Goal: Transaction & Acquisition: Purchase product/service

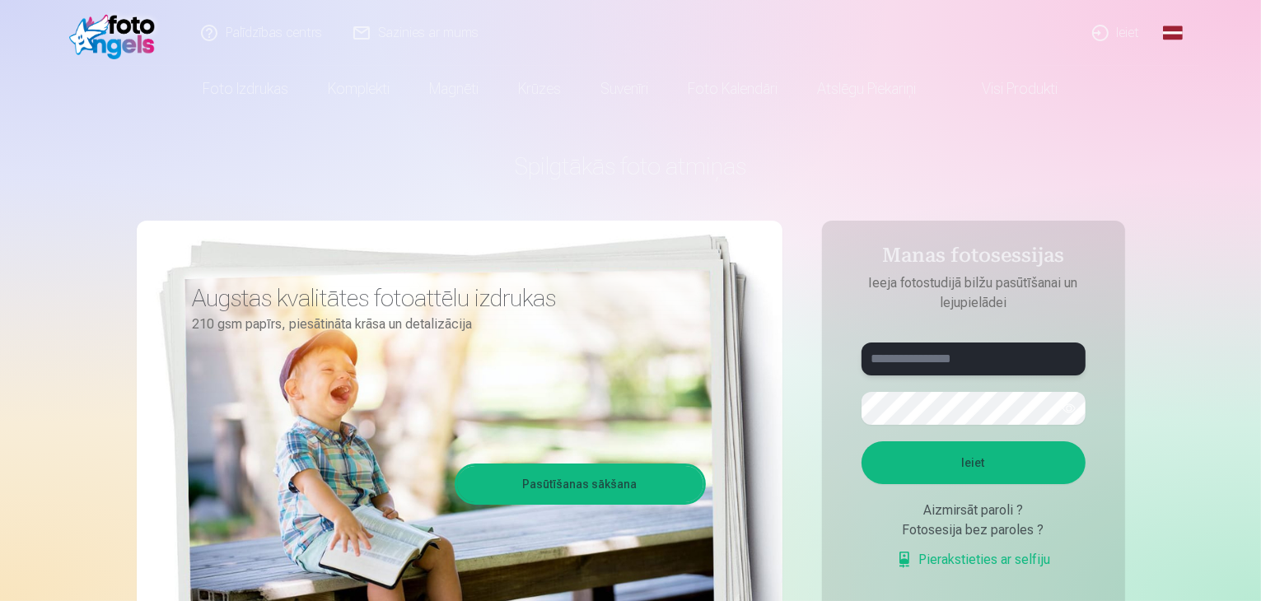
click at [977, 363] on input "text" at bounding box center [974, 359] width 224 height 33
click at [946, 353] on input "text" at bounding box center [974, 359] width 224 height 33
type input "**********"
click at [979, 460] on button "Ieiet" at bounding box center [974, 463] width 224 height 43
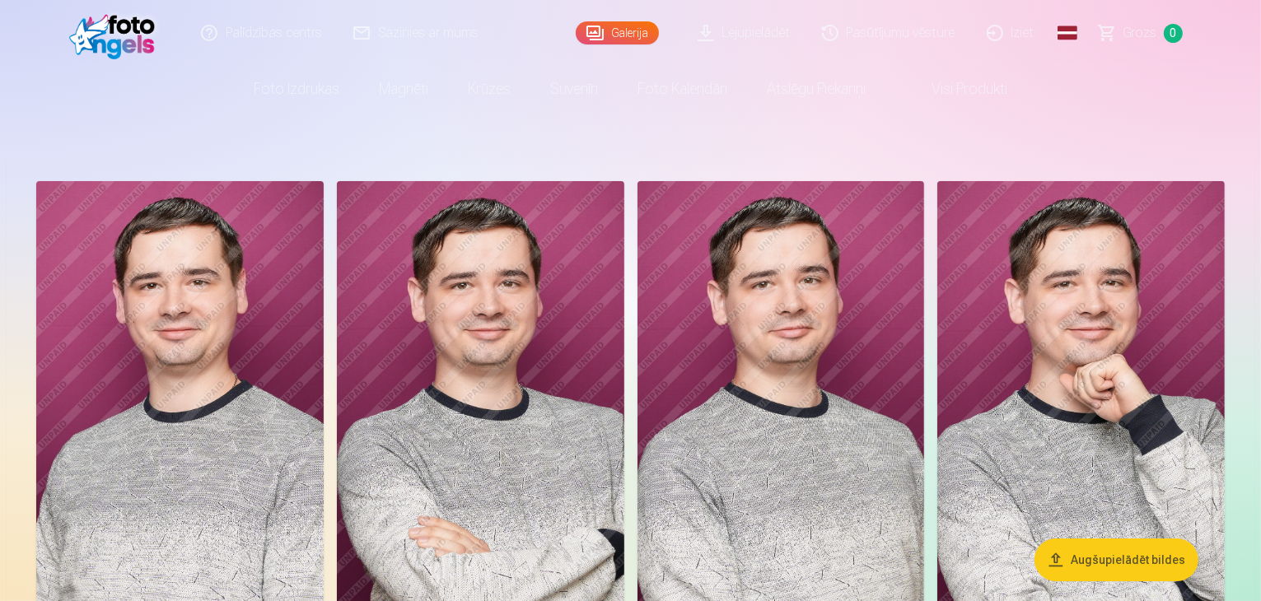
click at [0, 601] on nordpass-portal at bounding box center [0, 601] width 0 height 0
click at [982, 91] on link "Visi produkti" at bounding box center [957, 89] width 142 height 46
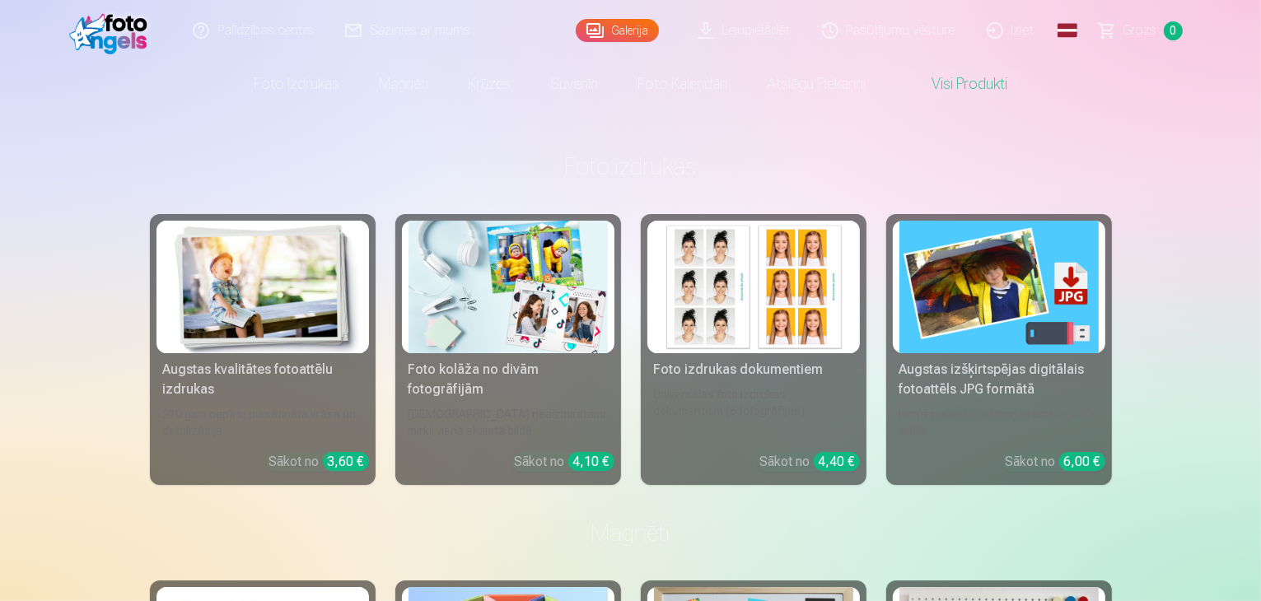
scroll to position [82, 0]
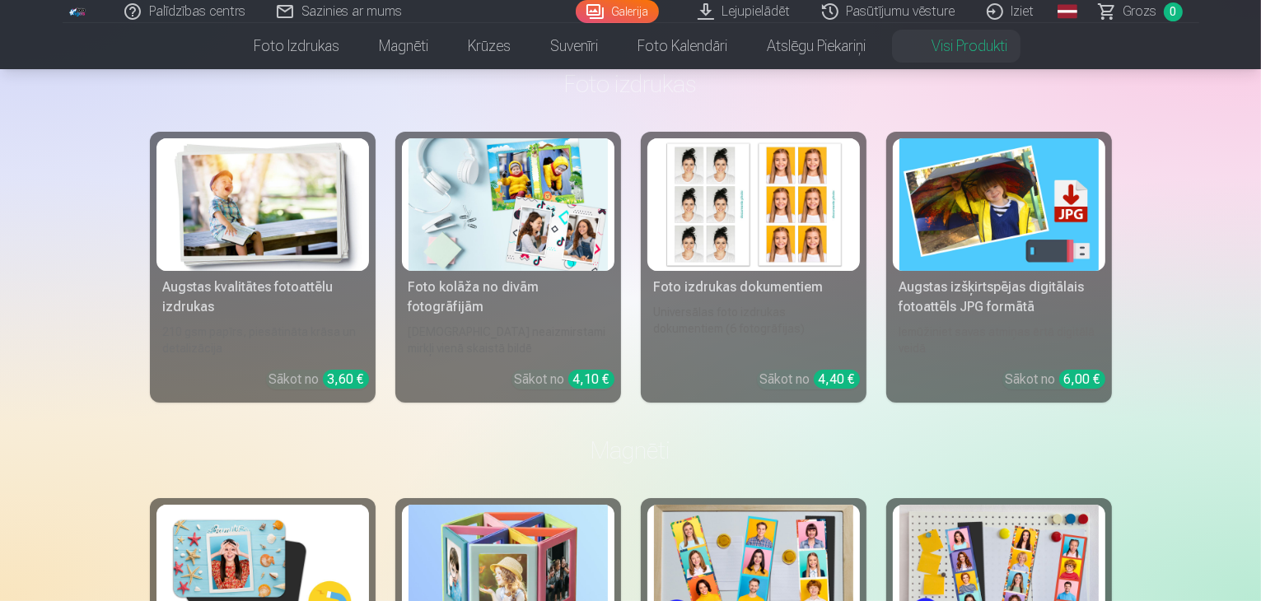
click at [1035, 307] on div "Augstas izšķirtspējas digitālais fotoattēls JPG formātā" at bounding box center [999, 298] width 213 height 40
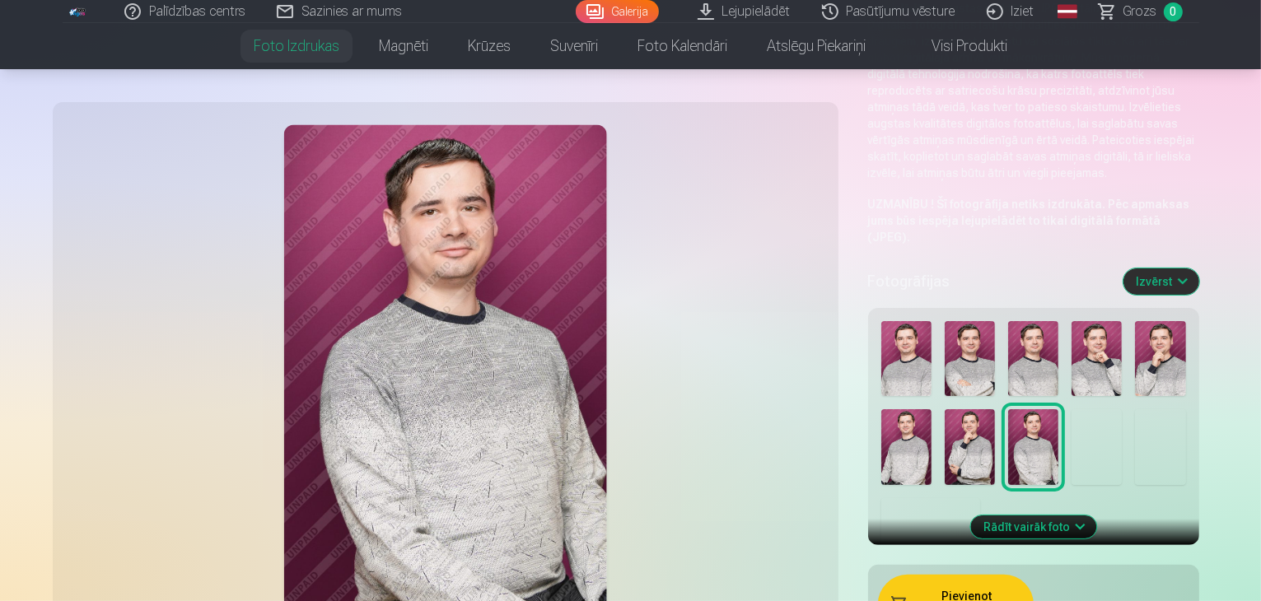
scroll to position [165, 0]
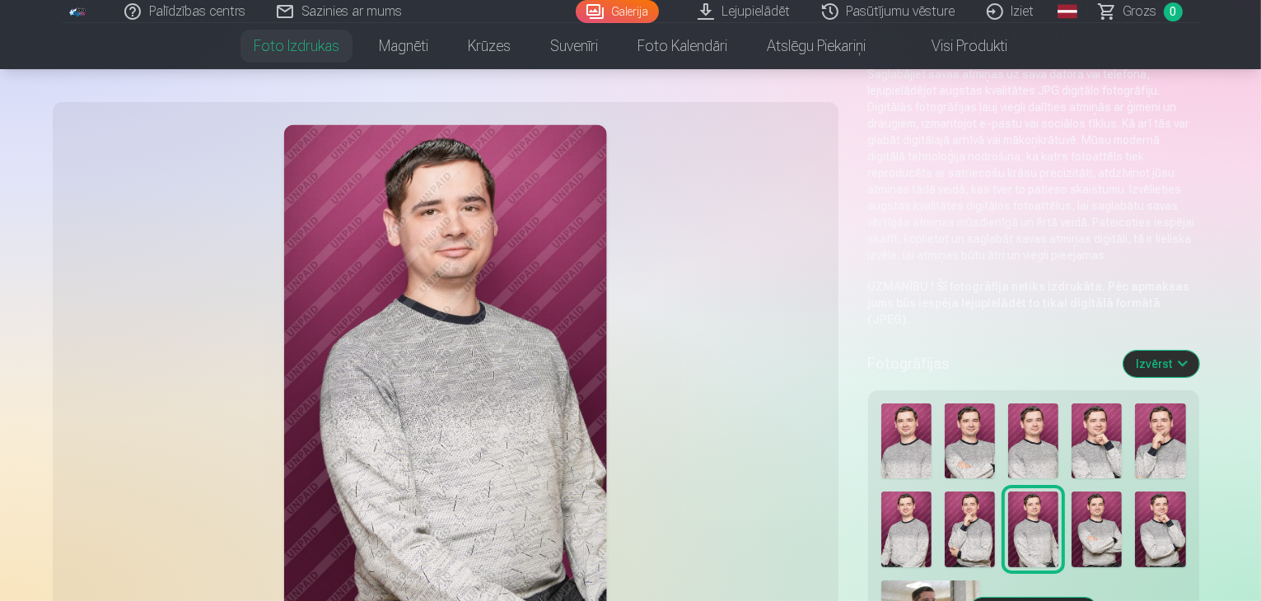
click at [881, 404] on img at bounding box center [906, 442] width 50 height 76
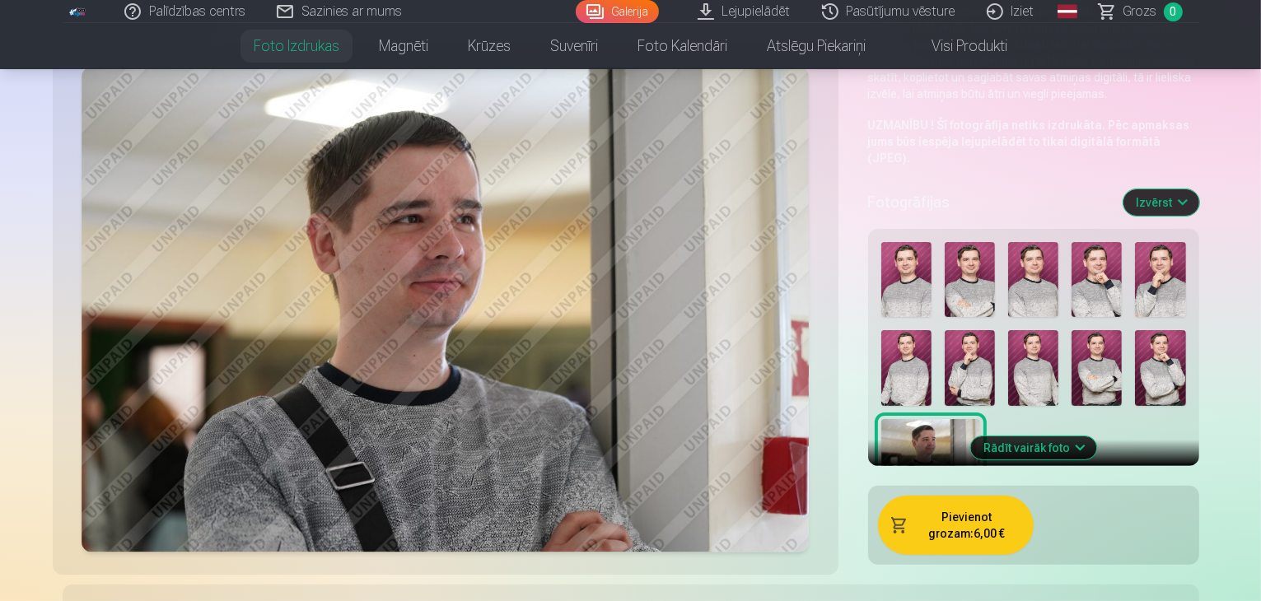
scroll to position [330, 0]
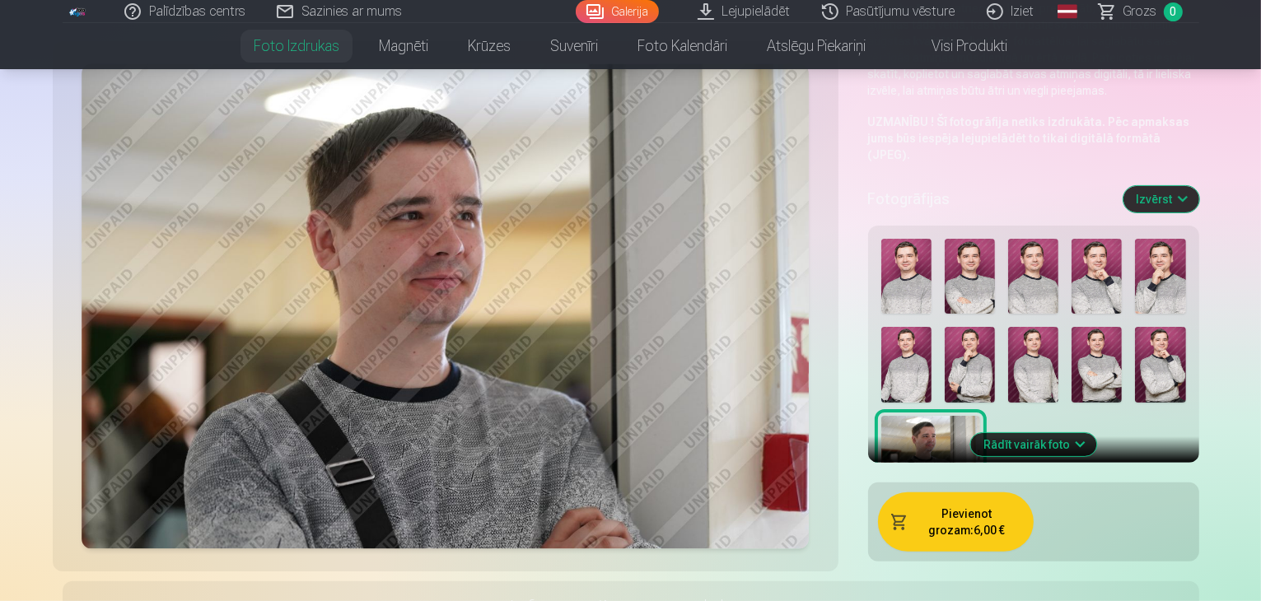
click at [897, 493] on button "Pievienot grozam : 6,00 €" at bounding box center [956, 522] width 156 height 59
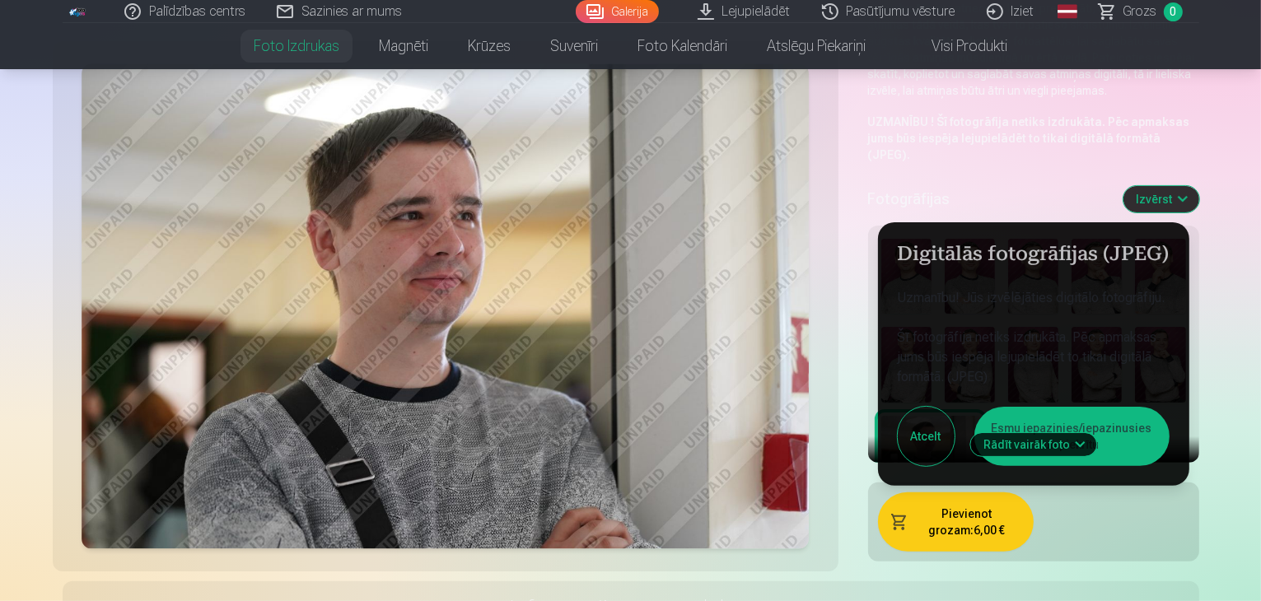
click at [1138, 407] on button "Esmu iepazinies/iepazinusies un piekrītu" at bounding box center [1071, 436] width 195 height 59
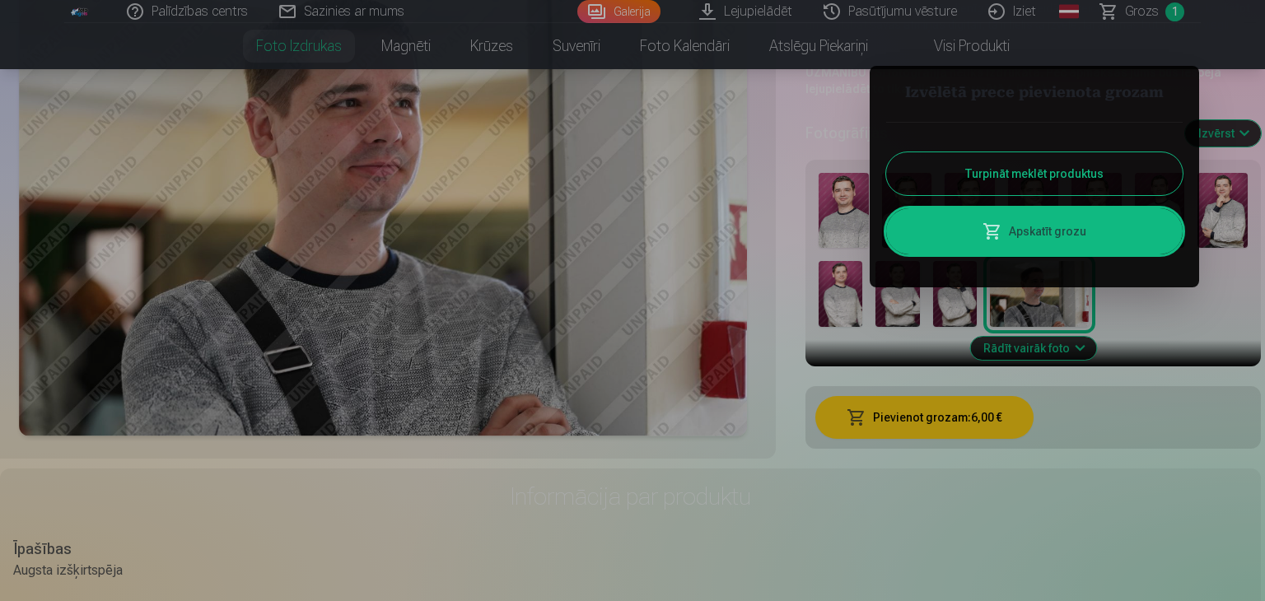
click at [1115, 184] on button "Turpināt meklēt produktus" at bounding box center [1034, 173] width 297 height 43
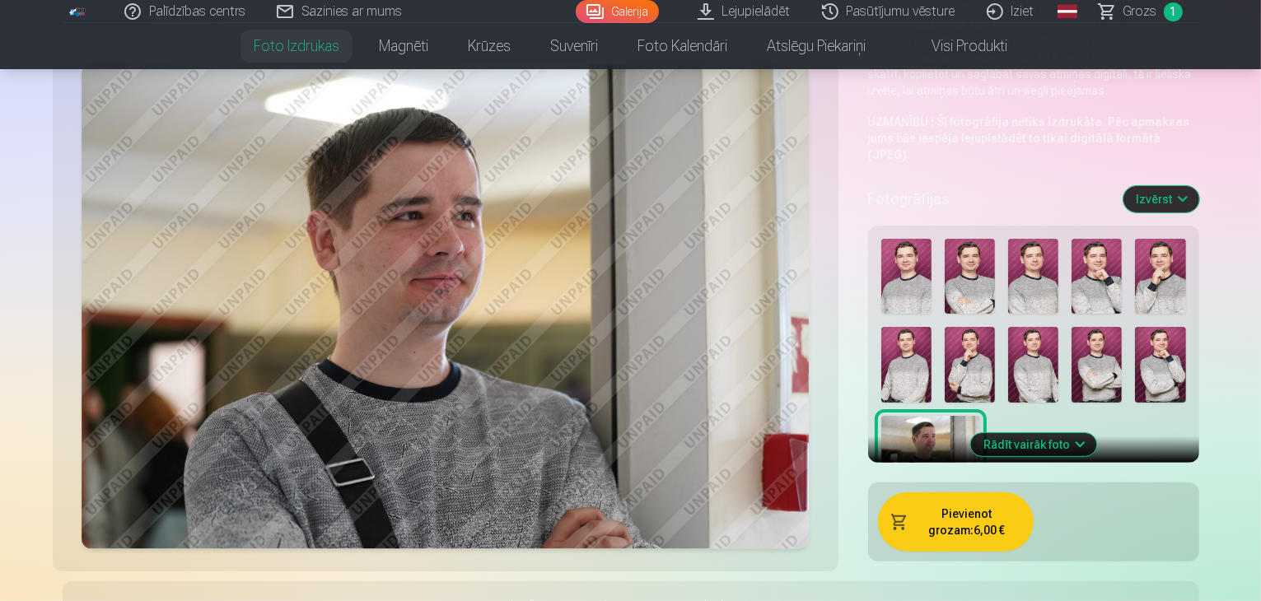
click at [1072, 239] on img at bounding box center [1097, 277] width 50 height 76
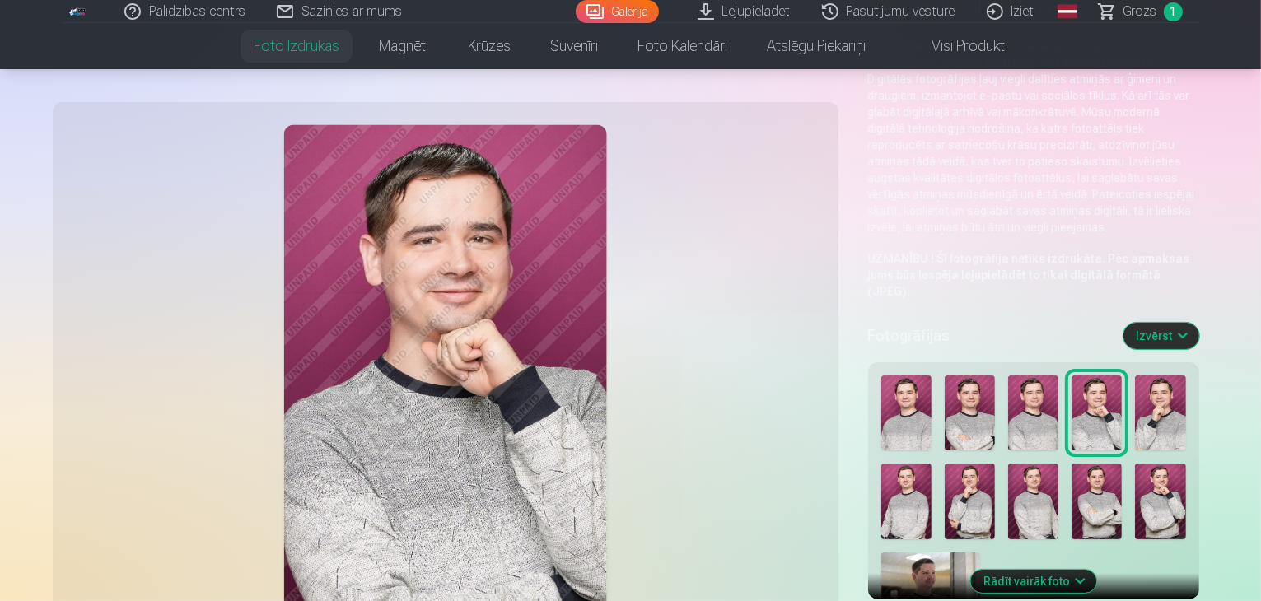
scroll to position [165, 0]
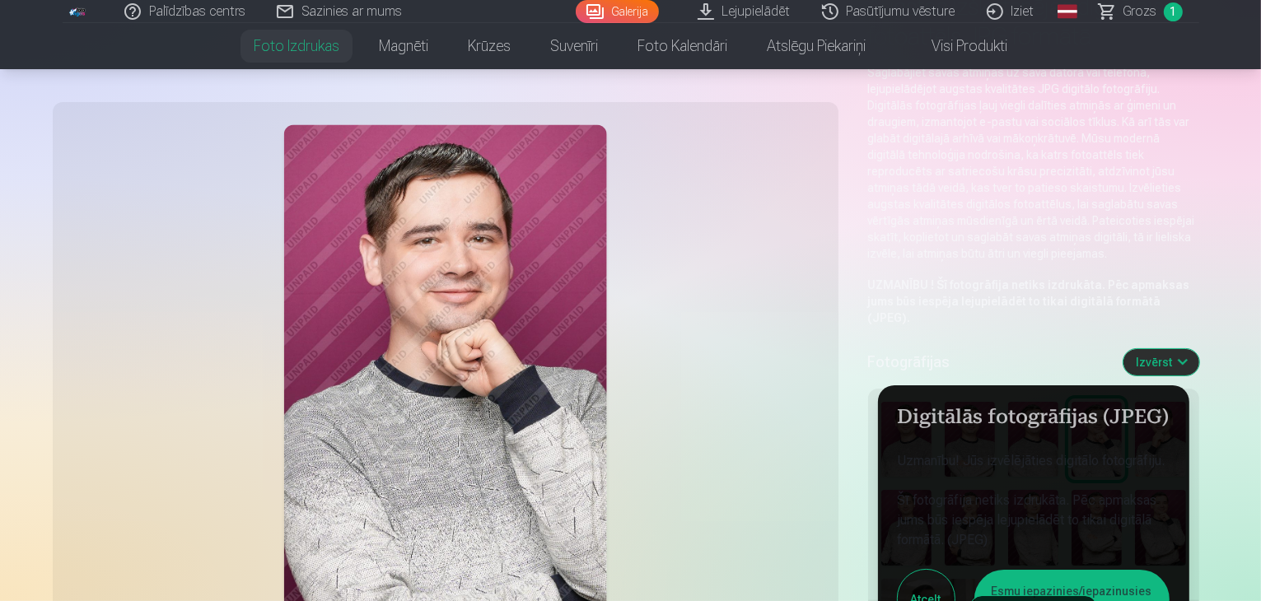
click at [1091, 570] on button "Esmu iepazinies/iepazinusies un piekrītu" at bounding box center [1071, 599] width 195 height 59
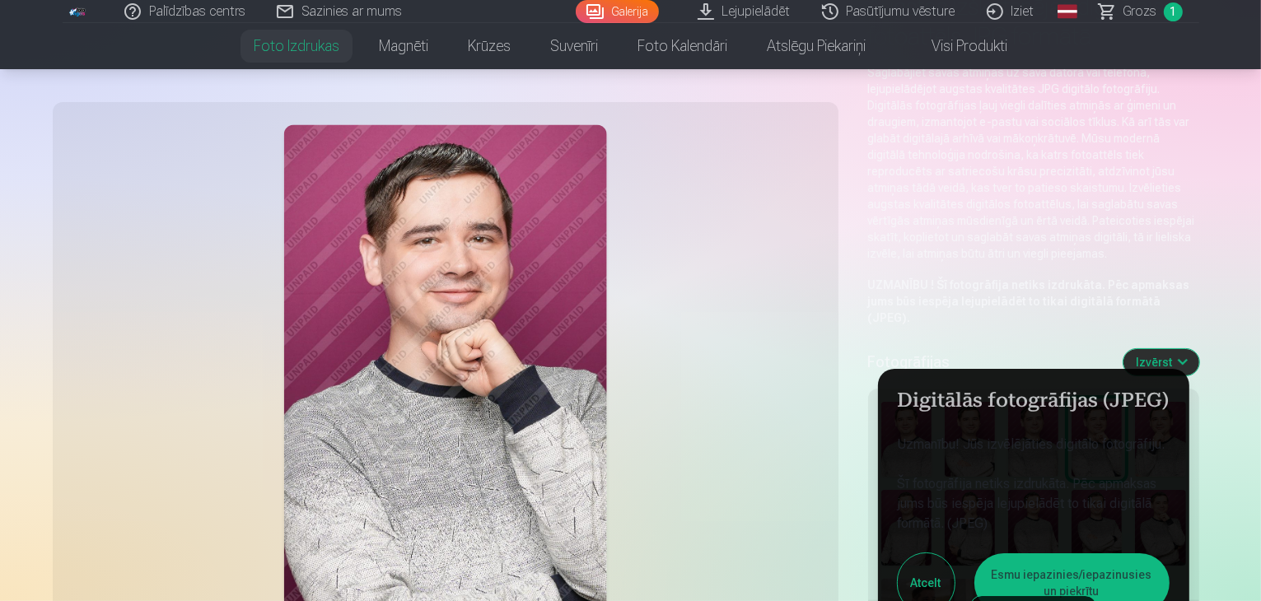
scroll to position [167, 0]
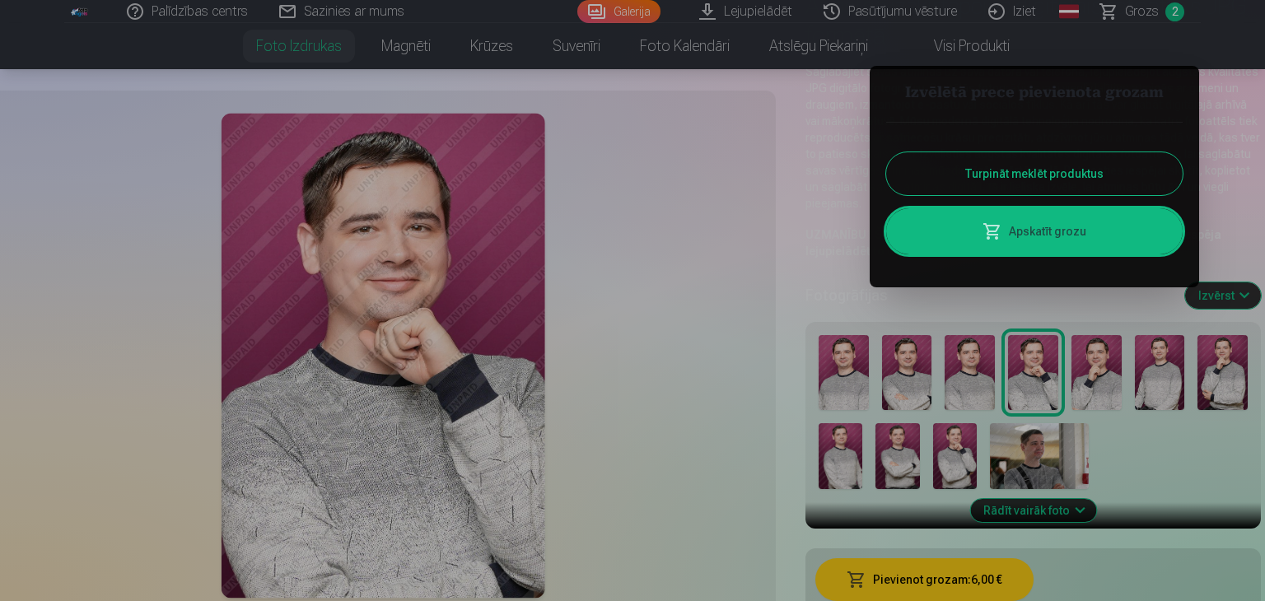
click at [1041, 172] on button "Turpināt meklēt produktus" at bounding box center [1034, 173] width 297 height 43
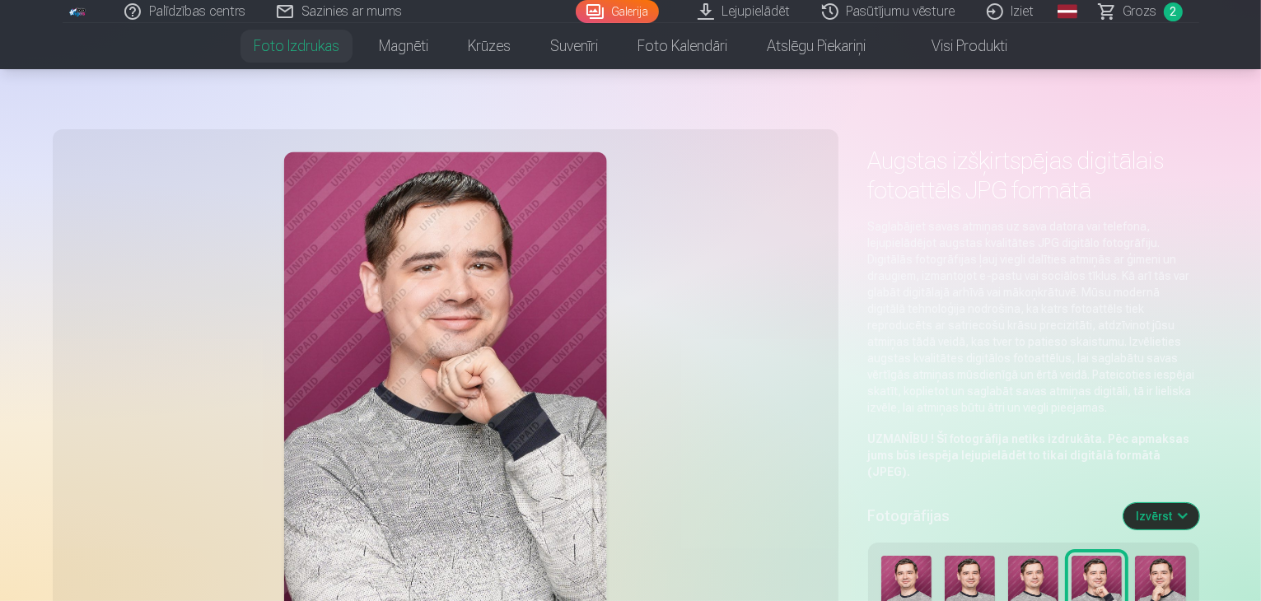
scroll to position [2, 0]
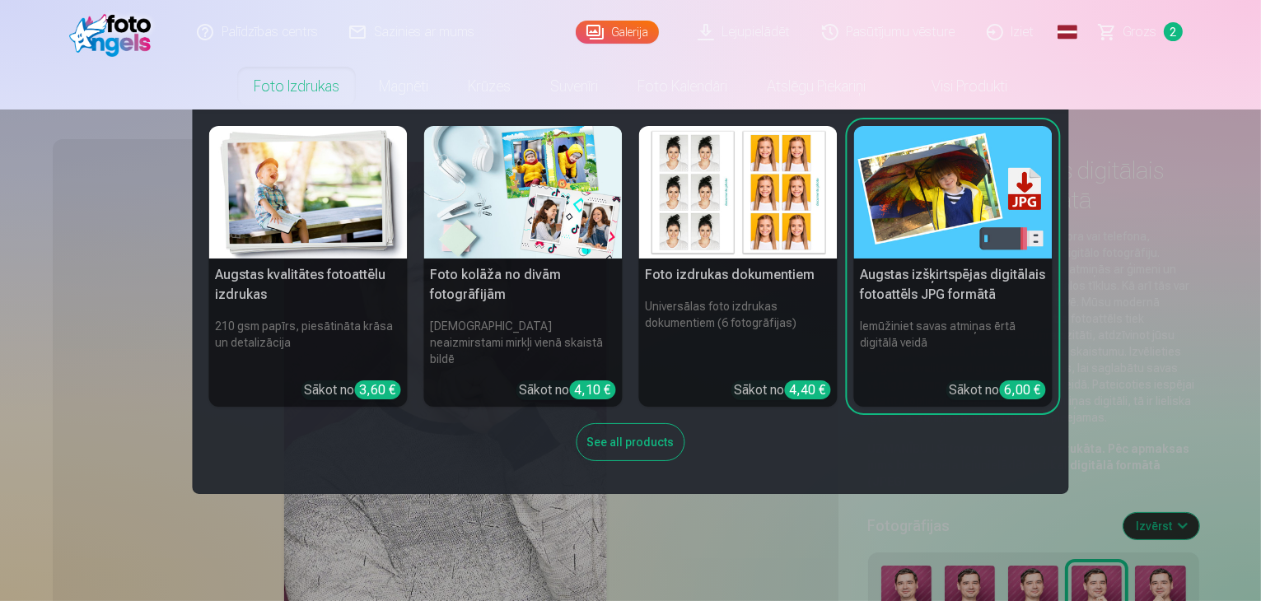
click at [708, 281] on h5 "Foto izdrukas dokumentiem" at bounding box center [738, 275] width 199 height 33
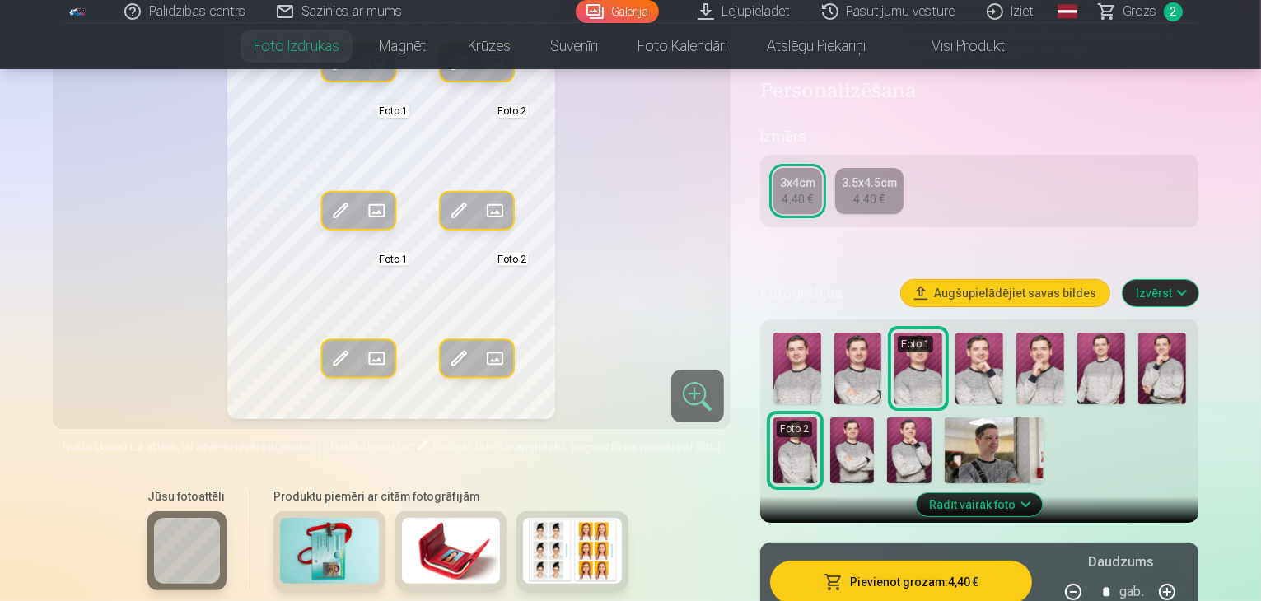
scroll to position [247, 0]
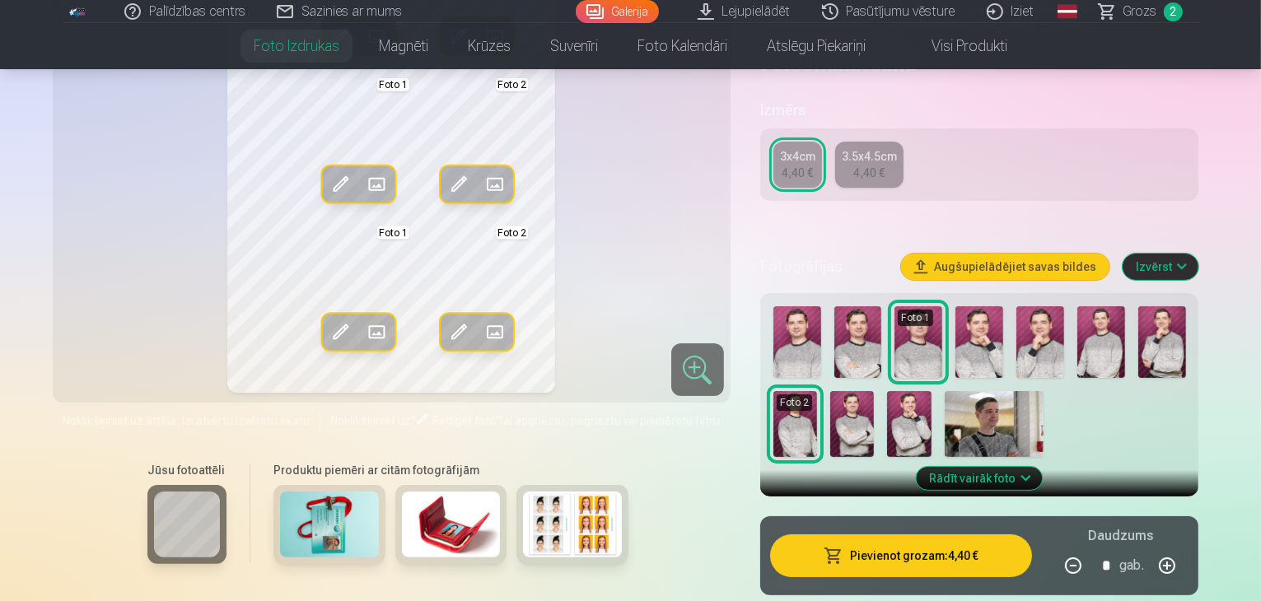
click at [802, 355] on img at bounding box center [798, 342] width 48 height 72
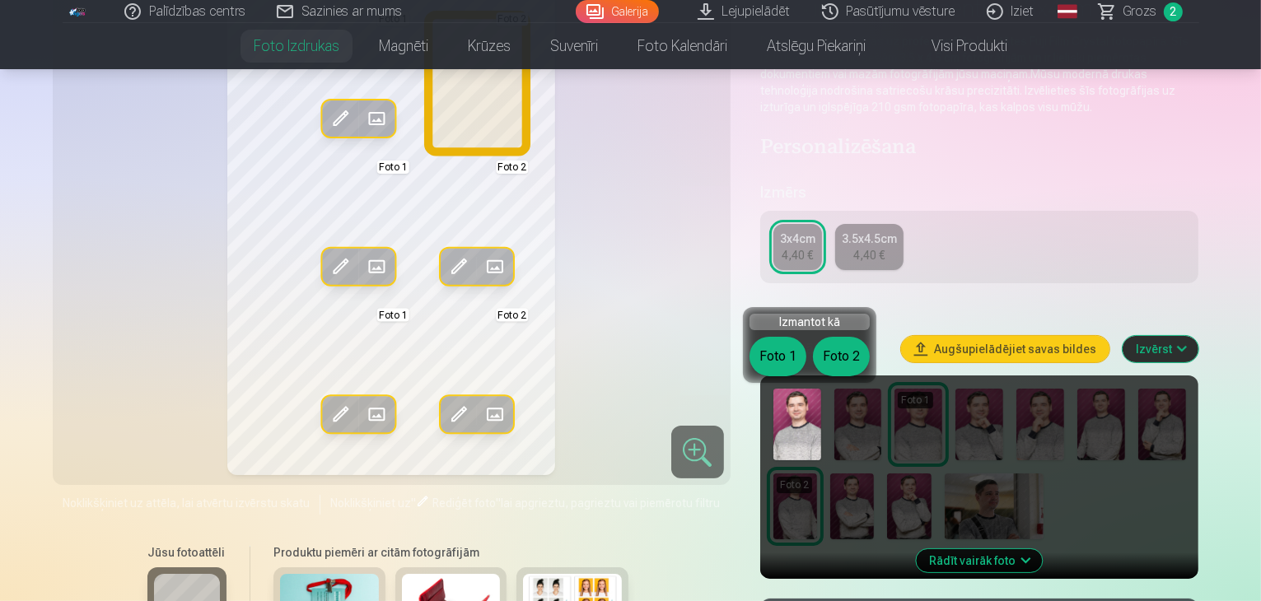
scroll to position [82, 0]
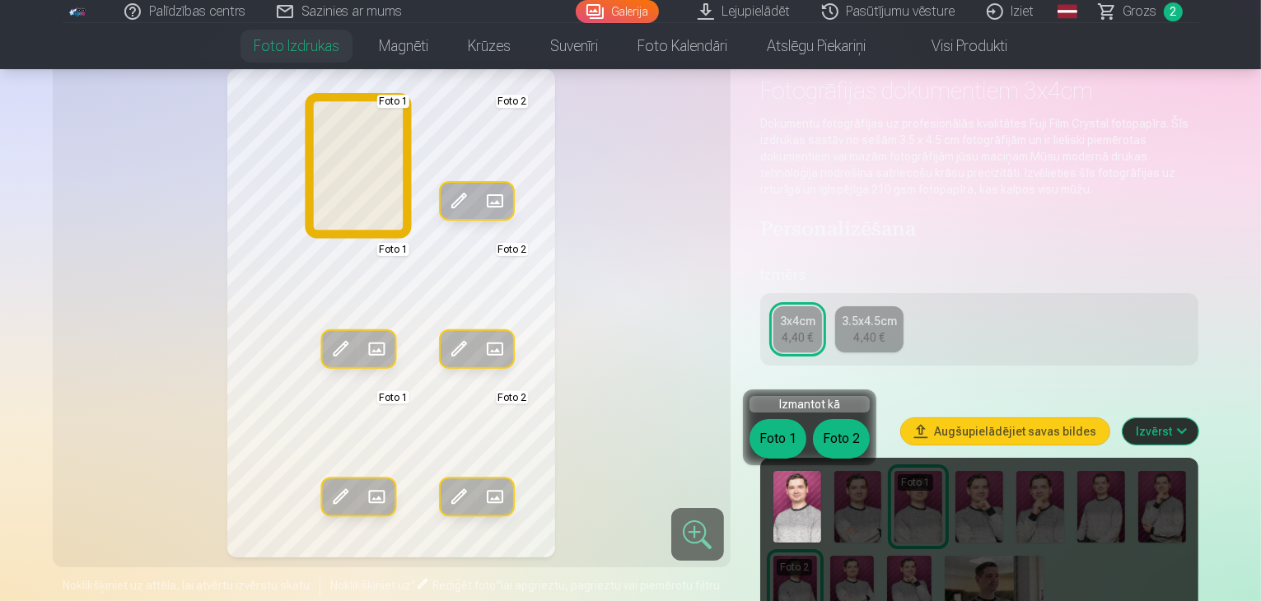
click at [772, 446] on button "Foto 1" at bounding box center [778, 439] width 57 height 40
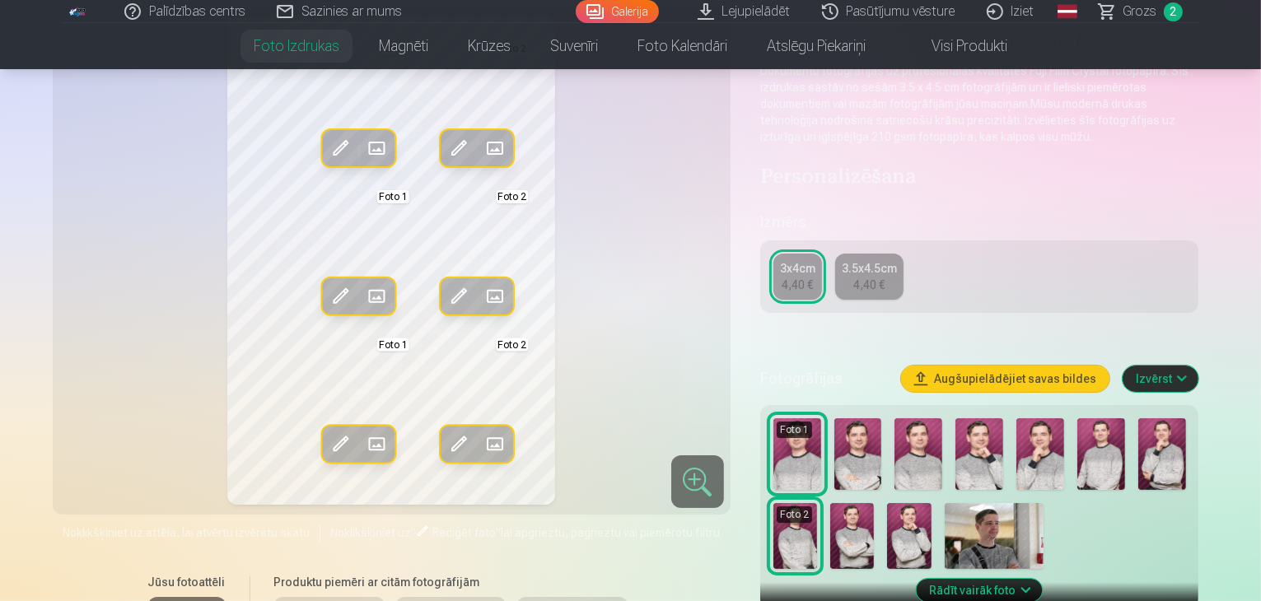
scroll to position [165, 0]
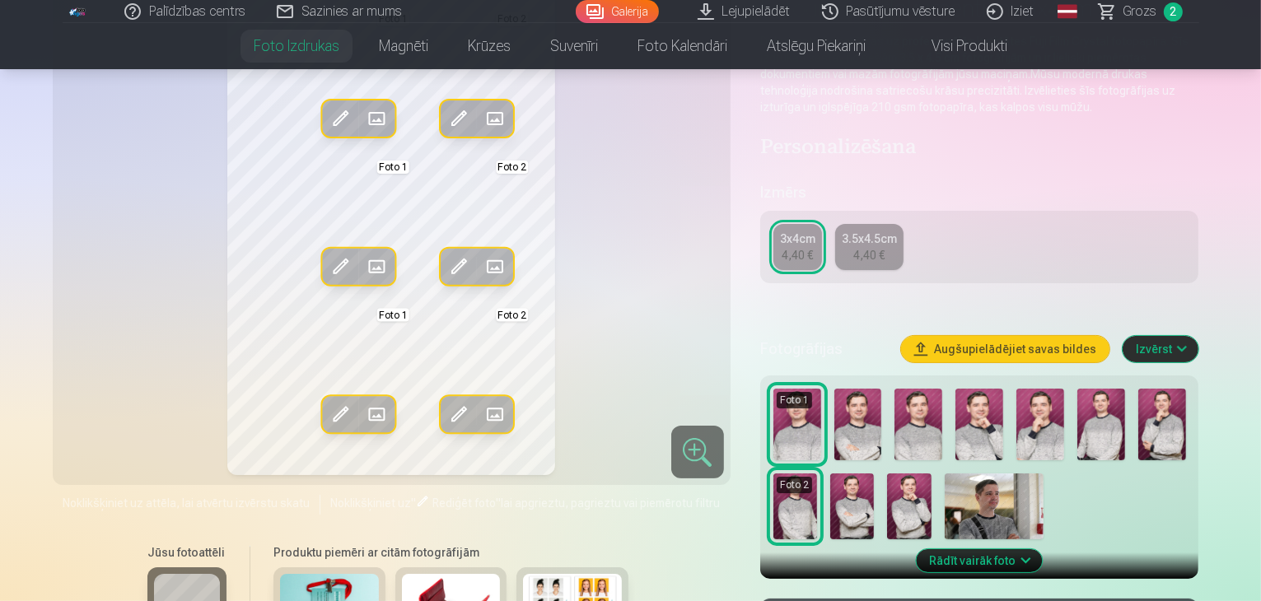
click at [867, 431] on img at bounding box center [858, 425] width 48 height 72
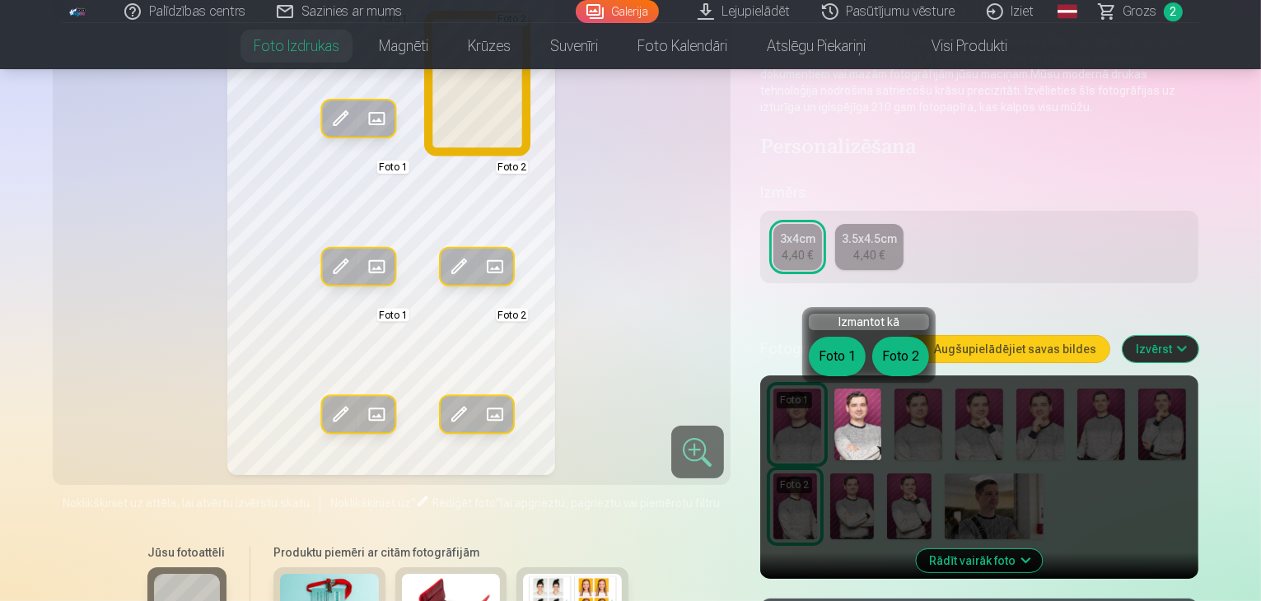
click at [897, 360] on button "Foto 2" at bounding box center [900, 357] width 57 height 40
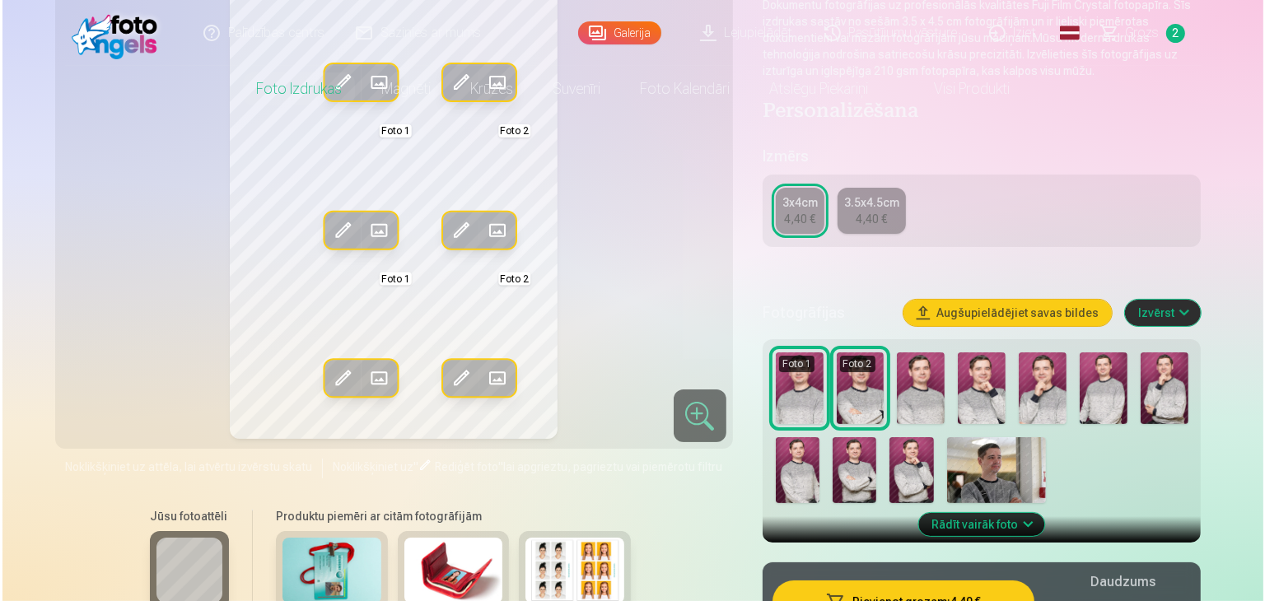
scroll to position [330, 0]
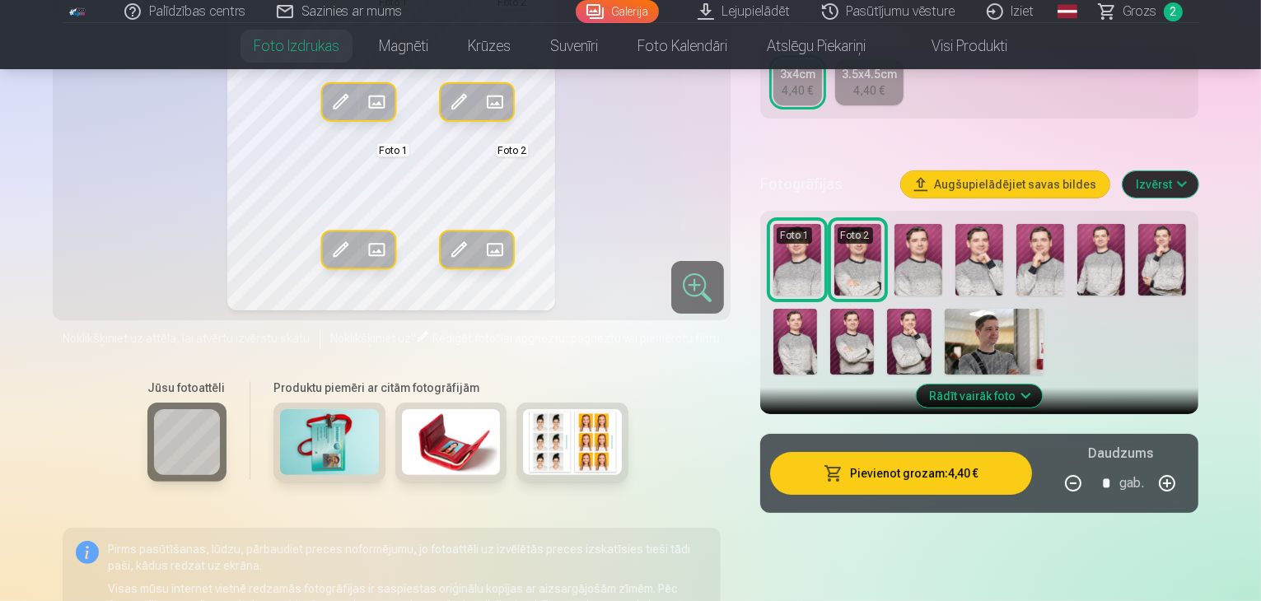
click at [1187, 482] on button "button" at bounding box center [1167, 484] width 40 height 40
click at [1006, 476] on button "Pievienot grozam : 8,80 €" at bounding box center [901, 473] width 263 height 43
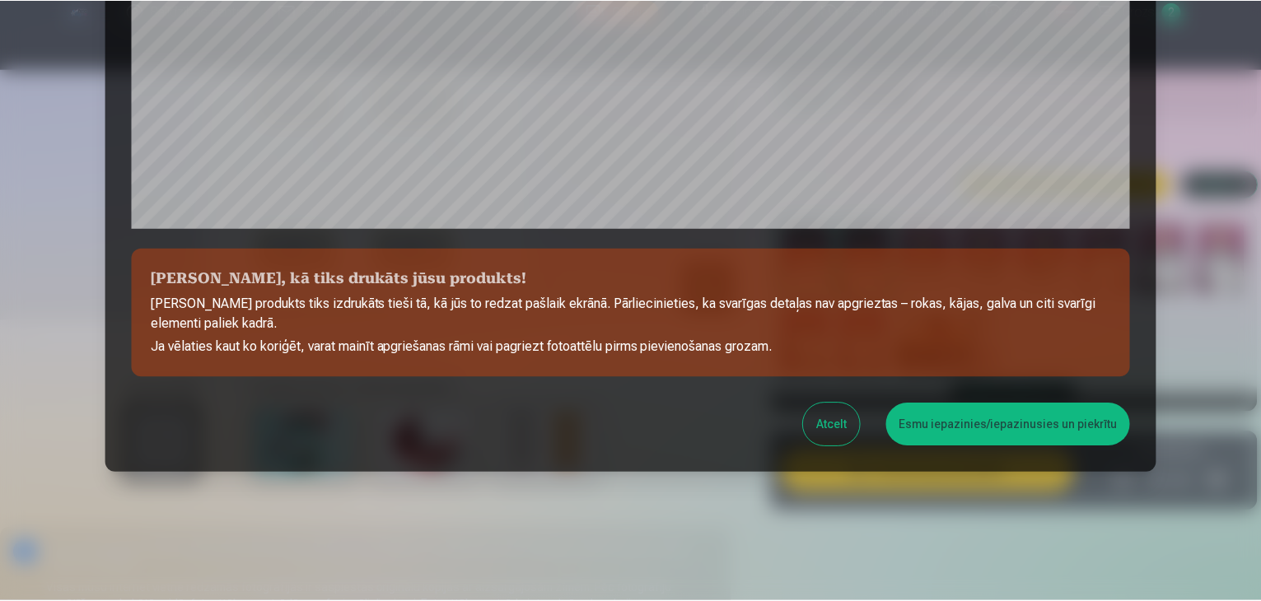
scroll to position [585, 0]
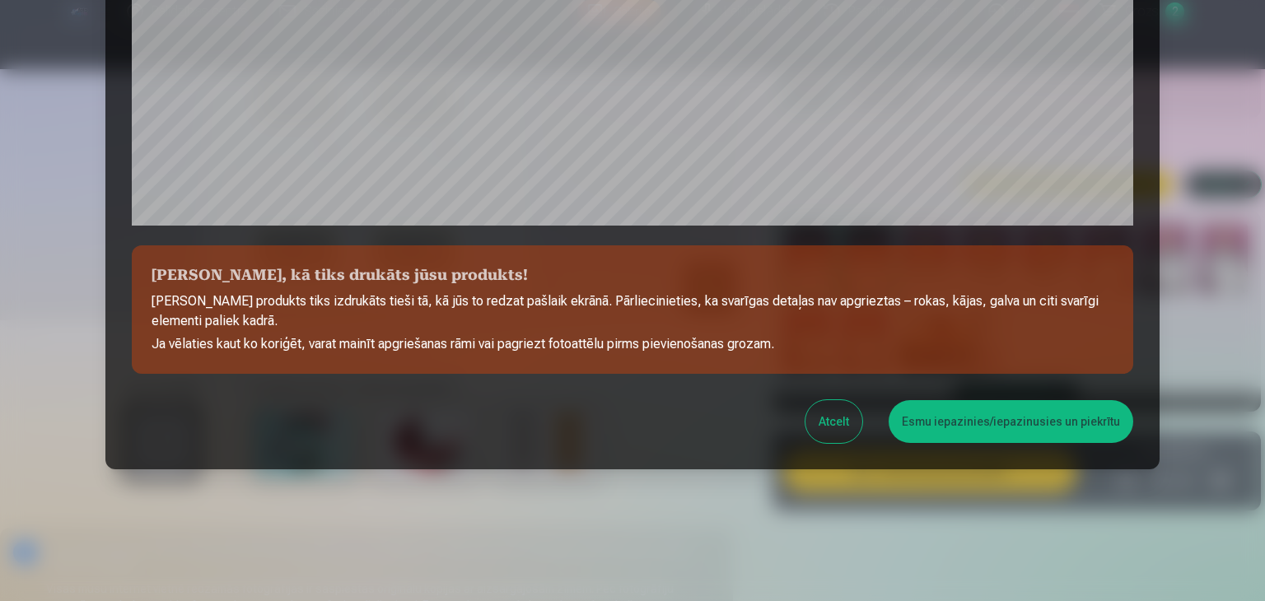
click at [925, 428] on button "Esmu iepazinies/iepazinusies un piekrītu" at bounding box center [1011, 421] width 245 height 43
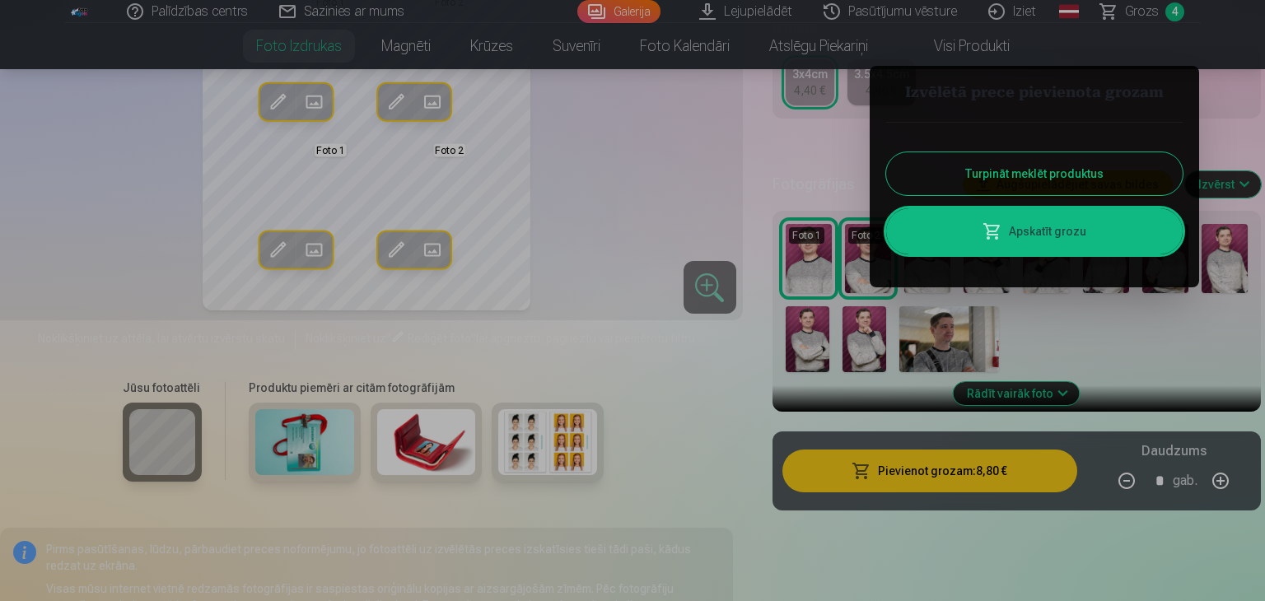
click at [1015, 174] on button "Turpināt meklēt produktus" at bounding box center [1034, 173] width 297 height 43
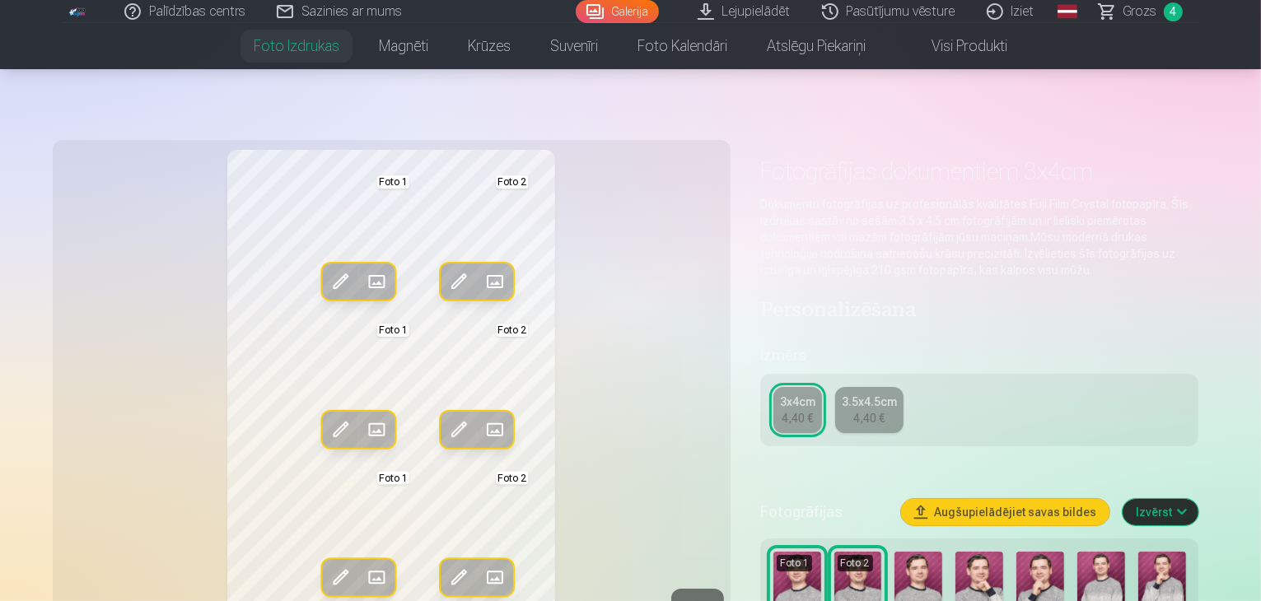
scroll to position [0, 0]
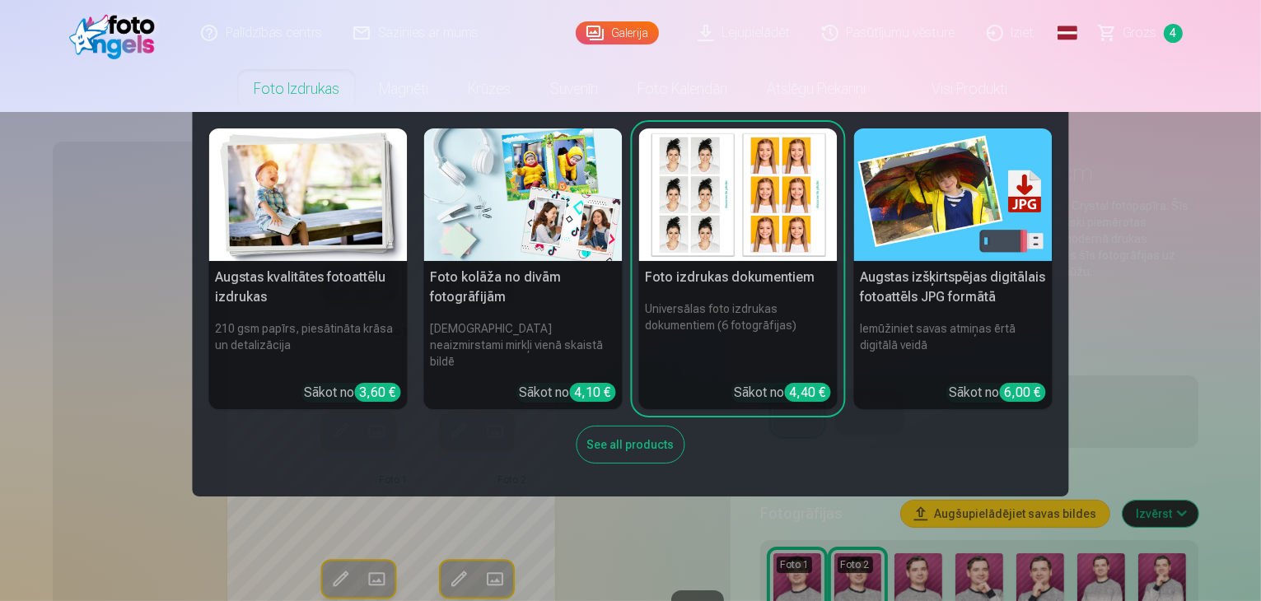
click at [347, 273] on h5 "Augstas kvalitātes fotoattēlu izdrukas" at bounding box center [308, 287] width 199 height 53
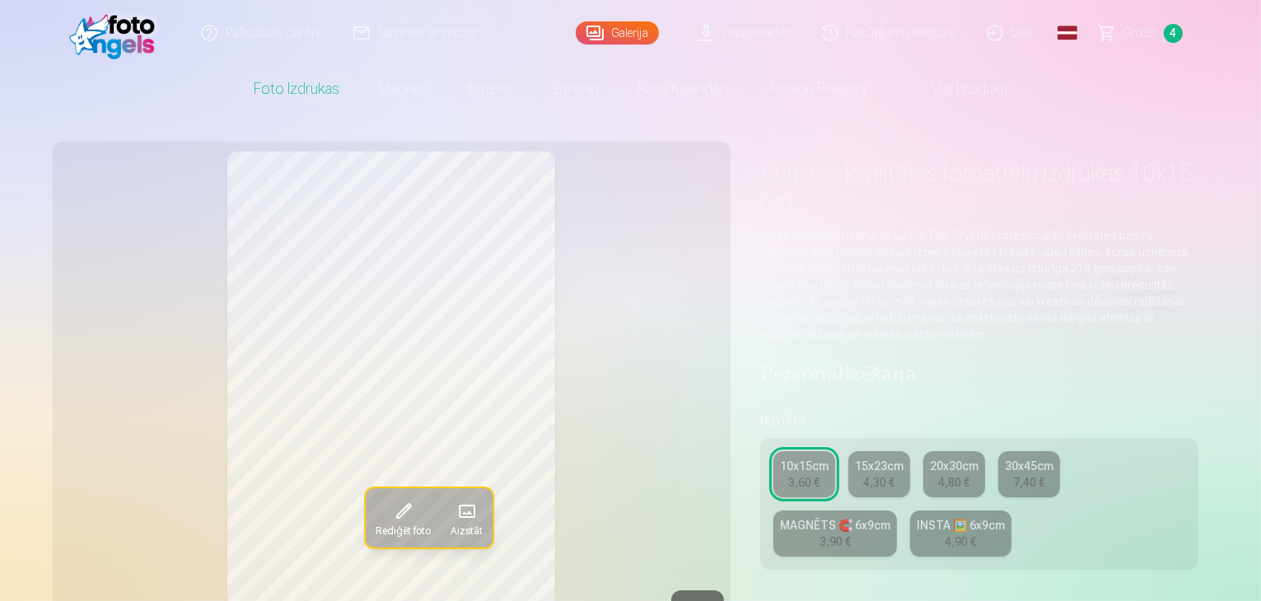
type input "*"
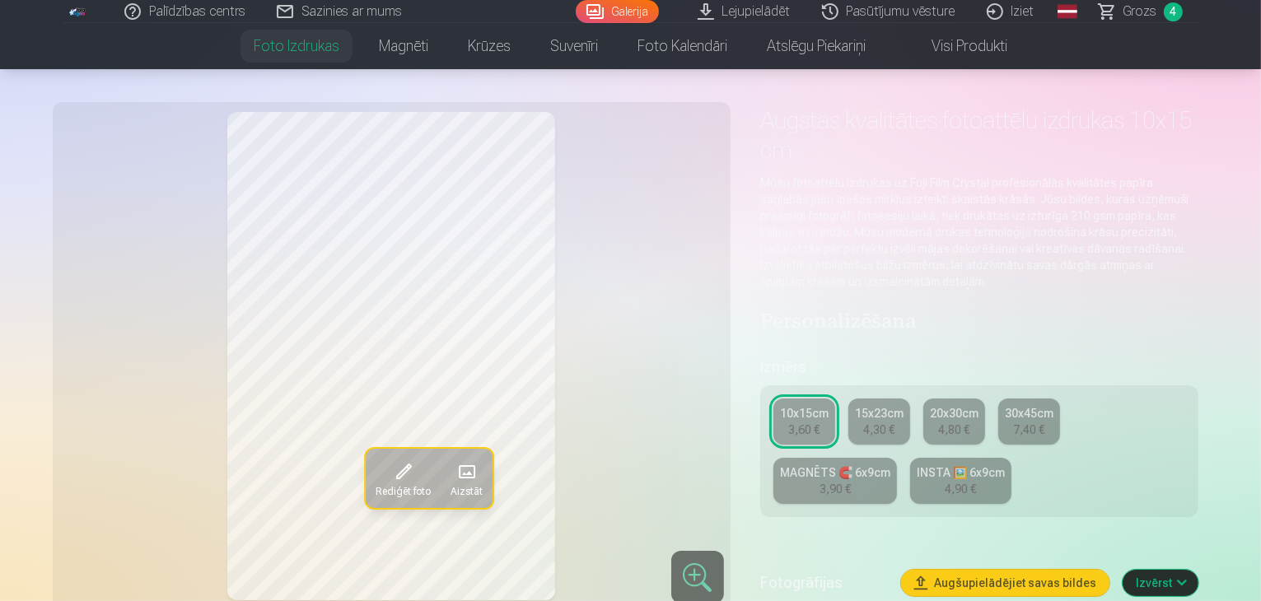
scroll to position [82, 0]
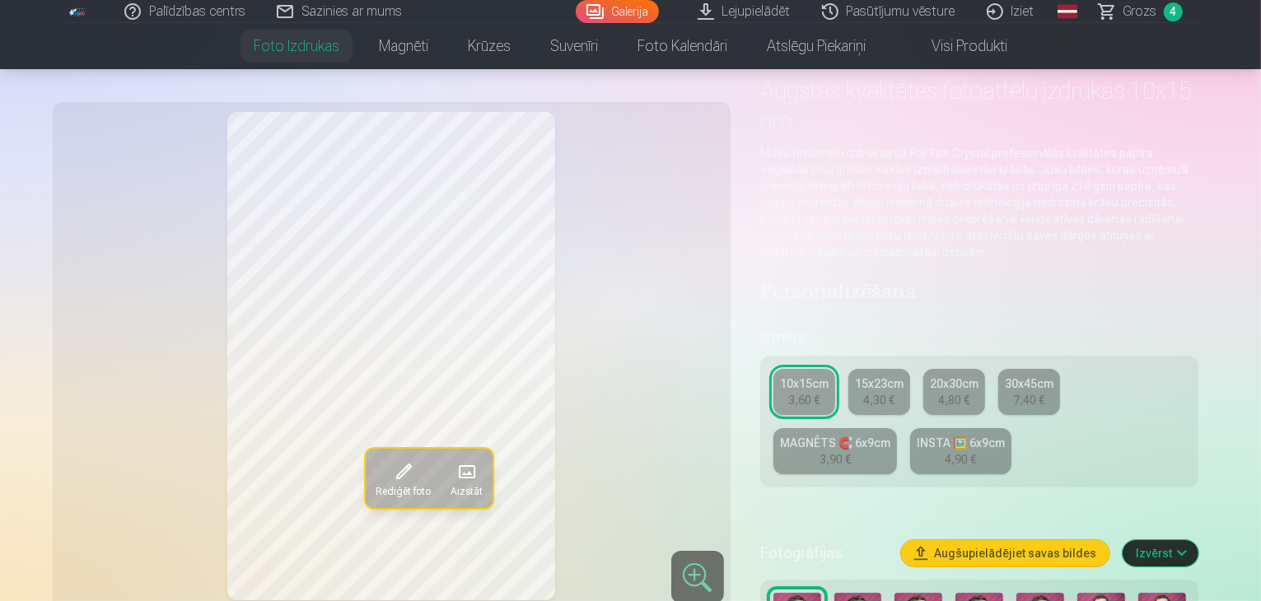
click at [1042, 376] on div "30x45cm" at bounding box center [1029, 384] width 49 height 16
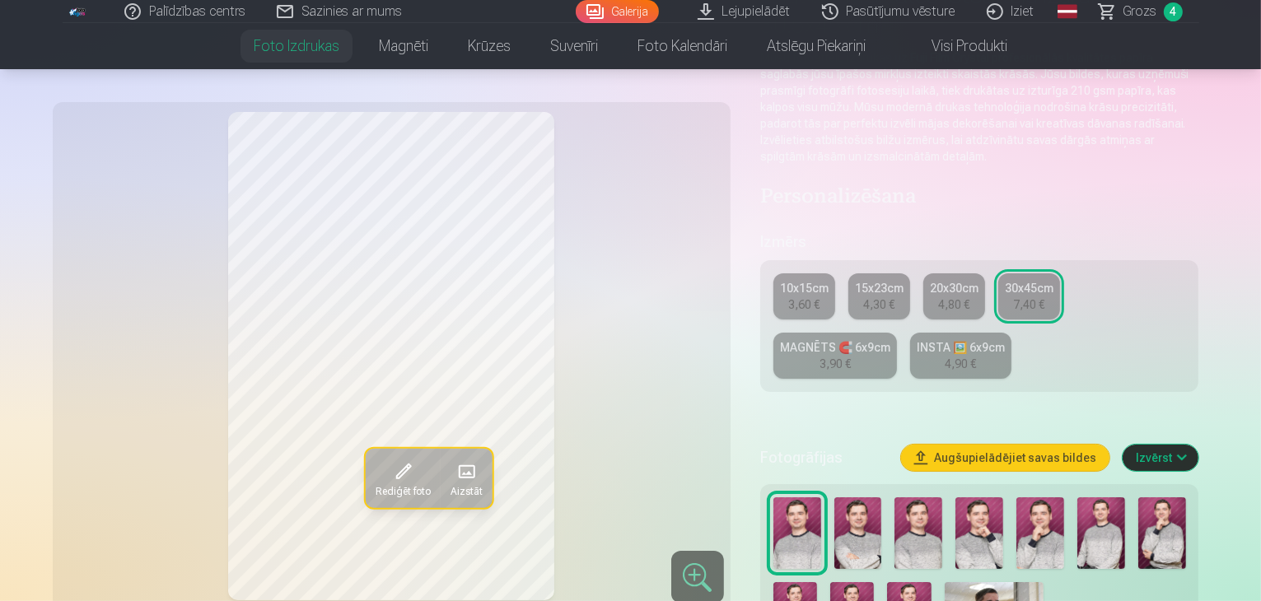
scroll to position [165, 0]
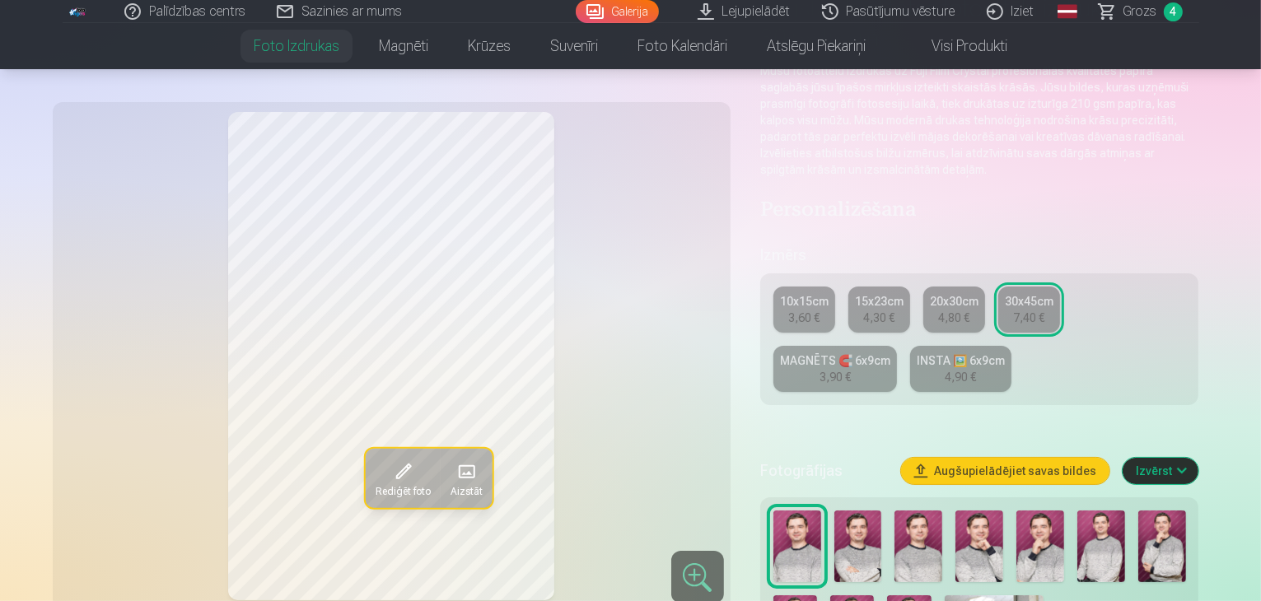
click at [897, 346] on link "MAGNĒTS 🧲 6x9cm 3,90 €" at bounding box center [836, 369] width 124 height 46
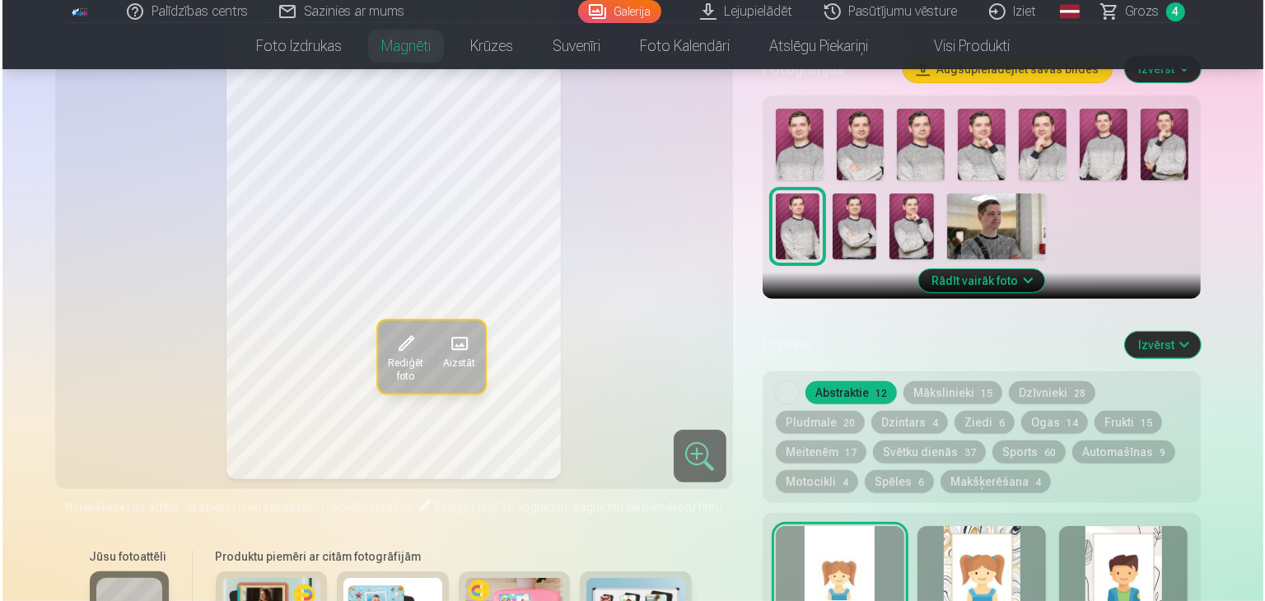
scroll to position [741, 0]
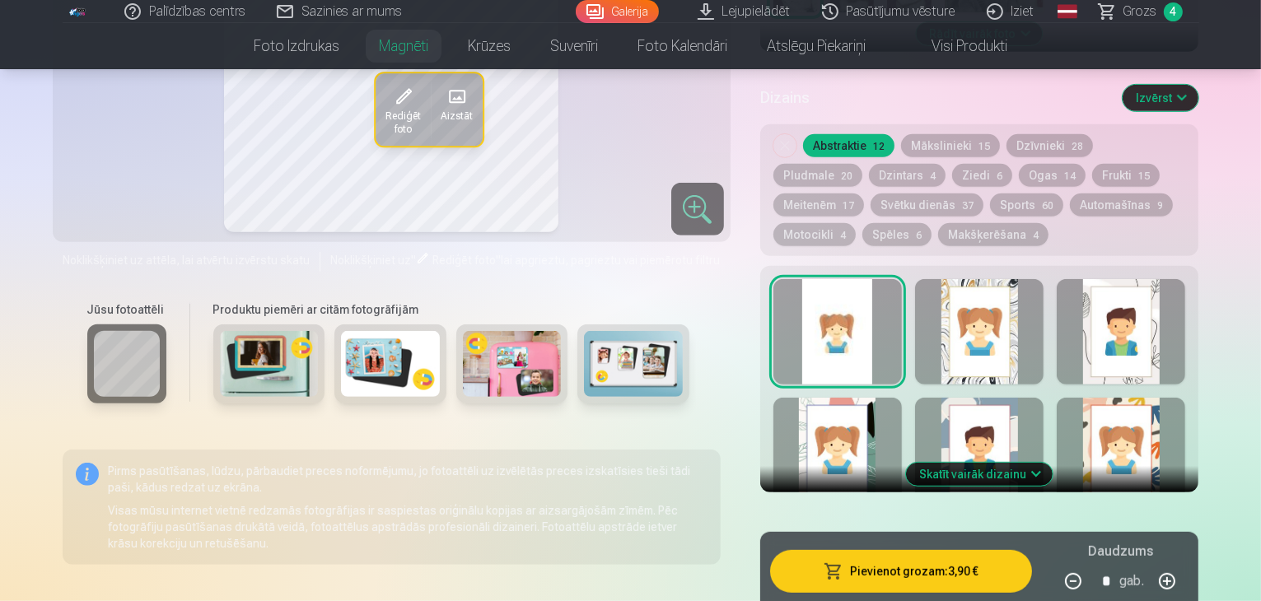
drag, startPoint x: 1124, startPoint y: 416, endPoint x: 693, endPoint y: 488, distance: 436.9
click at [693, 488] on p "Pirms pasūtīšanas, lūdzu, pārbaudiet preces noformējumu, jo fotoattēli uz izvēl…" at bounding box center [408, 479] width 599 height 33
click at [930, 550] on button "Pievienot grozam : 3,90 €" at bounding box center [901, 571] width 263 height 43
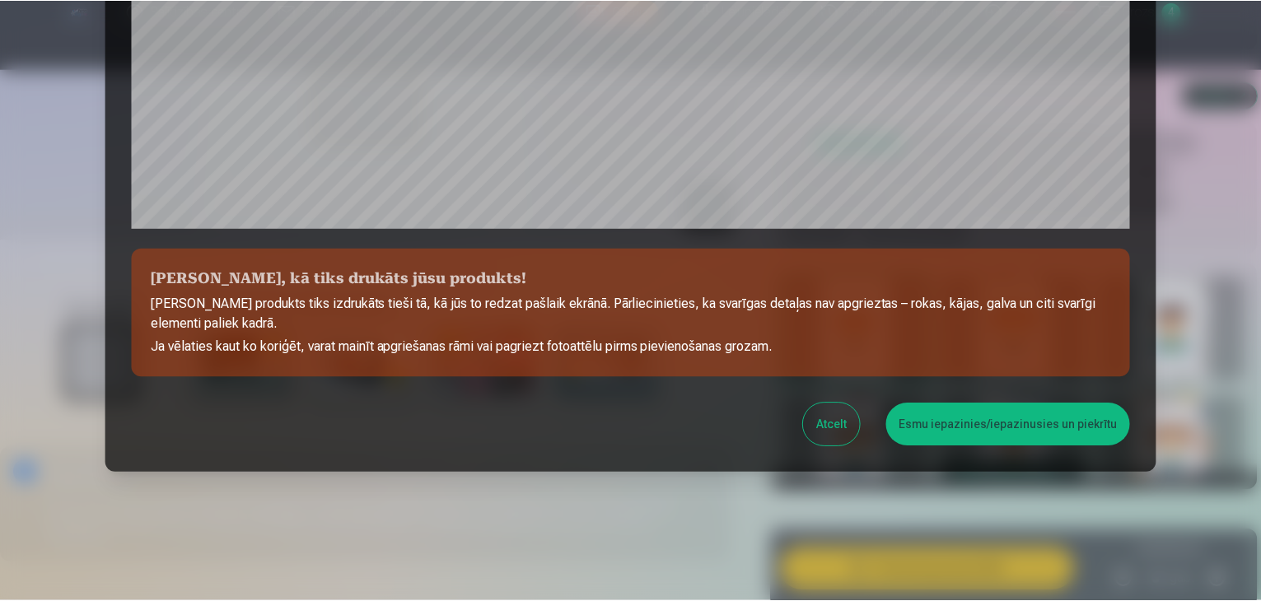
scroll to position [585, 0]
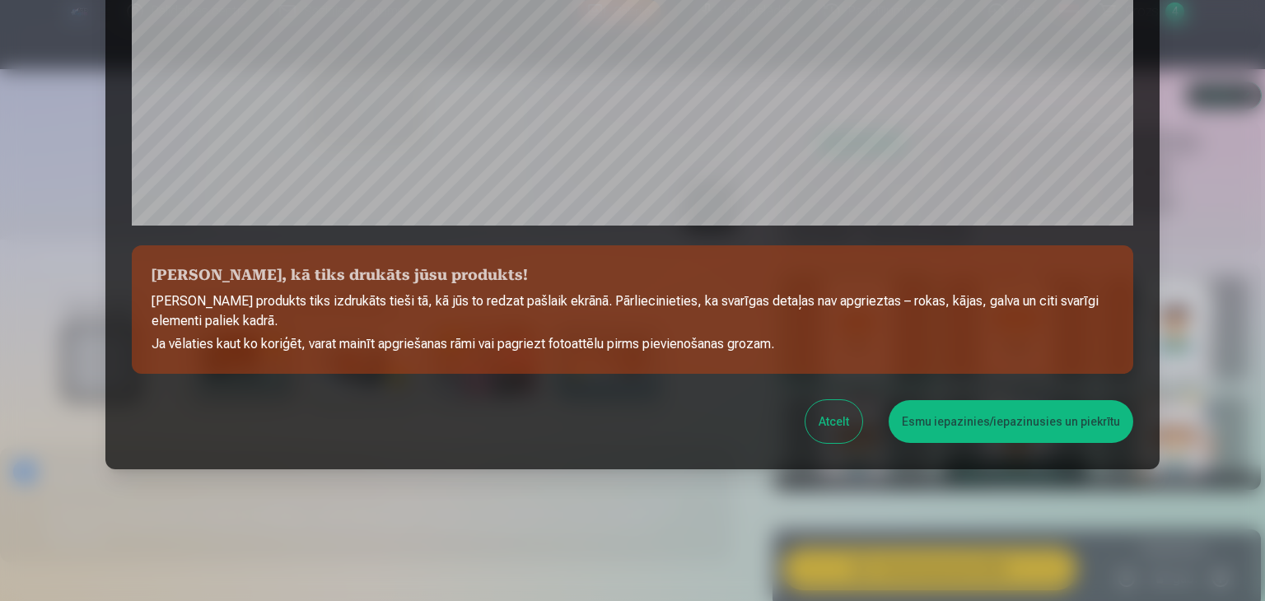
click at [930, 415] on button "Esmu iepazinies/iepazinusies un piekrītu" at bounding box center [1011, 421] width 245 height 43
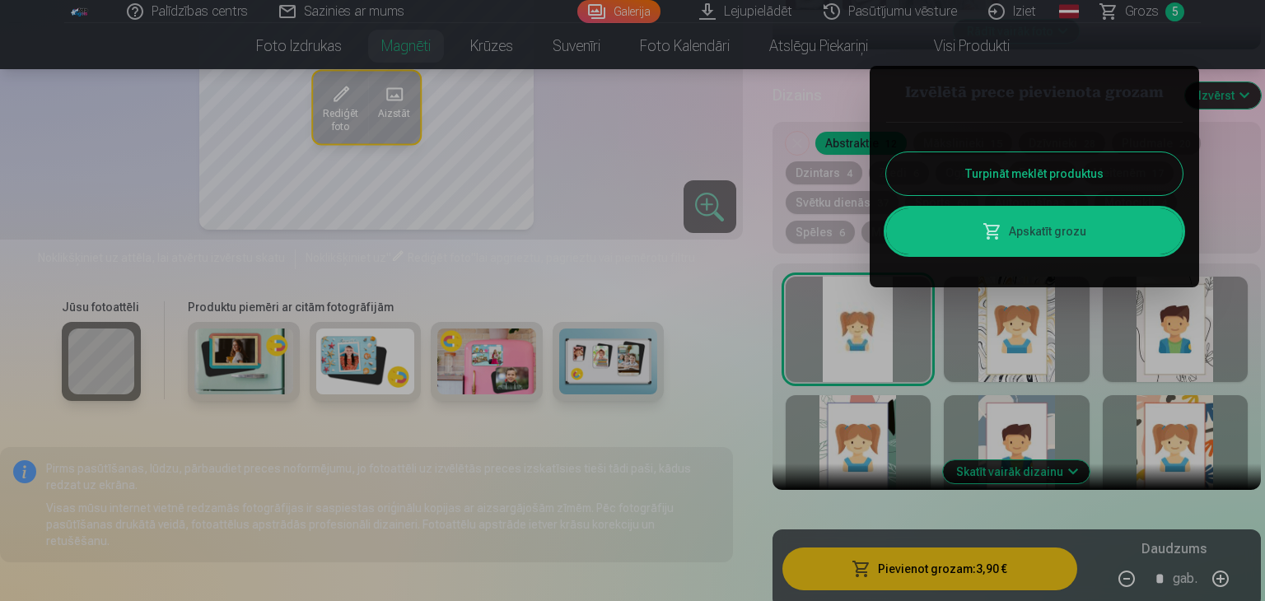
click at [1022, 169] on button "Turpināt meklēt produktus" at bounding box center [1034, 173] width 297 height 43
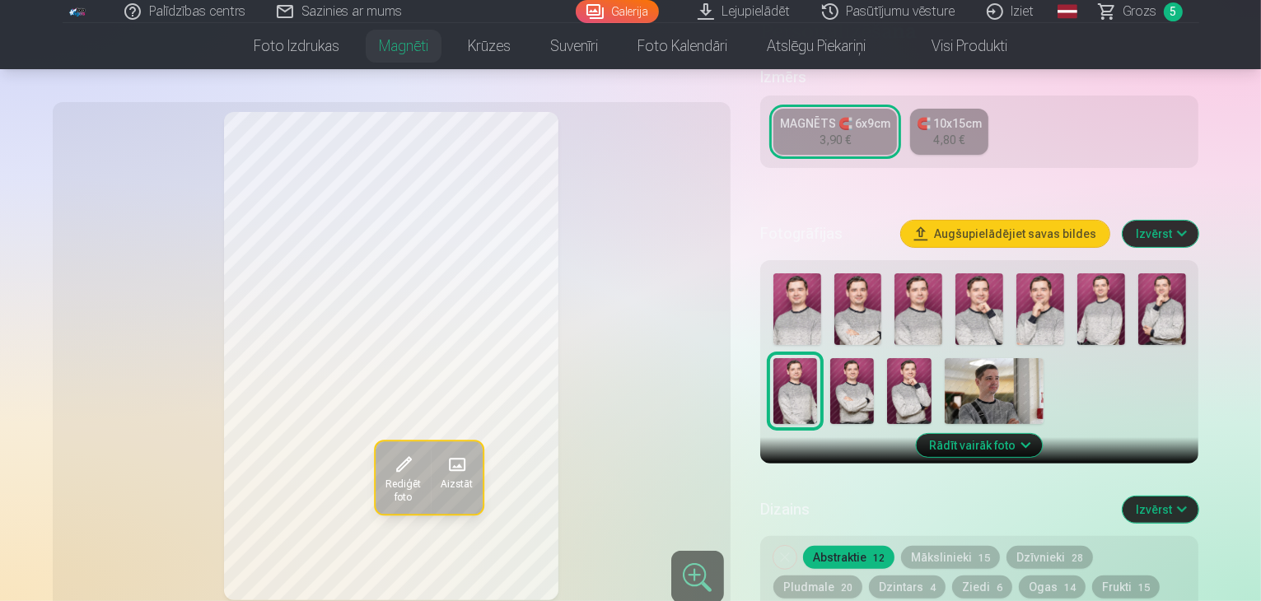
scroll to position [165, 0]
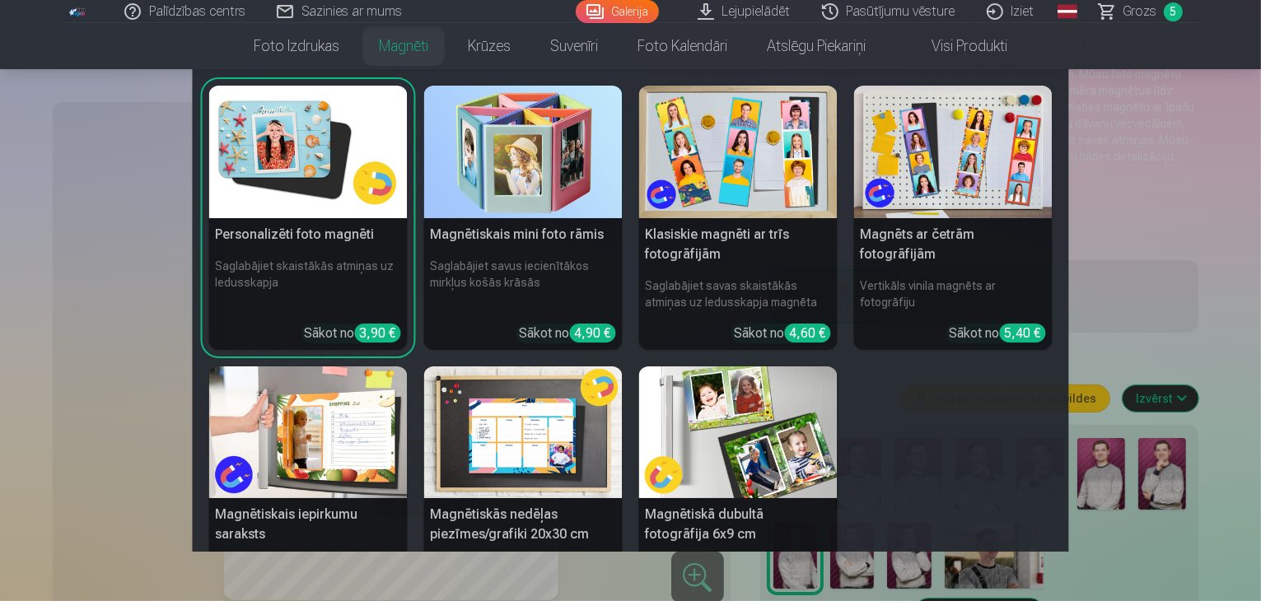
click at [330, 258] on h6 "Saglabājiet skaistākās atmiņas uz ledusskapja" at bounding box center [308, 284] width 199 height 66
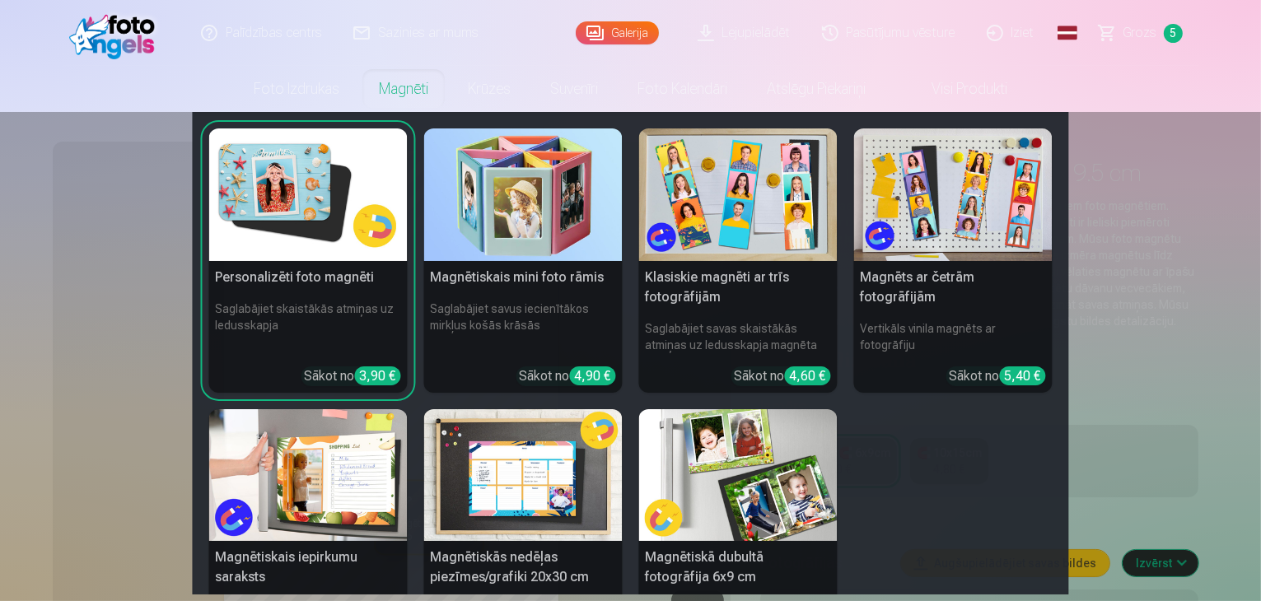
scroll to position [82, 0]
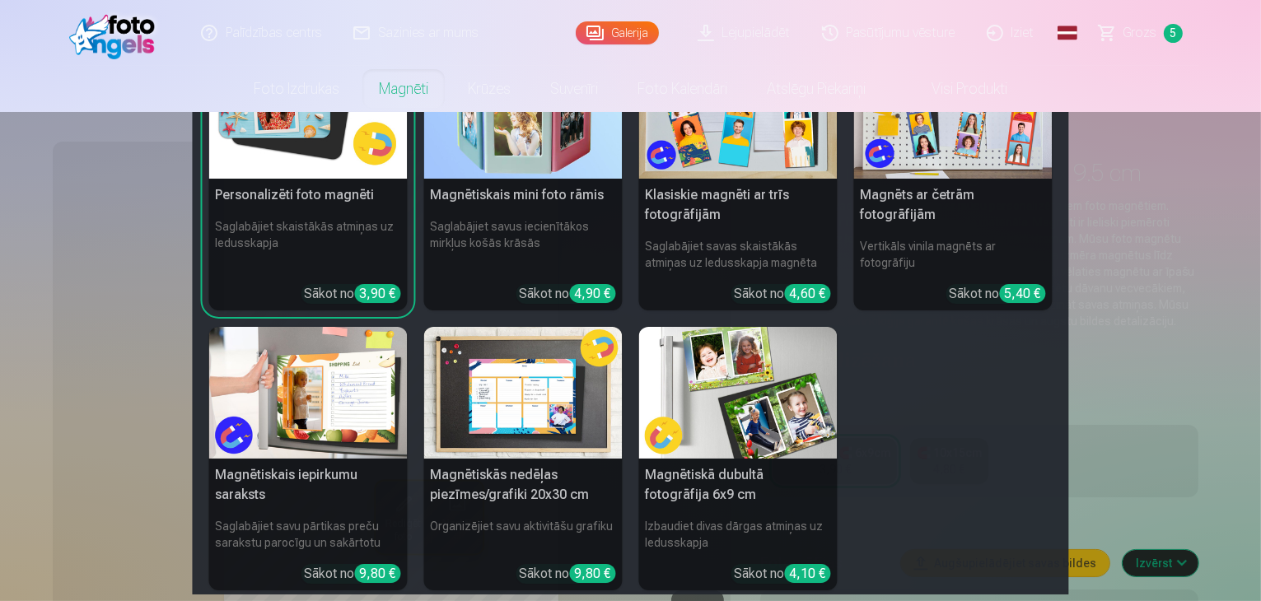
click at [339, 406] on img at bounding box center [308, 393] width 199 height 133
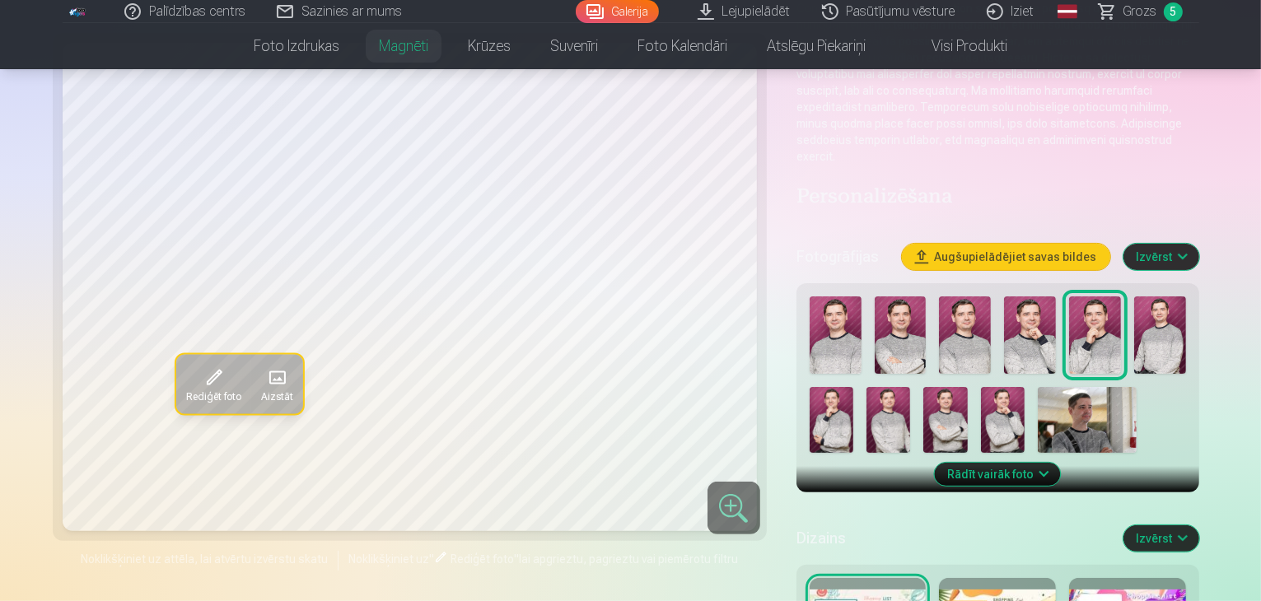
scroll to position [330, 0]
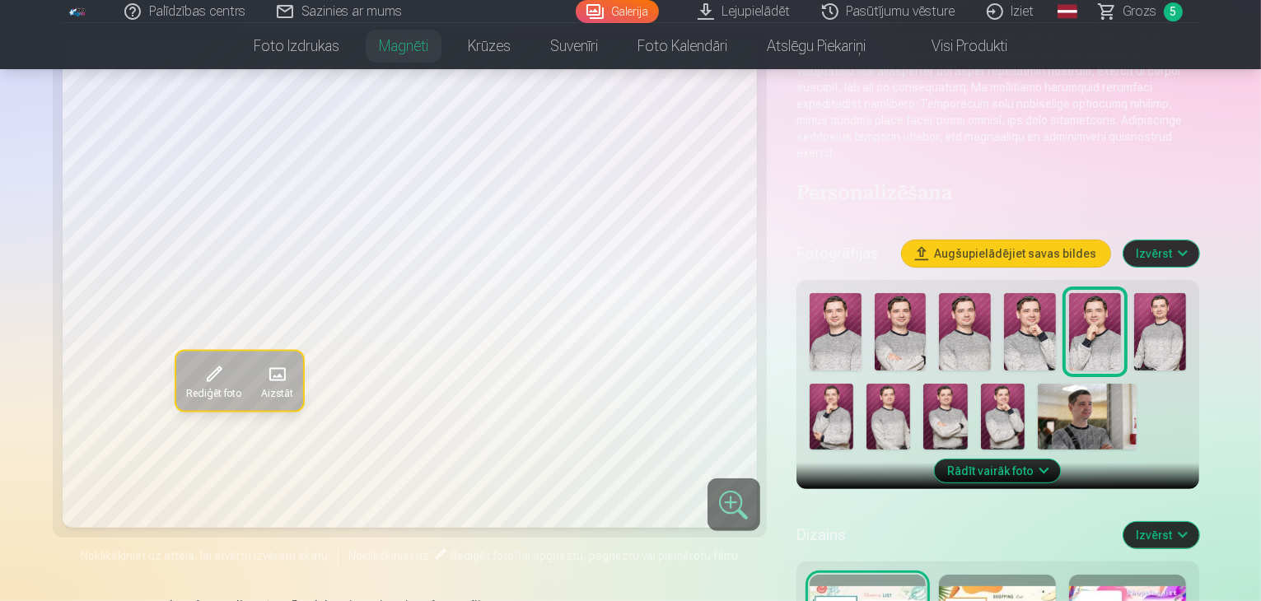
click at [1038, 384] on img at bounding box center [1087, 417] width 99 height 66
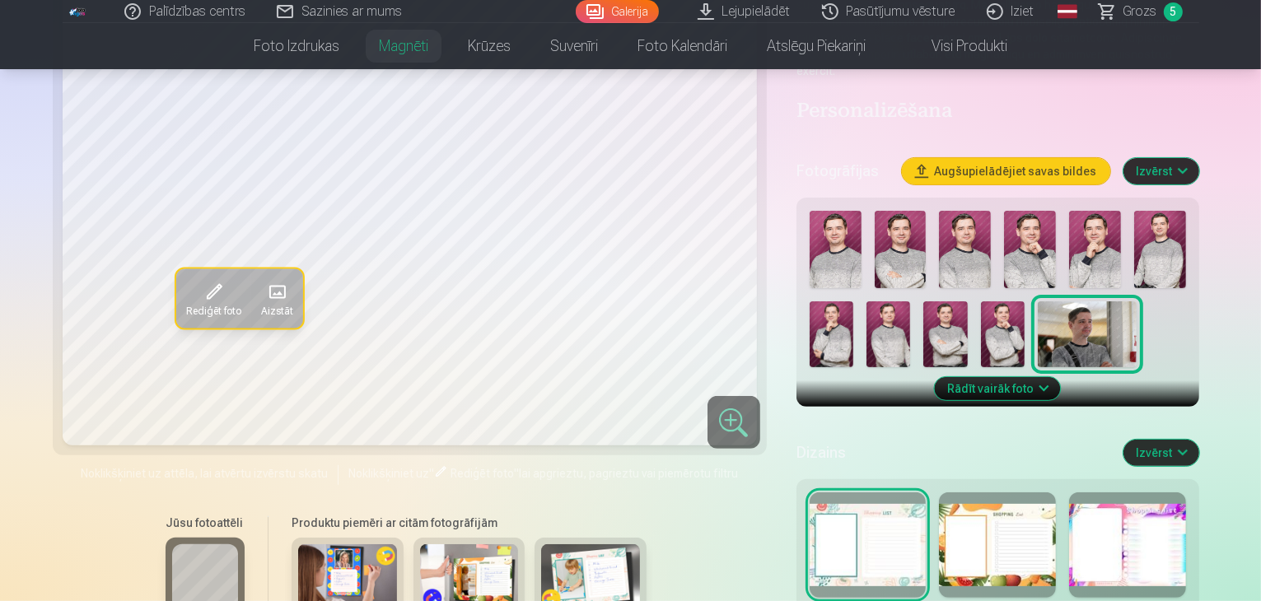
scroll to position [577, 0]
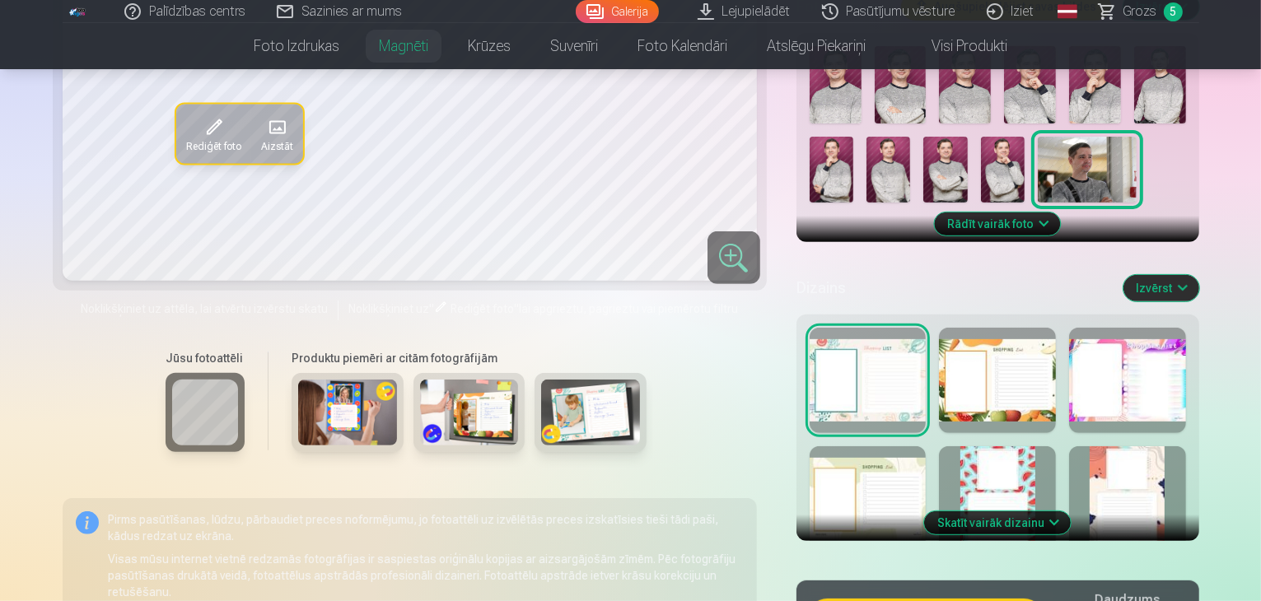
click at [1175, 446] on div at bounding box center [1127, 498] width 117 height 105
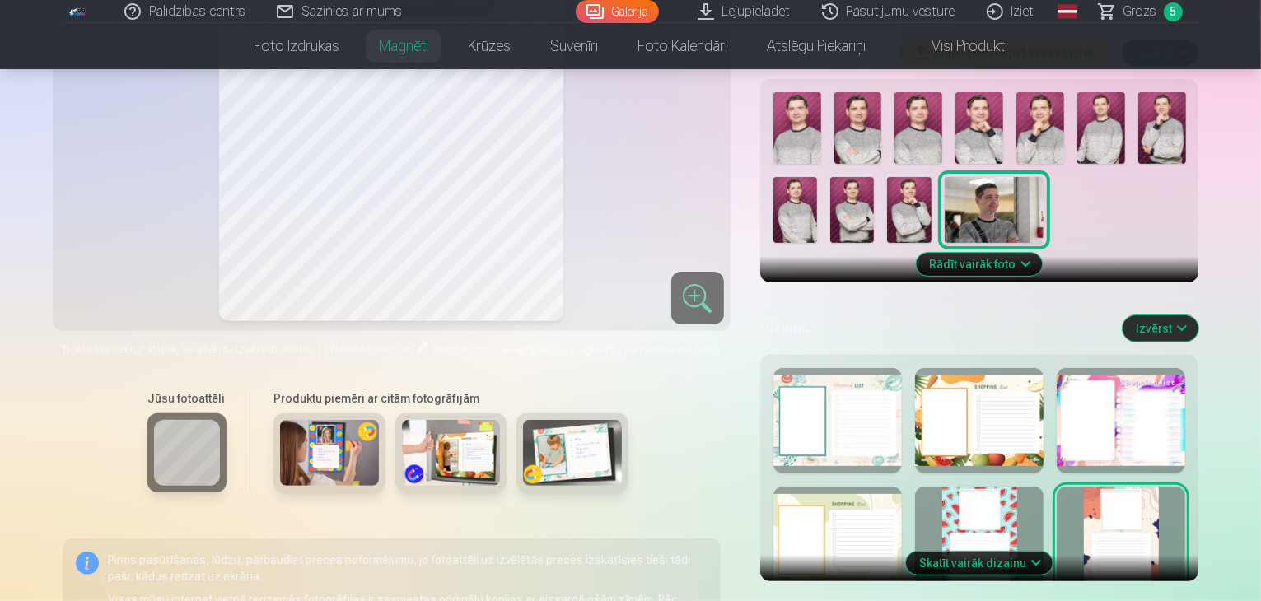
scroll to position [494, 0]
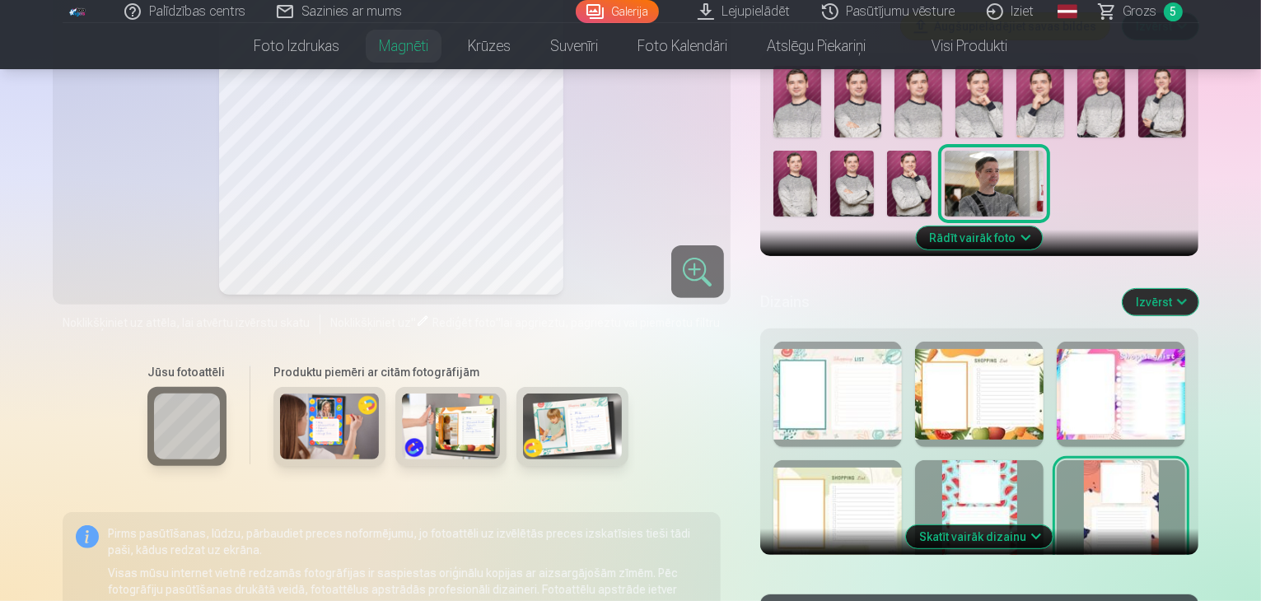
click at [901, 390] on div at bounding box center [838, 394] width 129 height 105
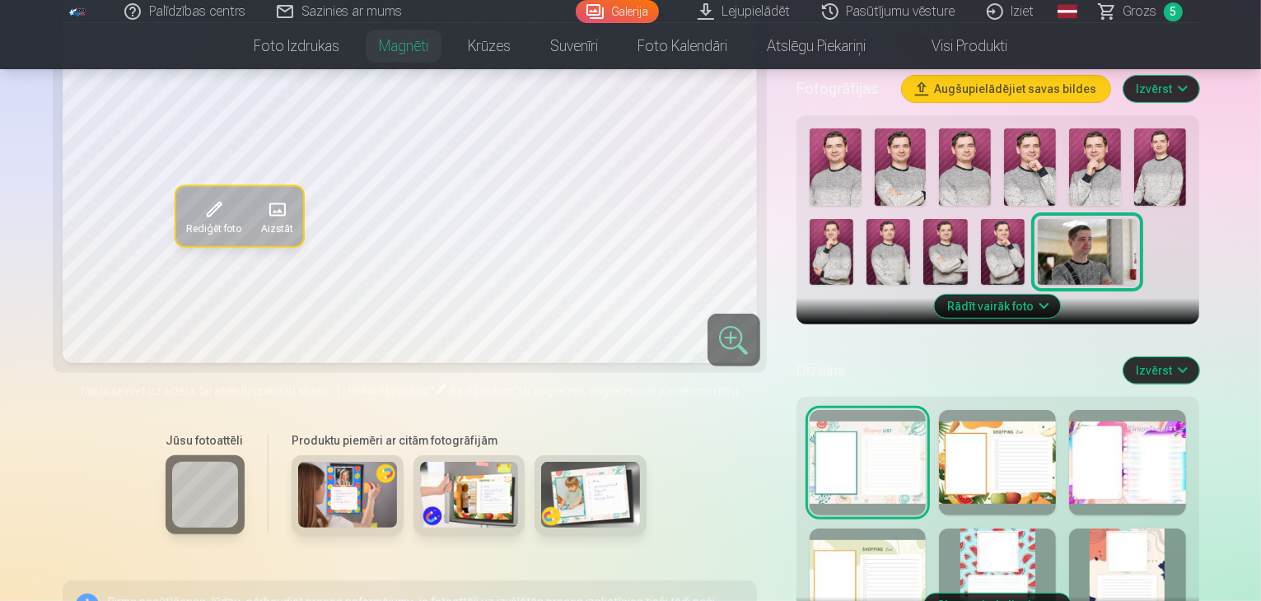
click at [1042, 410] on div at bounding box center [997, 462] width 117 height 105
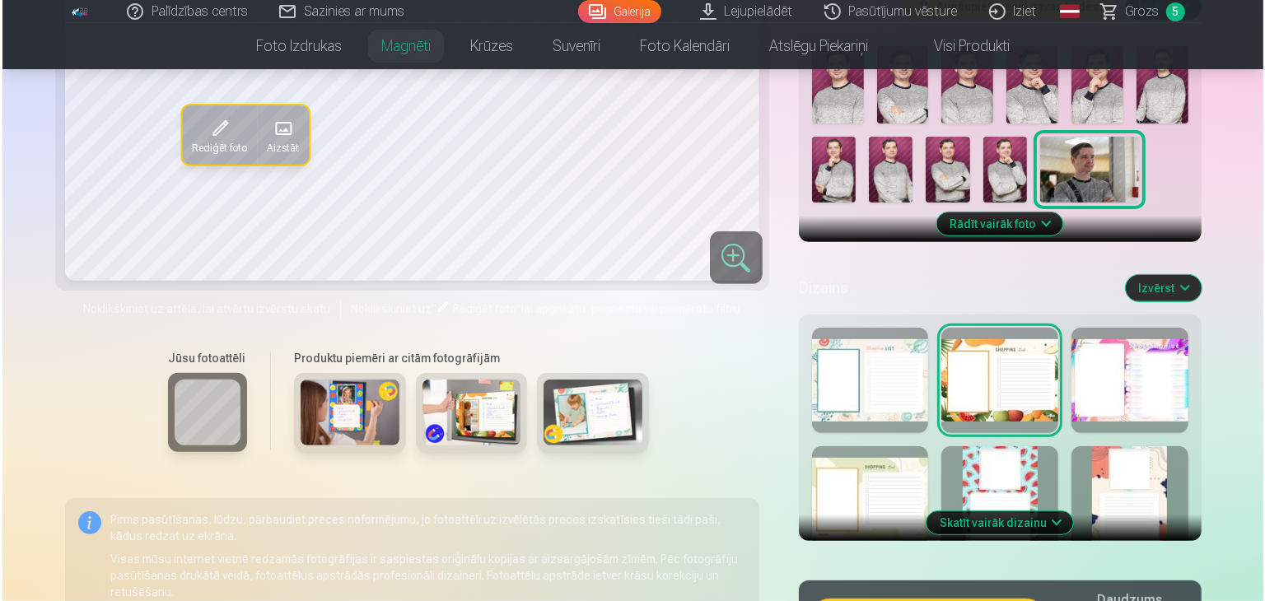
scroll to position [659, 0]
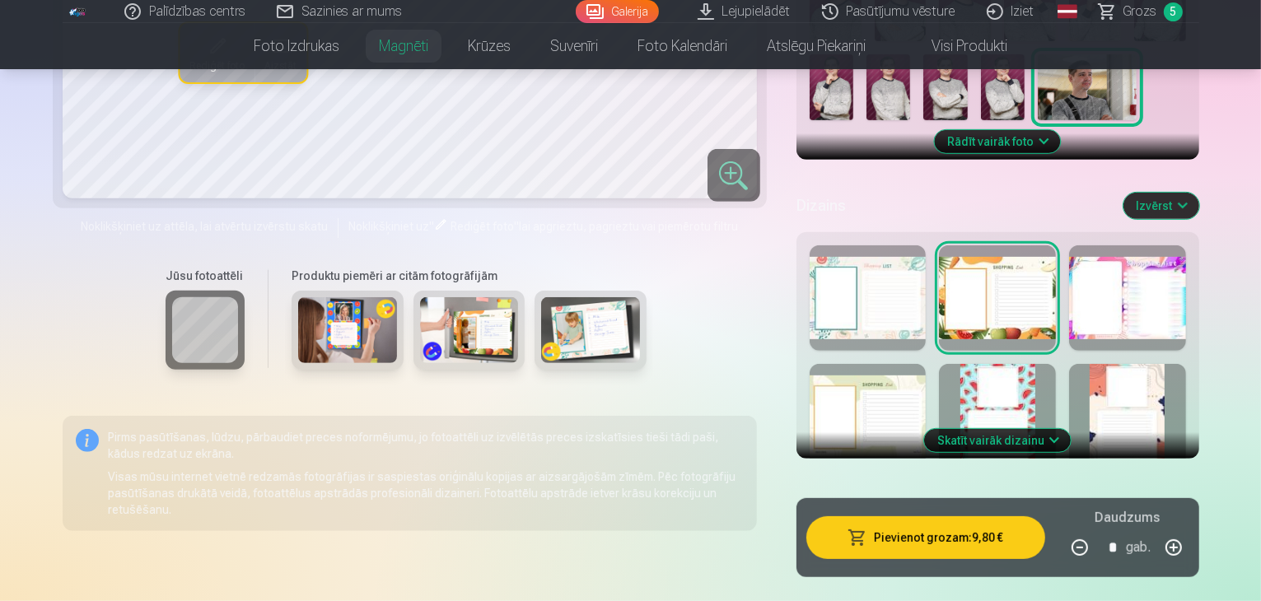
click at [932, 516] on button "Pievienot grozam : 9,80 €" at bounding box center [925, 537] width 239 height 43
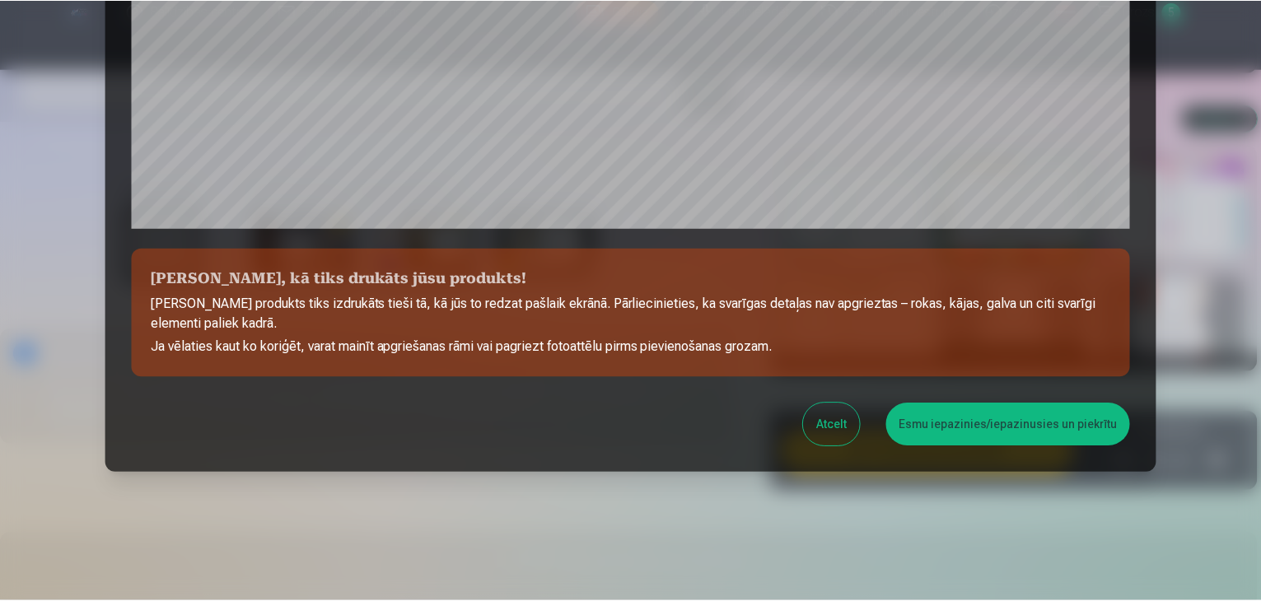
scroll to position [585, 0]
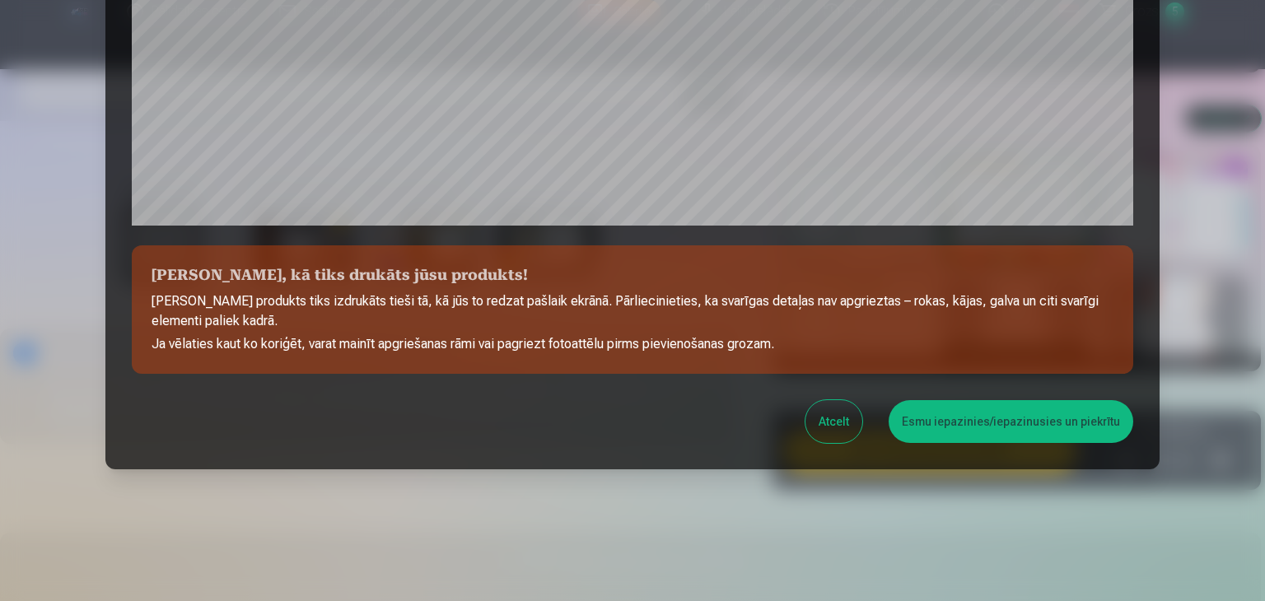
click at [942, 426] on button "Esmu iepazinies/iepazinusies un piekrītu" at bounding box center [1011, 421] width 245 height 43
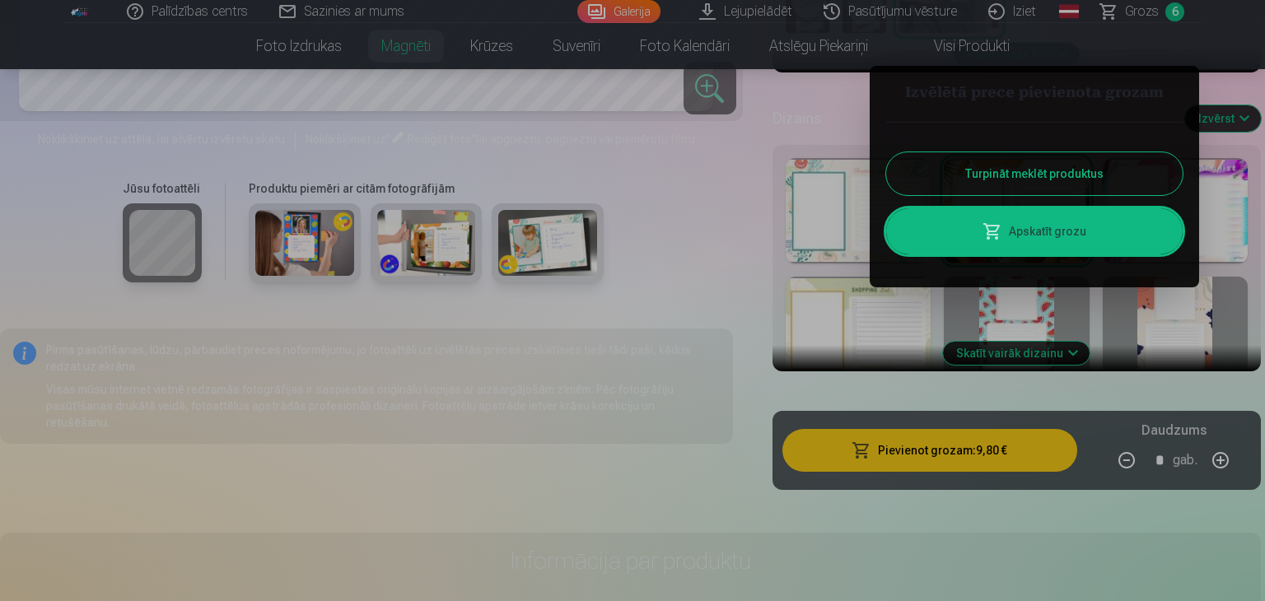
click at [1000, 177] on button "Turpināt meklēt produktus" at bounding box center [1034, 173] width 297 height 43
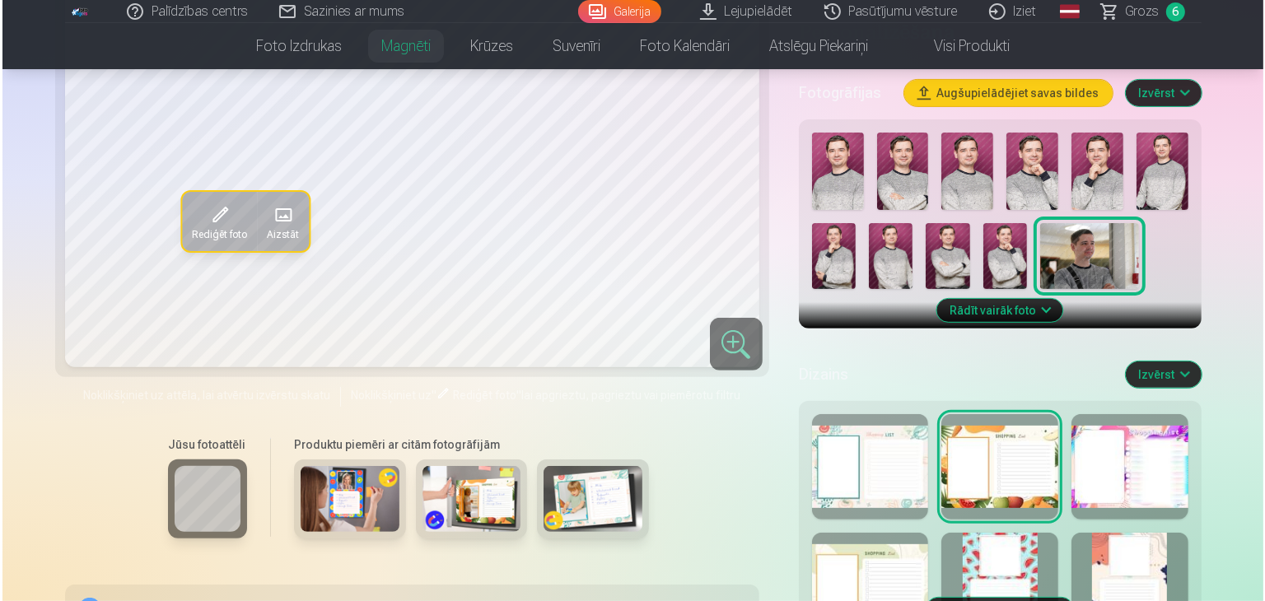
scroll to position [659, 0]
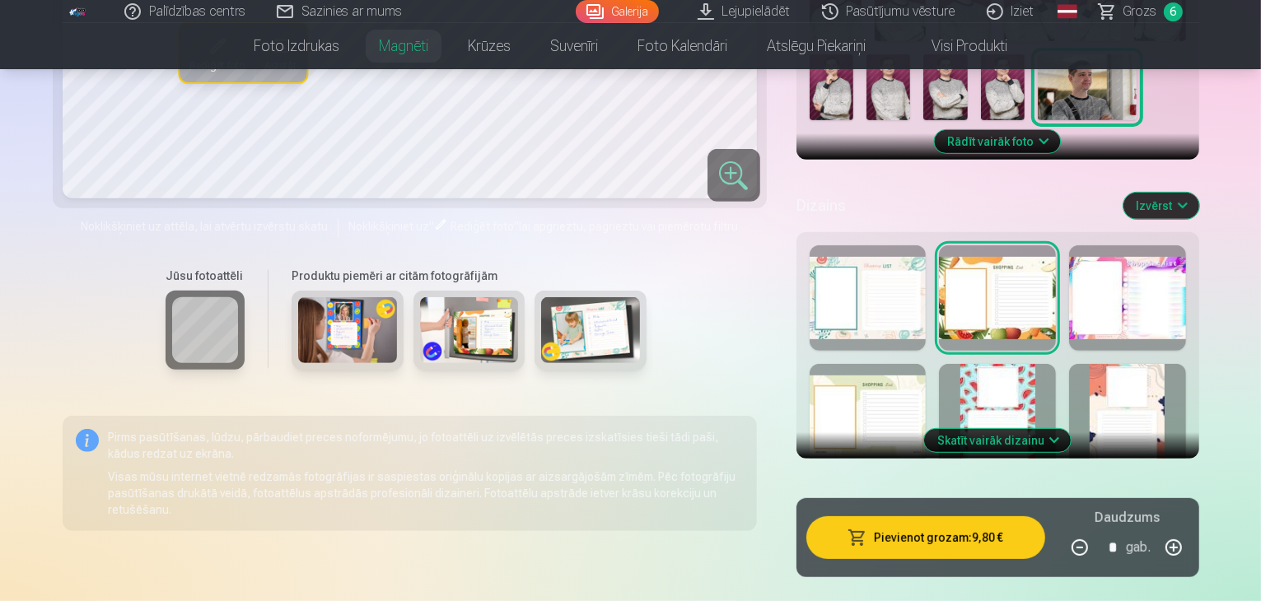
click at [1002, 516] on button "Pievienot grozam : 9,80 €" at bounding box center [925, 537] width 239 height 43
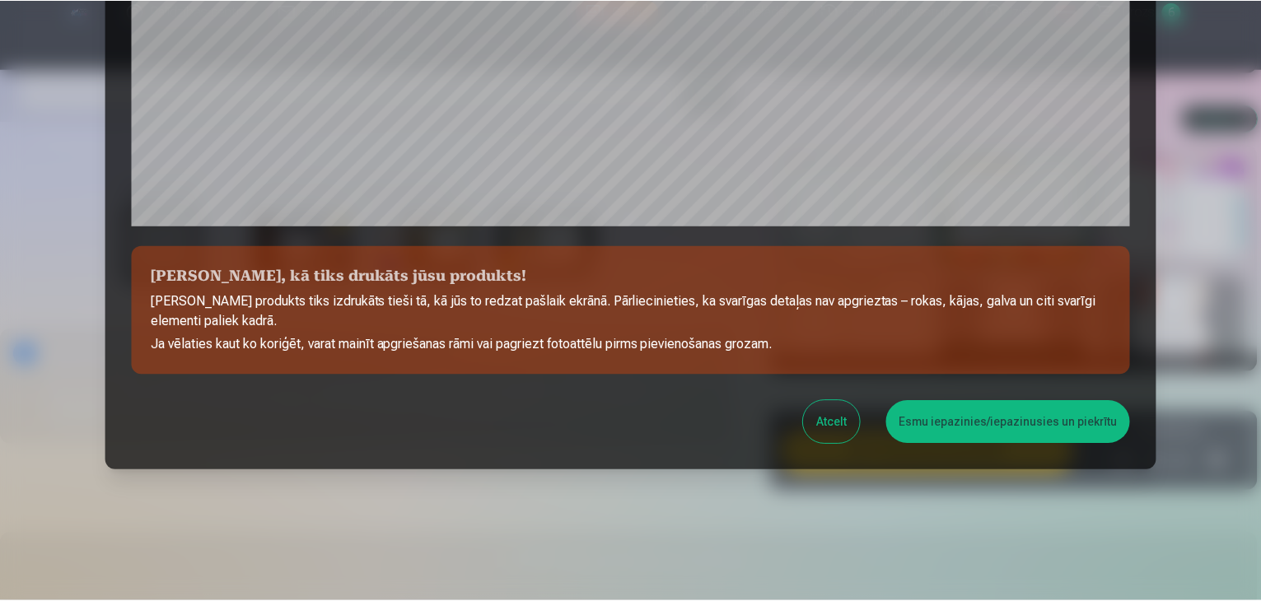
scroll to position [585, 0]
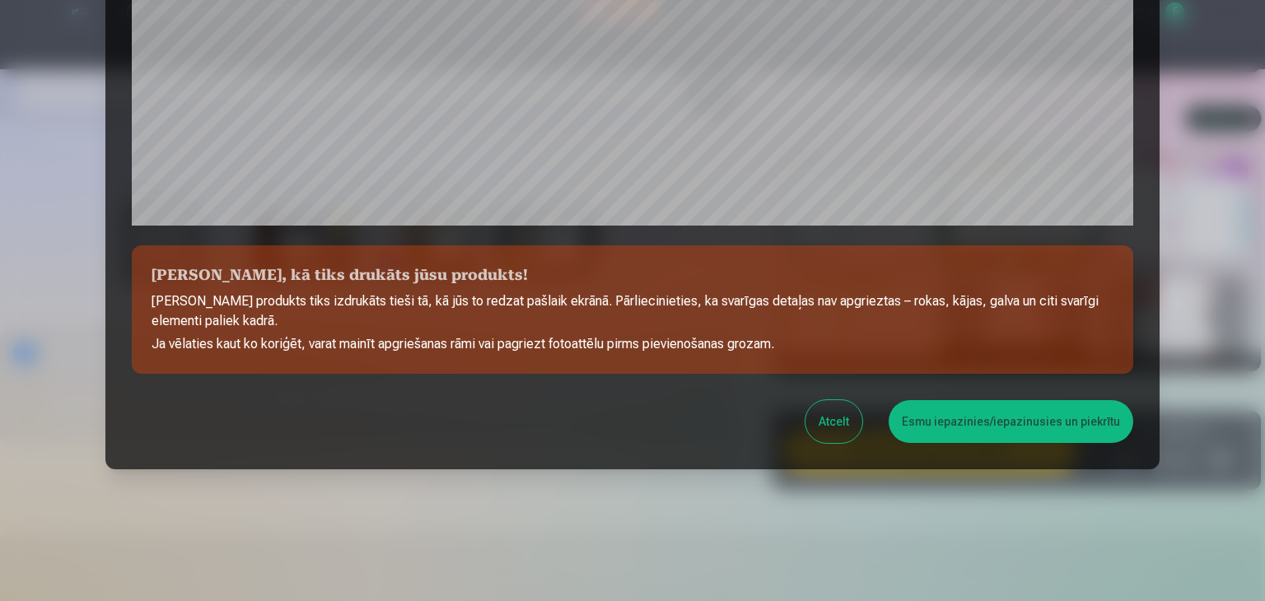
click at [973, 418] on button "Esmu iepazinies/iepazinusies un piekrītu" at bounding box center [1011, 421] width 245 height 43
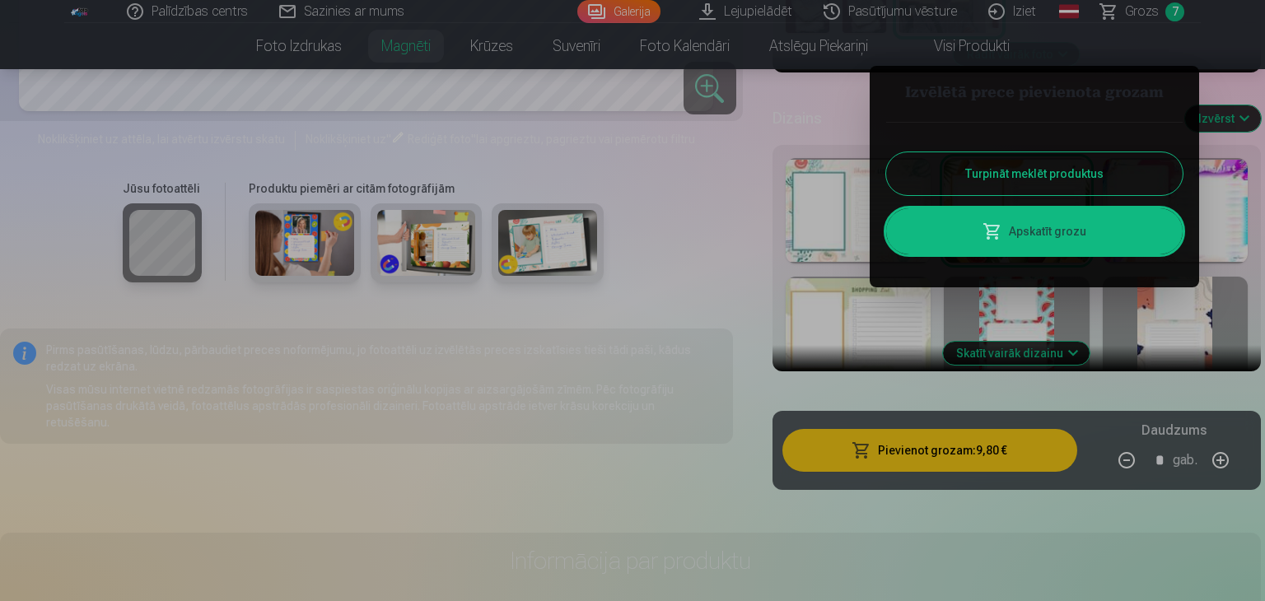
click at [1070, 172] on button "Turpināt meklēt produktus" at bounding box center [1034, 173] width 297 height 43
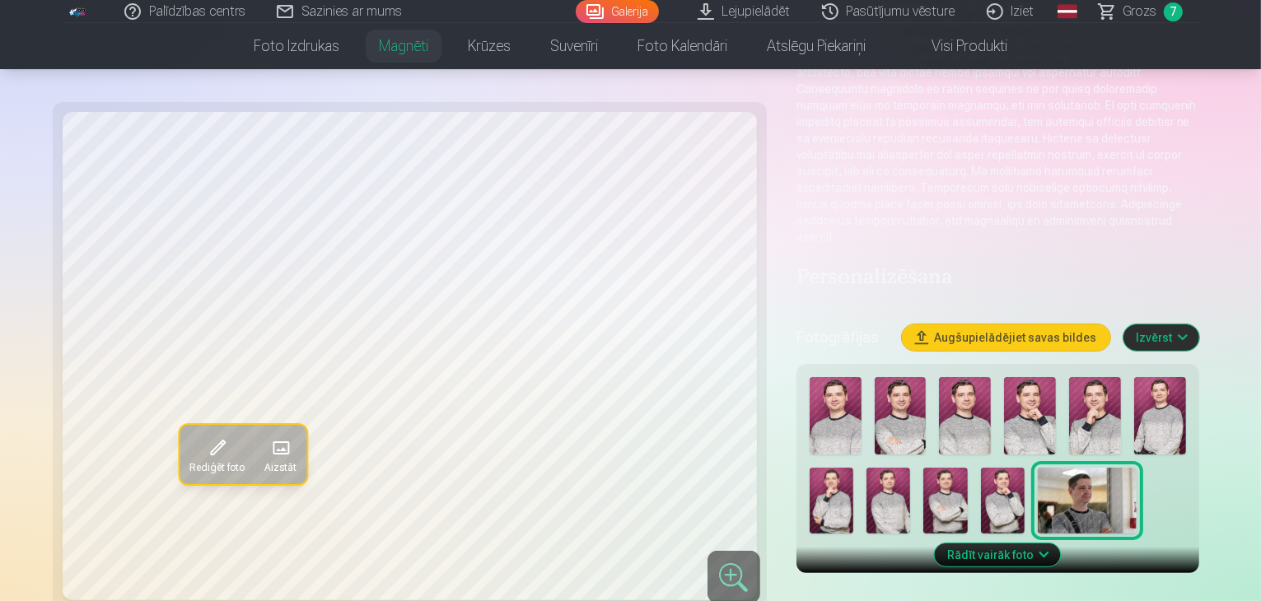
scroll to position [0, 0]
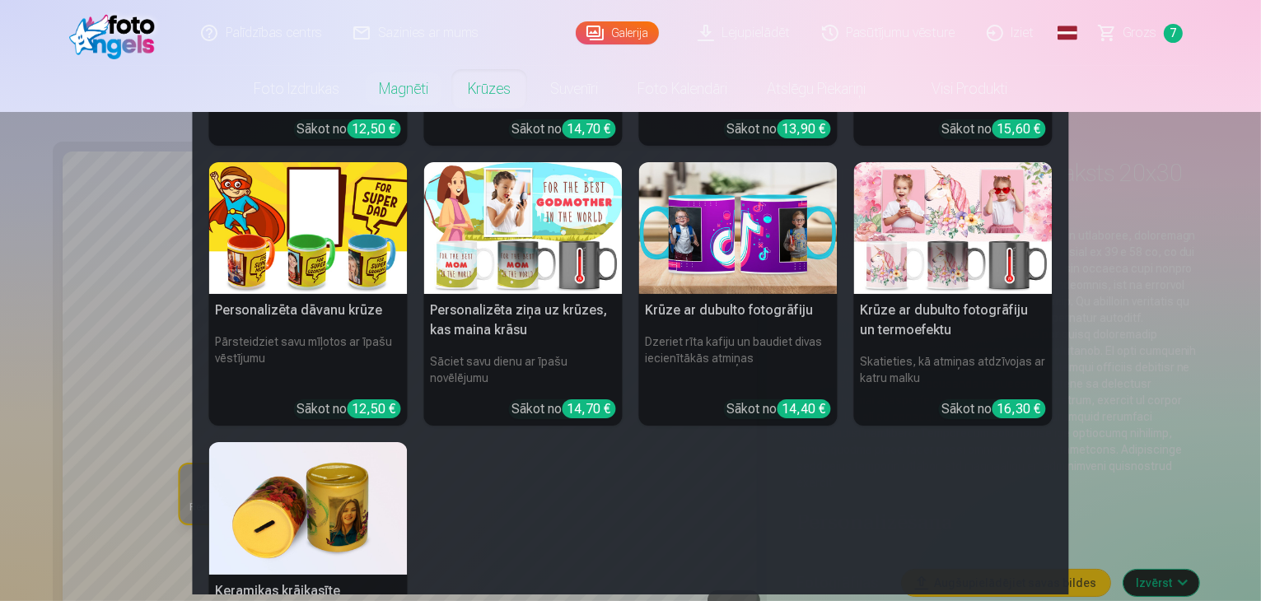
click at [484, 243] on img at bounding box center [523, 228] width 199 height 133
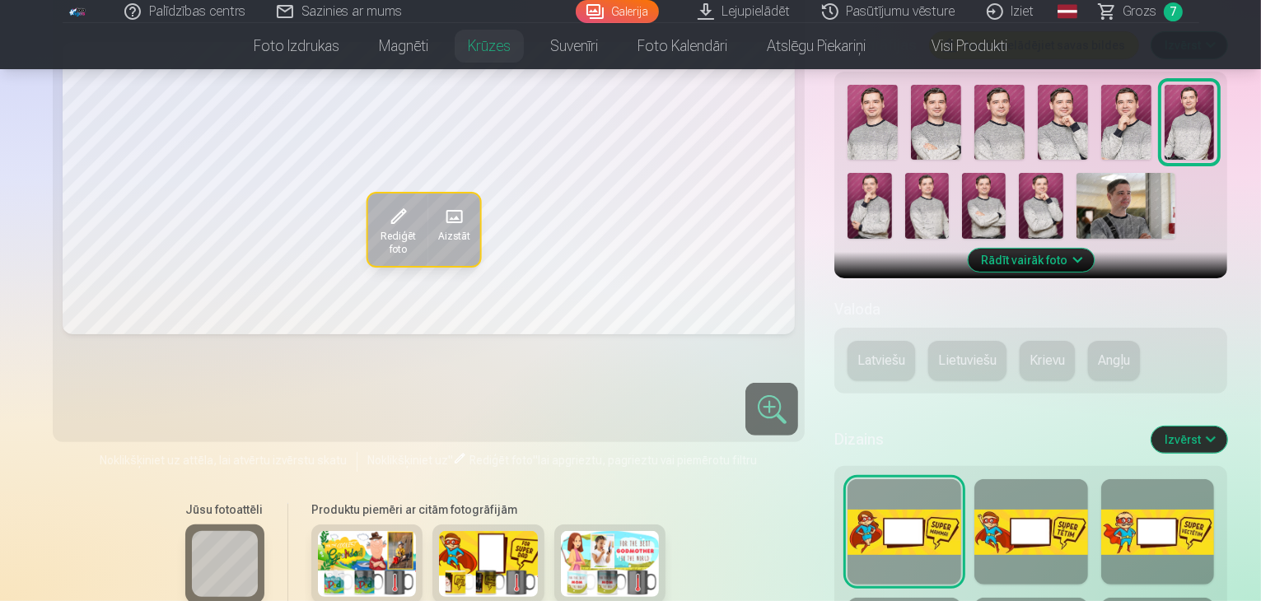
scroll to position [577, 0]
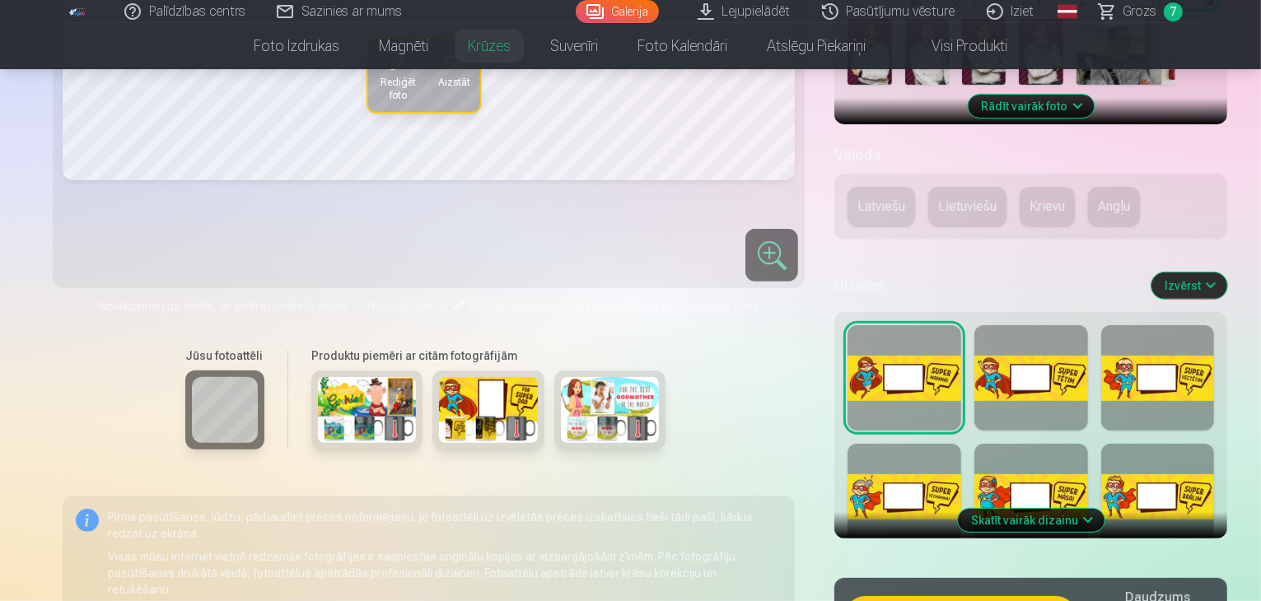
click at [1067, 509] on button "Skatīt vairāk dizainu" at bounding box center [1031, 520] width 147 height 23
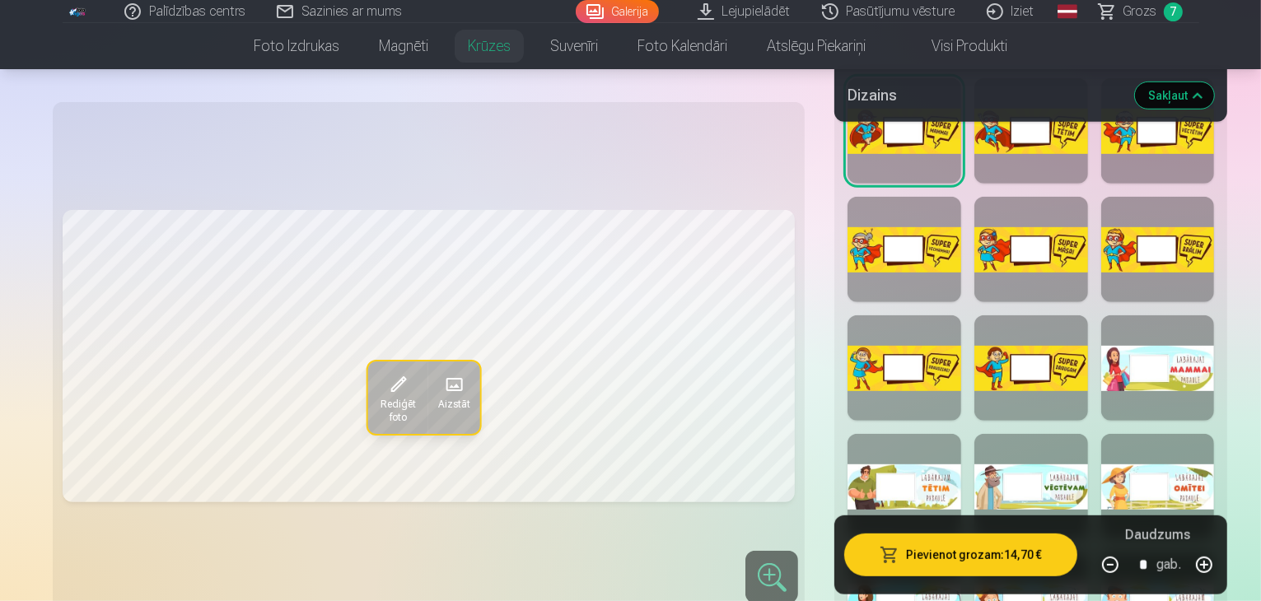
scroll to position [906, 0]
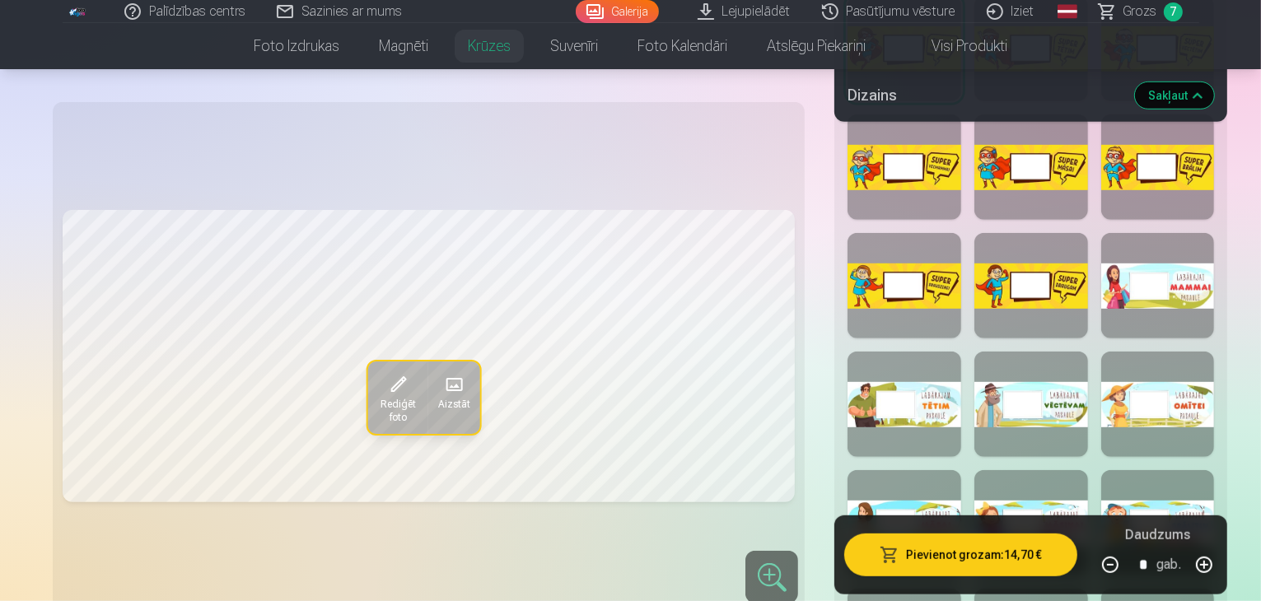
click at [1157, 352] on div at bounding box center [1158, 404] width 114 height 105
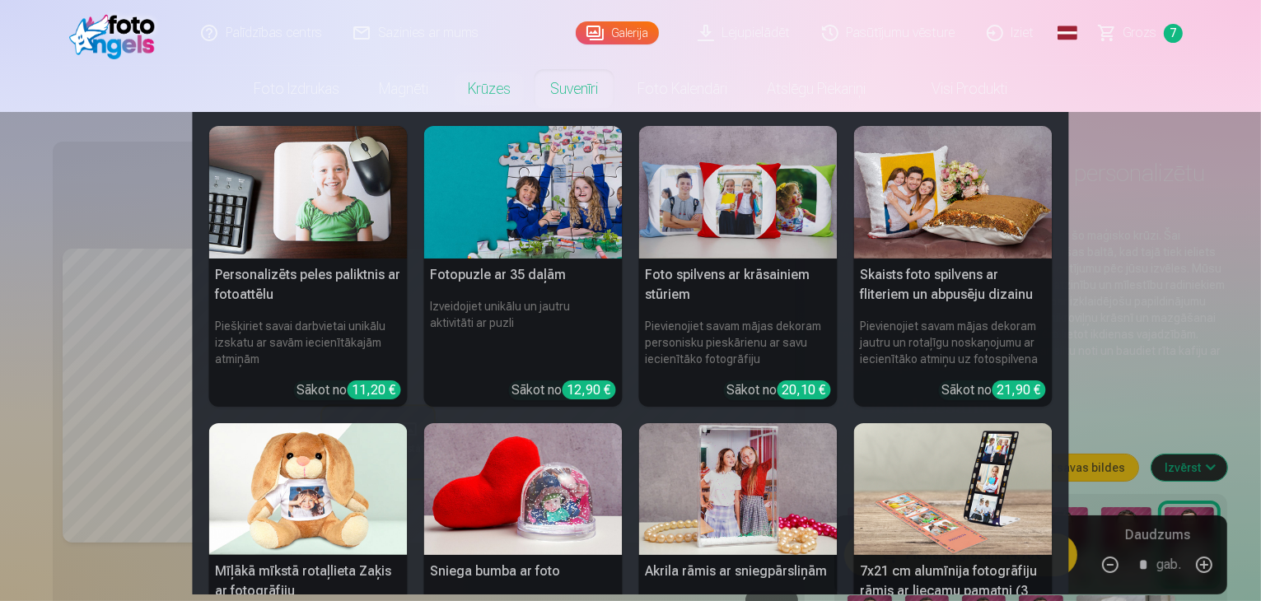
scroll to position [0, 0]
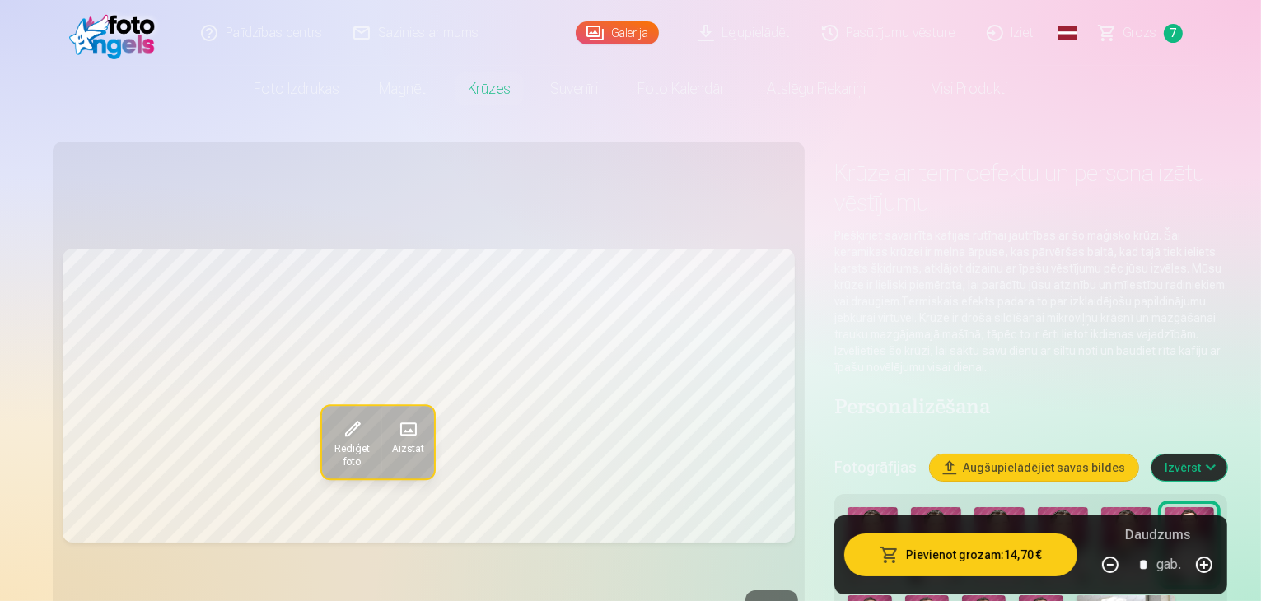
click at [615, 42] on link "Galerija" at bounding box center [617, 32] width 83 height 23
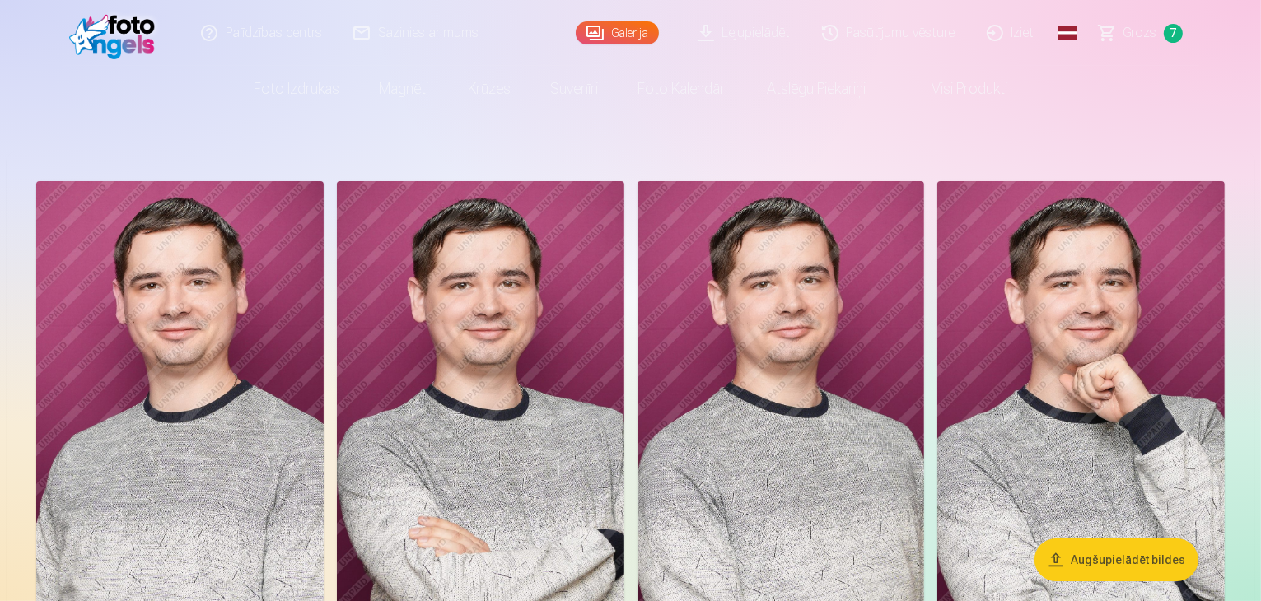
click at [1126, 38] on span "Grozs" at bounding box center [1141, 33] width 34 height 20
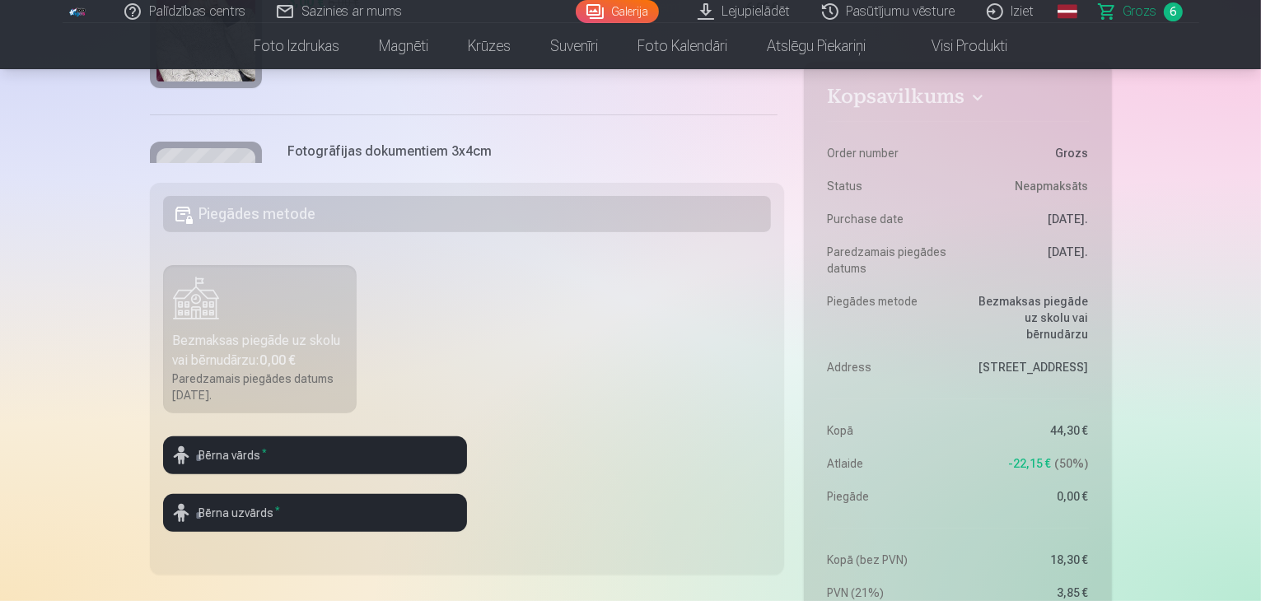
scroll to position [330, 0]
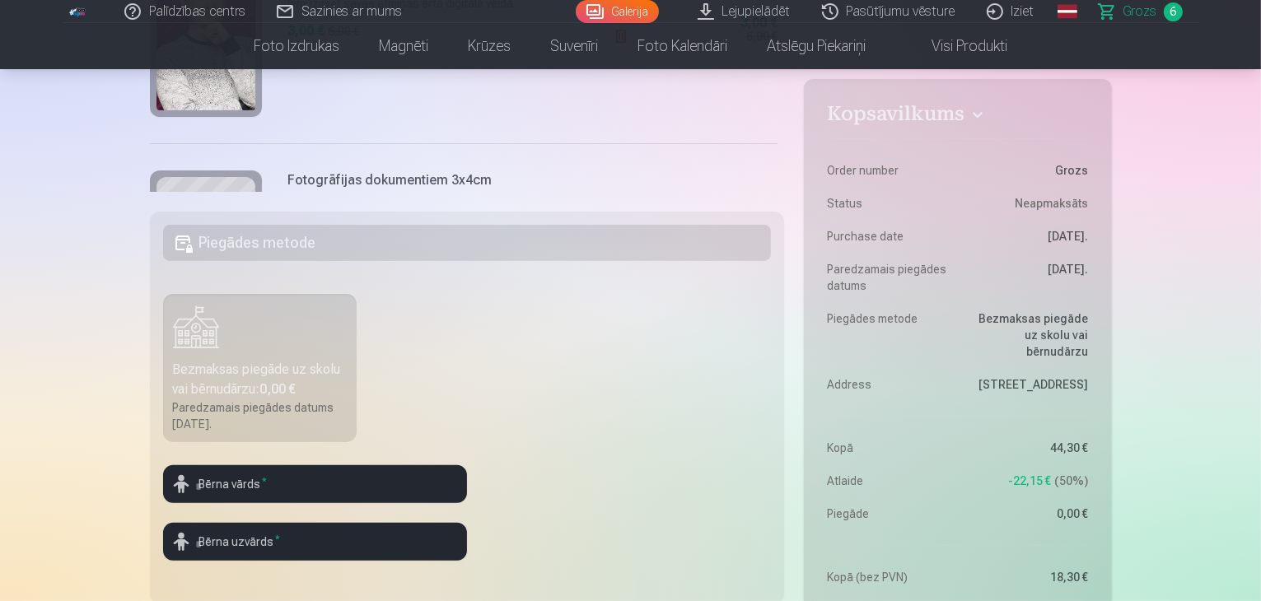
click at [307, 356] on label "Bezmaksas piegāde uz skolu vai bērnudārzu : 0,00 € Paredzamais piegādes datums …" at bounding box center [260, 368] width 194 height 148
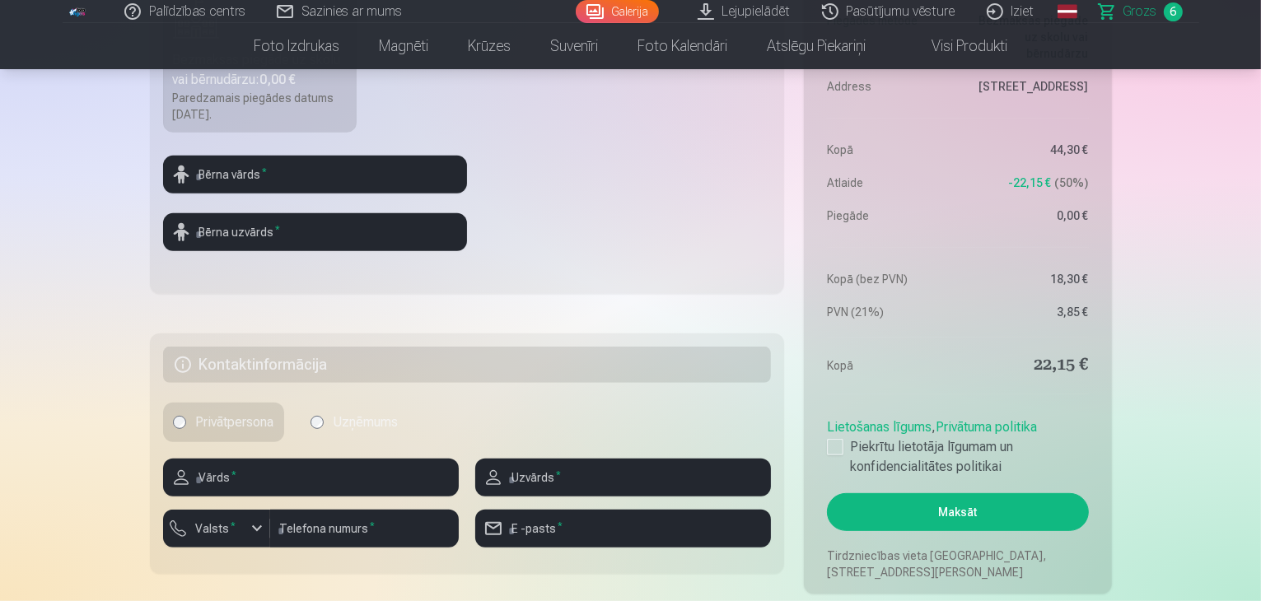
scroll to position [741, 0]
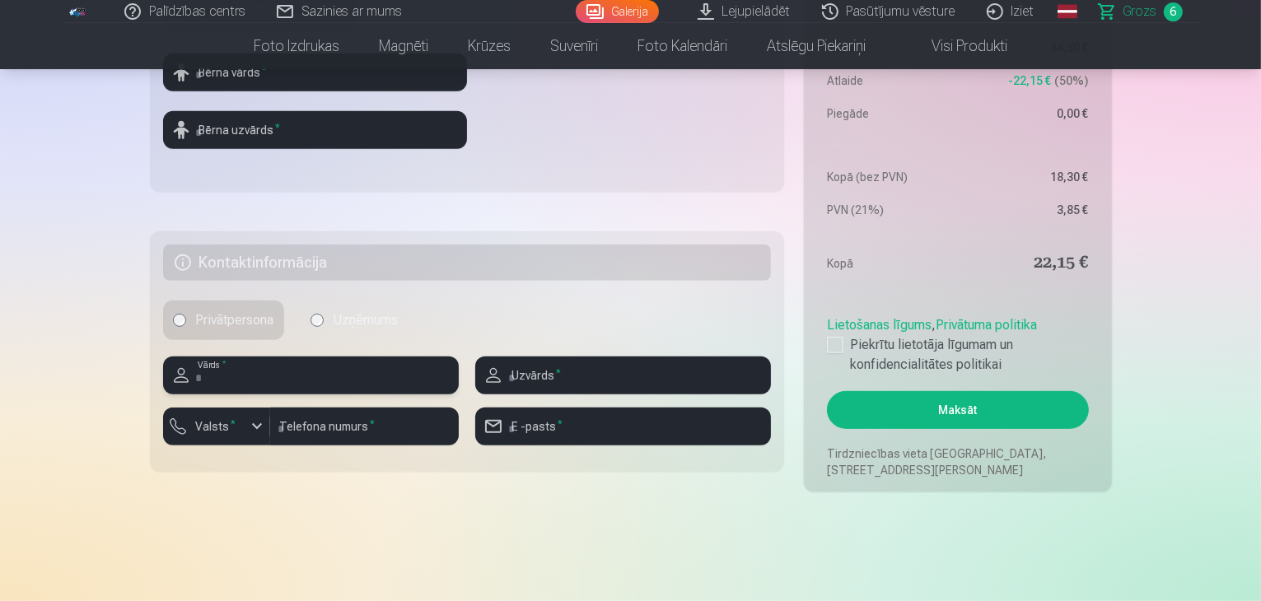
click at [304, 386] on input "text" at bounding box center [311, 376] width 296 height 38
type input "******"
click at [306, 431] on input "number" at bounding box center [364, 427] width 189 height 38
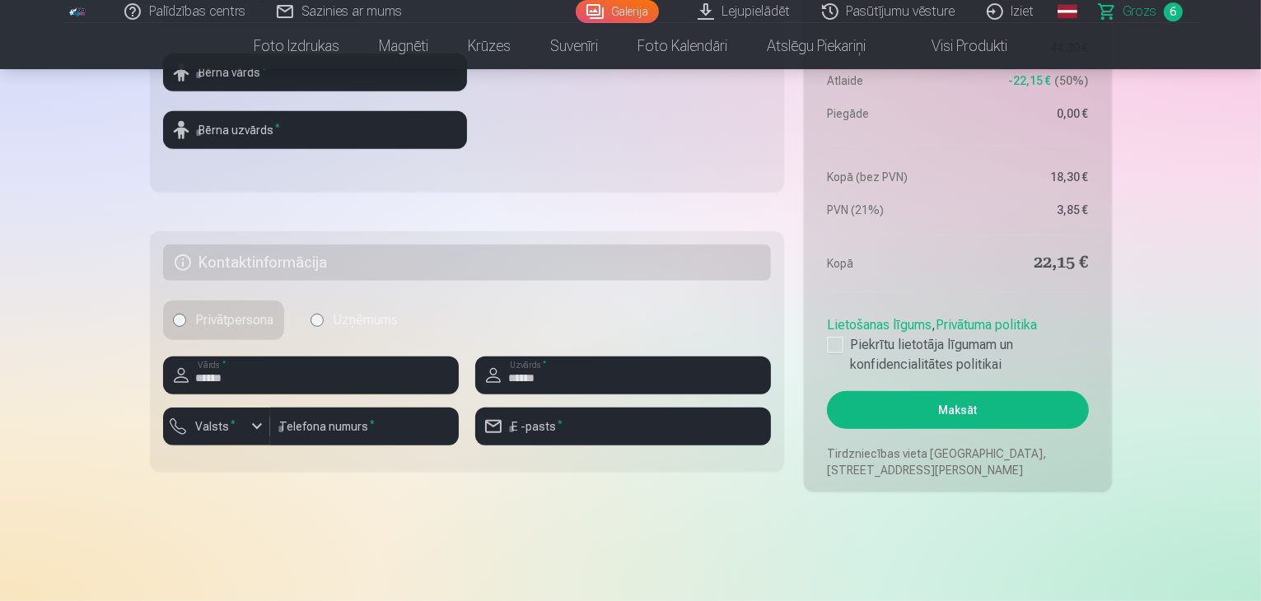
click at [216, 429] on label "Valsts *" at bounding box center [216, 426] width 54 height 16
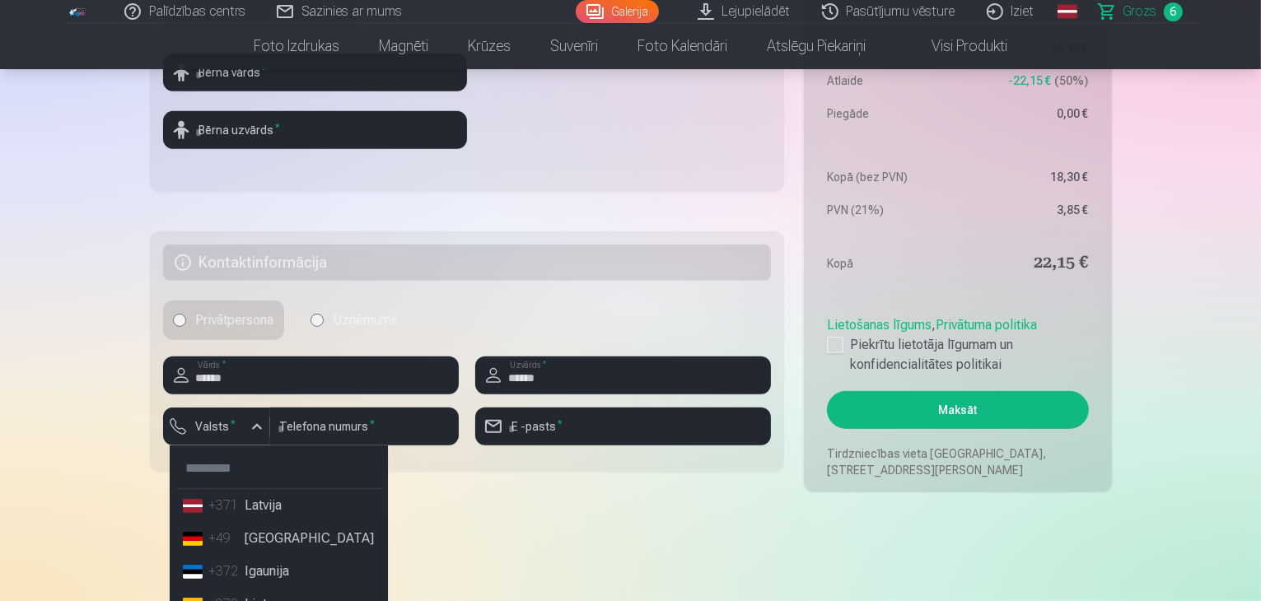
click at [257, 506] on li "+371 Latvija" at bounding box center [278, 505] width 205 height 33
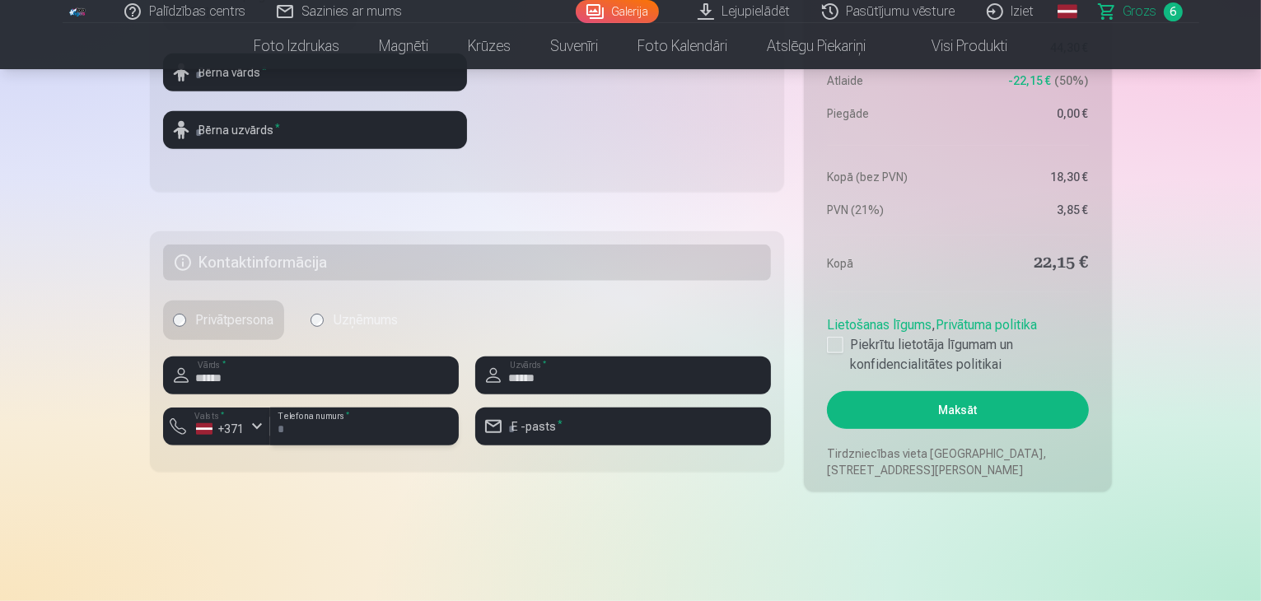
click at [325, 423] on input "number" at bounding box center [364, 427] width 189 height 38
type input "********"
drag, startPoint x: 462, startPoint y: 479, endPoint x: 443, endPoint y: 442, distance: 41.6
click at [459, 429] on nordpass-icon at bounding box center [459, 428] width 0 height 14
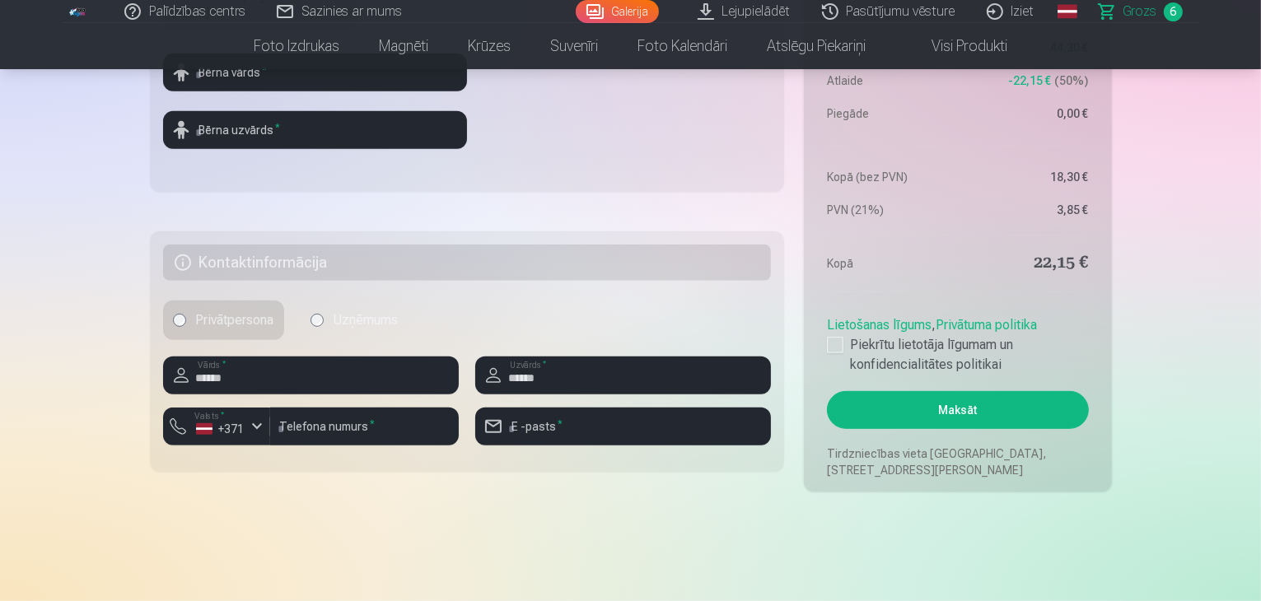
click at [566, 425] on input "email" at bounding box center [623, 427] width 296 height 38
type input "**********"
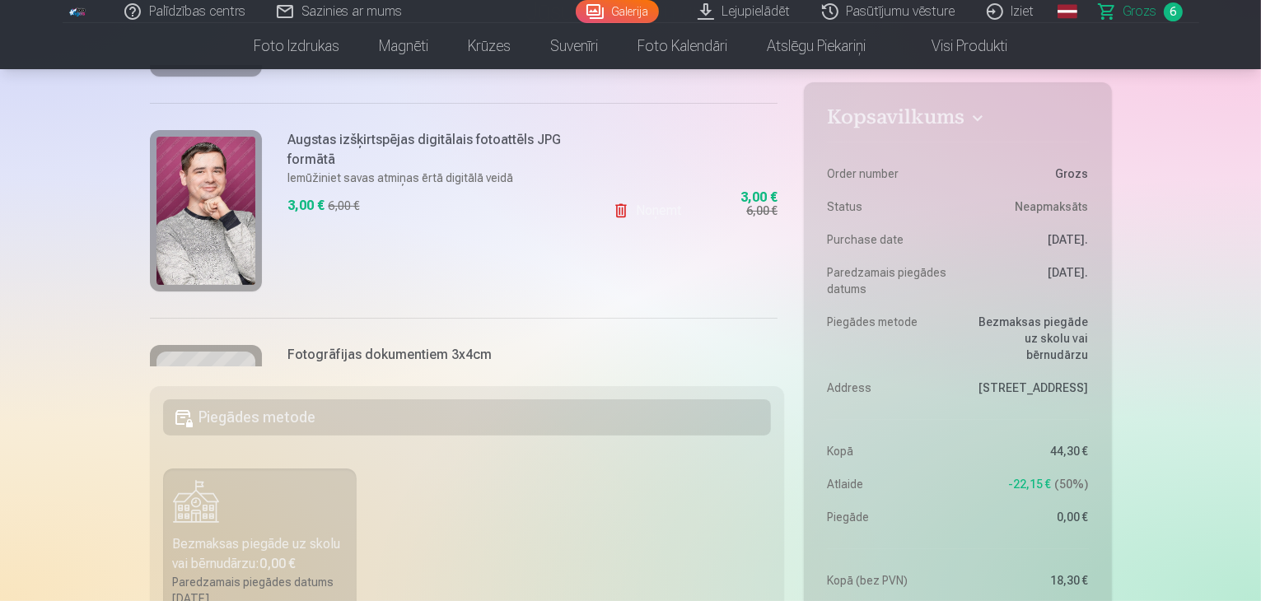
scroll to position [0, 0]
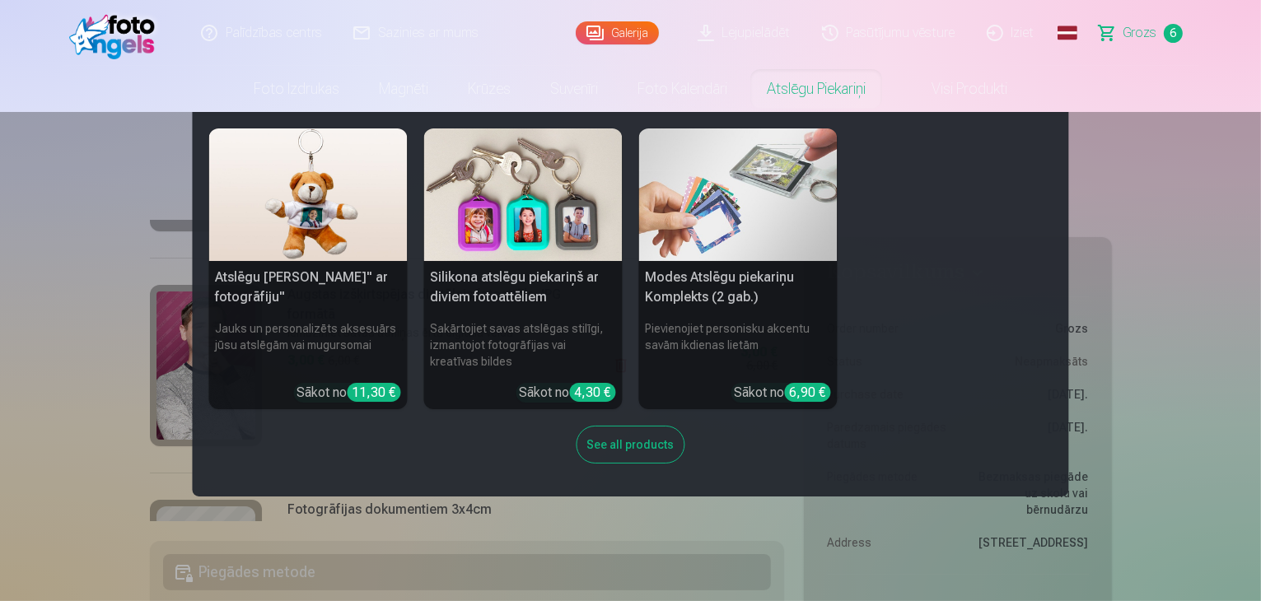
click at [783, 291] on h5 "Modes Atslēgu piekariņu Komplekts (2 gab.)" at bounding box center [738, 287] width 199 height 53
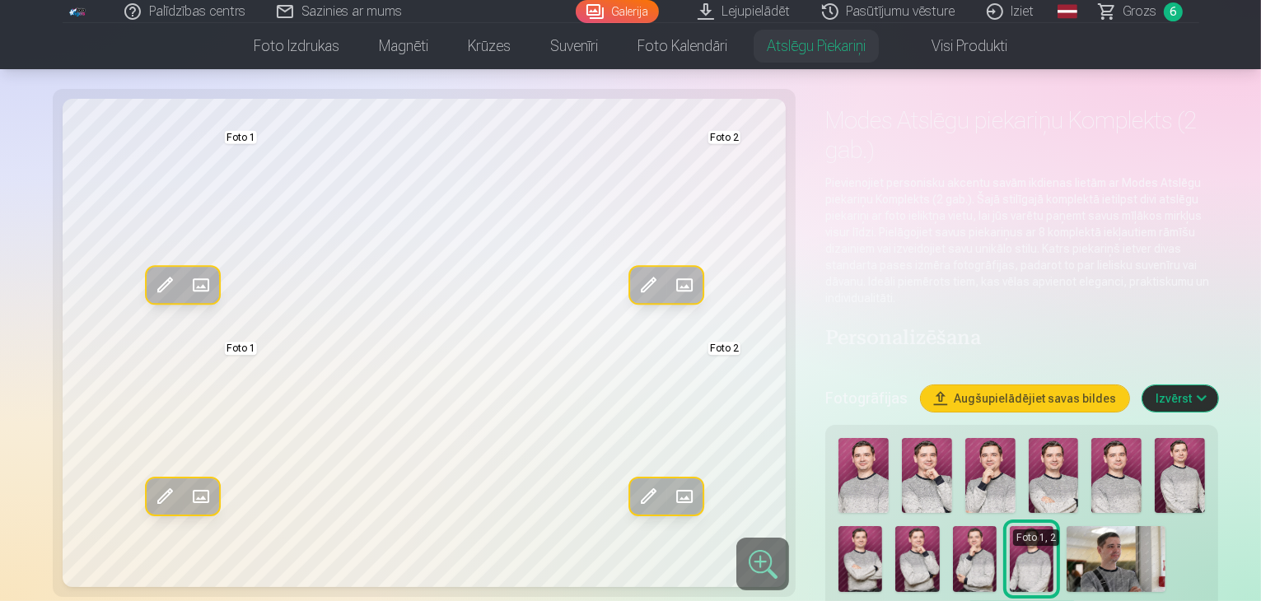
scroll to position [82, 0]
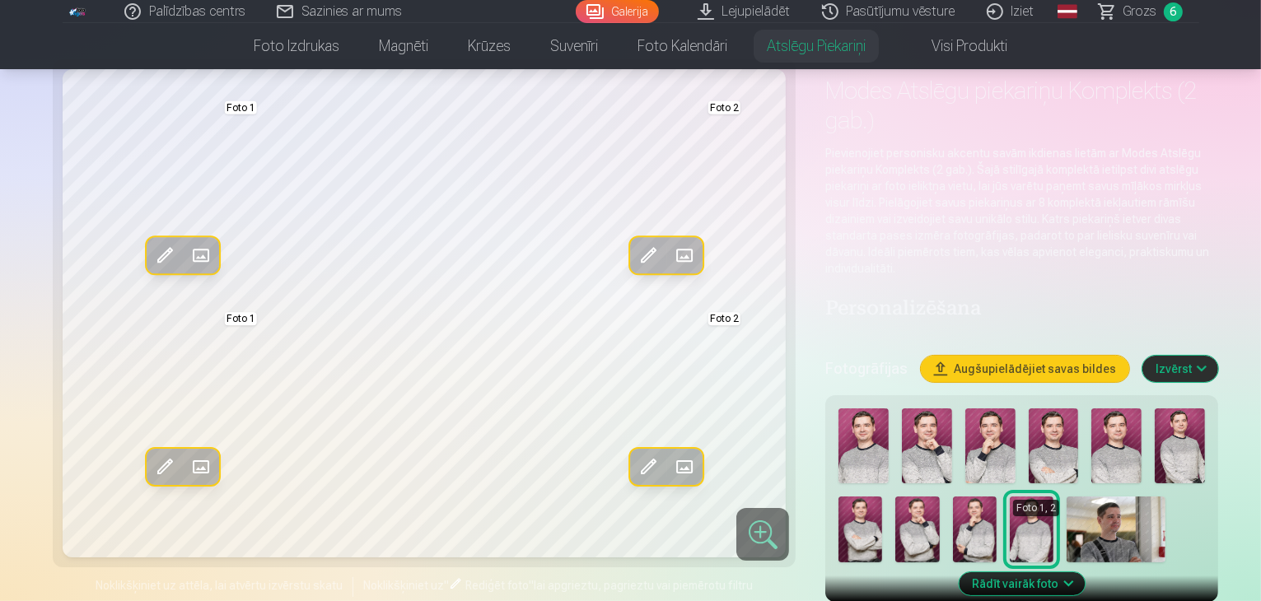
click at [939, 497] on img at bounding box center [917, 530] width 44 height 66
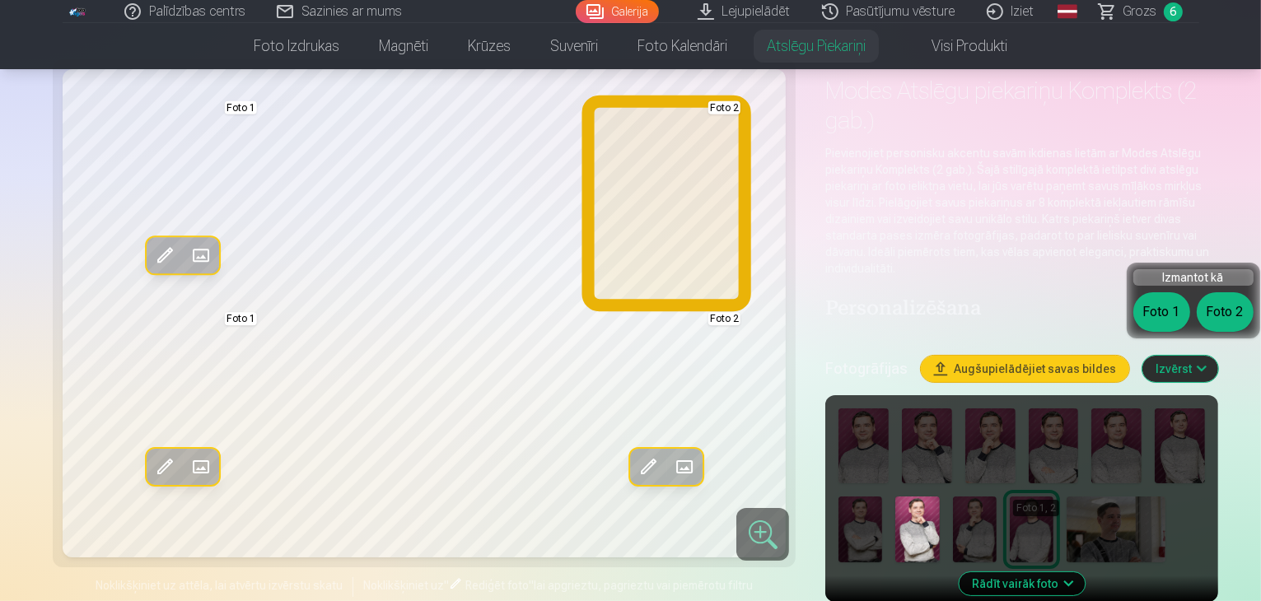
click at [1222, 320] on button "Foto 2" at bounding box center [1225, 312] width 57 height 40
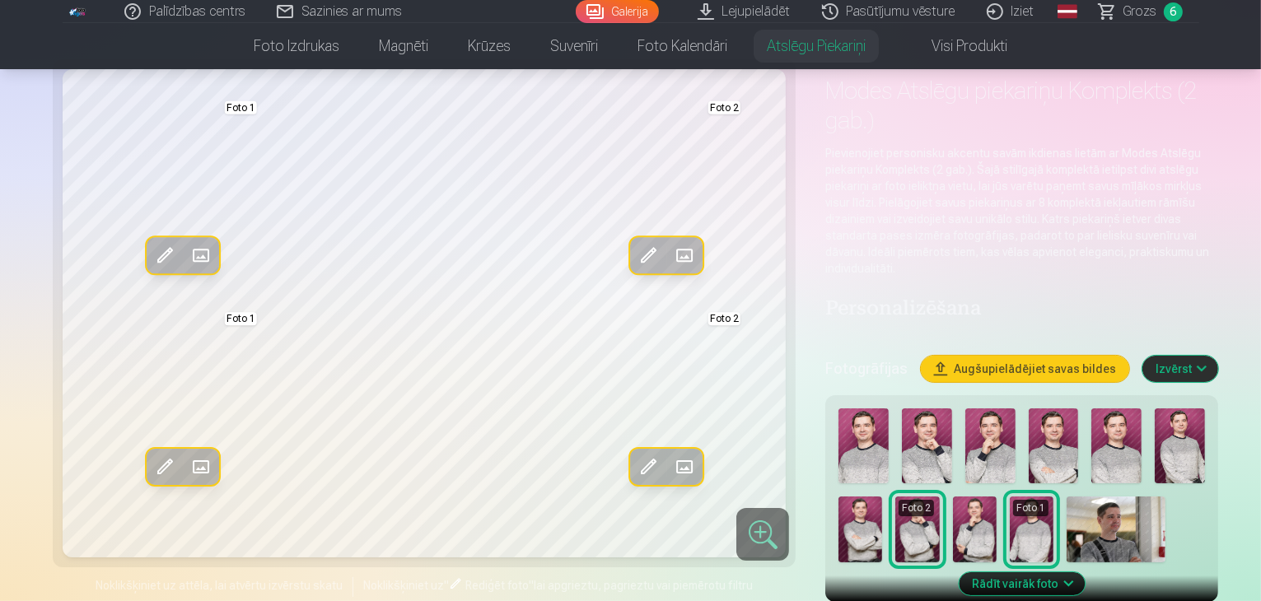
click at [953, 497] on img at bounding box center [975, 530] width 44 height 66
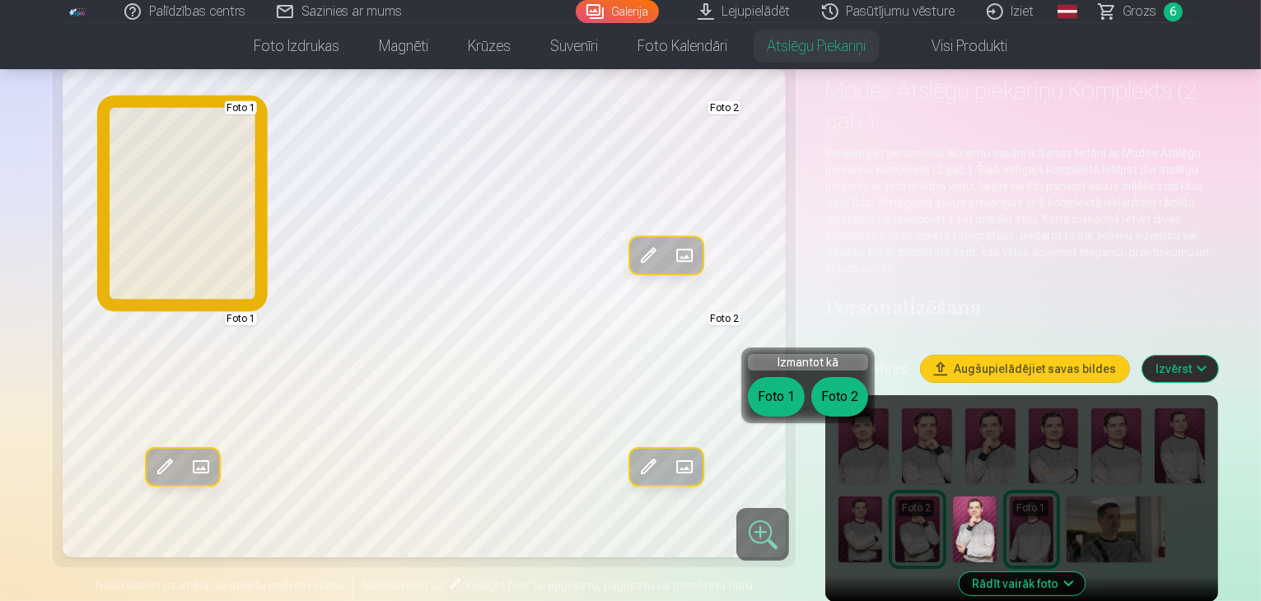
click at [778, 393] on button "Foto 1" at bounding box center [776, 397] width 57 height 40
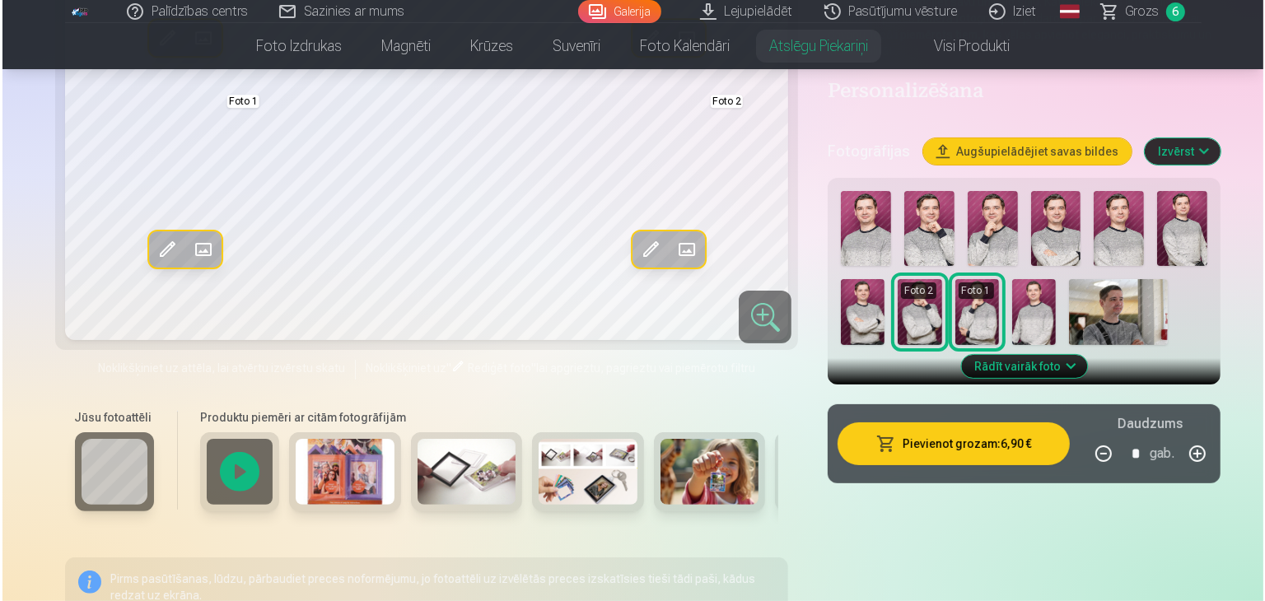
scroll to position [330, 0]
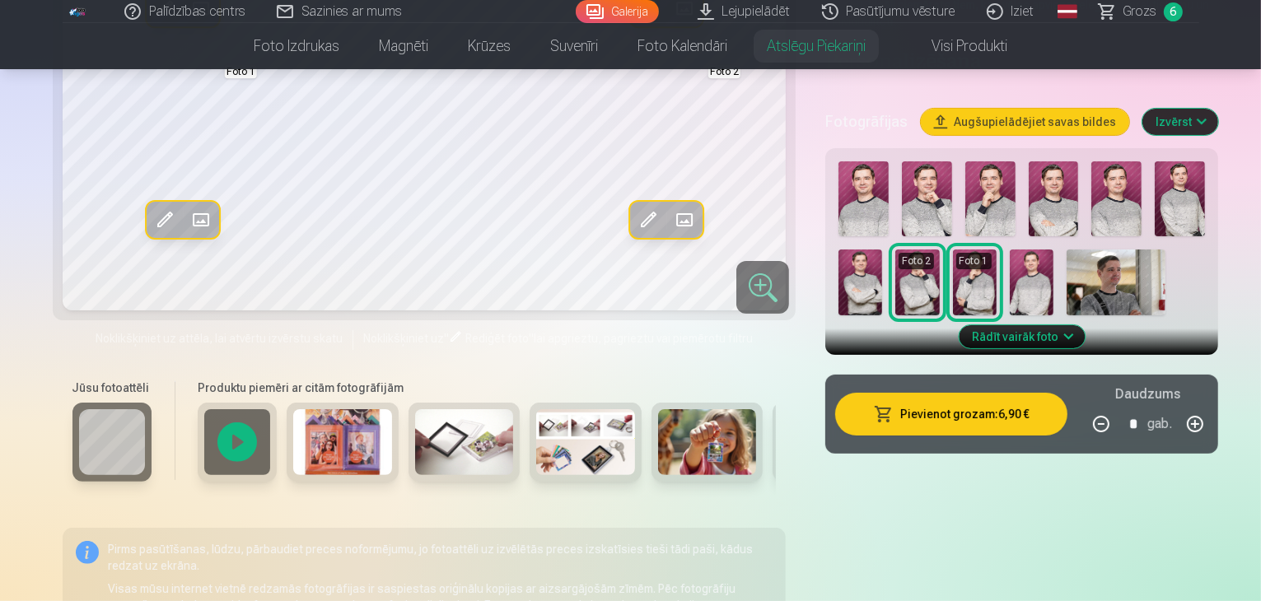
click at [1215, 404] on button "button" at bounding box center [1195, 424] width 40 height 40
click at [977, 393] on button "Pievienot grozam : 13,80 €" at bounding box center [951, 414] width 232 height 43
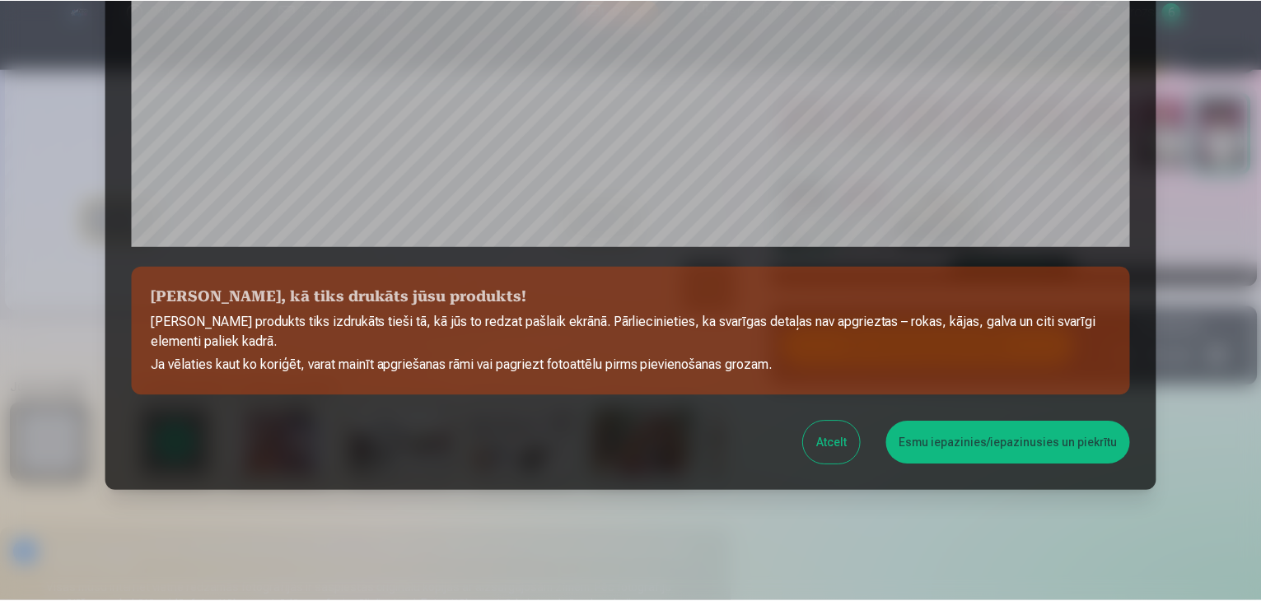
scroll to position [585, 0]
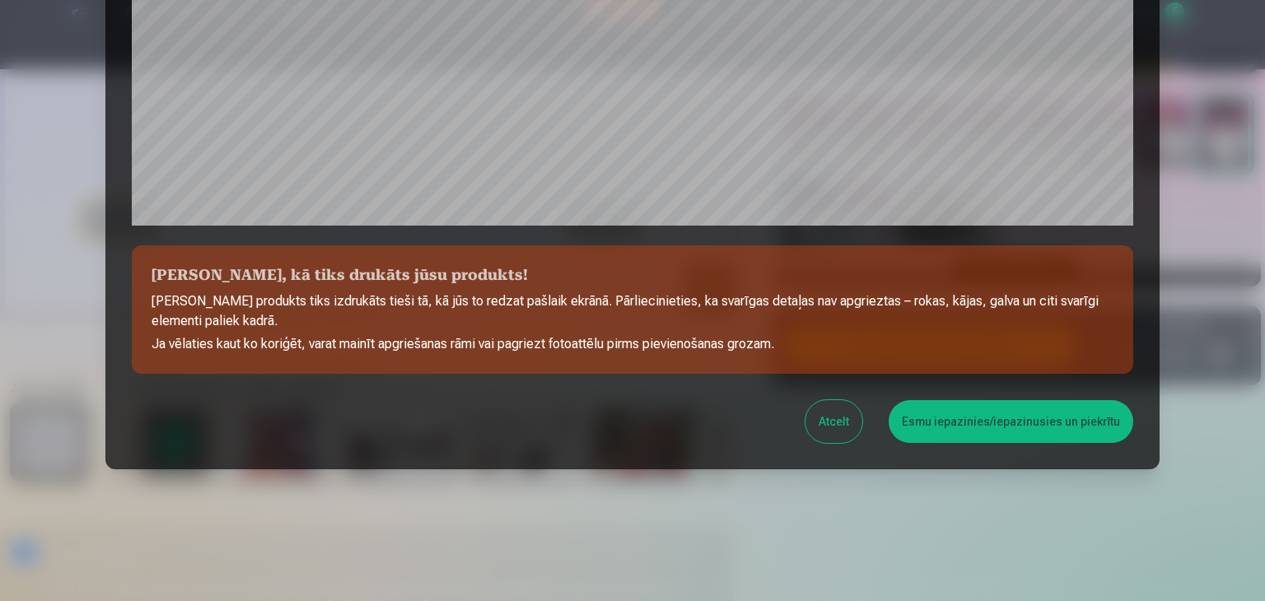
click at [936, 414] on button "Esmu iepazinies/iepazinusies un piekrītu" at bounding box center [1011, 421] width 245 height 43
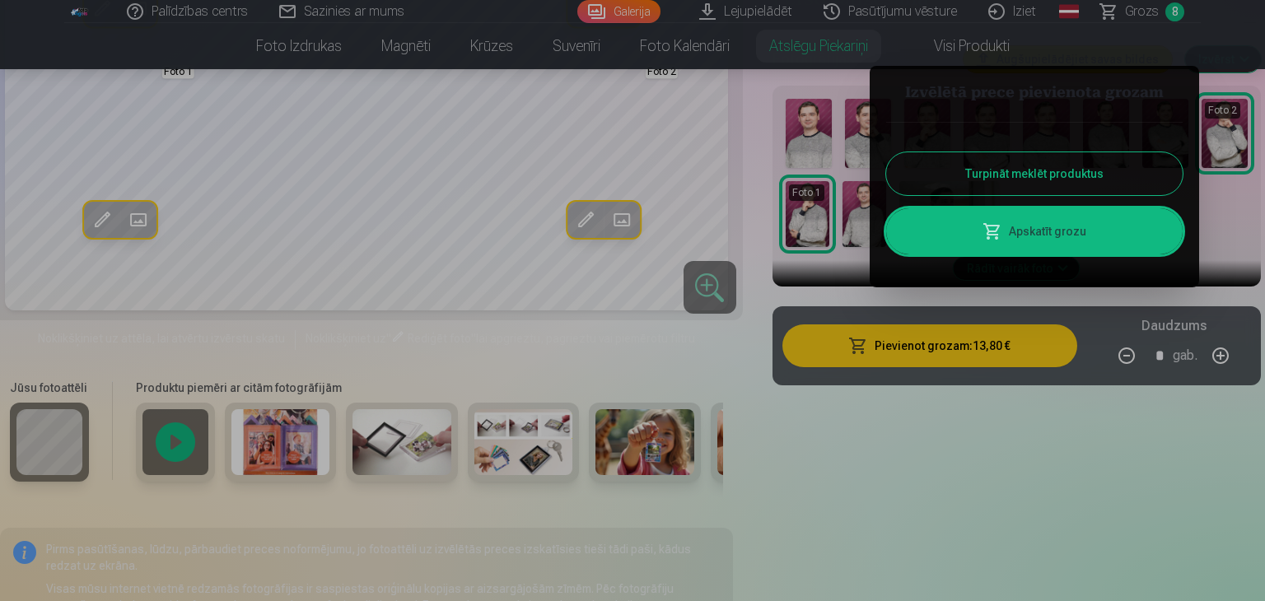
click at [1021, 174] on button "Turpināt meklēt produktus" at bounding box center [1034, 173] width 297 height 43
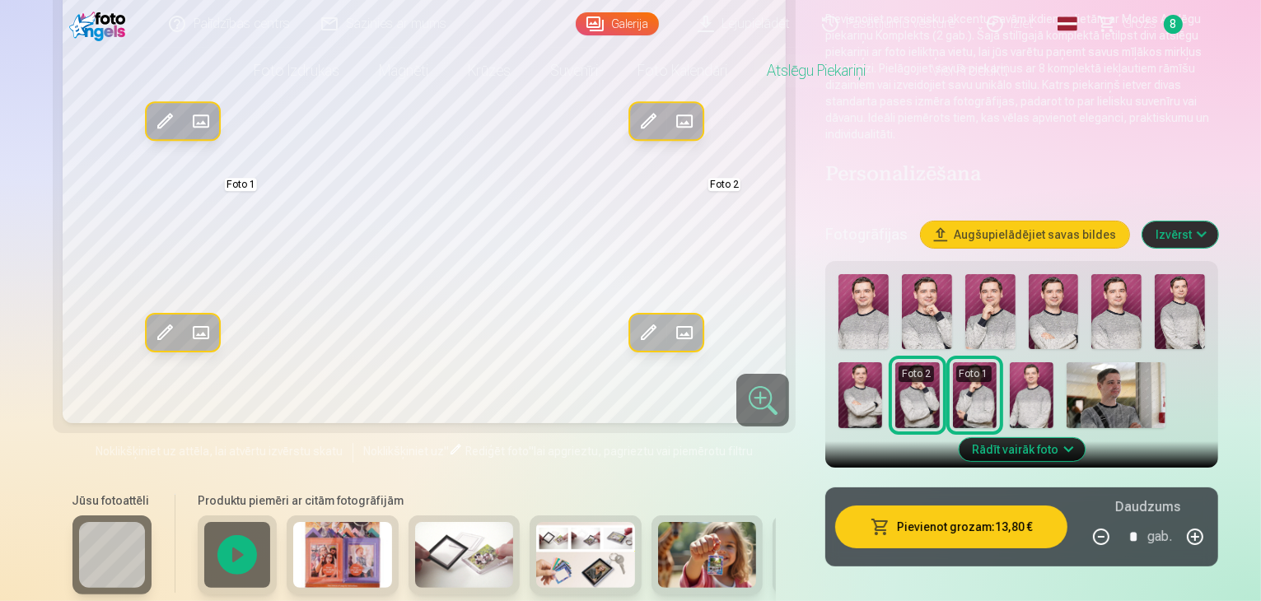
scroll to position [0, 0]
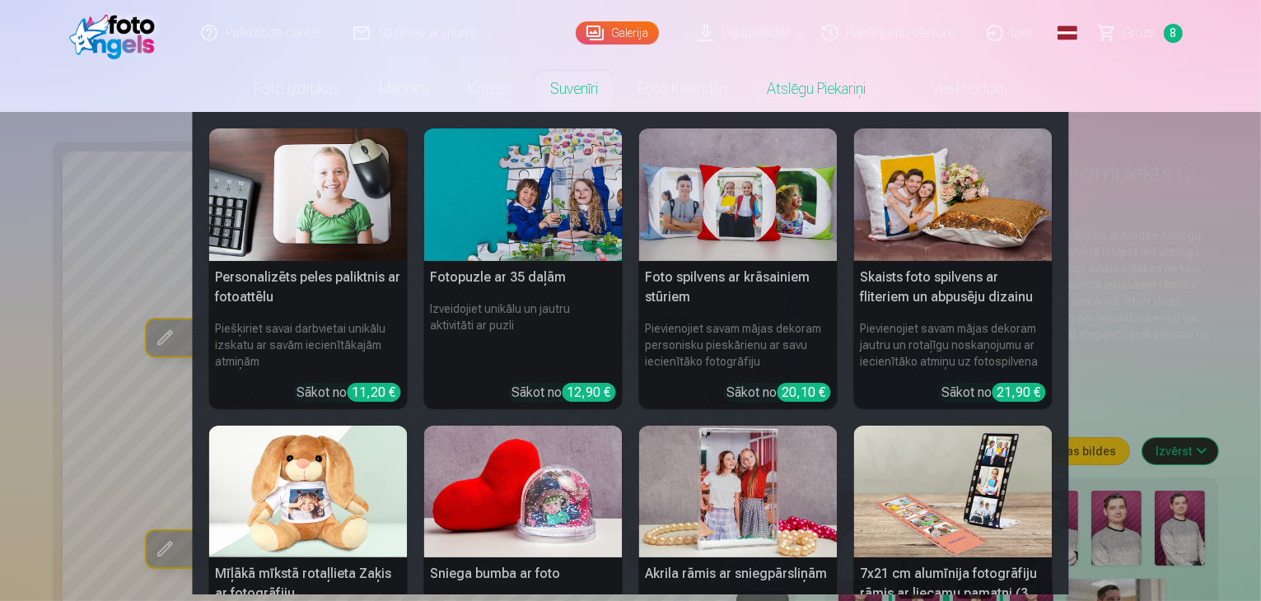
click at [925, 301] on h5 "Skaists foto spilvens ar fliteriem un abpusēju dizainu" at bounding box center [953, 287] width 199 height 53
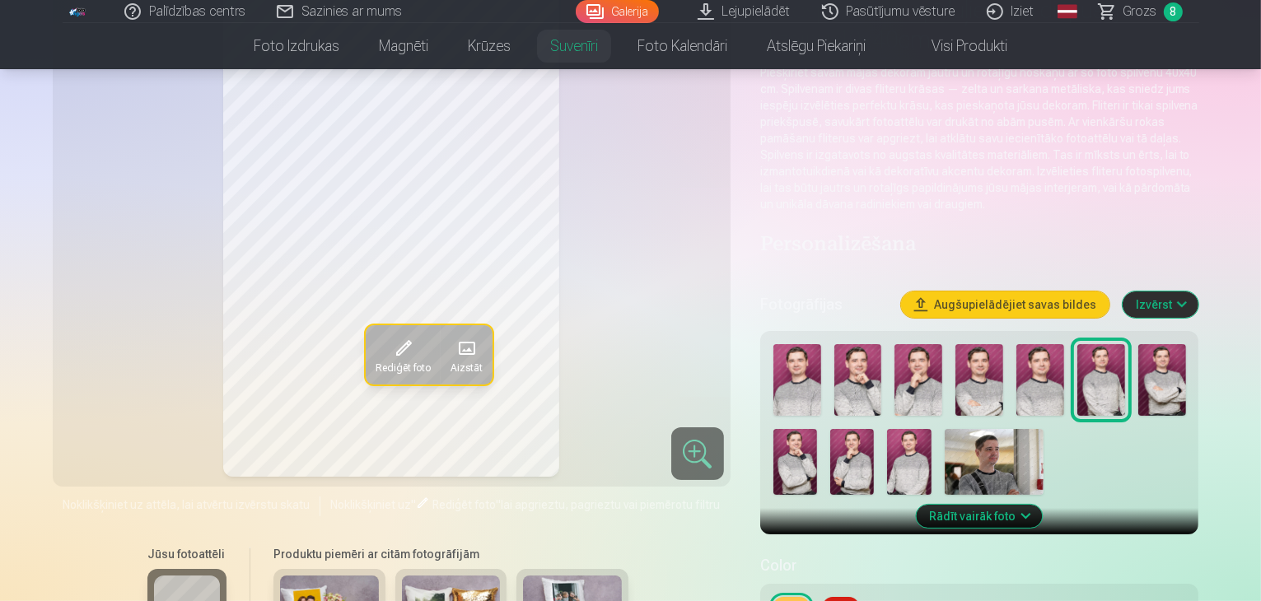
scroll to position [165, 0]
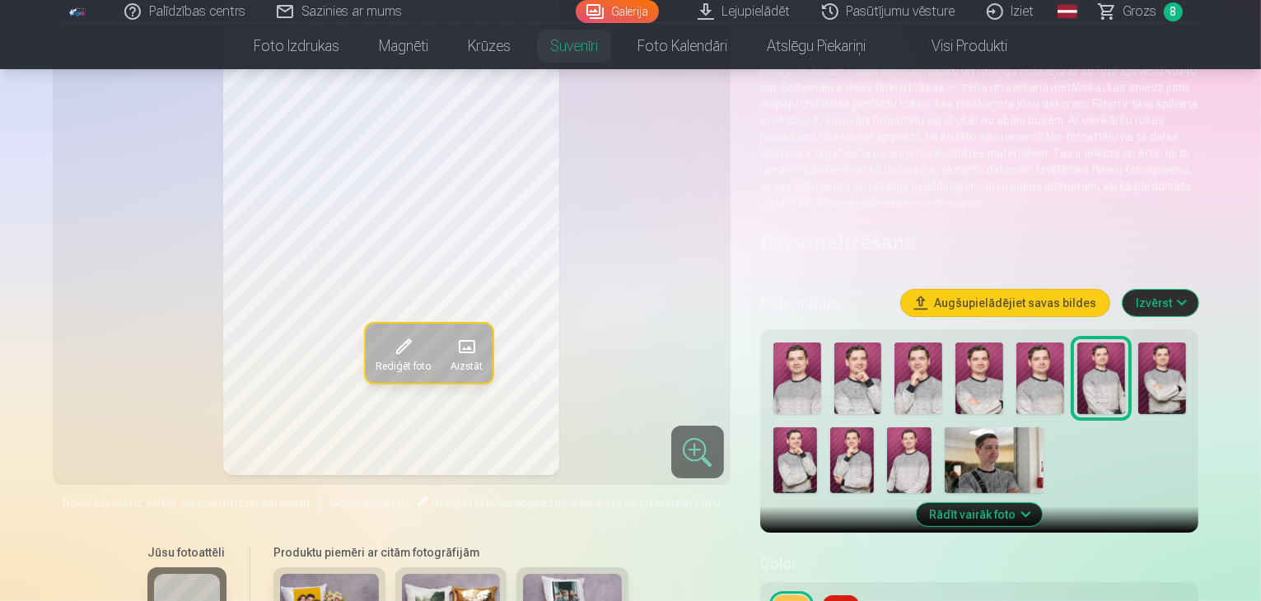
click at [985, 370] on img at bounding box center [980, 379] width 48 height 72
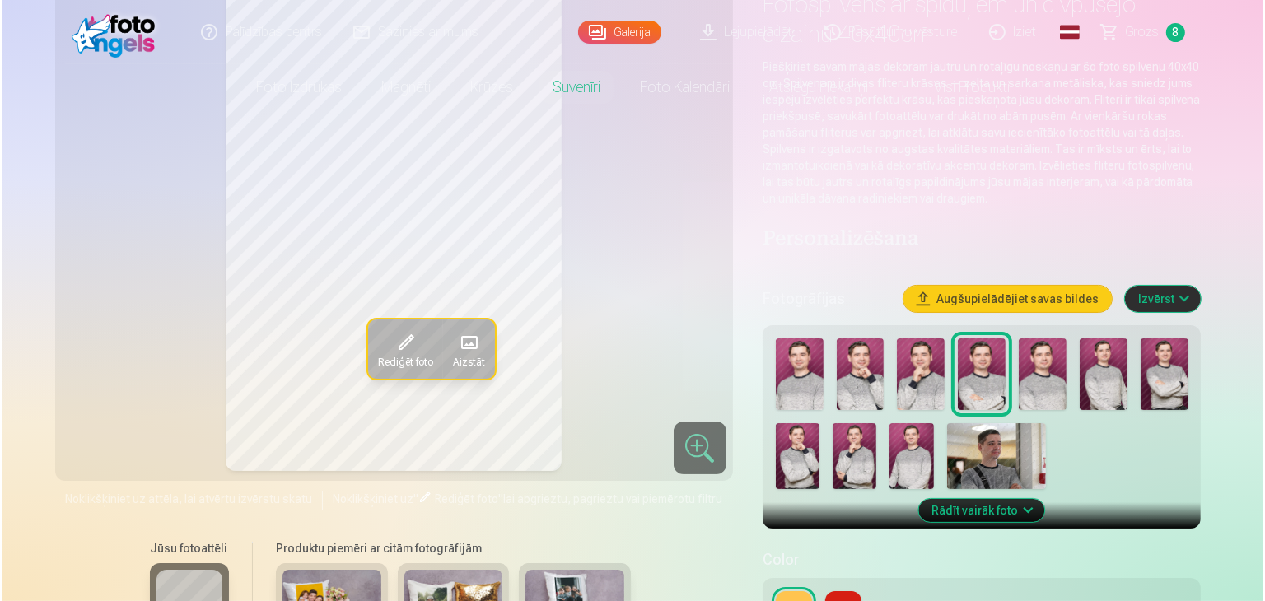
scroll to position [494, 0]
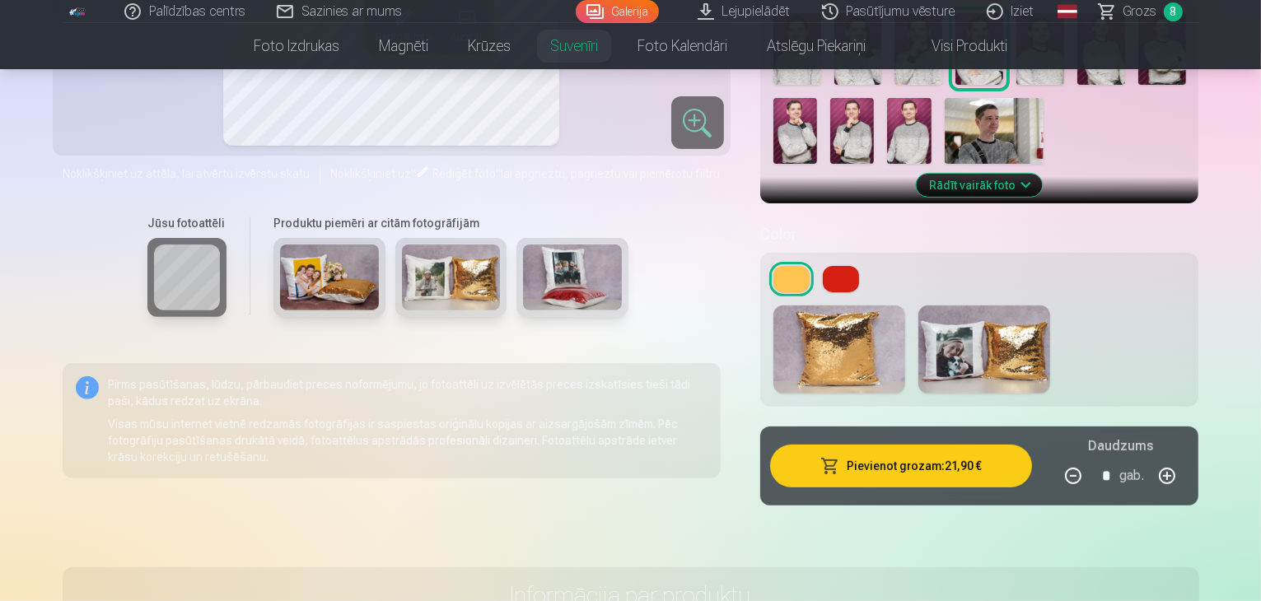
click at [839, 266] on button at bounding box center [841, 279] width 36 height 26
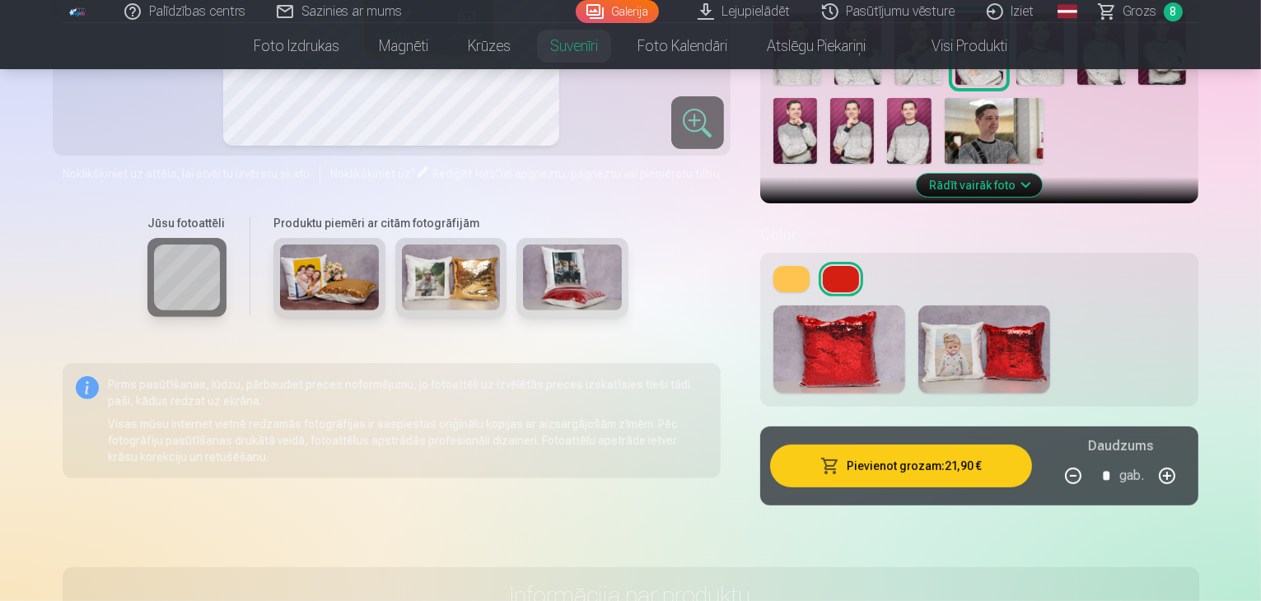
click at [794, 266] on button at bounding box center [792, 279] width 36 height 26
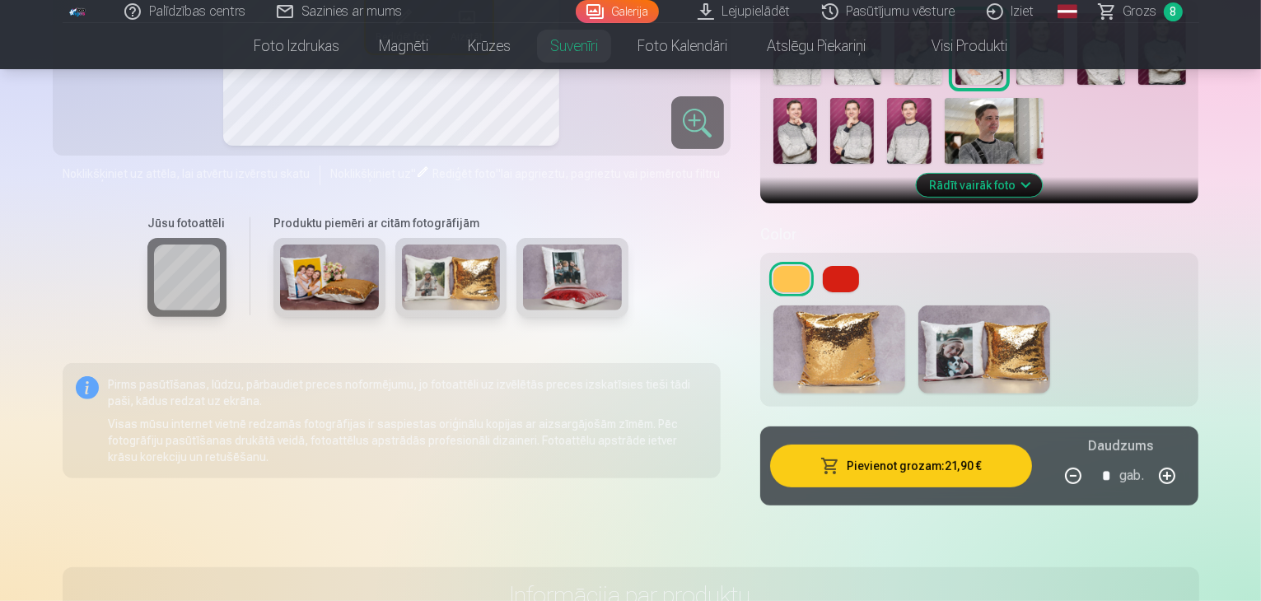
click at [1187, 456] on button "button" at bounding box center [1167, 476] width 40 height 40
type input "*"
click at [1007, 452] on button "Pievienot grozam : 43,80 €" at bounding box center [901, 466] width 263 height 43
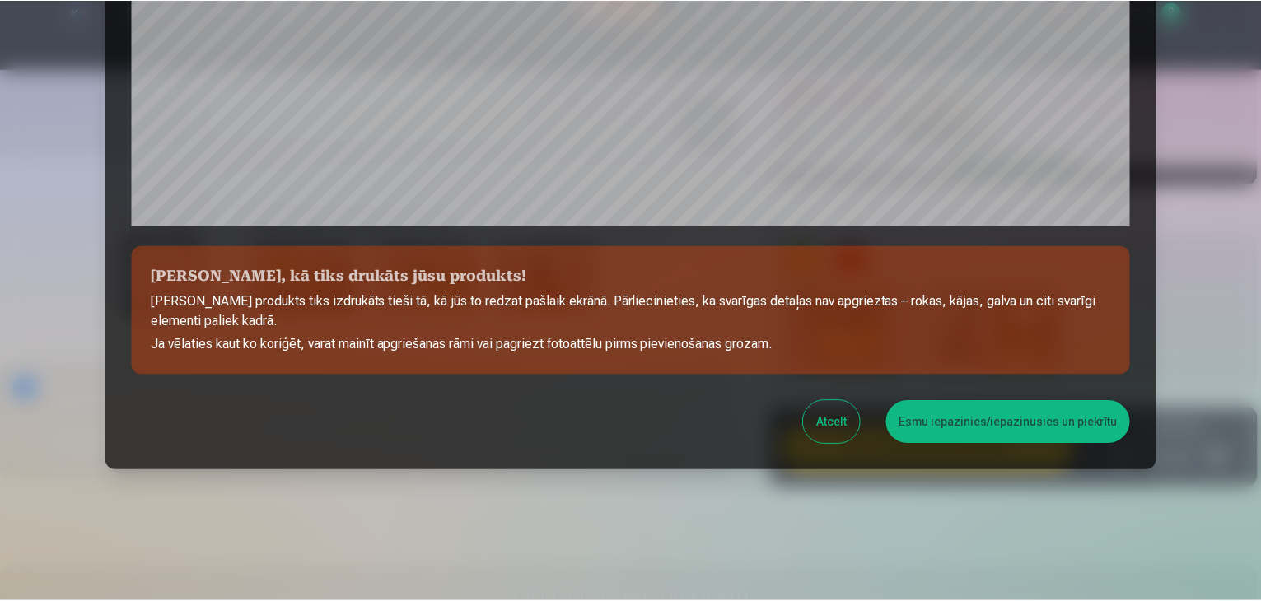
scroll to position [585, 0]
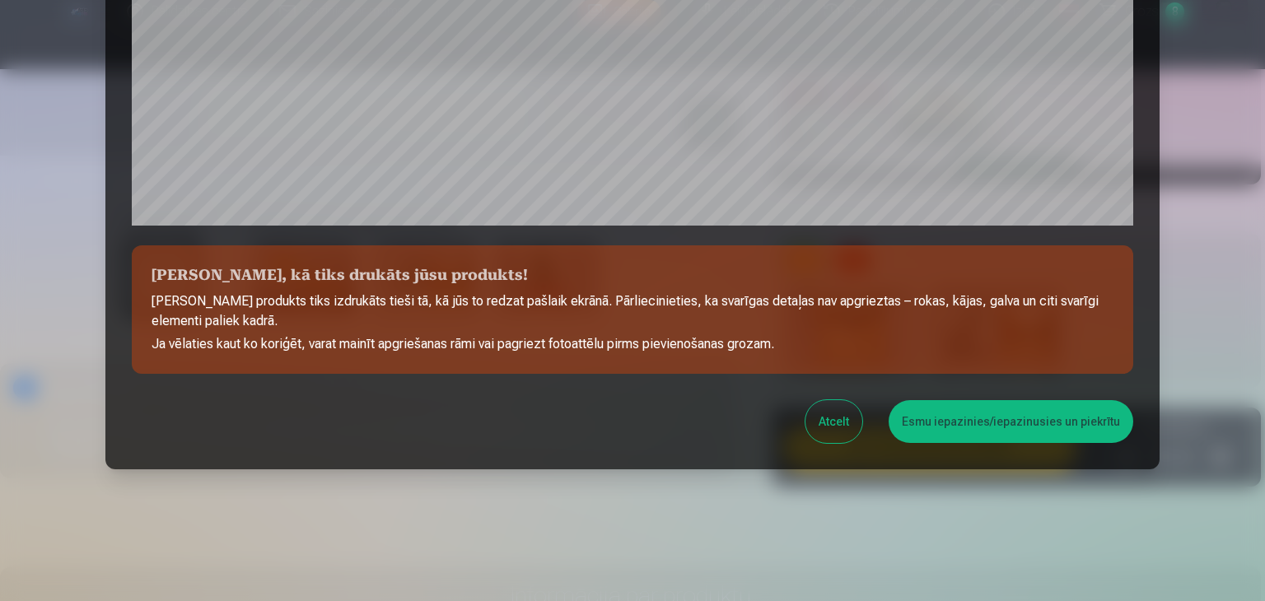
click at [977, 414] on button "Esmu iepazinies/iepazinusies un piekrītu" at bounding box center [1011, 421] width 245 height 43
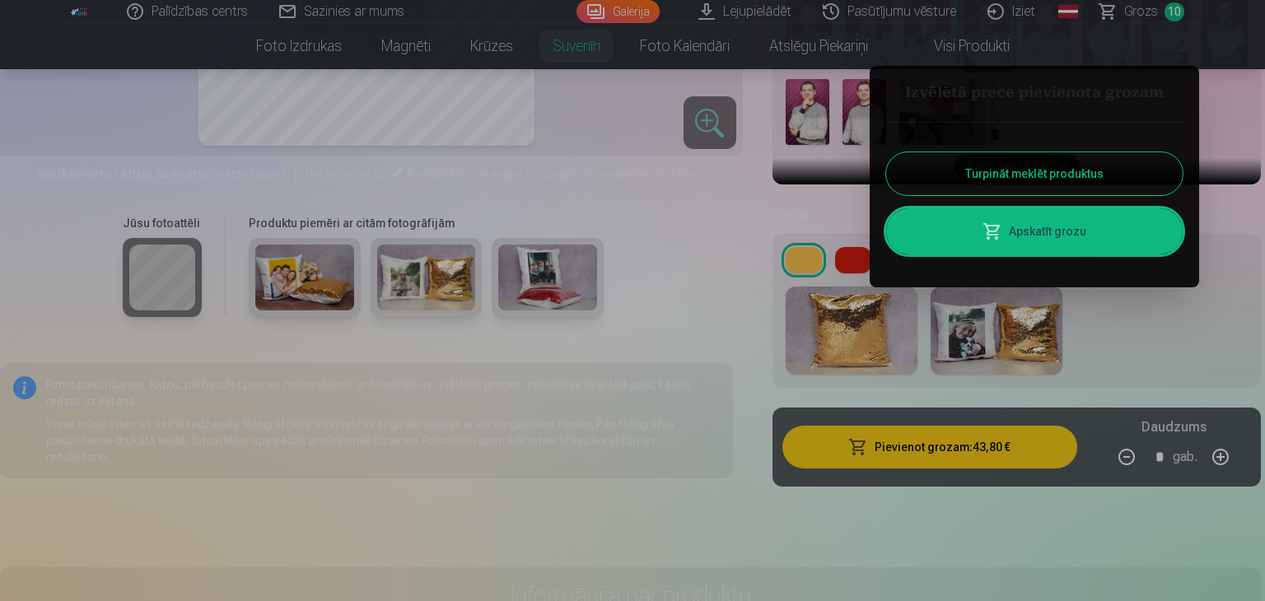
click at [998, 180] on button "Turpināt meklēt produktus" at bounding box center [1034, 173] width 297 height 43
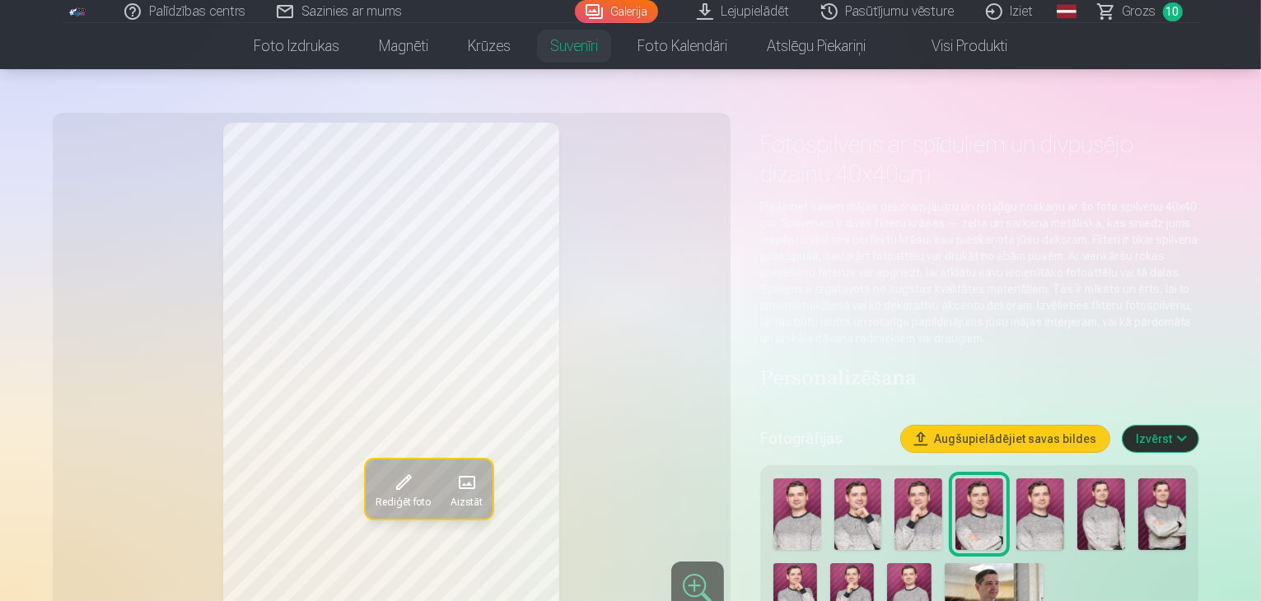
scroll to position [0, 0]
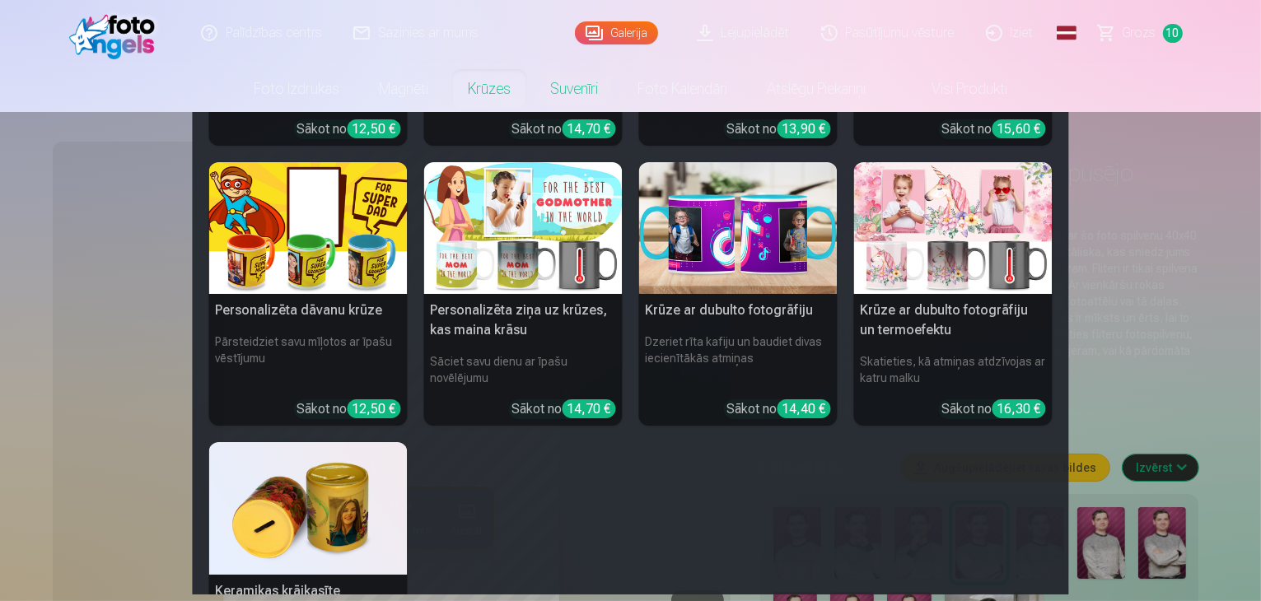
click at [482, 82] on link "Krūzes" at bounding box center [489, 89] width 82 height 46
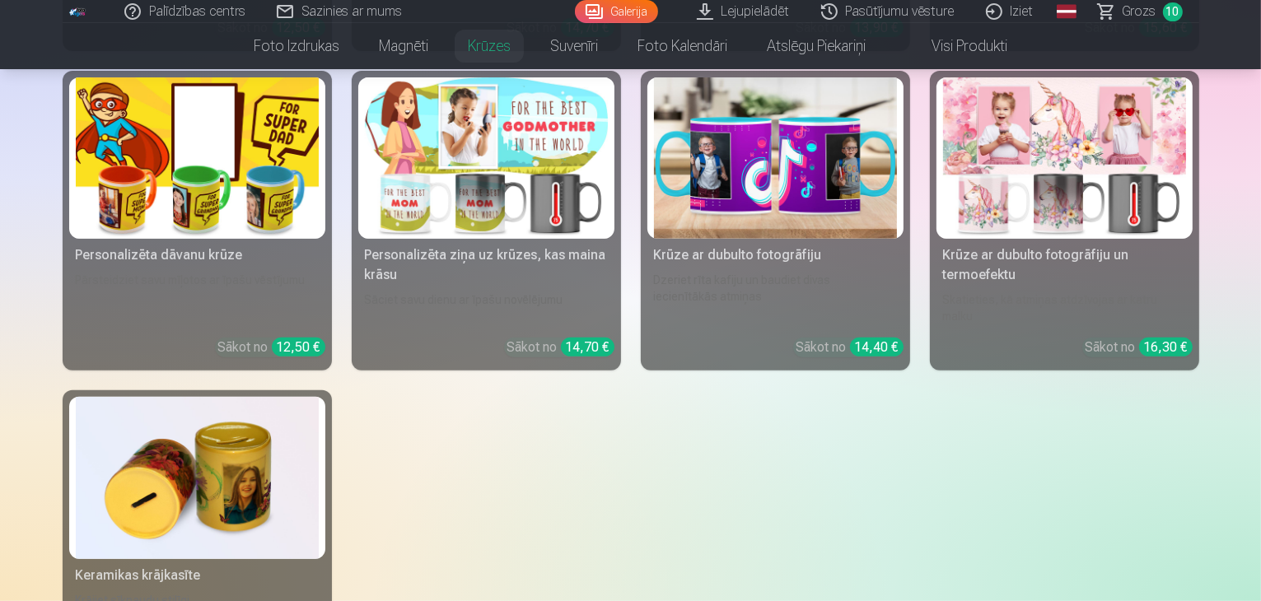
scroll to position [577, 0]
click at [166, 264] on div "Personalizēta dāvanu krūze" at bounding box center [197, 255] width 256 height 20
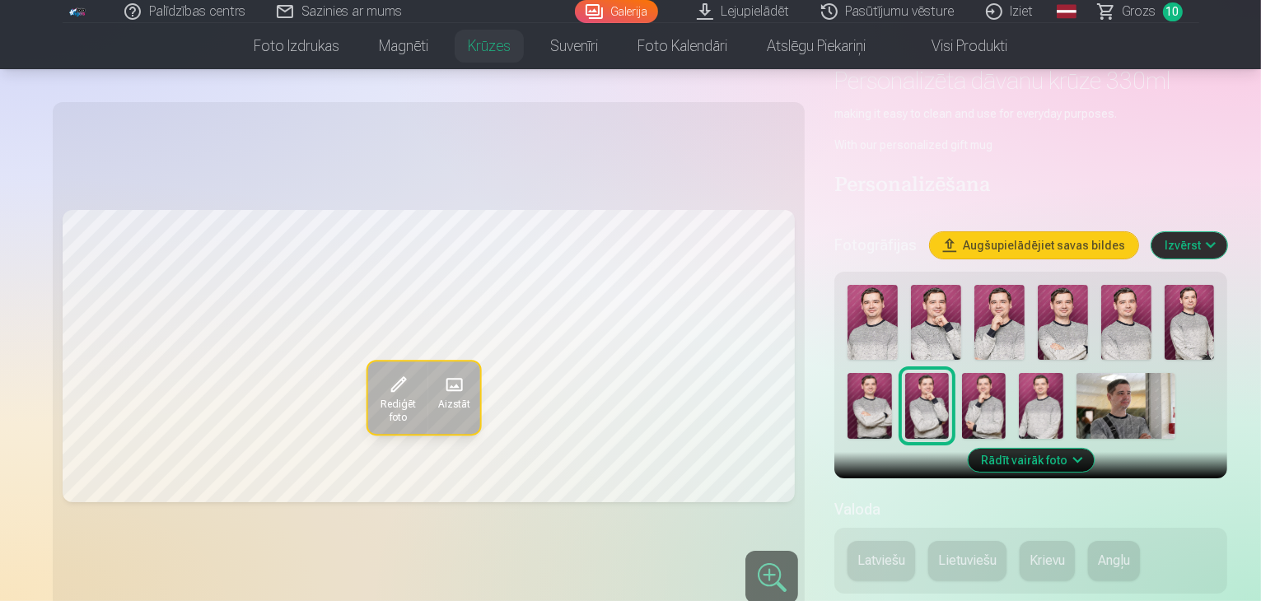
scroll to position [165, 0]
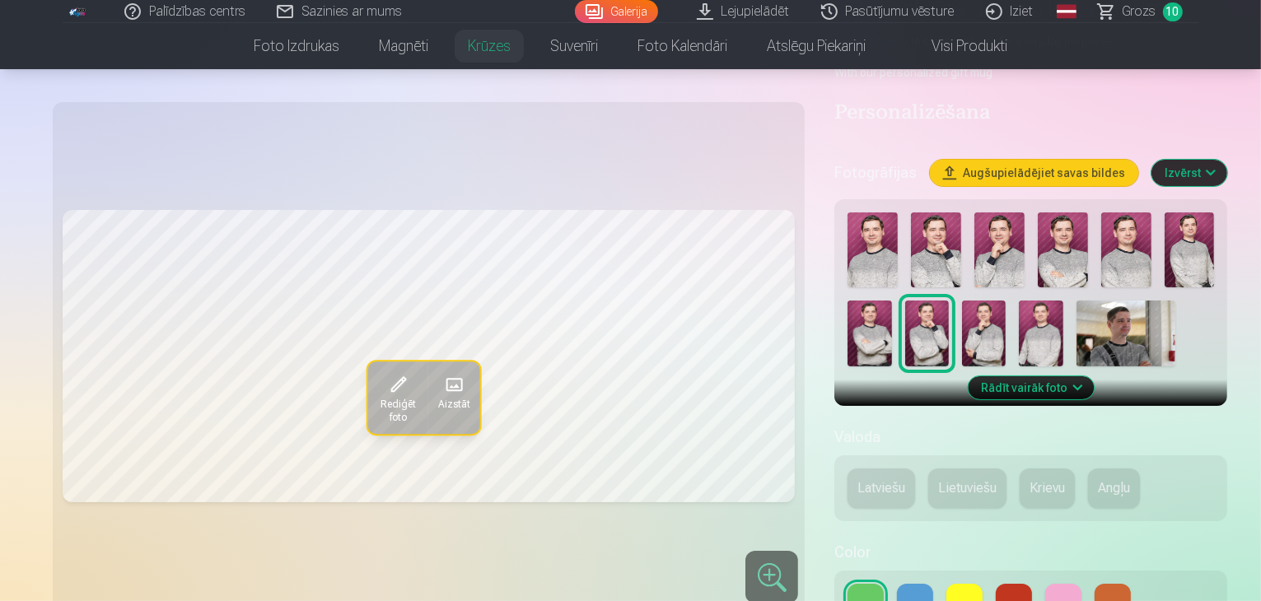
click at [848, 488] on button "Latviešu" at bounding box center [882, 489] width 68 height 40
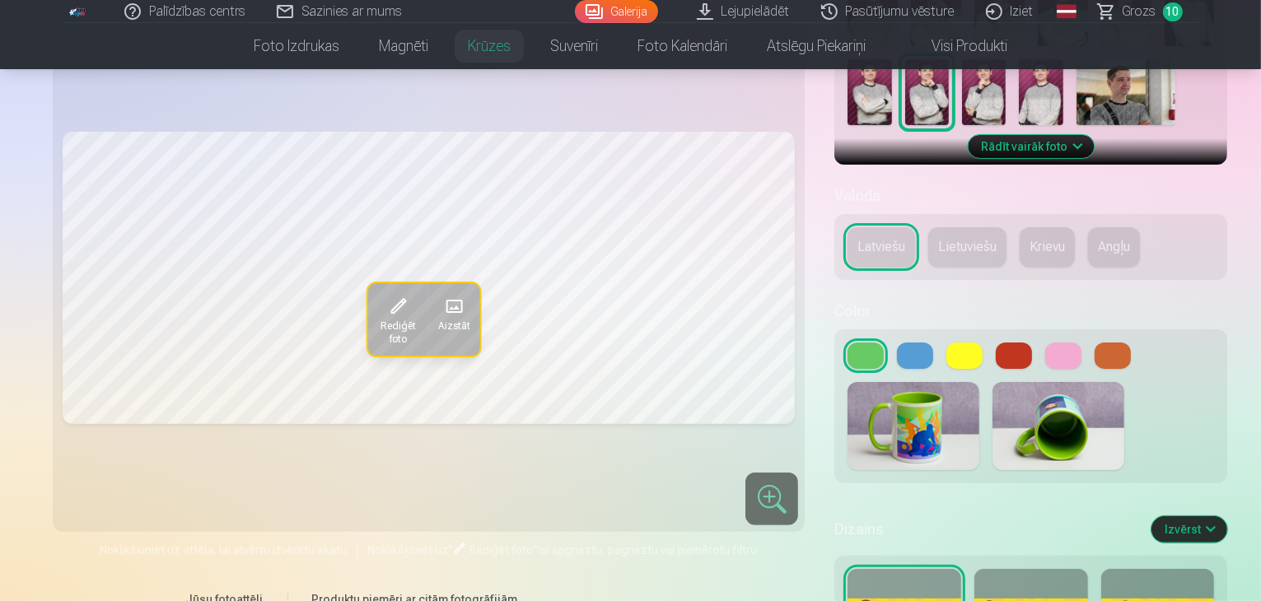
scroll to position [494, 0]
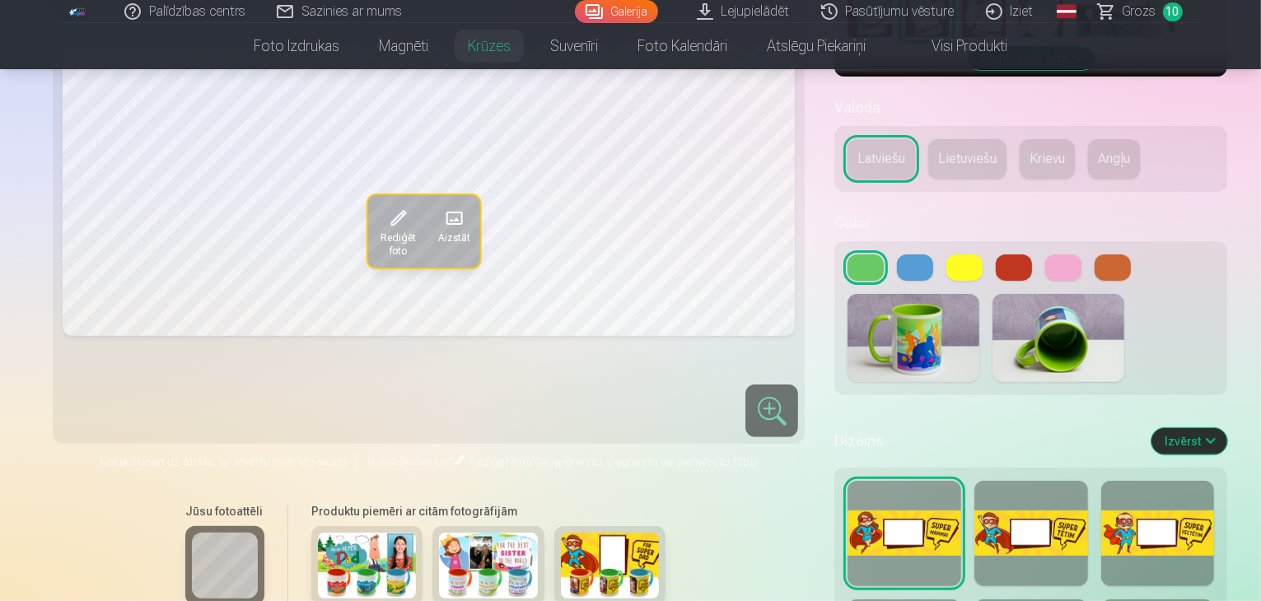
click at [897, 264] on button at bounding box center [915, 268] width 36 height 26
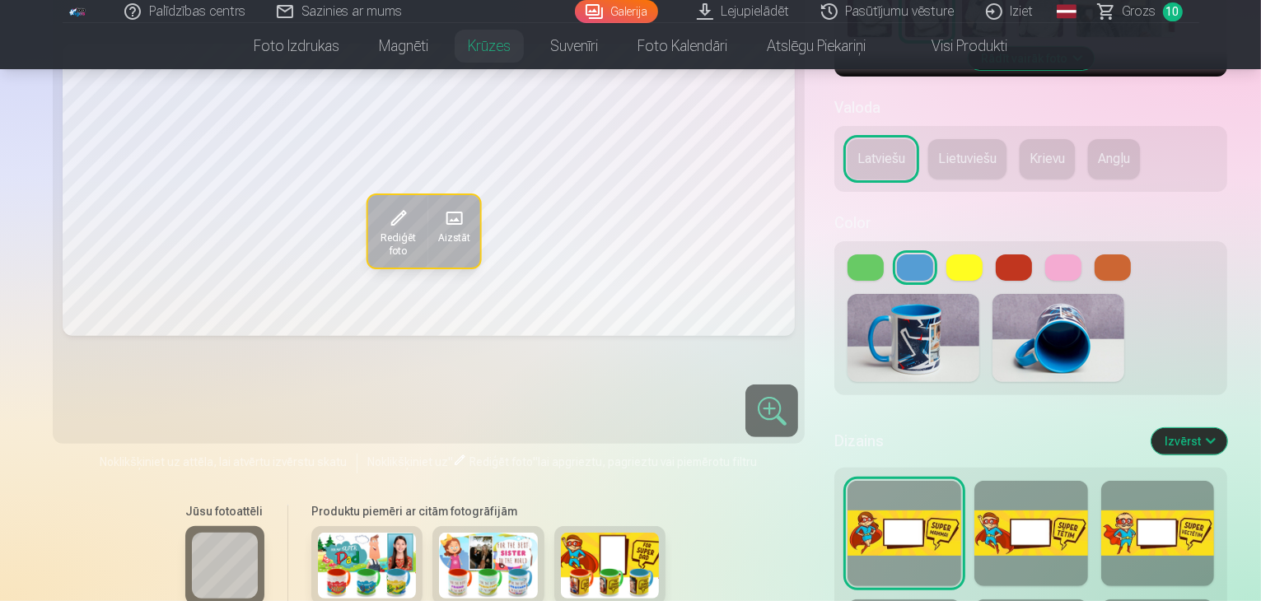
click at [1095, 260] on button at bounding box center [1113, 268] width 36 height 26
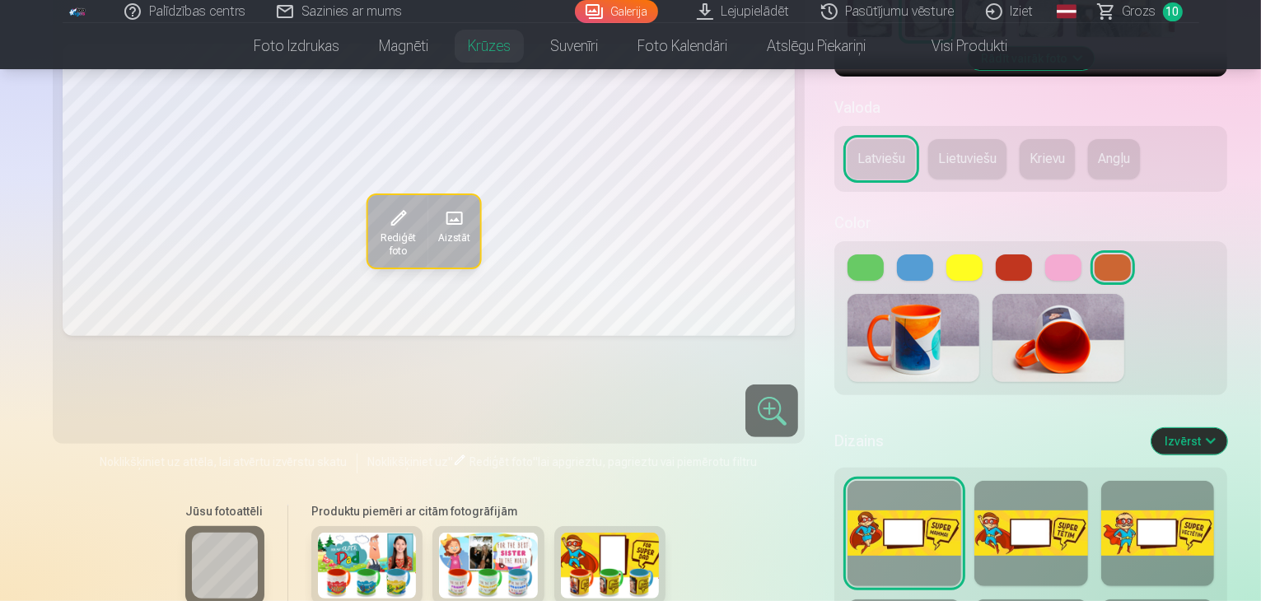
click at [848, 271] on button at bounding box center [866, 268] width 36 height 26
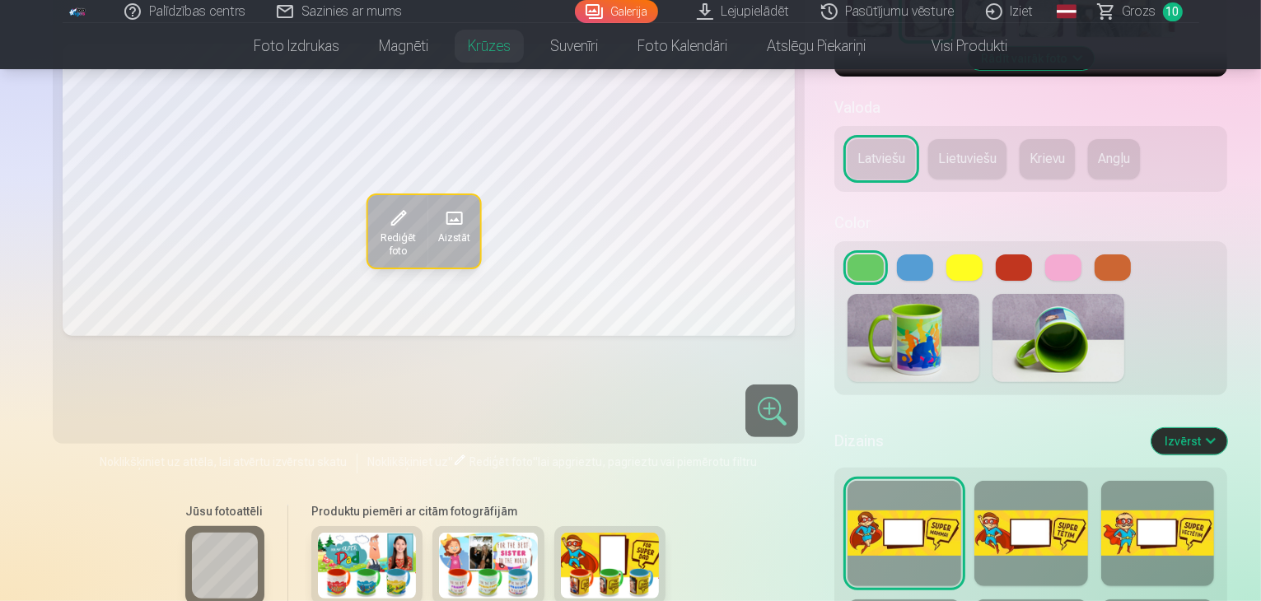
click at [1045, 265] on button at bounding box center [1063, 268] width 36 height 26
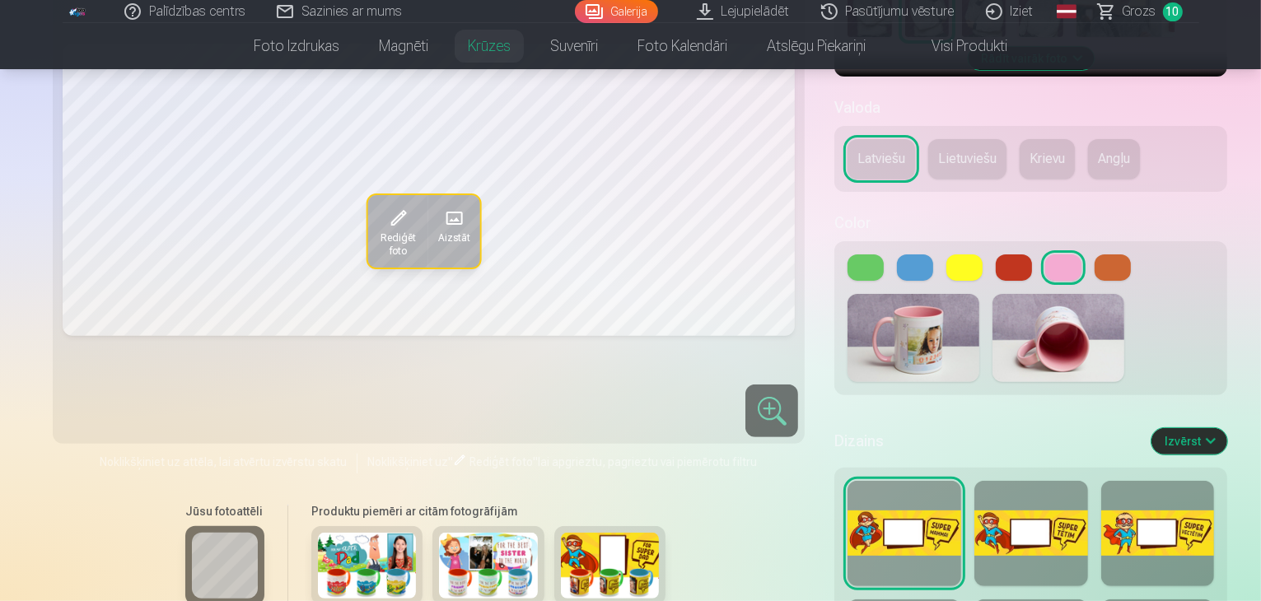
click at [897, 273] on button at bounding box center [915, 268] width 36 height 26
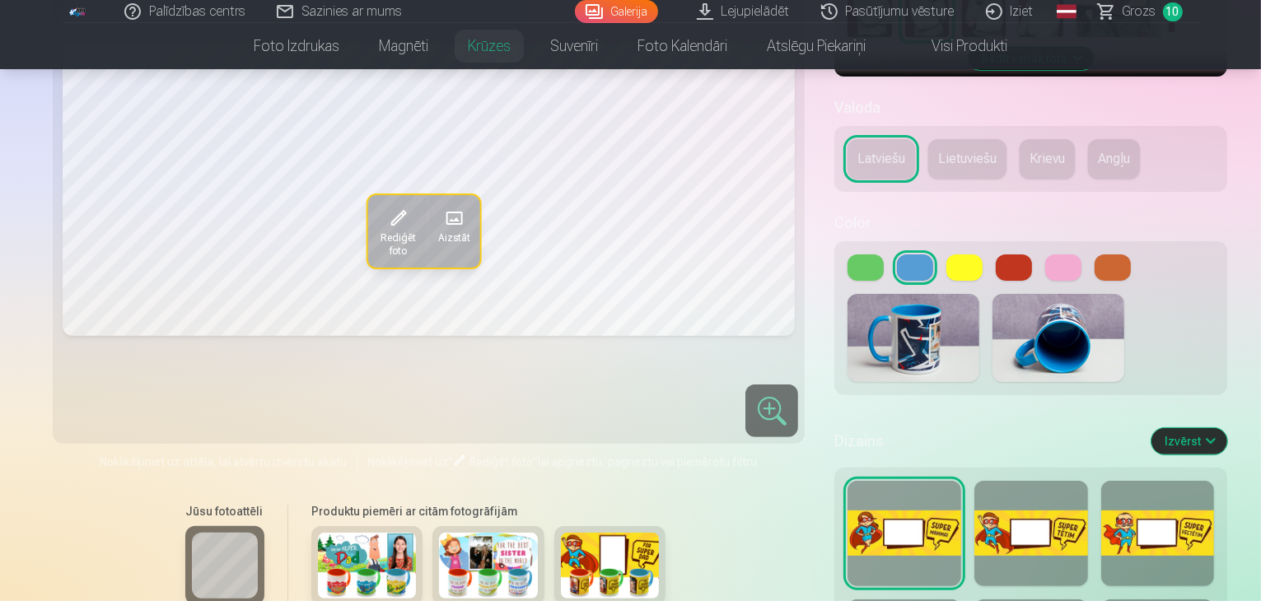
click at [946, 269] on button at bounding box center [964, 268] width 36 height 26
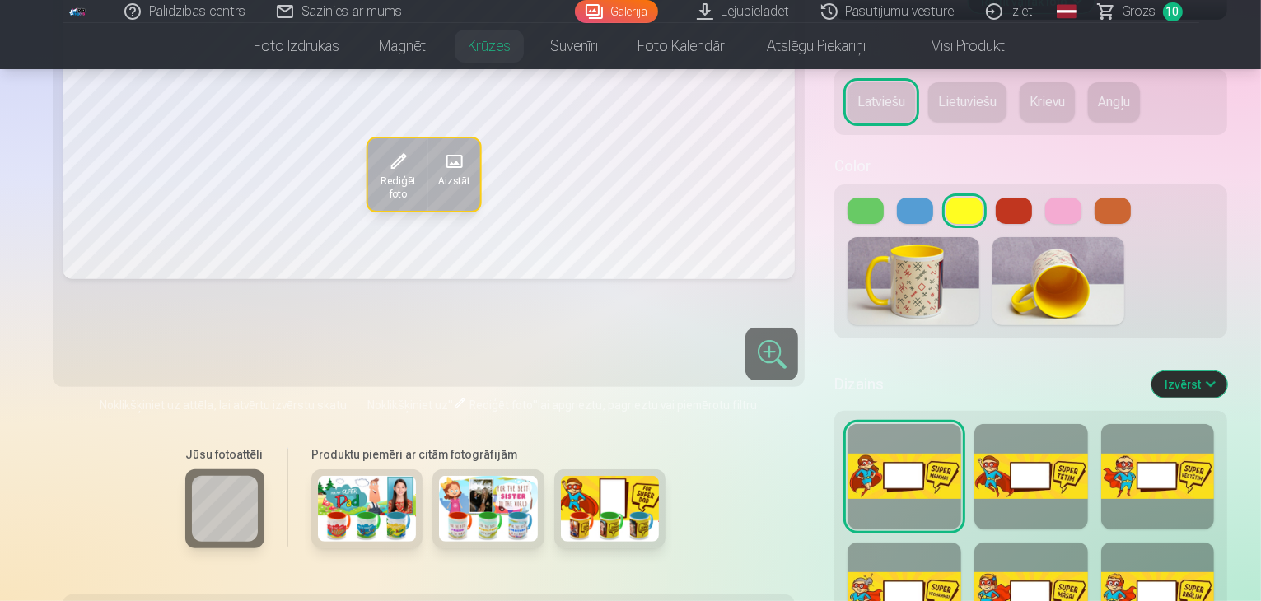
scroll to position [741, 0]
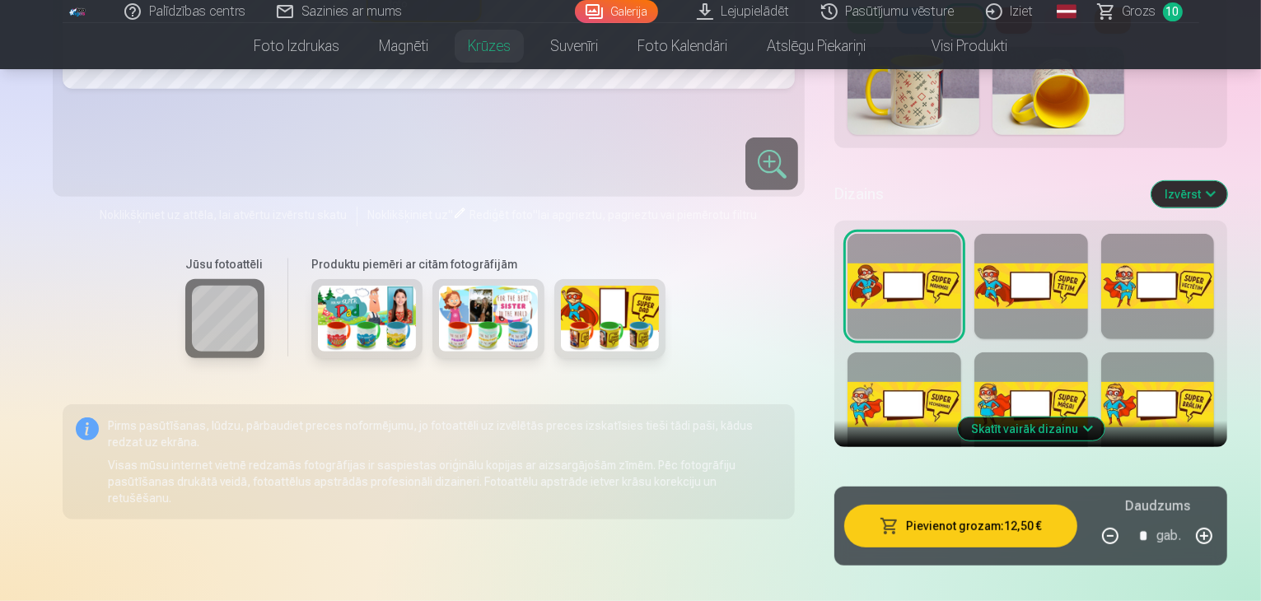
click at [1042, 424] on button "Skatīt vairāk dizainu" at bounding box center [1031, 429] width 147 height 23
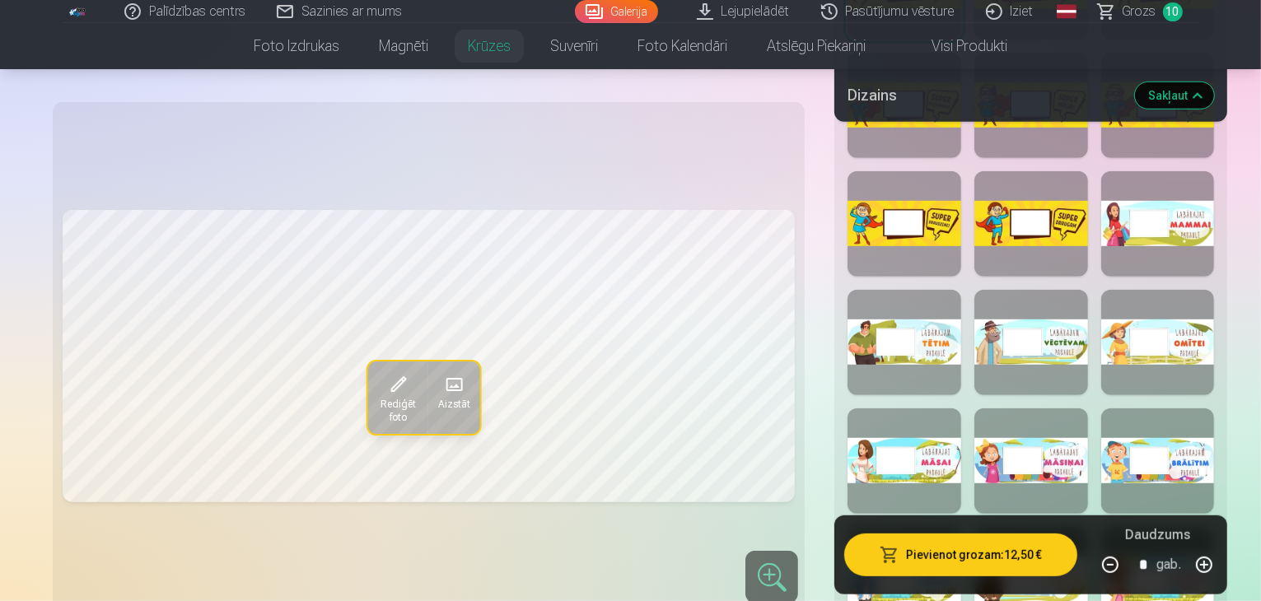
scroll to position [1071, 0]
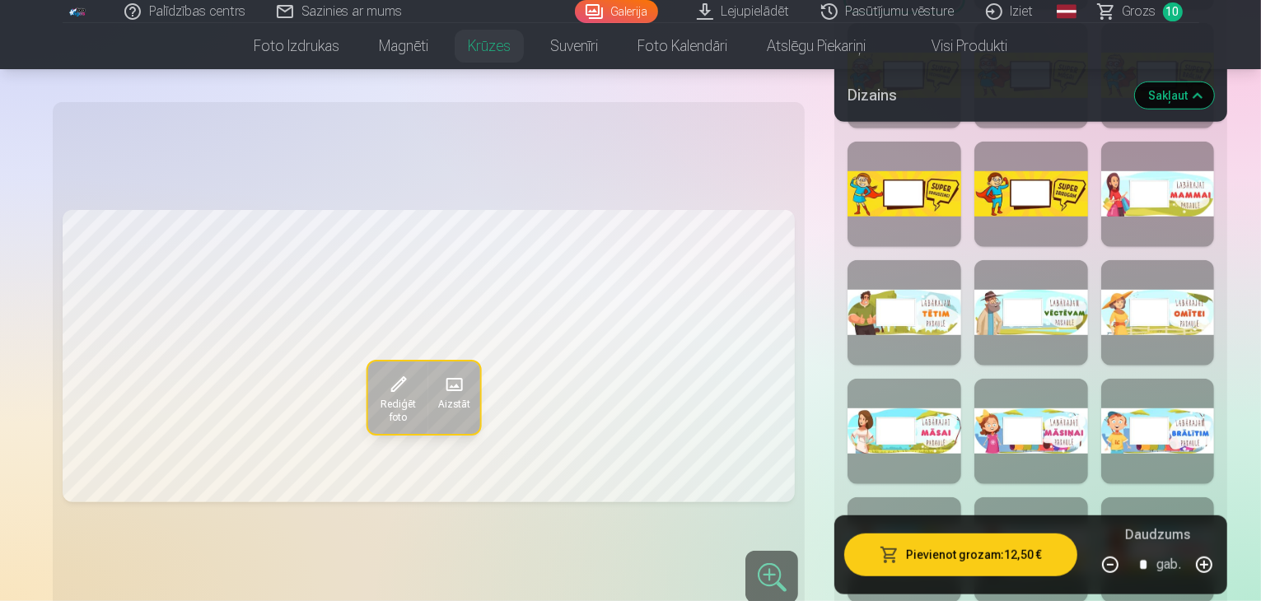
click at [1154, 310] on div at bounding box center [1158, 312] width 114 height 105
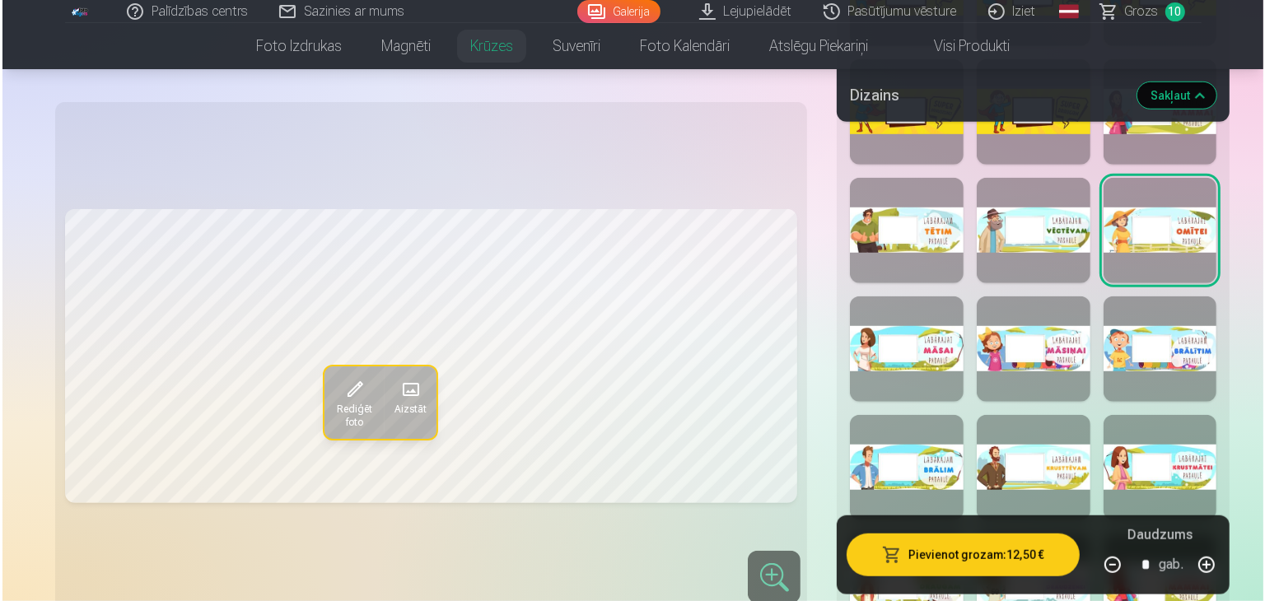
scroll to position [1236, 0]
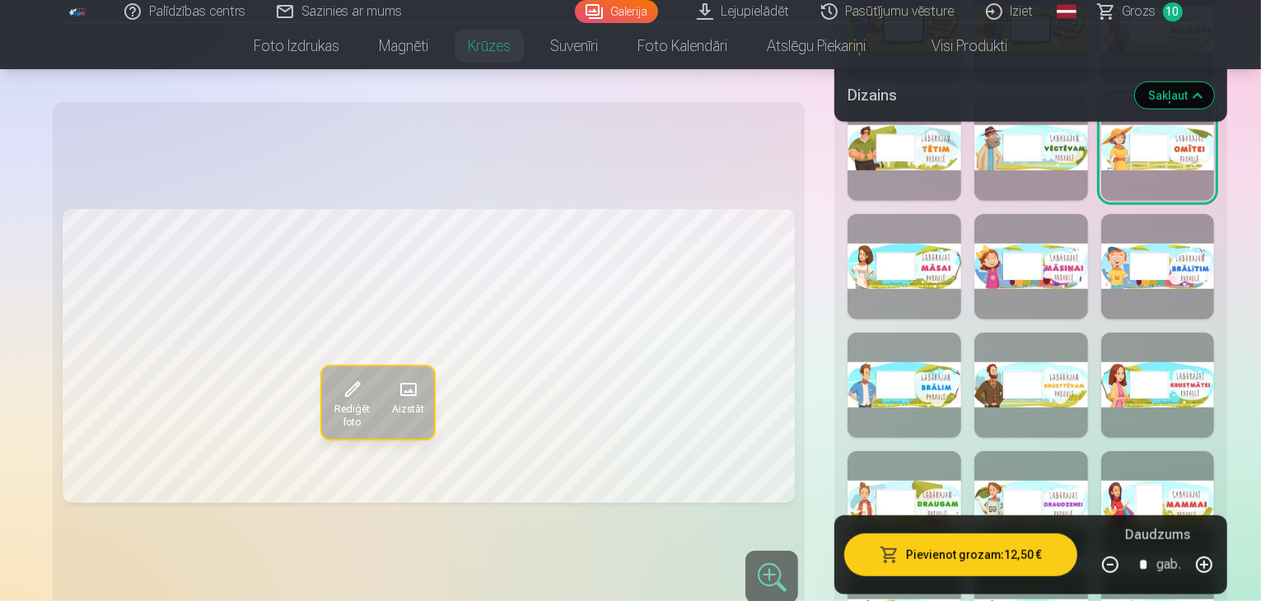
click at [932, 557] on button "Pievienot grozam : 12,50 €" at bounding box center [960, 555] width 232 height 43
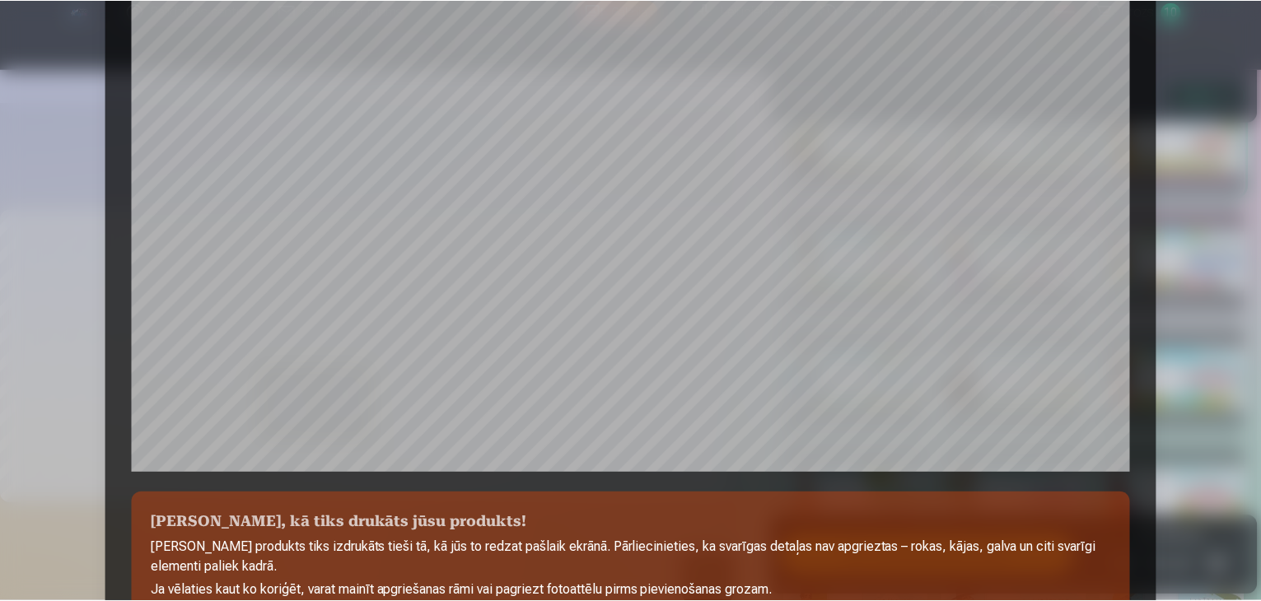
scroll to position [585, 0]
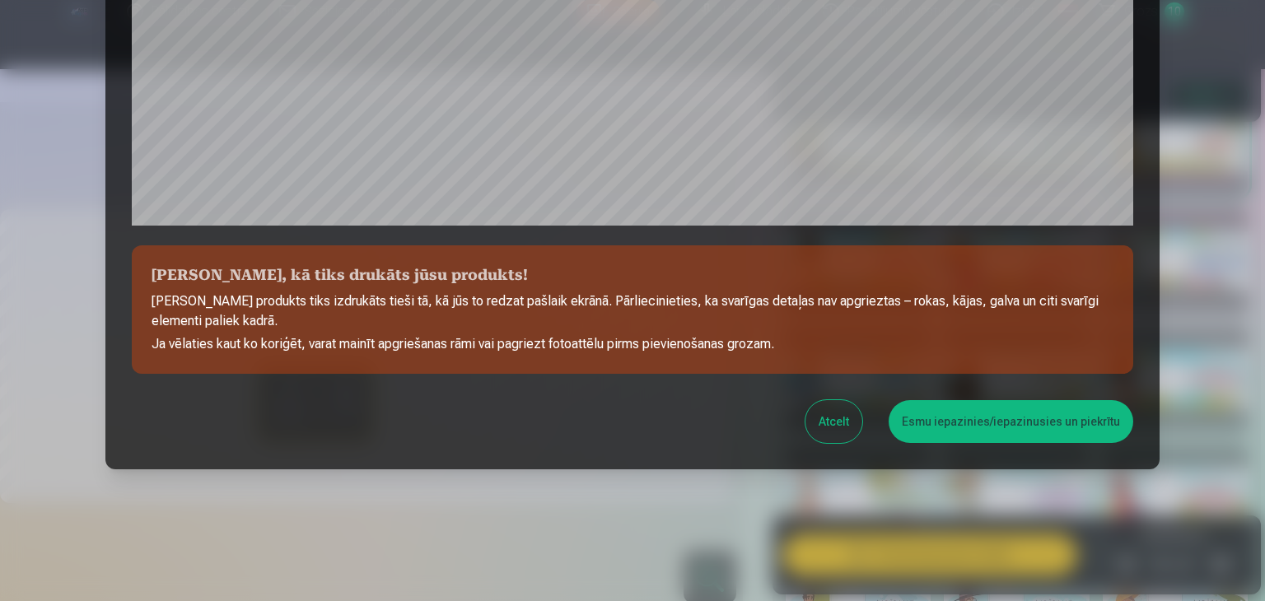
click at [965, 432] on button "Esmu iepazinies/iepazinusies un piekrītu" at bounding box center [1011, 421] width 245 height 43
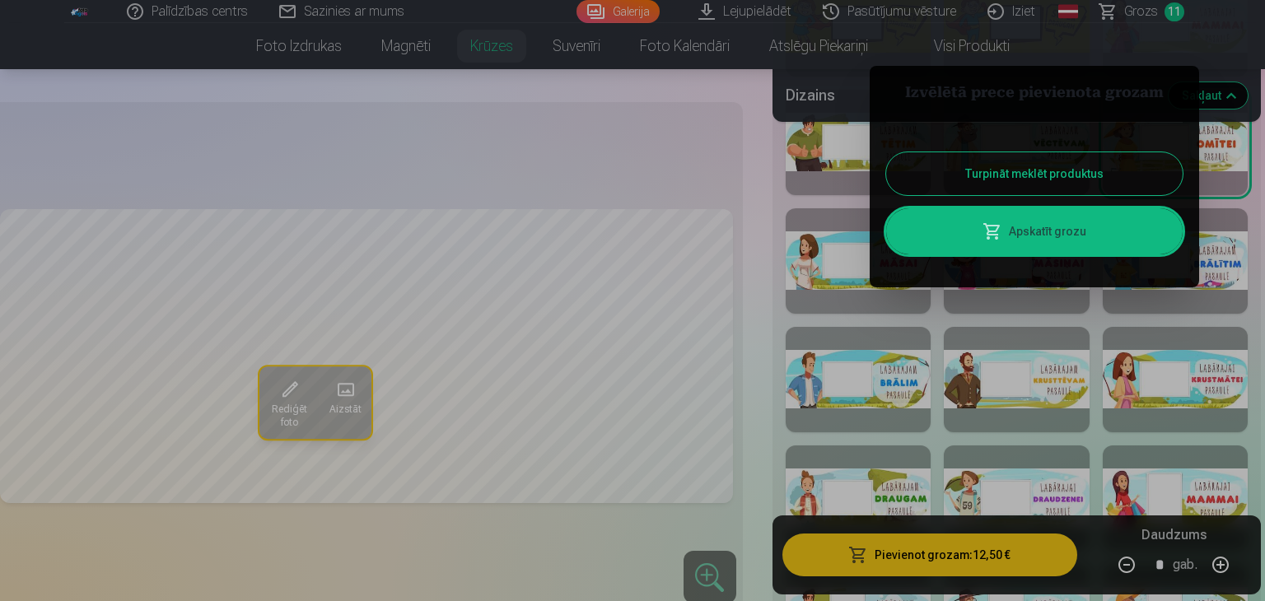
click at [1021, 173] on button "Turpināt meklēt produktus" at bounding box center [1034, 173] width 297 height 43
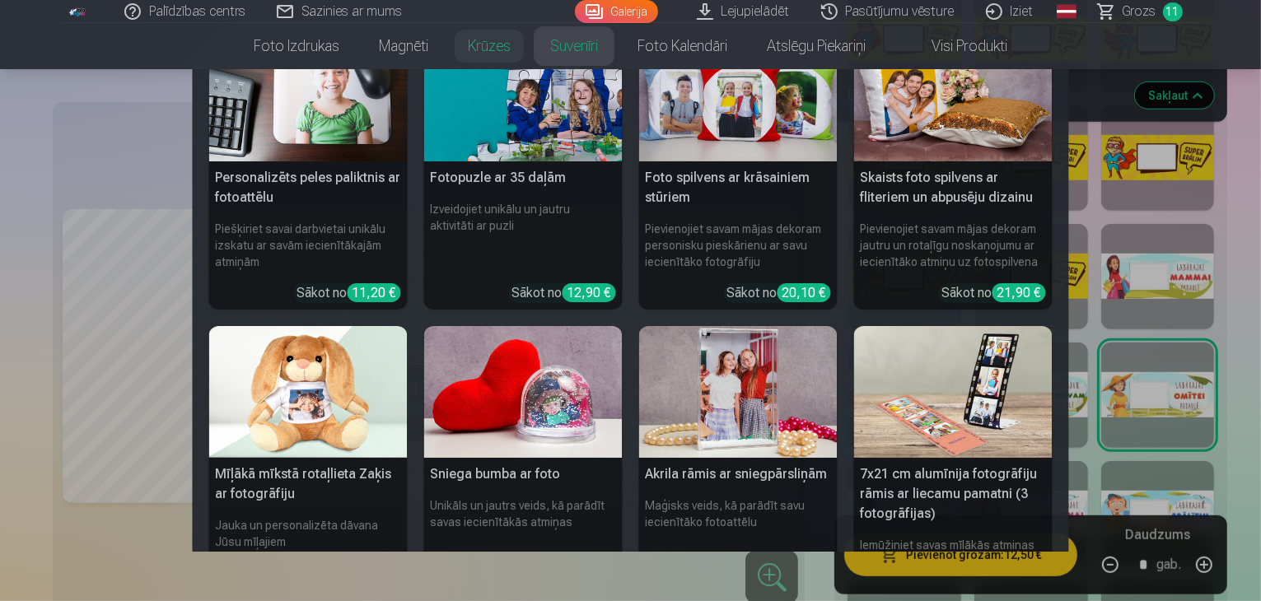
scroll to position [0, 0]
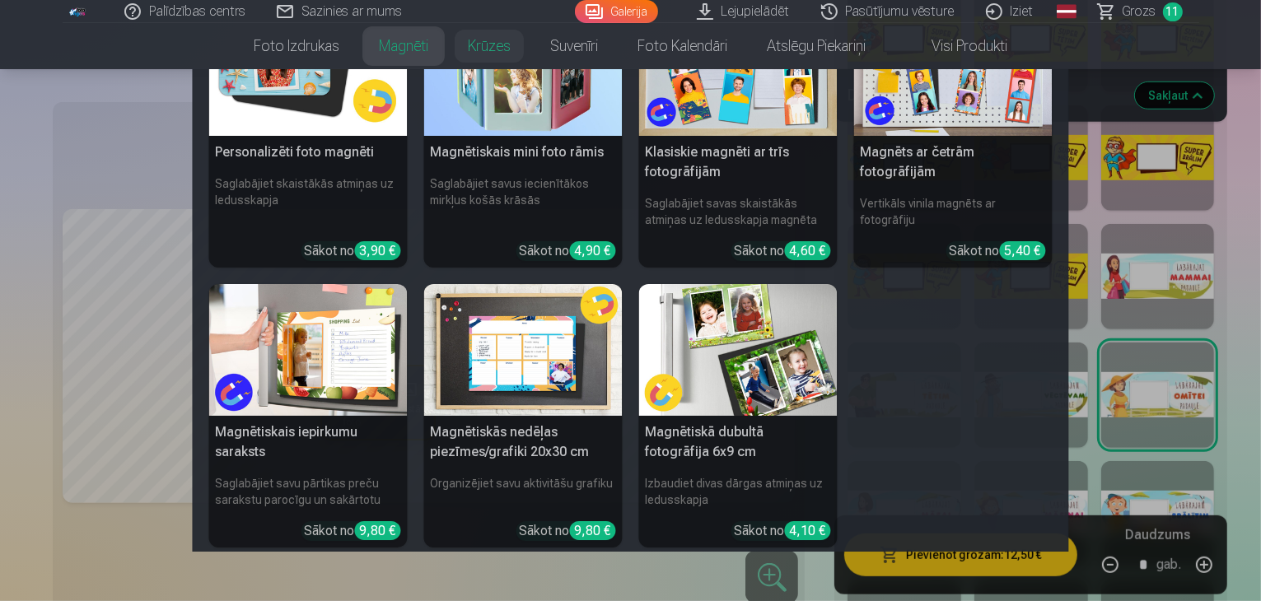
click at [510, 435] on h5 "Magnētiskās nedēļas piezīmes/grafiki 20x30 cm" at bounding box center [523, 442] width 199 height 53
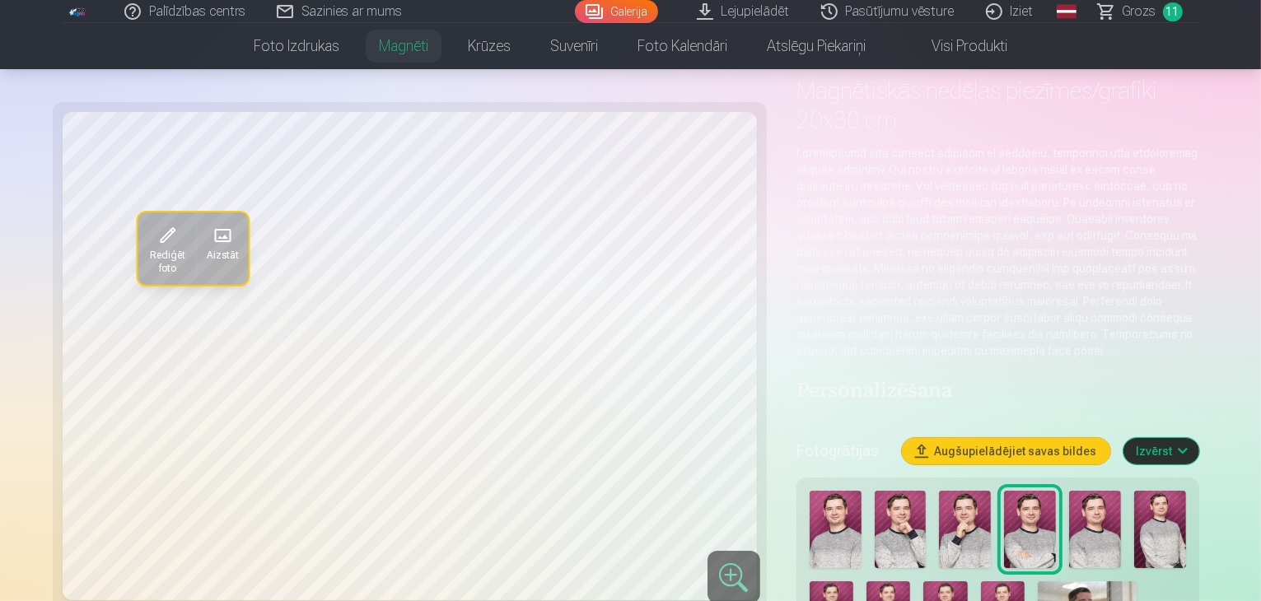
scroll to position [165, 0]
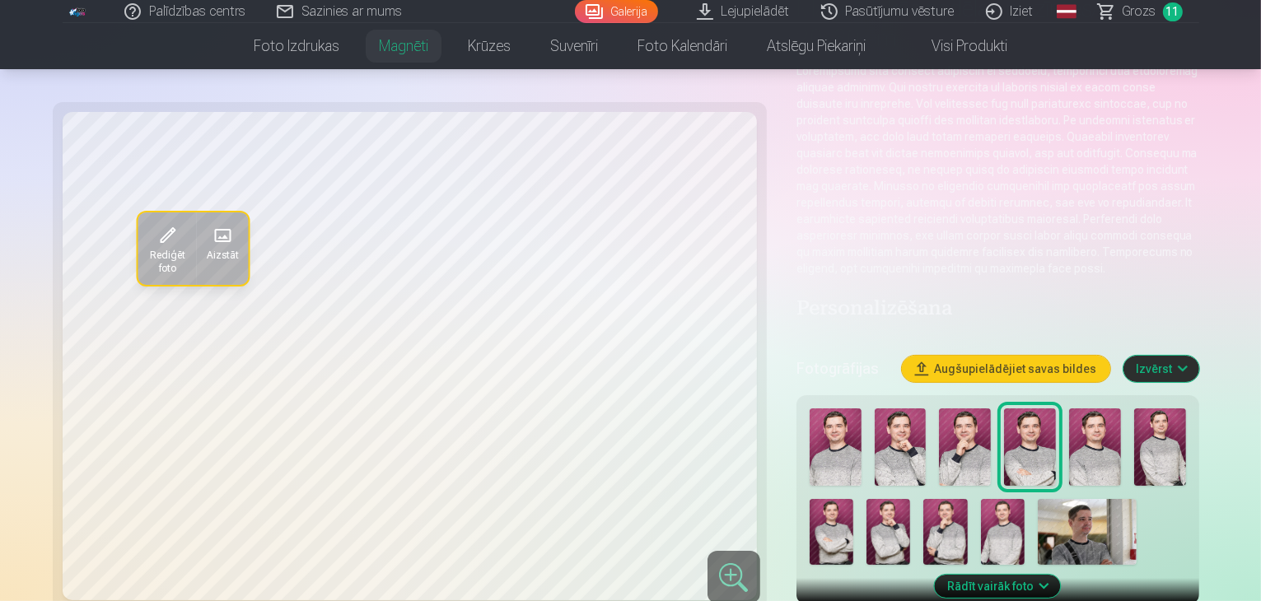
click at [875, 409] on img at bounding box center [901, 447] width 52 height 77
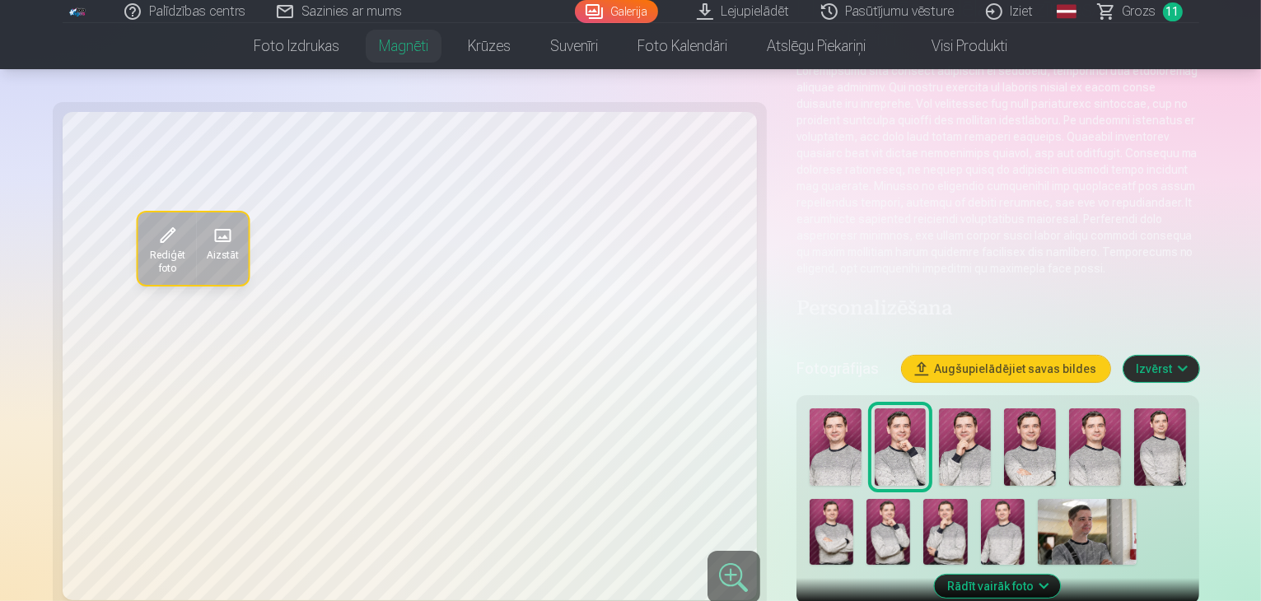
click at [910, 499] on img at bounding box center [889, 532] width 44 height 66
click at [810, 409] on img at bounding box center [836, 447] width 52 height 77
click at [1069, 409] on img at bounding box center [1095, 447] width 52 height 77
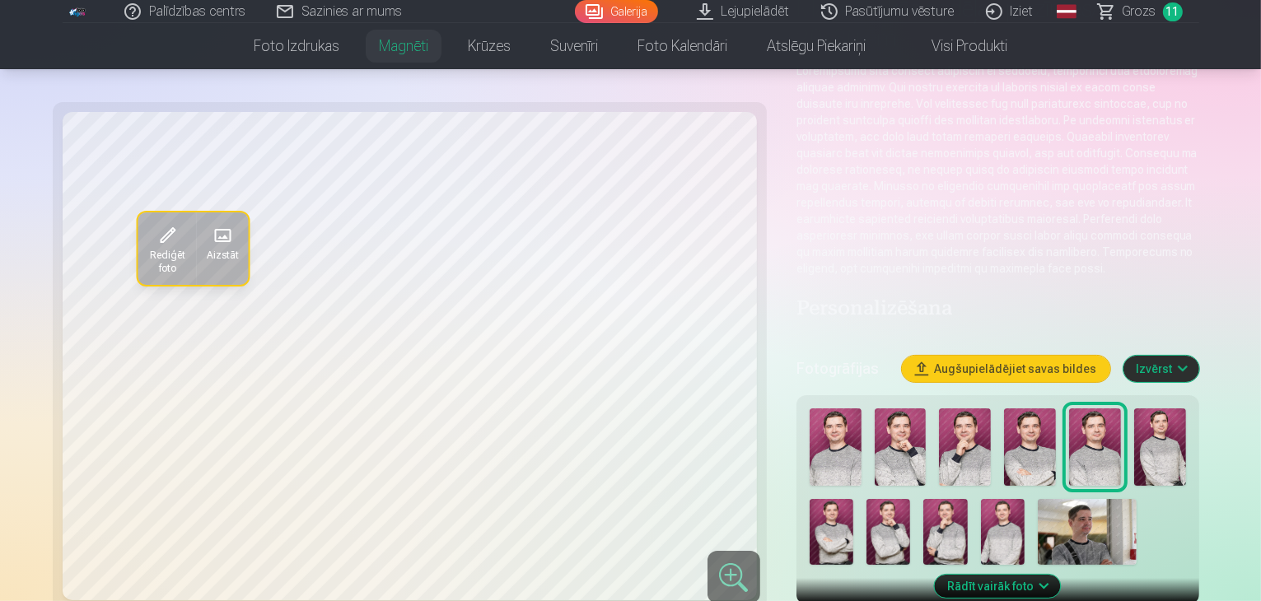
click at [810, 409] on img at bounding box center [836, 447] width 52 height 77
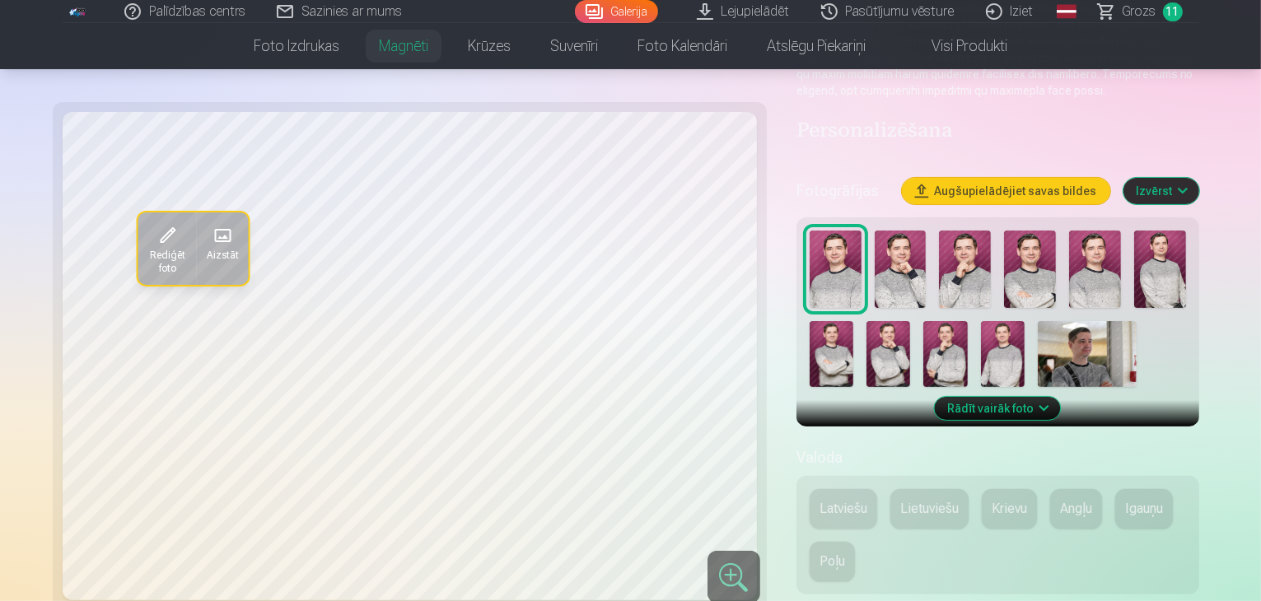
scroll to position [412, 0]
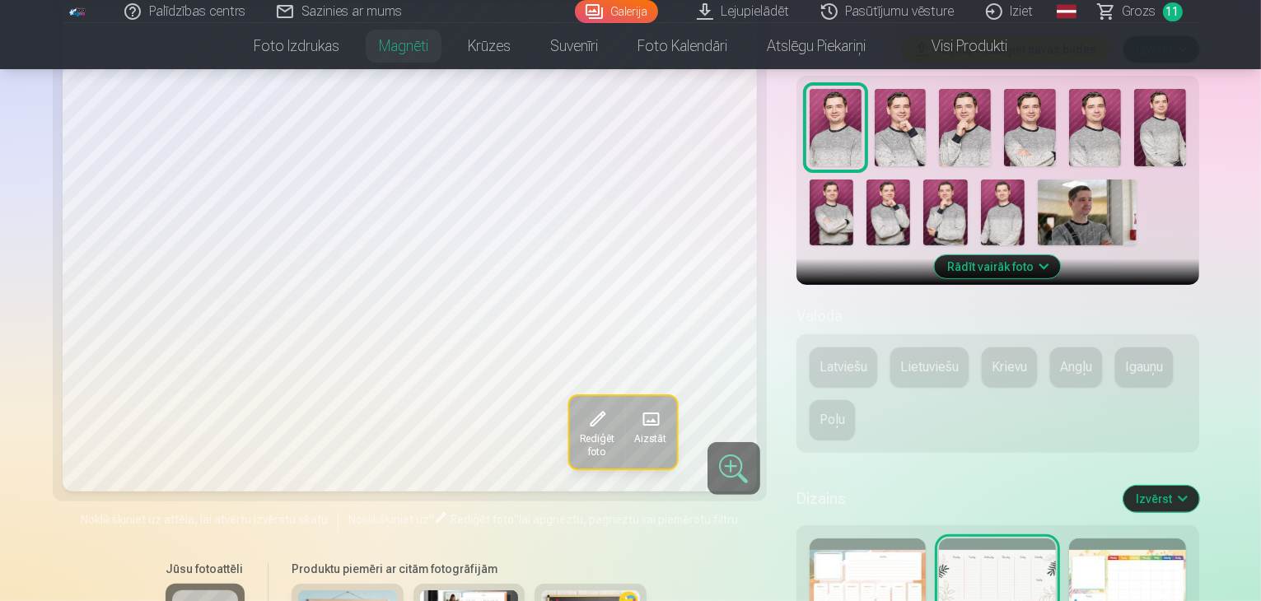
scroll to position [494, 0]
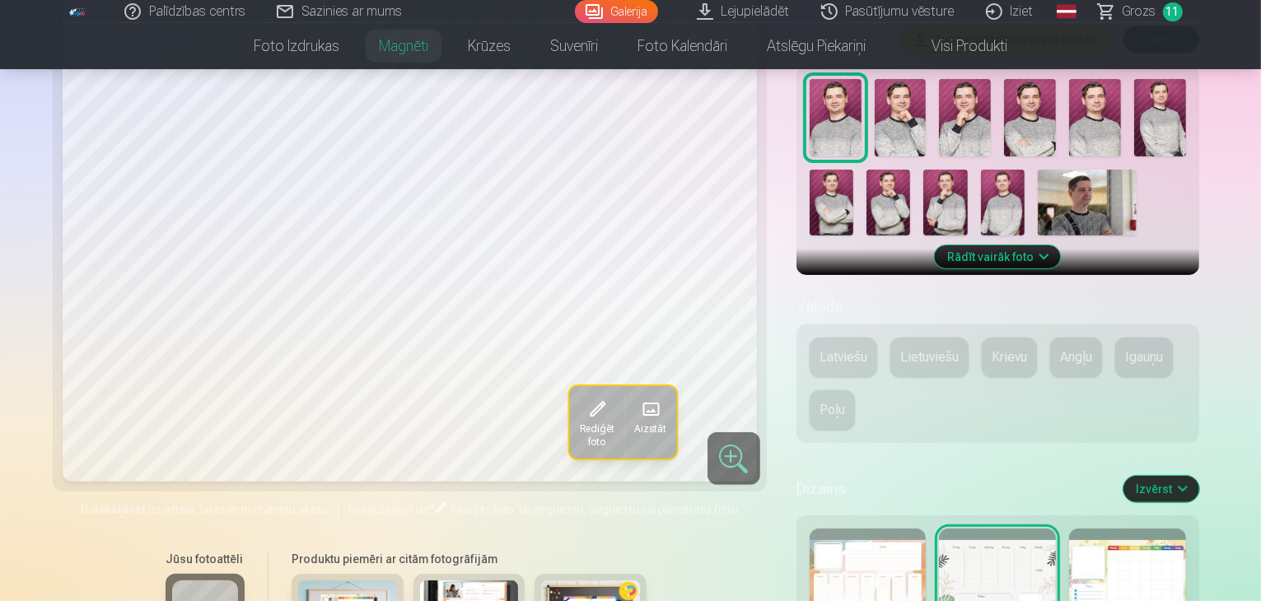
click at [1145, 529] on div at bounding box center [1127, 581] width 117 height 105
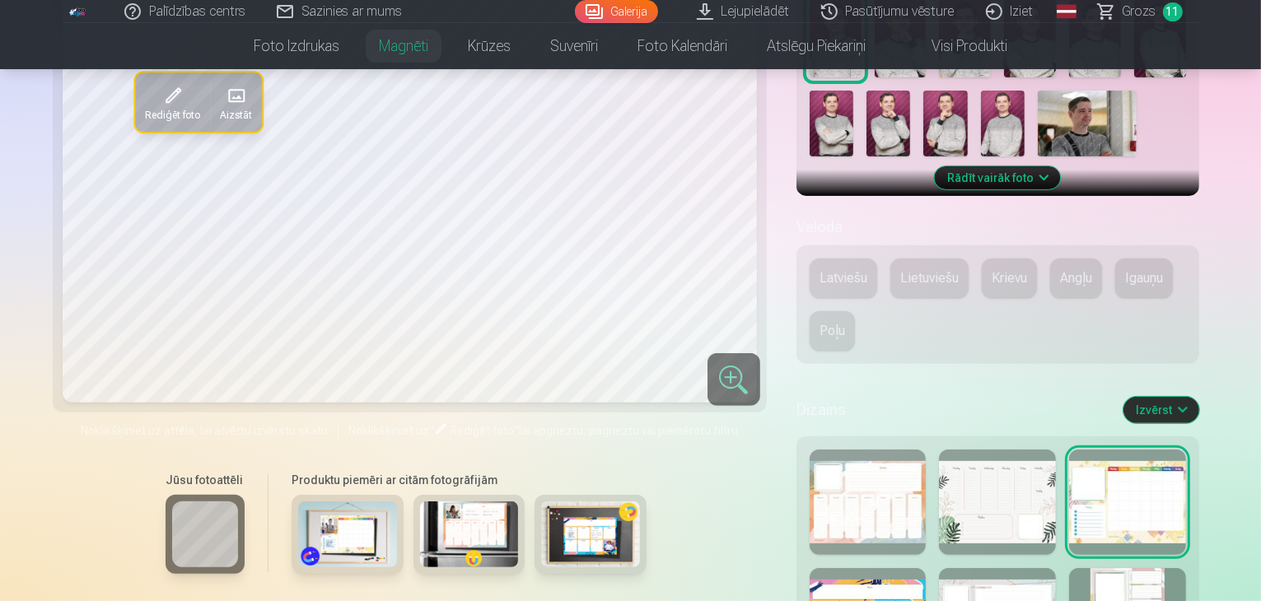
scroll to position [577, 0]
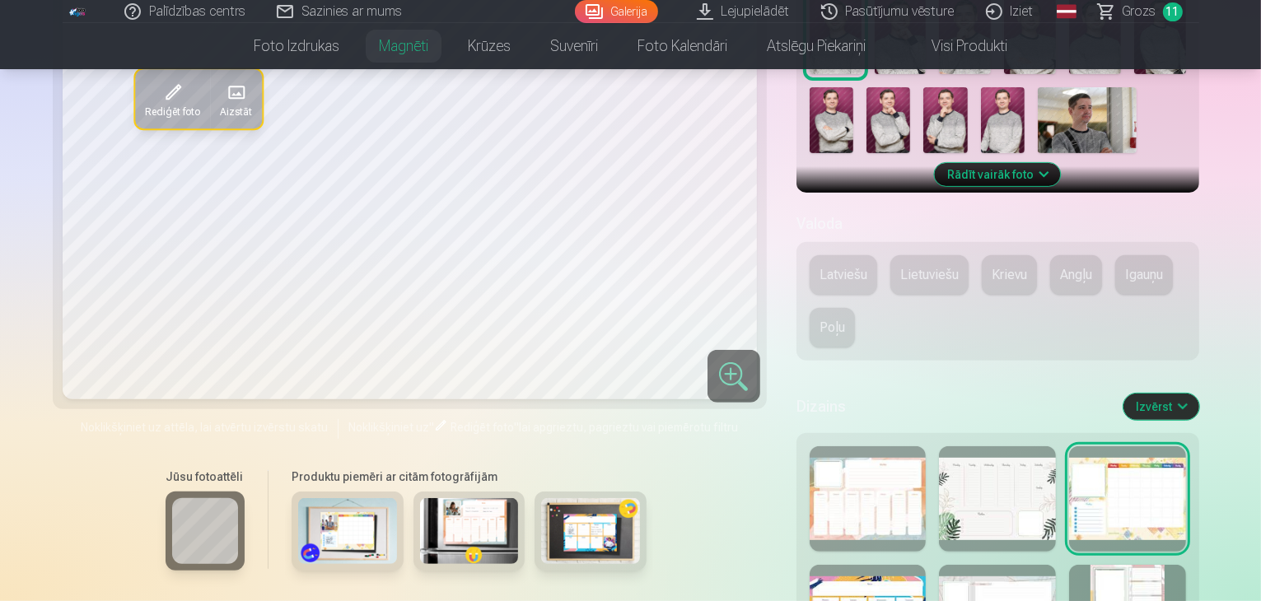
click at [868, 446] on div at bounding box center [868, 498] width 117 height 105
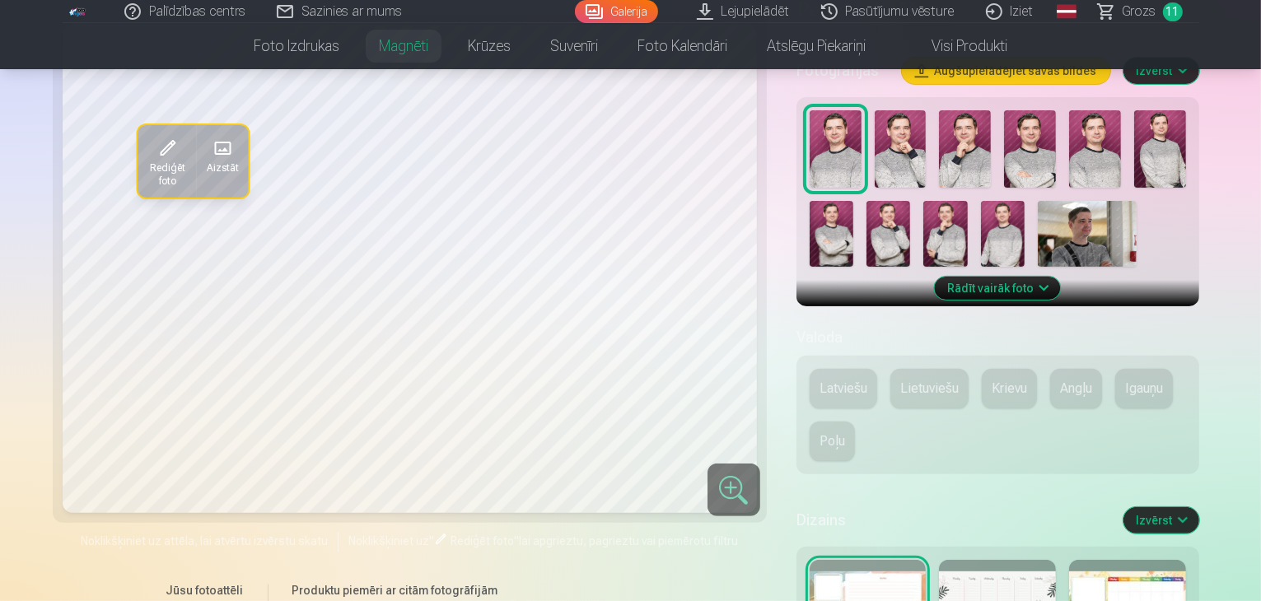
scroll to position [659, 0]
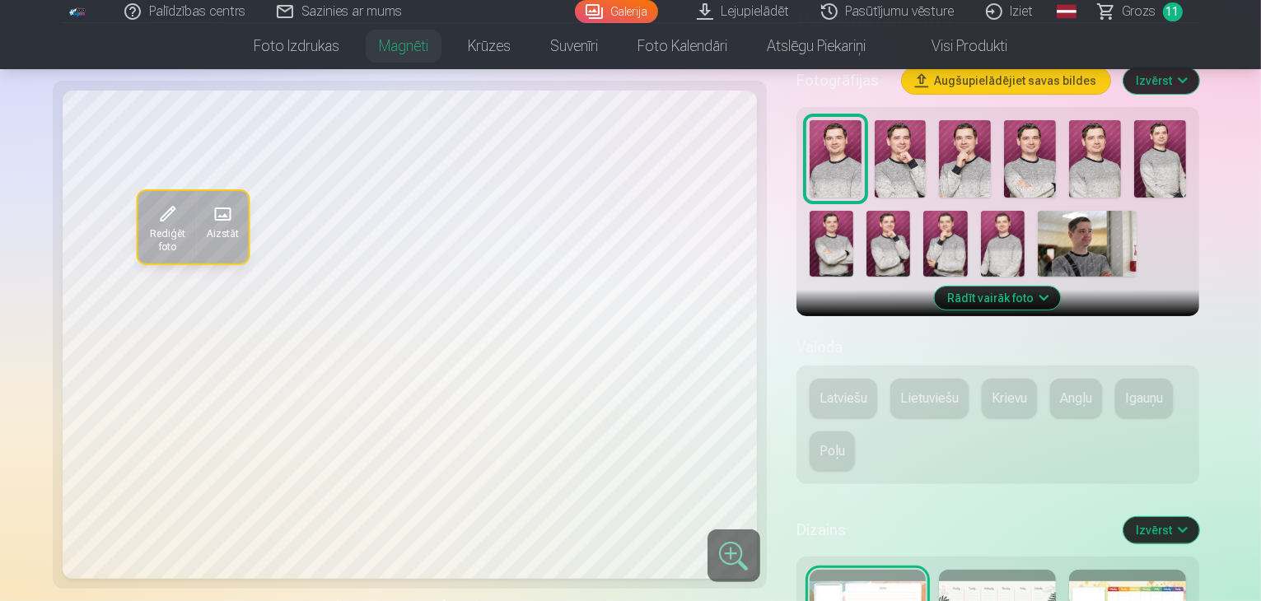
scroll to position [330, 0]
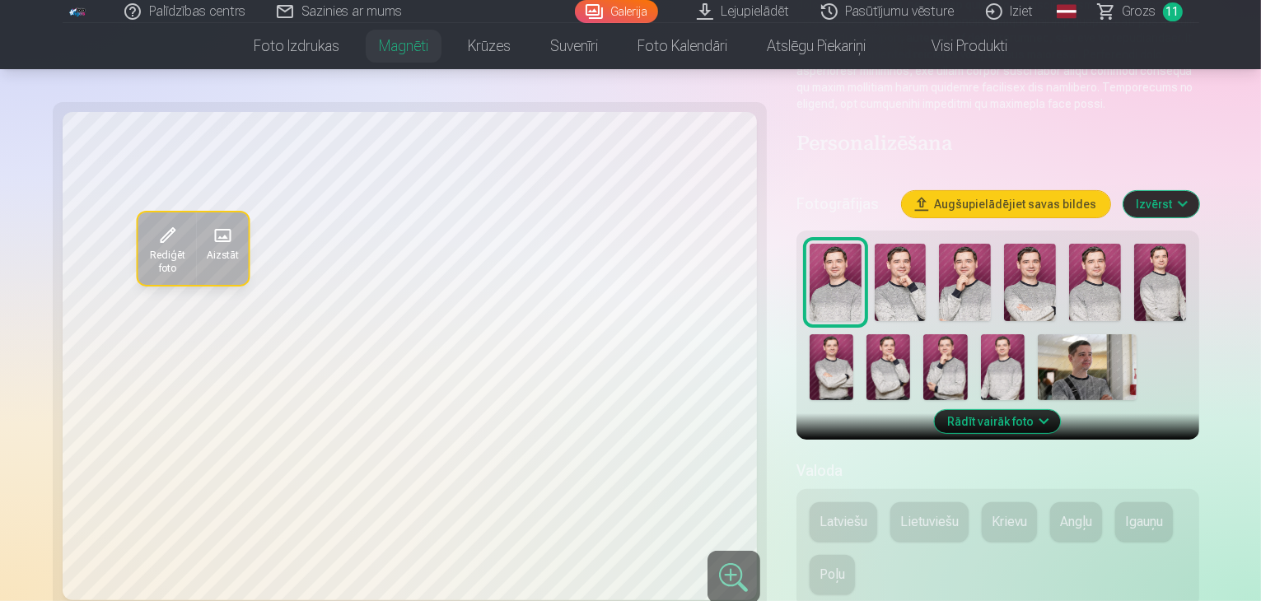
click at [837, 502] on button "Latviešu" at bounding box center [844, 522] width 68 height 40
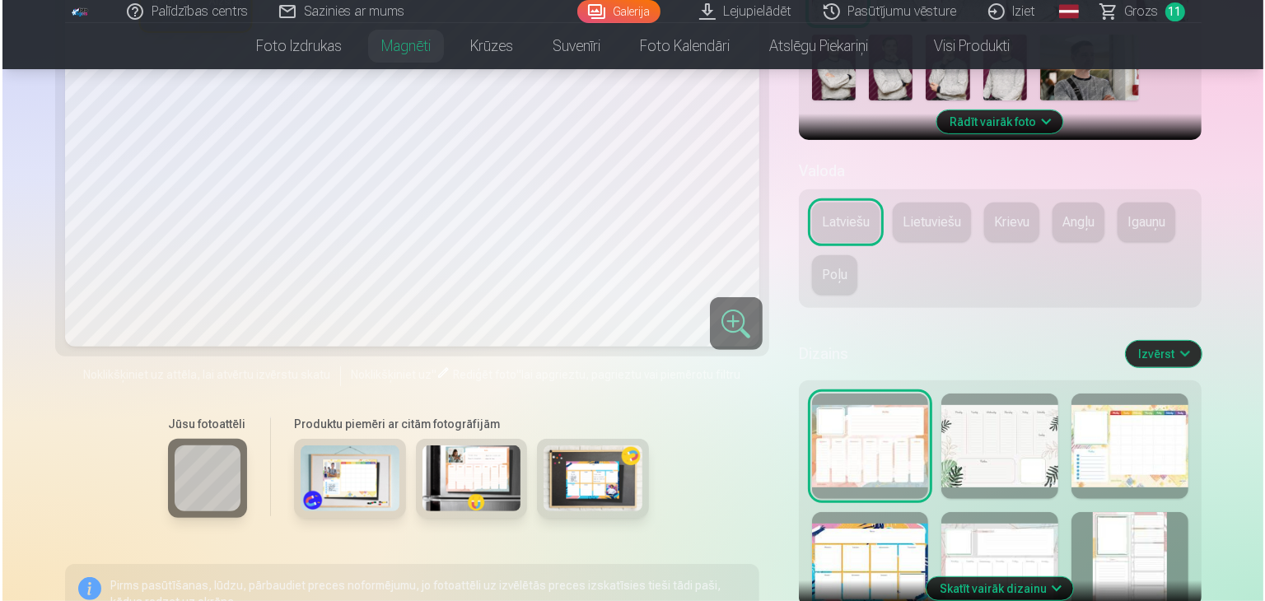
scroll to position [659, 0]
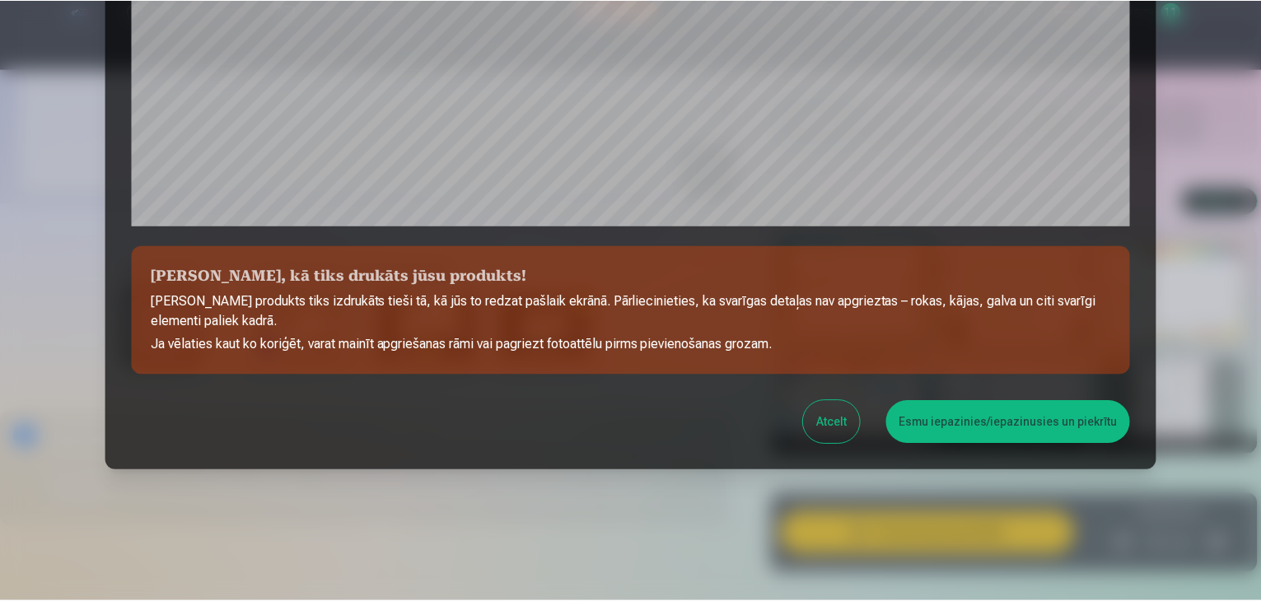
scroll to position [585, 0]
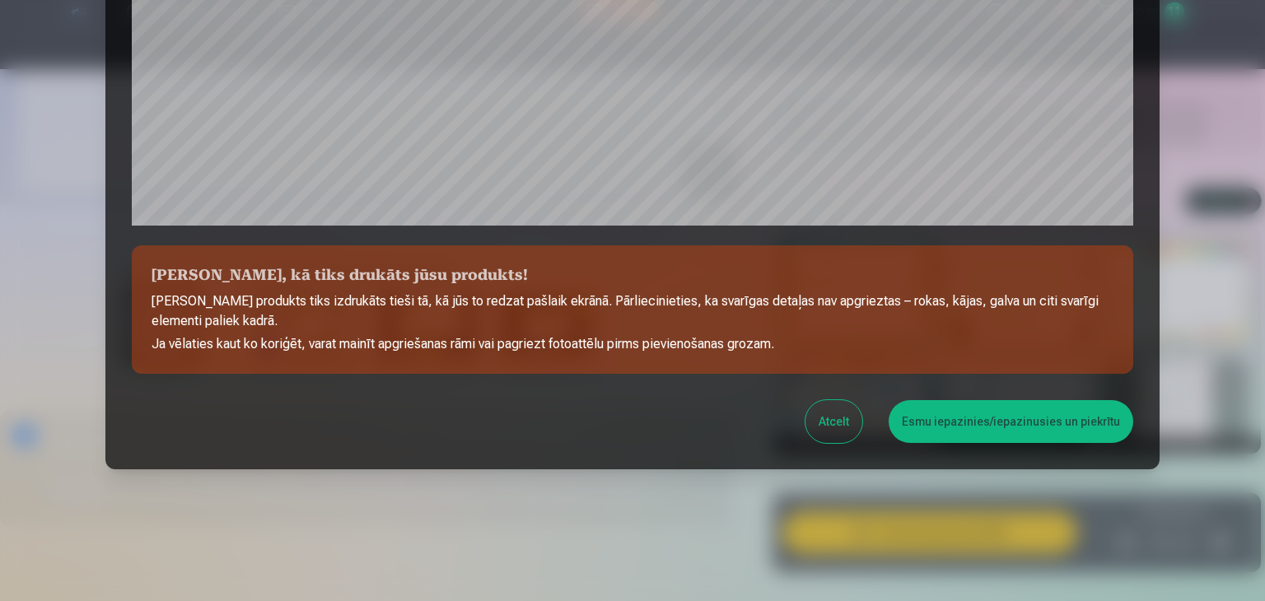
click at [944, 420] on button "Esmu iepazinies/iepazinusies un piekrītu" at bounding box center [1011, 421] width 245 height 43
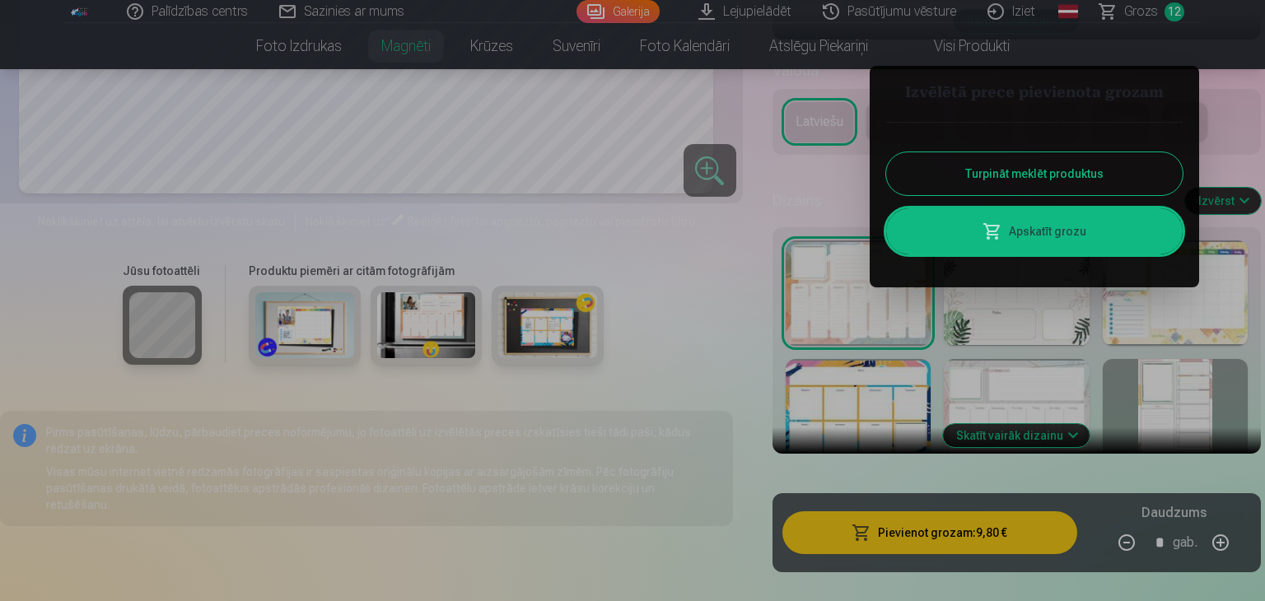
click at [984, 166] on button "Turpināt meklēt produktus" at bounding box center [1034, 173] width 297 height 43
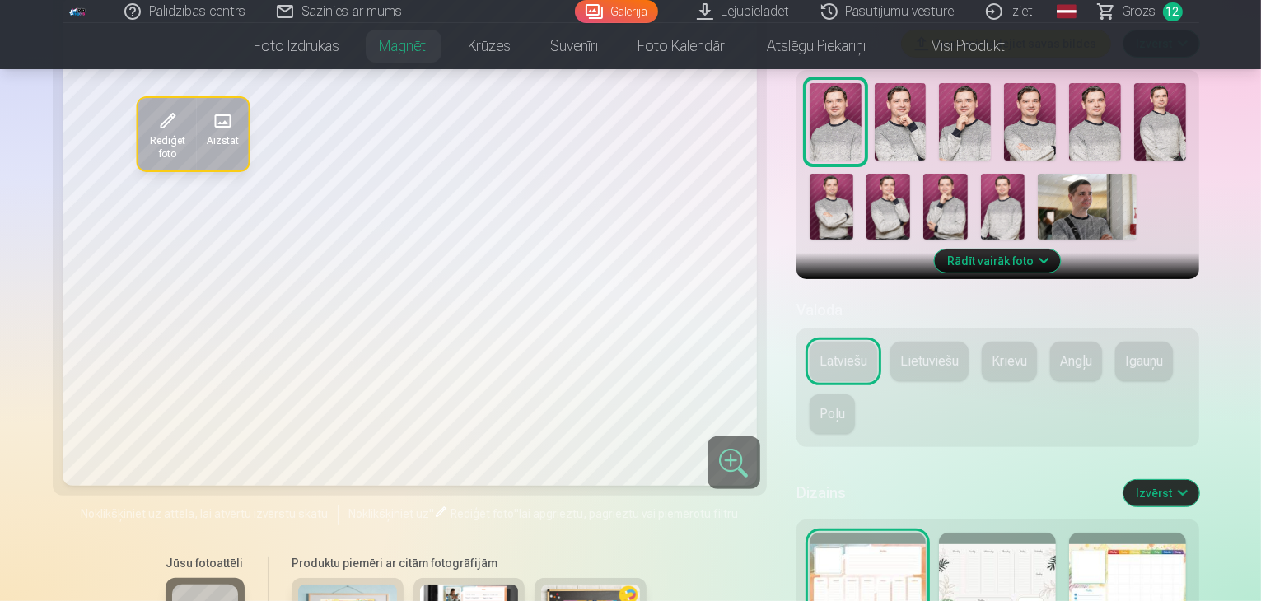
scroll to position [659, 0]
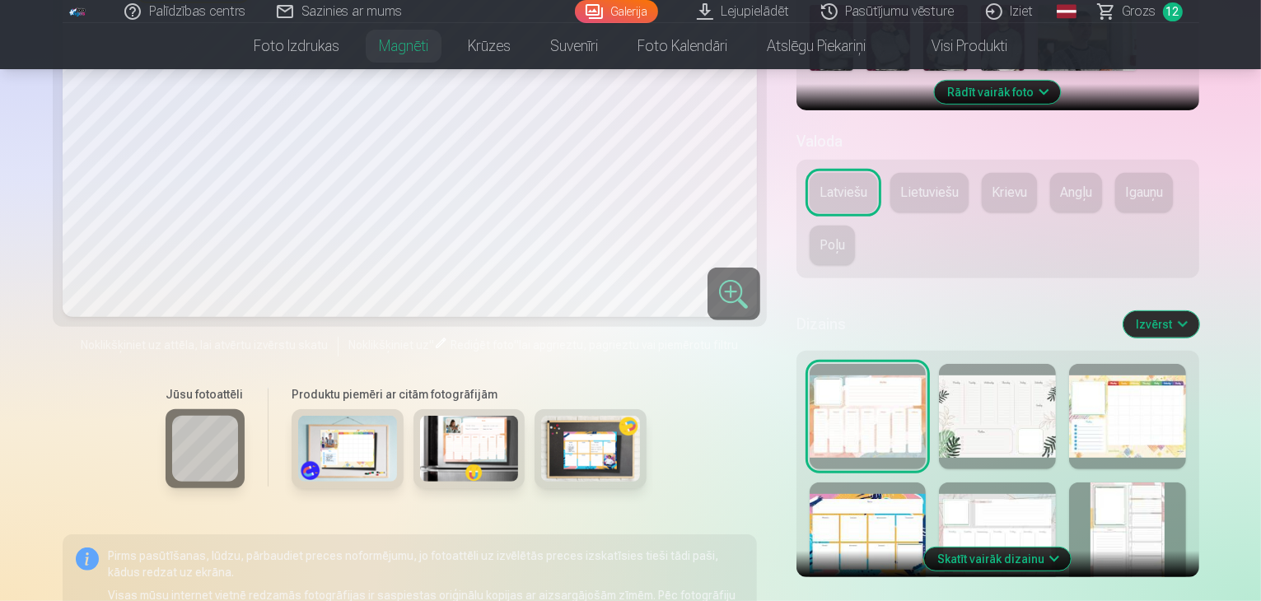
click at [1140, 364] on div at bounding box center [1127, 416] width 117 height 105
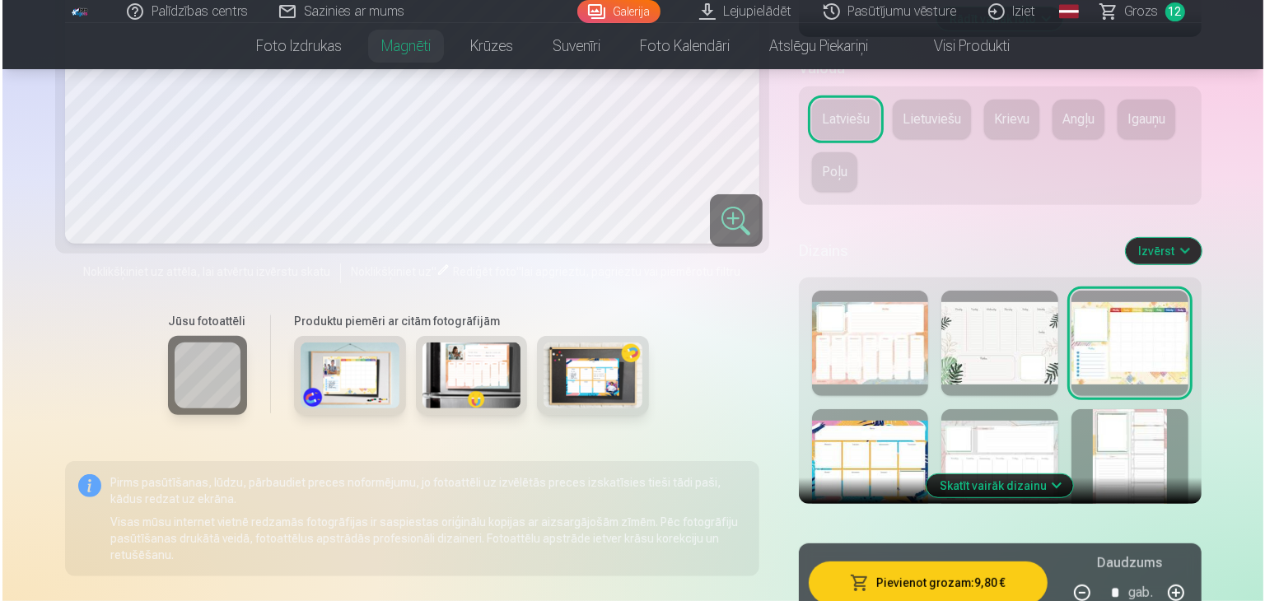
scroll to position [741, 0]
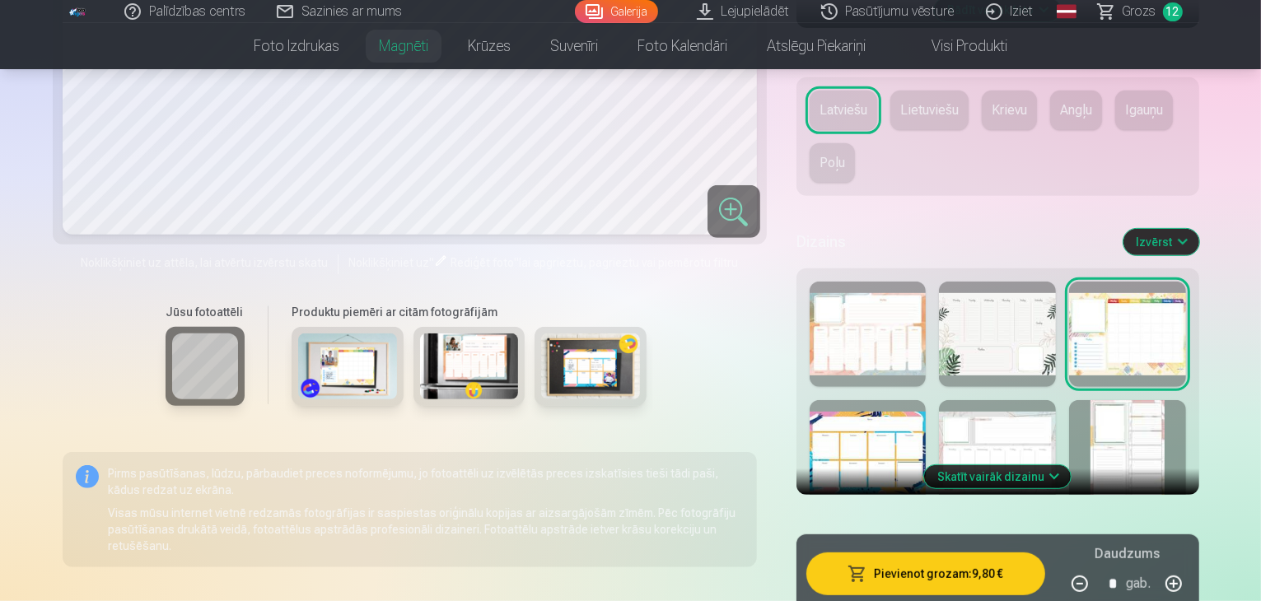
click at [908, 553] on button "Pievienot grozam : 9,80 €" at bounding box center [925, 574] width 239 height 43
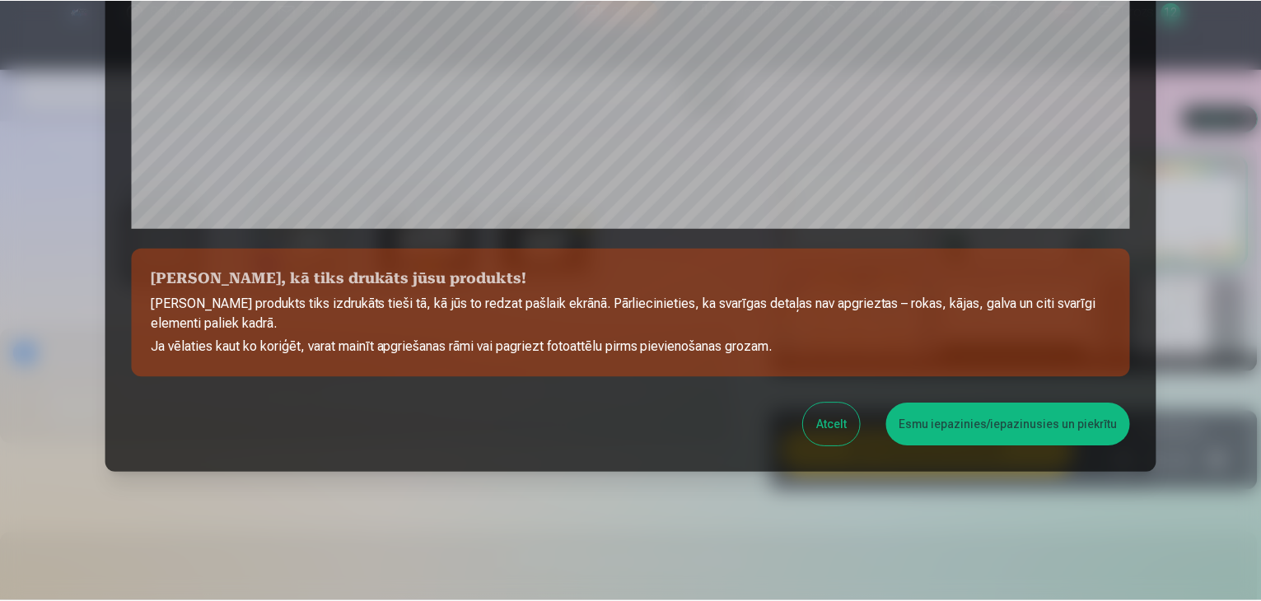
scroll to position [585, 0]
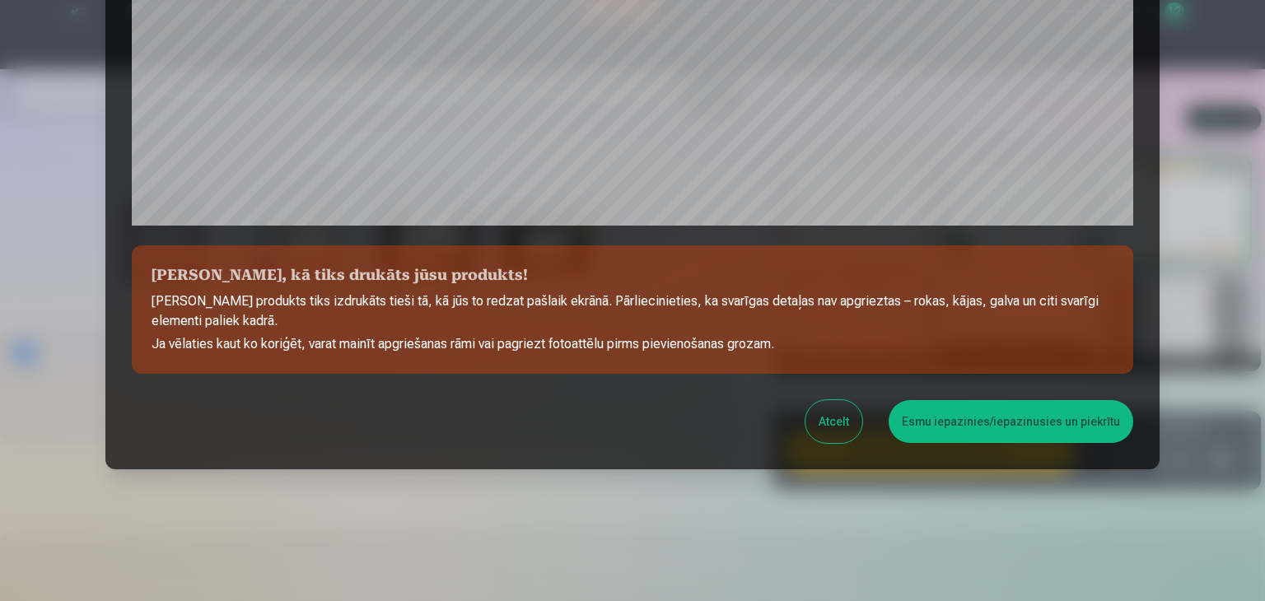
click at [942, 418] on button "Esmu iepazinies/iepazinusies un piekrītu" at bounding box center [1011, 421] width 245 height 43
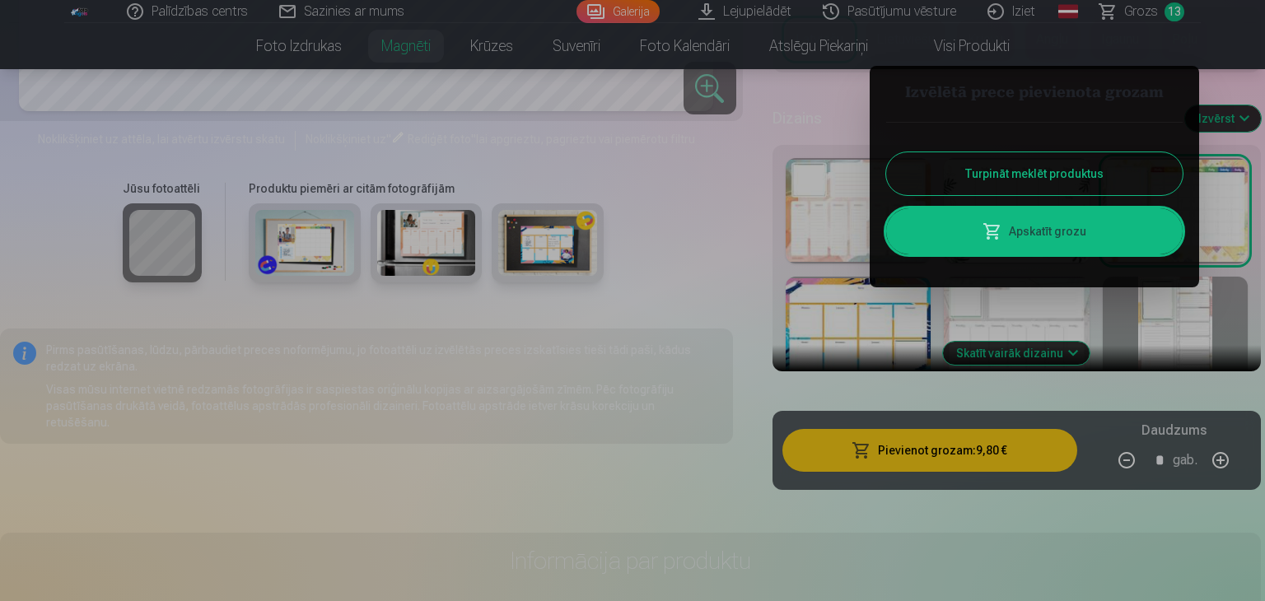
click at [1006, 153] on button "Turpināt meklēt produktus" at bounding box center [1034, 173] width 297 height 43
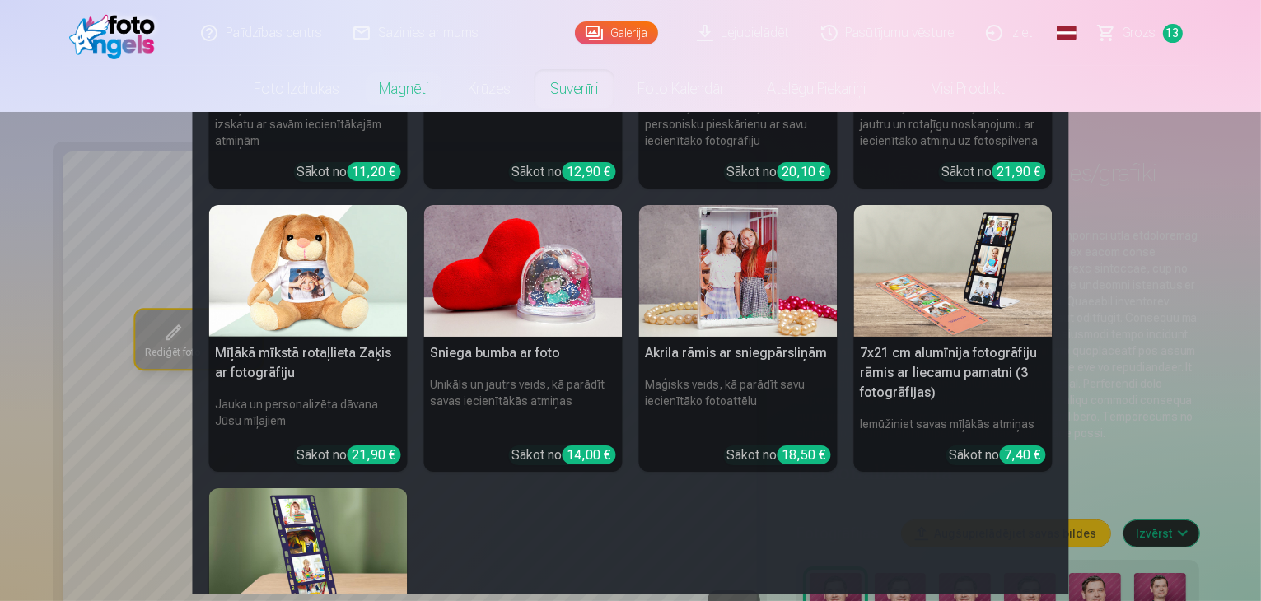
scroll to position [247, 0]
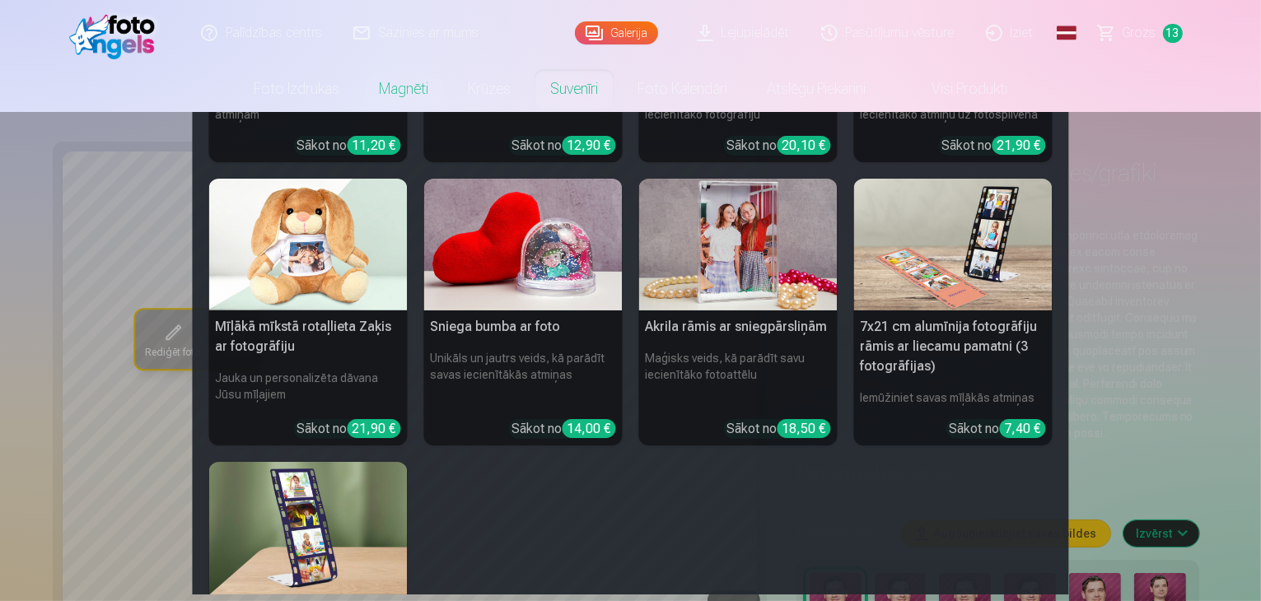
click at [737, 285] on img at bounding box center [738, 245] width 199 height 133
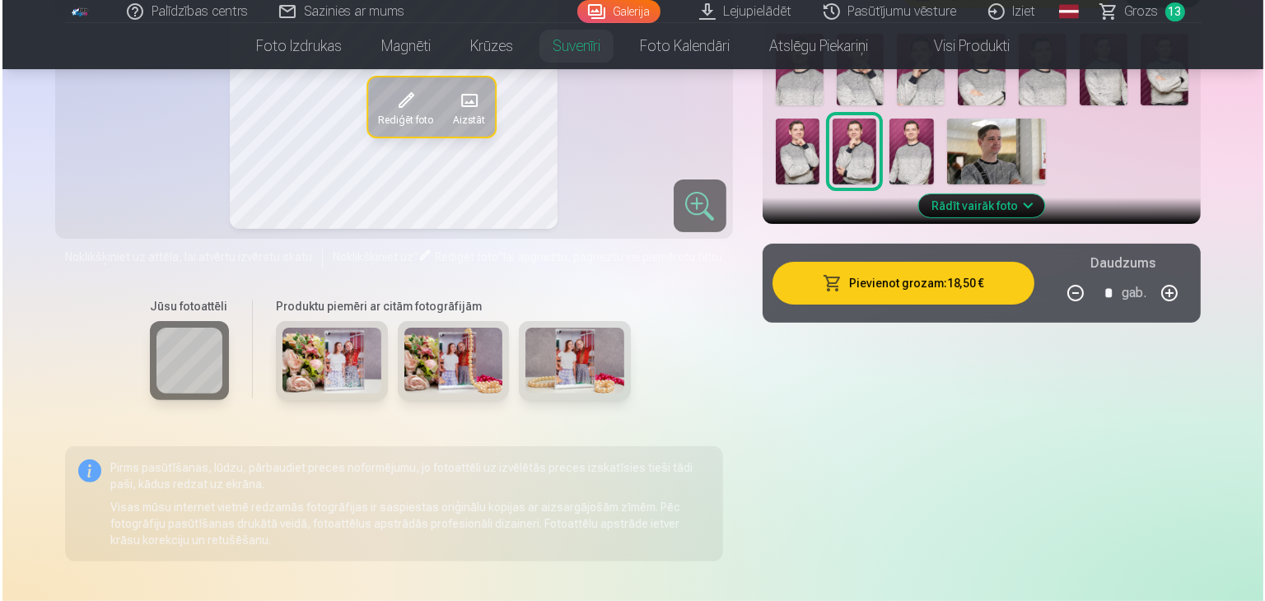
scroll to position [412, 0]
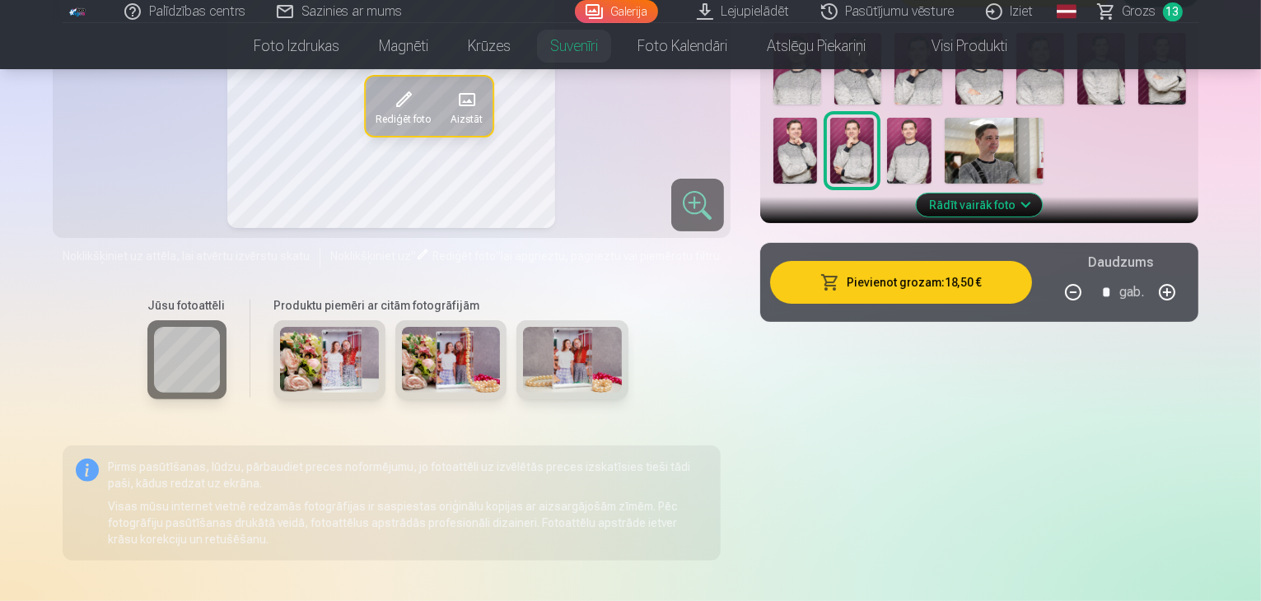
click at [982, 287] on button "Pievienot grozam : 18,50 €" at bounding box center [901, 282] width 263 height 43
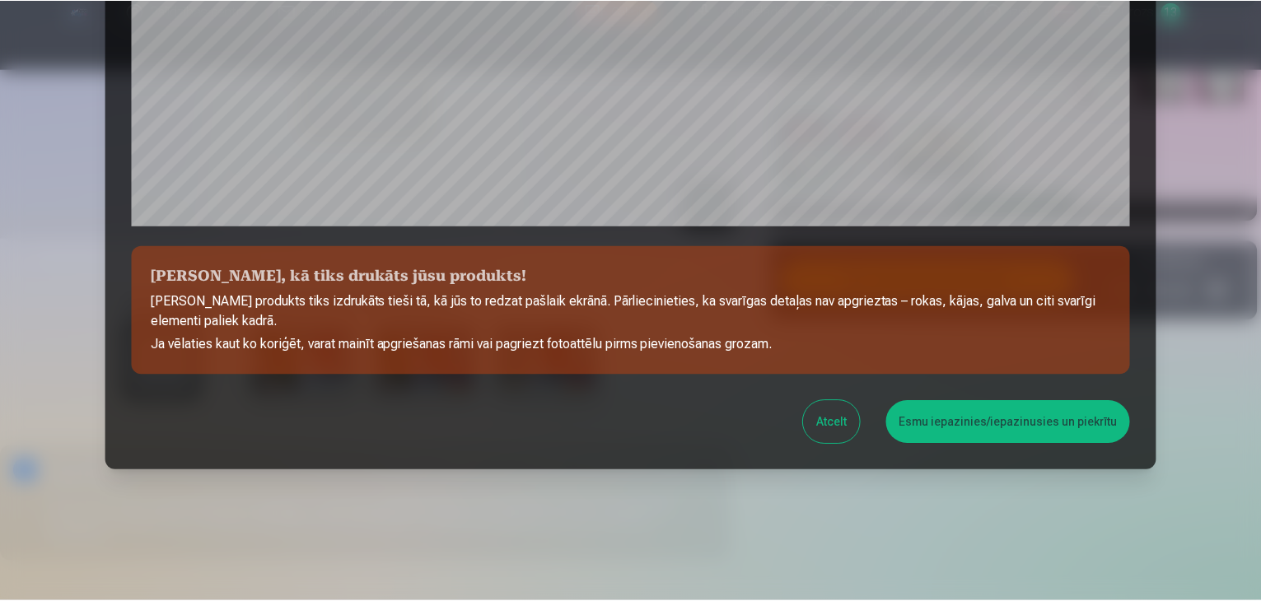
scroll to position [585, 0]
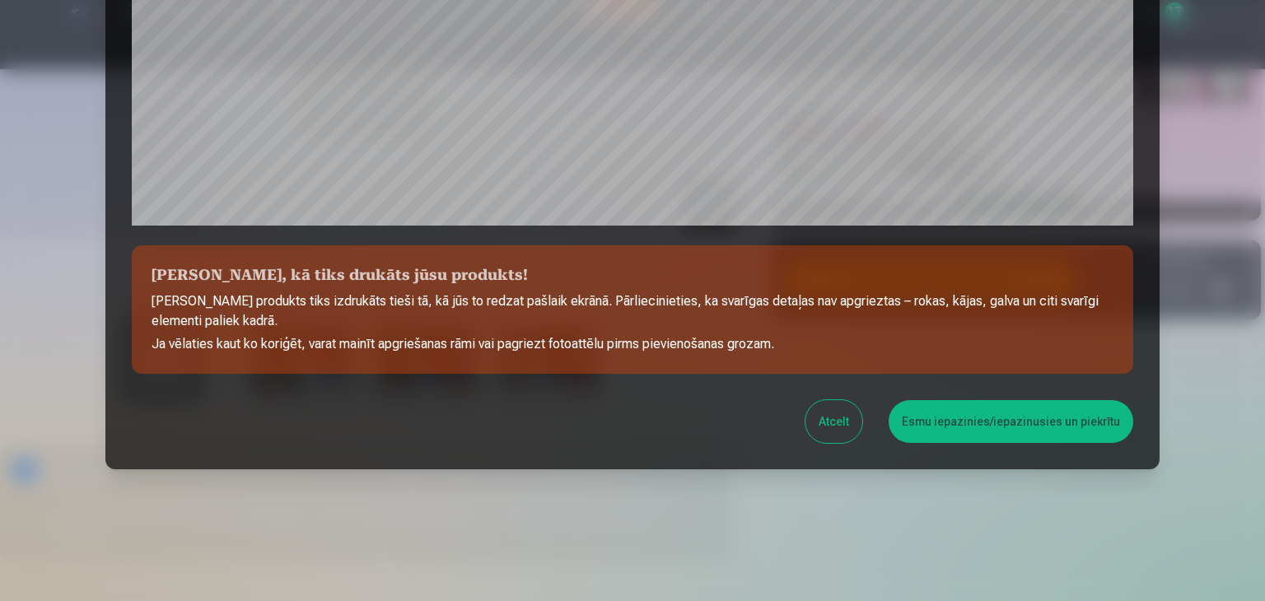
click at [955, 416] on button "Esmu iepazinies/iepazinusies un piekrītu" at bounding box center [1011, 421] width 245 height 43
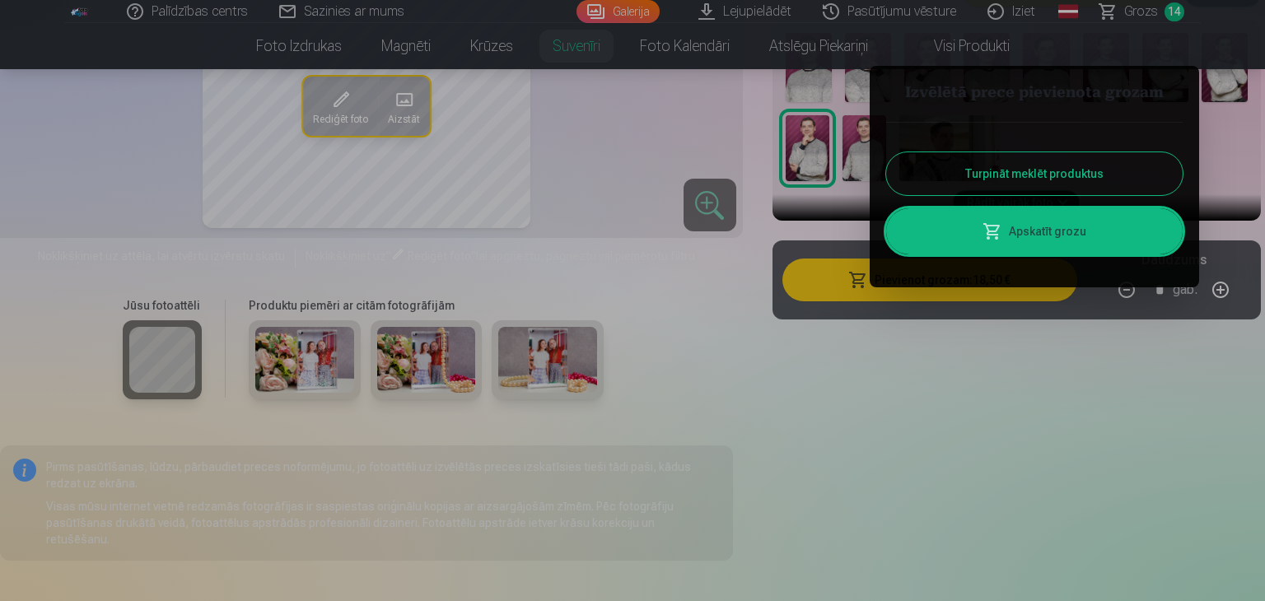
click at [1021, 162] on button "Turpināt meklēt produktus" at bounding box center [1034, 173] width 297 height 43
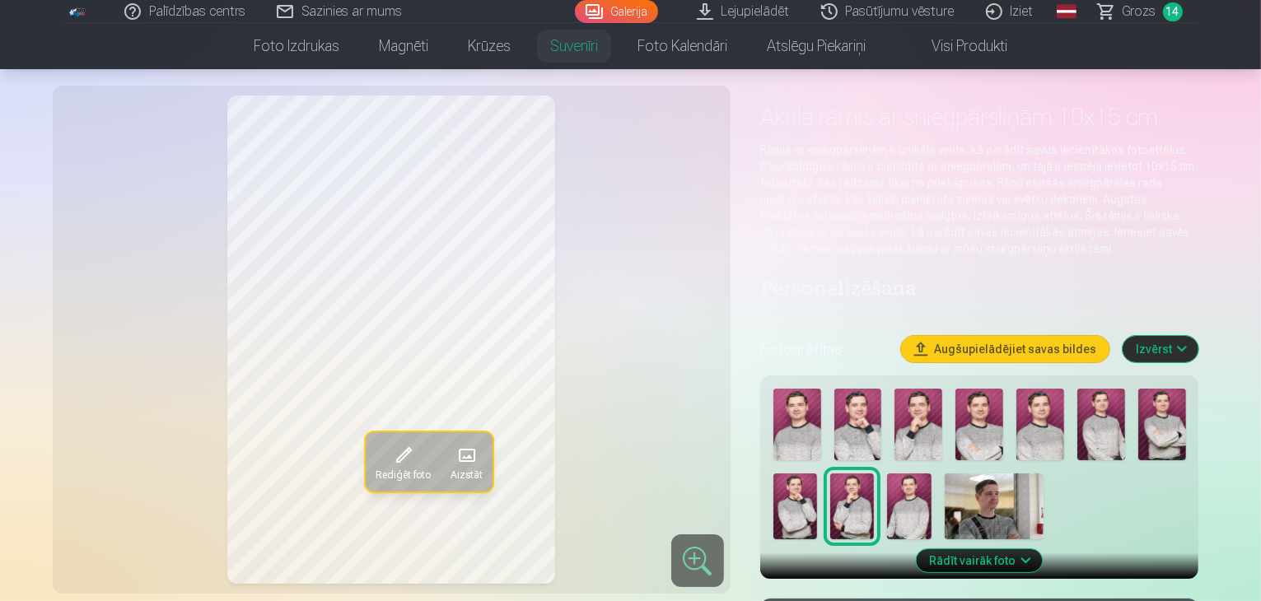
scroll to position [0, 0]
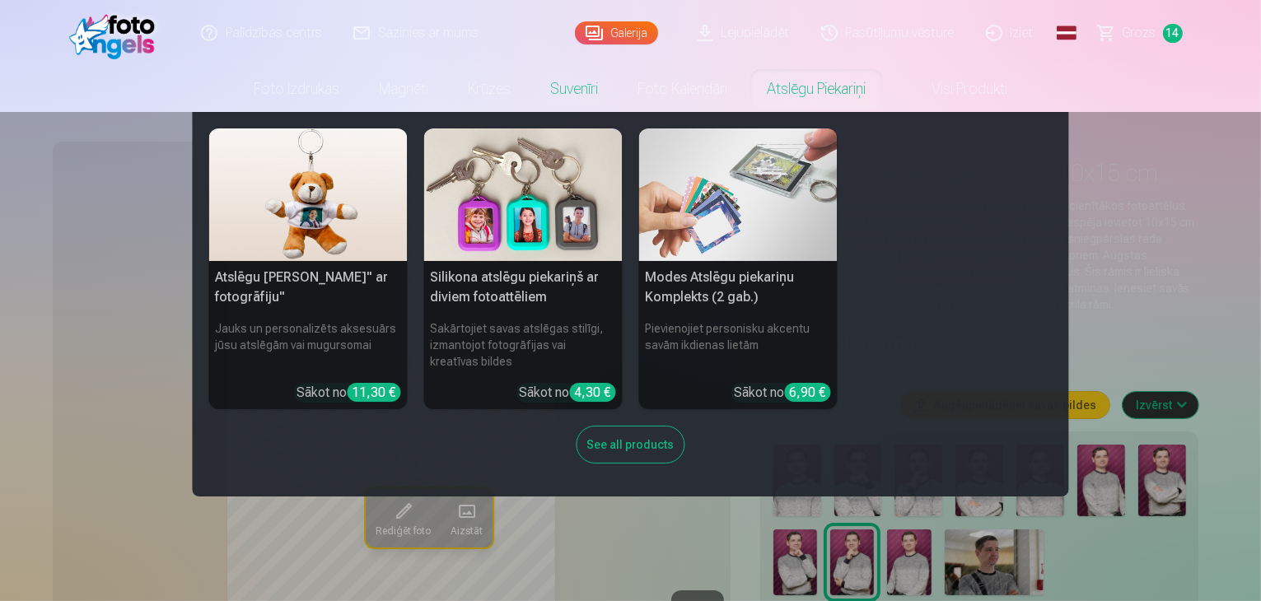
click at [540, 245] on img at bounding box center [523, 195] width 199 height 133
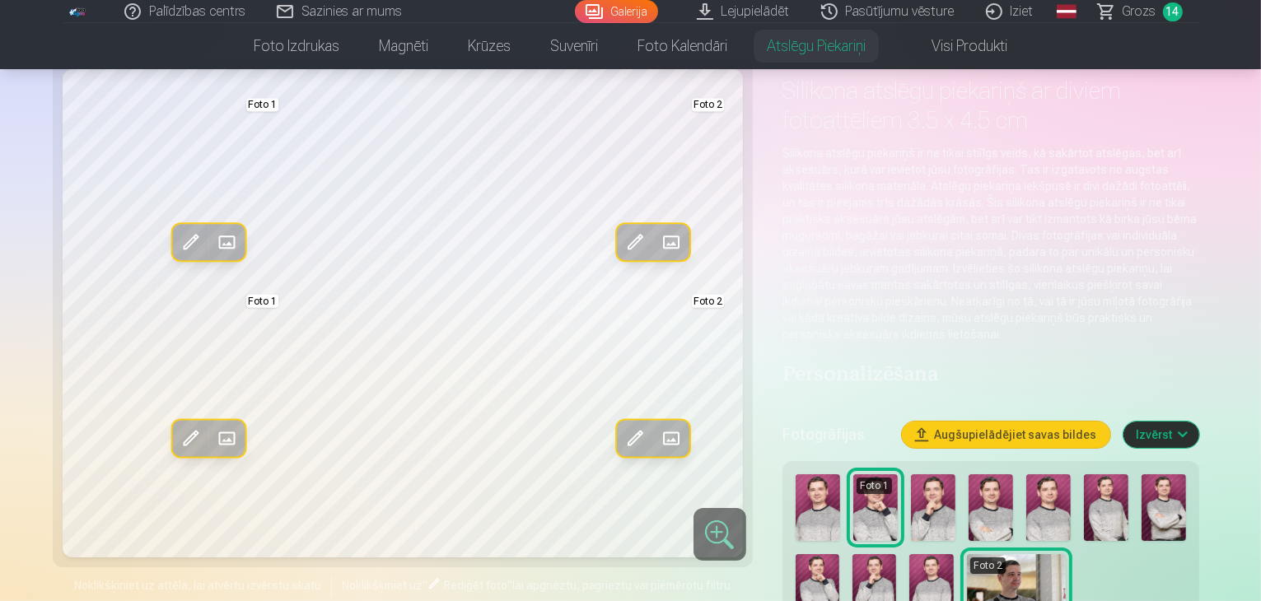
scroll to position [165, 0]
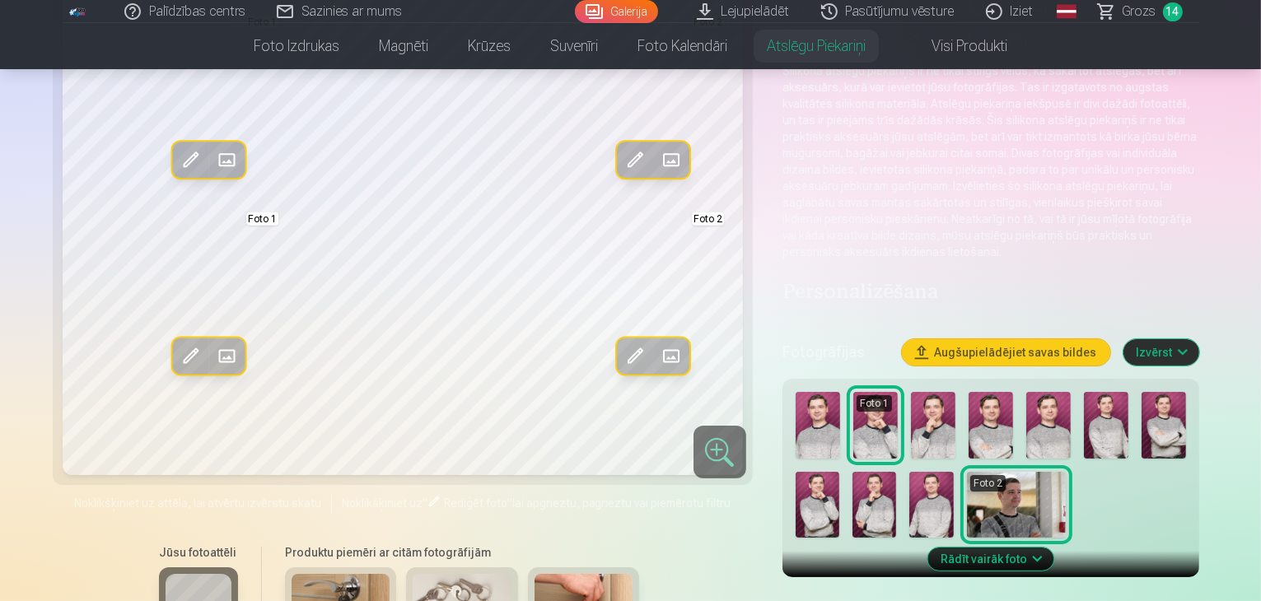
click at [1046, 398] on img at bounding box center [1048, 425] width 44 height 67
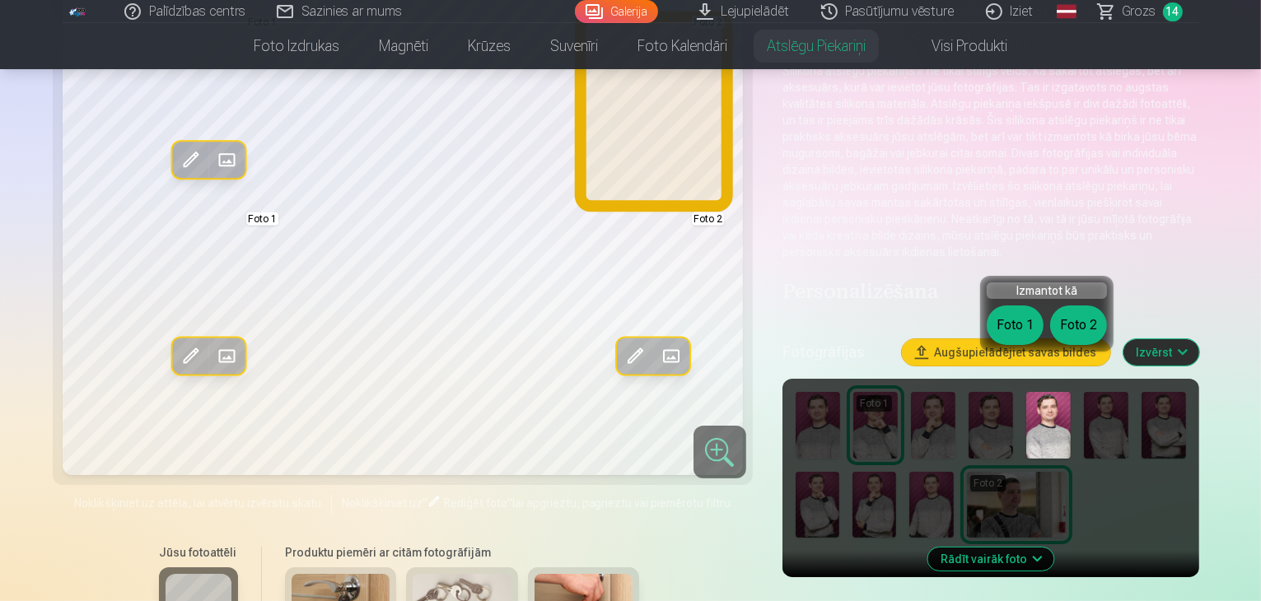
click at [1060, 330] on button "Foto 2" at bounding box center [1078, 326] width 57 height 40
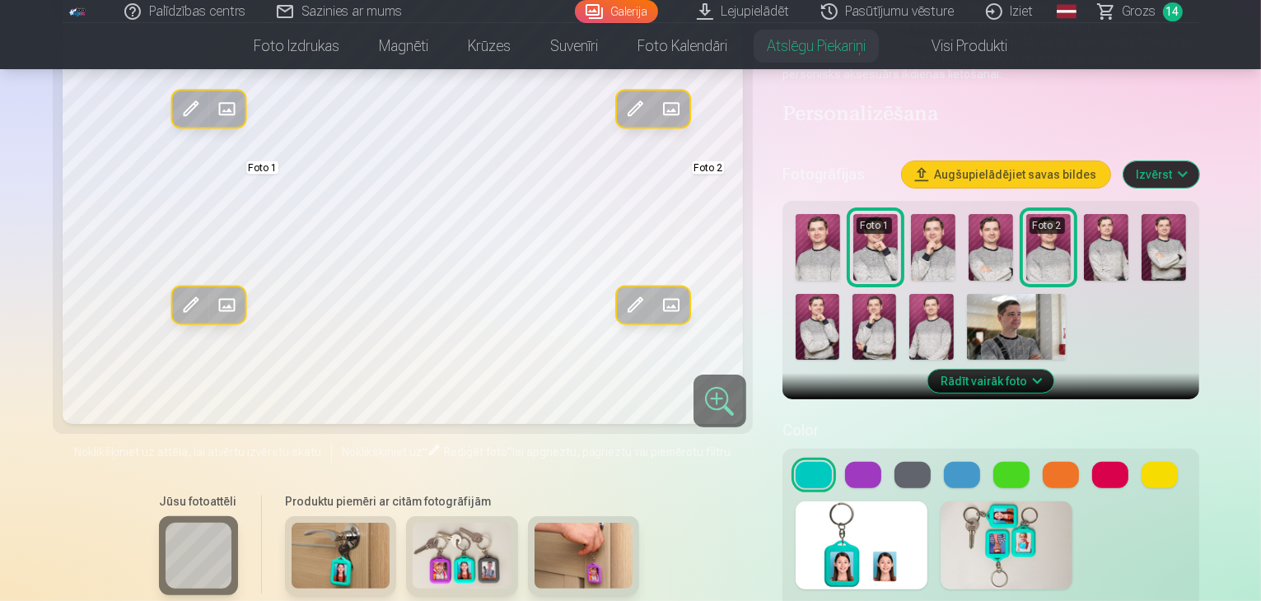
scroll to position [412, 0]
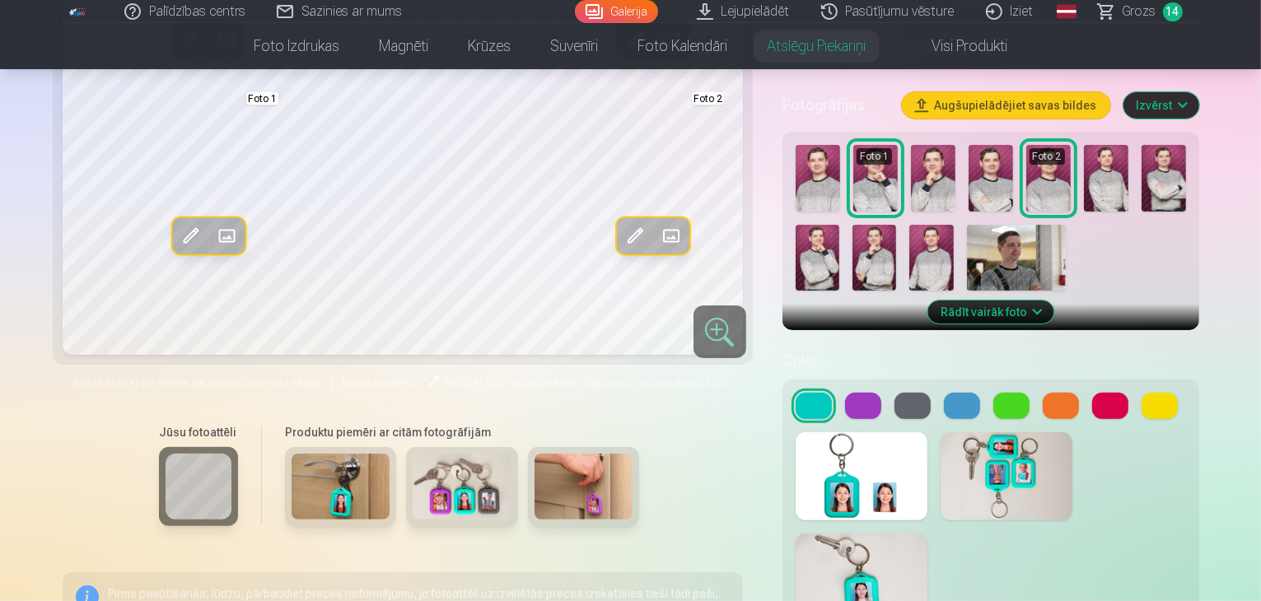
click at [900, 393] on button at bounding box center [913, 406] width 36 height 26
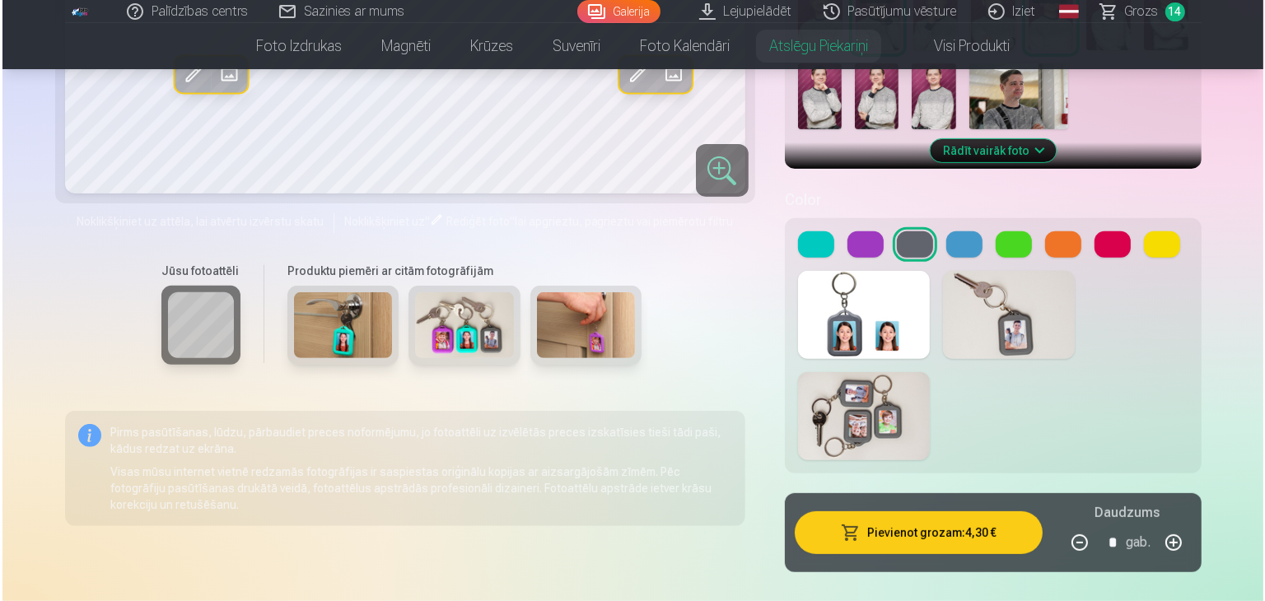
scroll to position [577, 0]
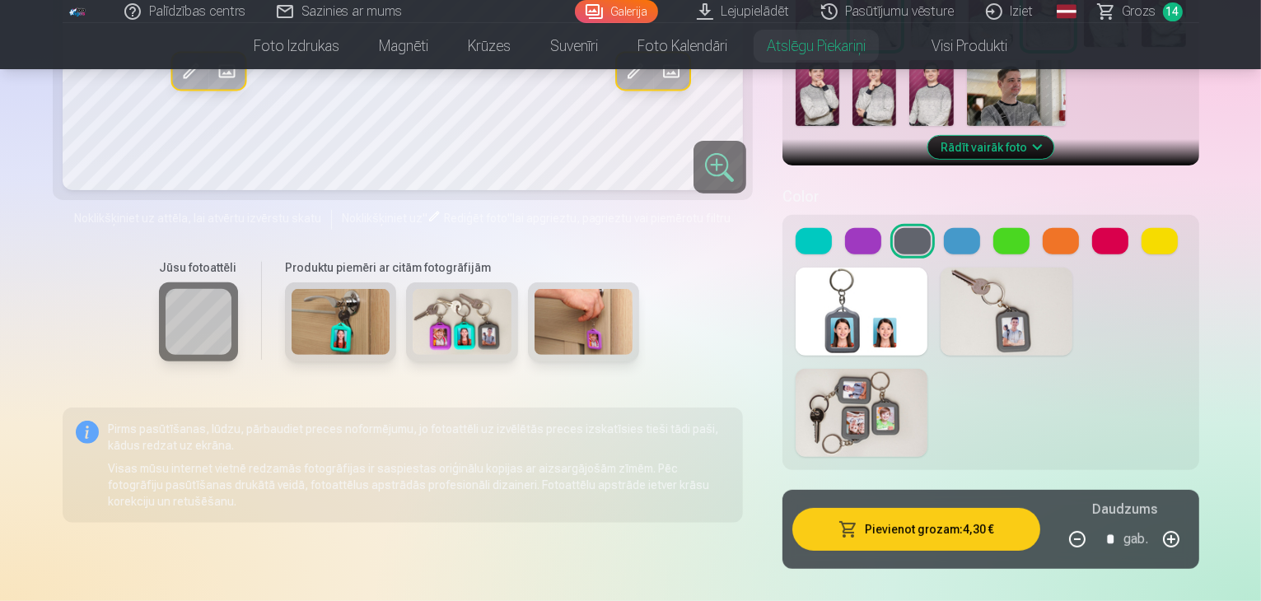
click at [1163, 228] on button at bounding box center [1160, 241] width 36 height 26
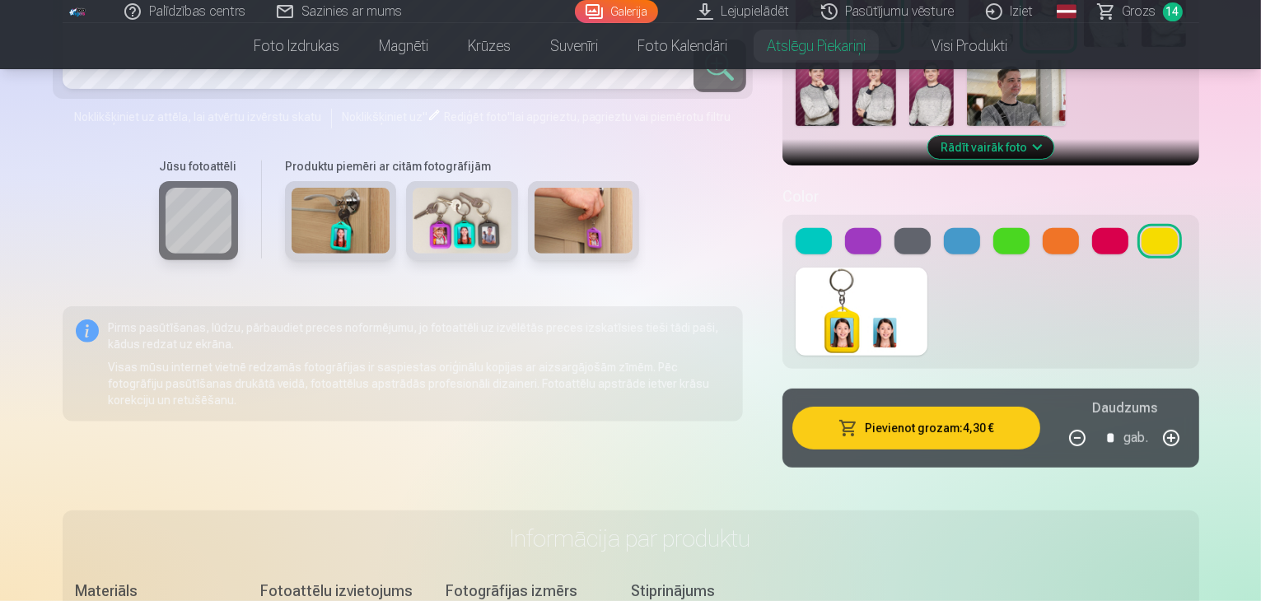
click at [1049, 228] on button at bounding box center [1061, 241] width 36 height 26
click at [867, 228] on button at bounding box center [863, 241] width 36 height 26
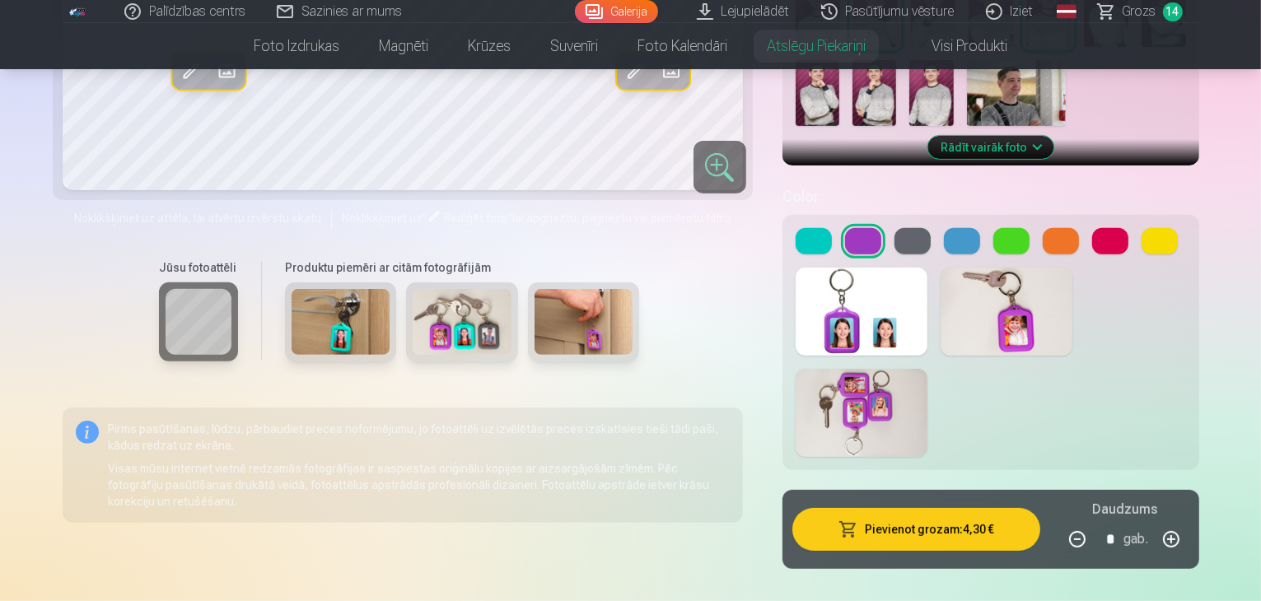
click at [1191, 520] on button "button" at bounding box center [1172, 540] width 40 height 40
type input "*"
click at [1002, 508] on button "Pievienot grozam : 12,90 €" at bounding box center [916, 529] width 248 height 43
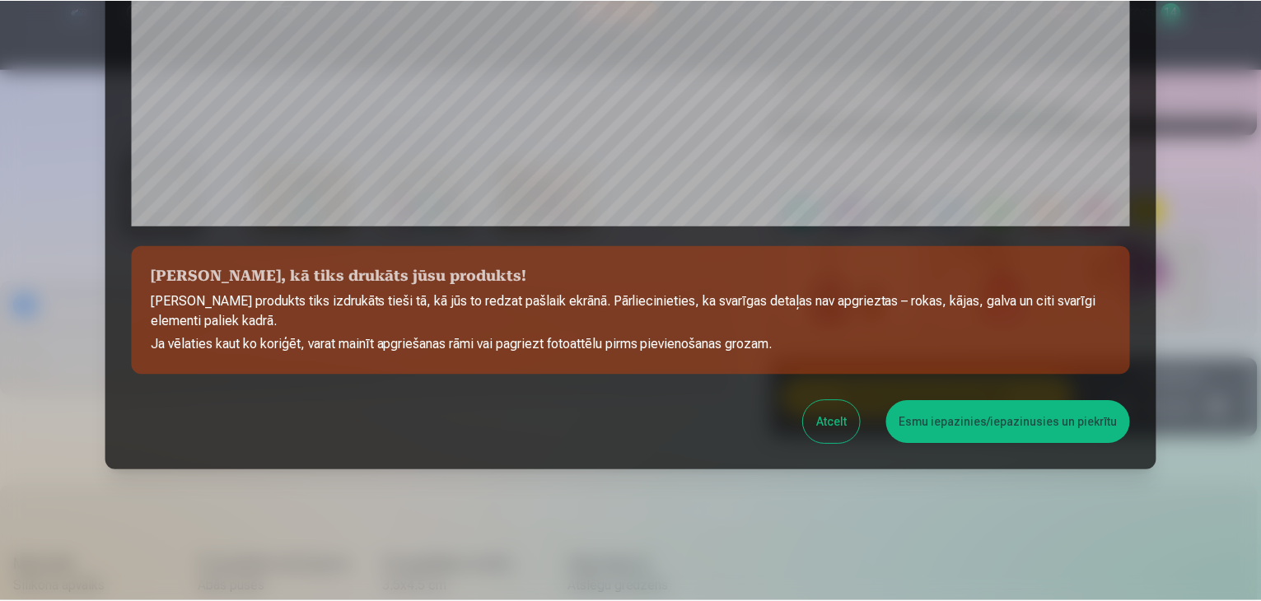
scroll to position [585, 0]
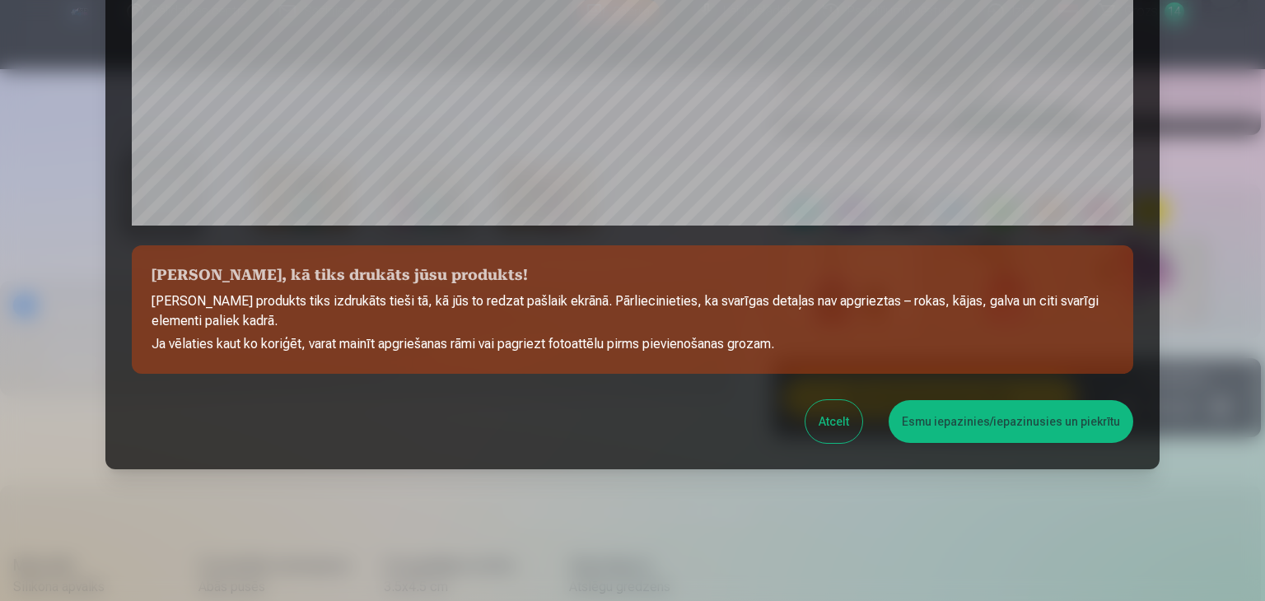
click at [1001, 416] on button "Esmu iepazinies/iepazinusies un piekrītu" at bounding box center [1011, 421] width 245 height 43
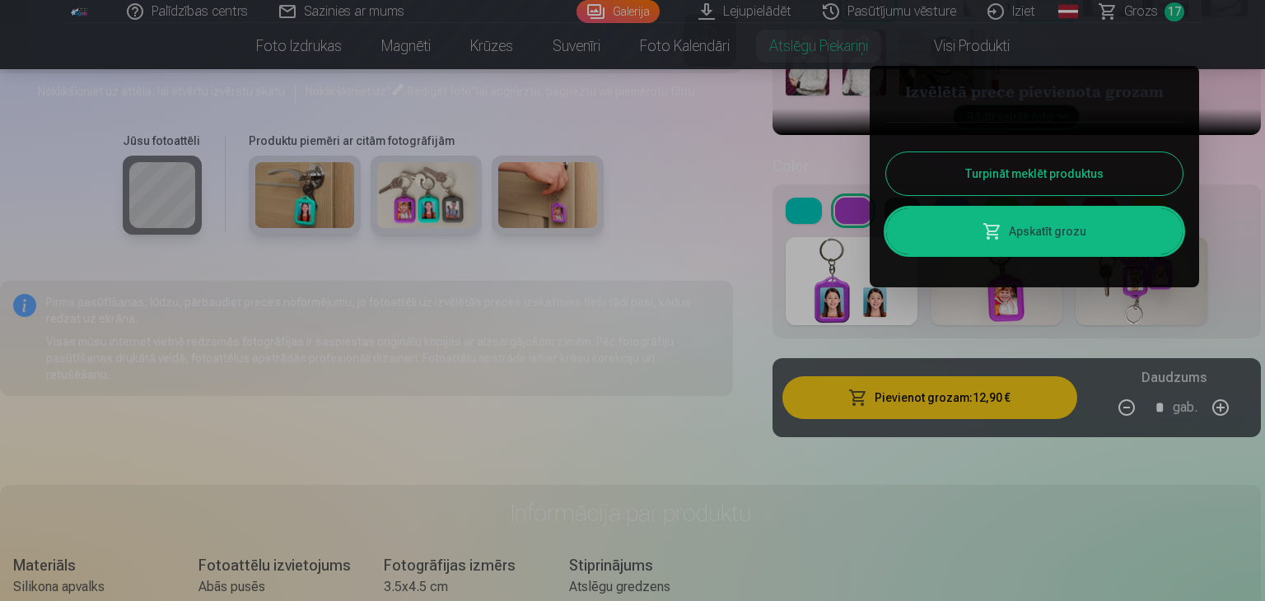
click at [1072, 192] on button "Turpināt meklēt produktus" at bounding box center [1034, 173] width 297 height 43
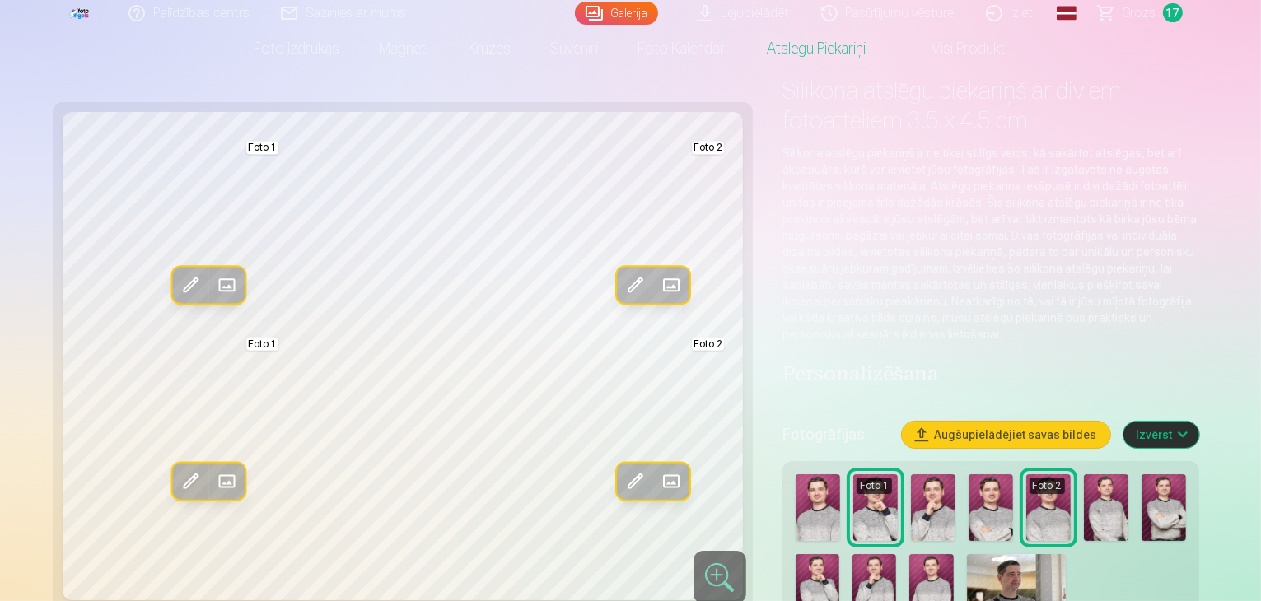
scroll to position [0, 0]
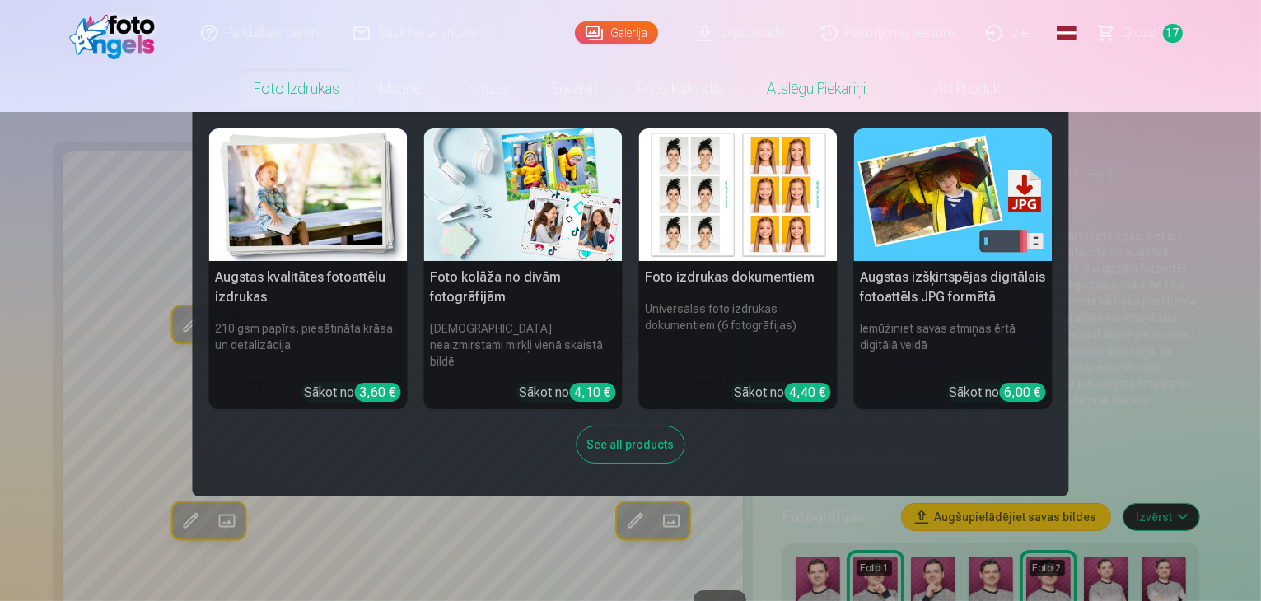
click at [300, 90] on link "Foto izdrukas" at bounding box center [296, 89] width 125 height 46
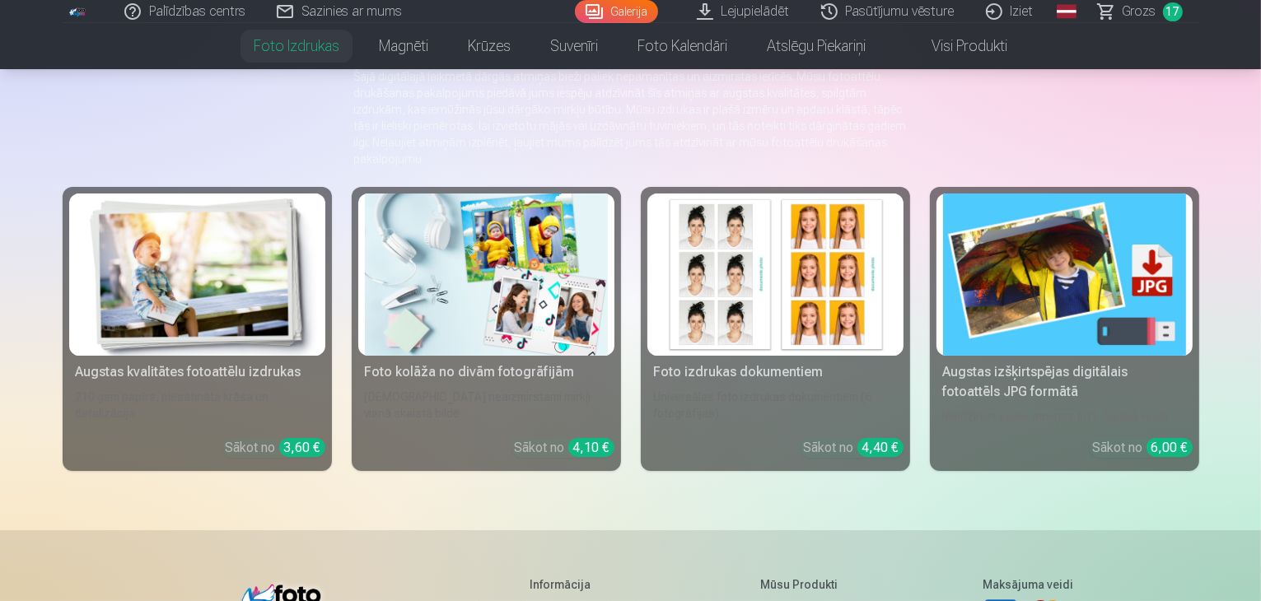
scroll to position [247, 0]
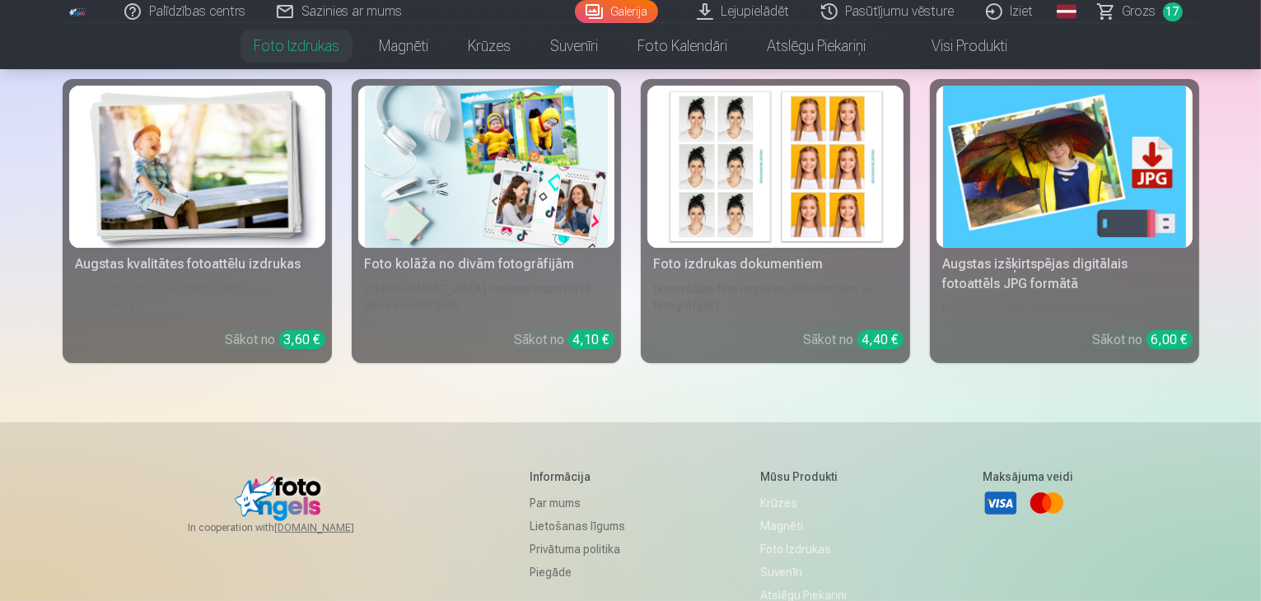
click at [438, 274] on div "Foto kolāža no divām fotogrāfijām" at bounding box center [486, 265] width 256 height 20
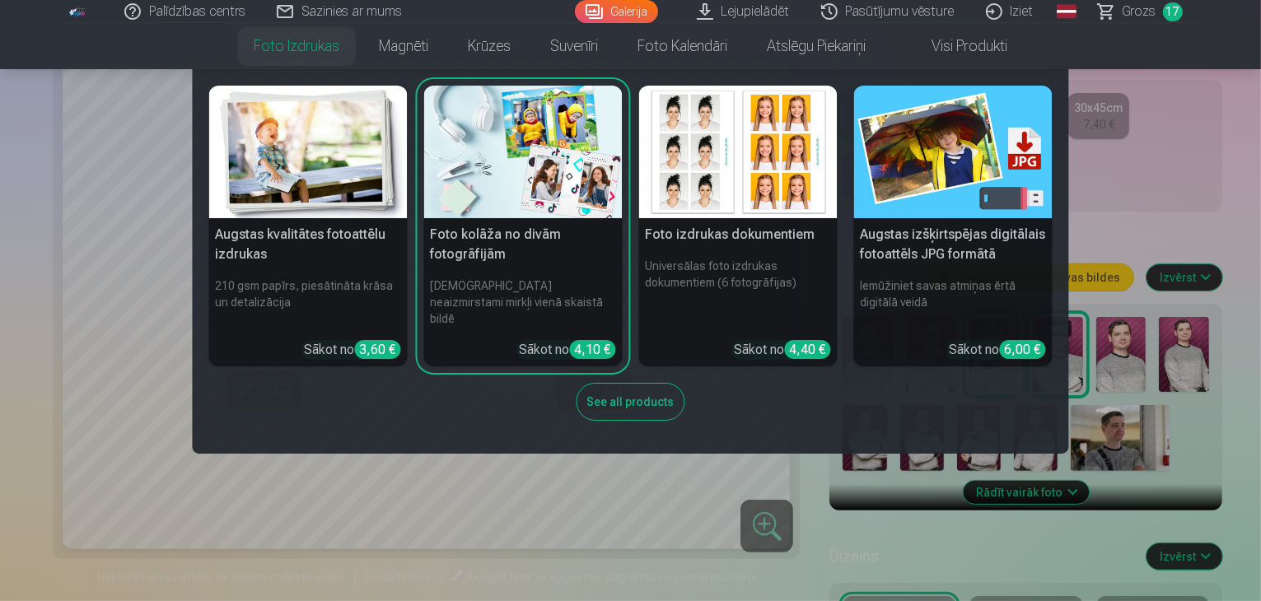
scroll to position [330, 0]
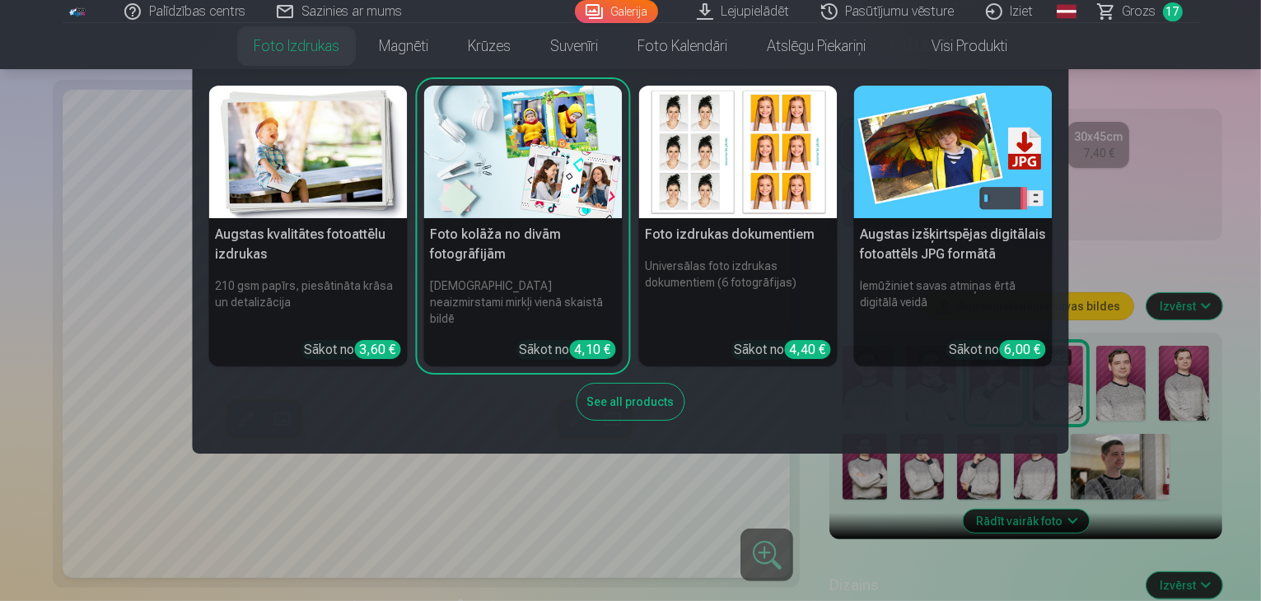
click at [942, 242] on h5 "Augstas izšķirtspējas digitālais fotoattēls JPG formātā" at bounding box center [953, 244] width 199 height 53
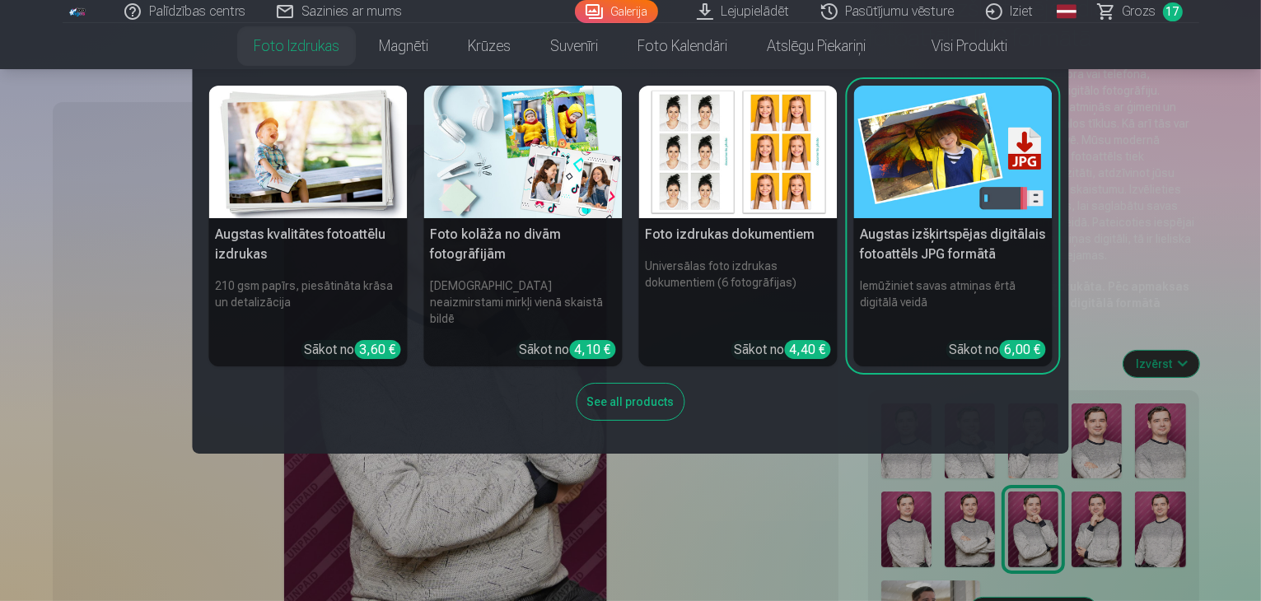
scroll to position [247, 0]
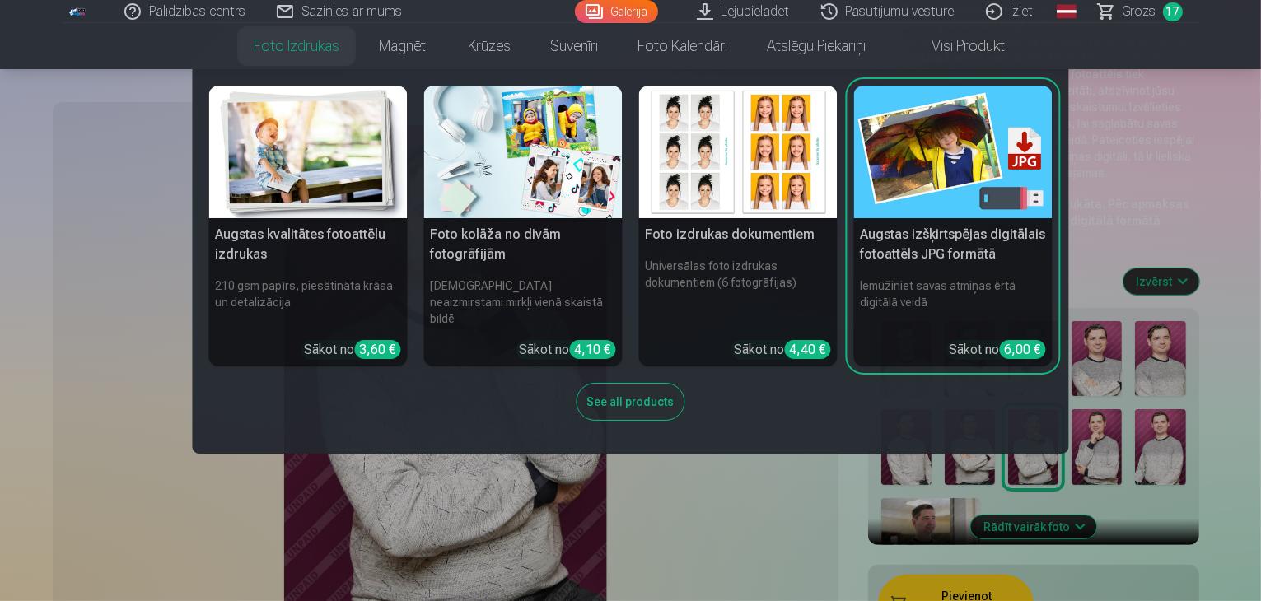
click at [1199, 439] on div "Rādīt vairāk foto" at bounding box center [1033, 426] width 331 height 237
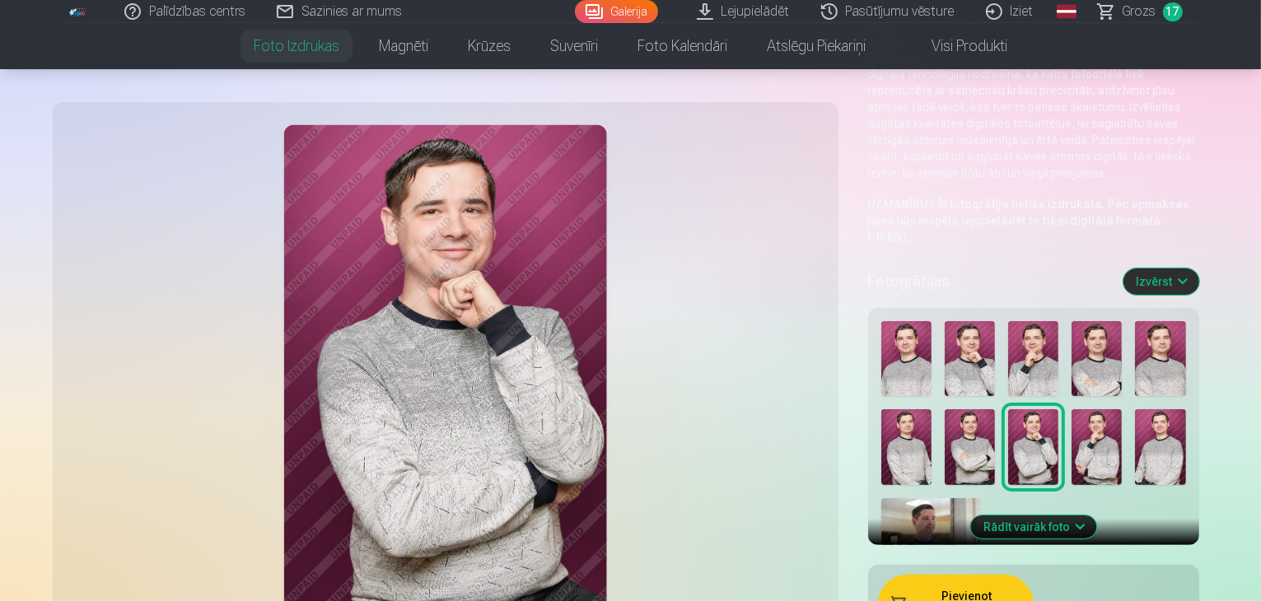
click at [881, 321] on img at bounding box center [906, 359] width 50 height 76
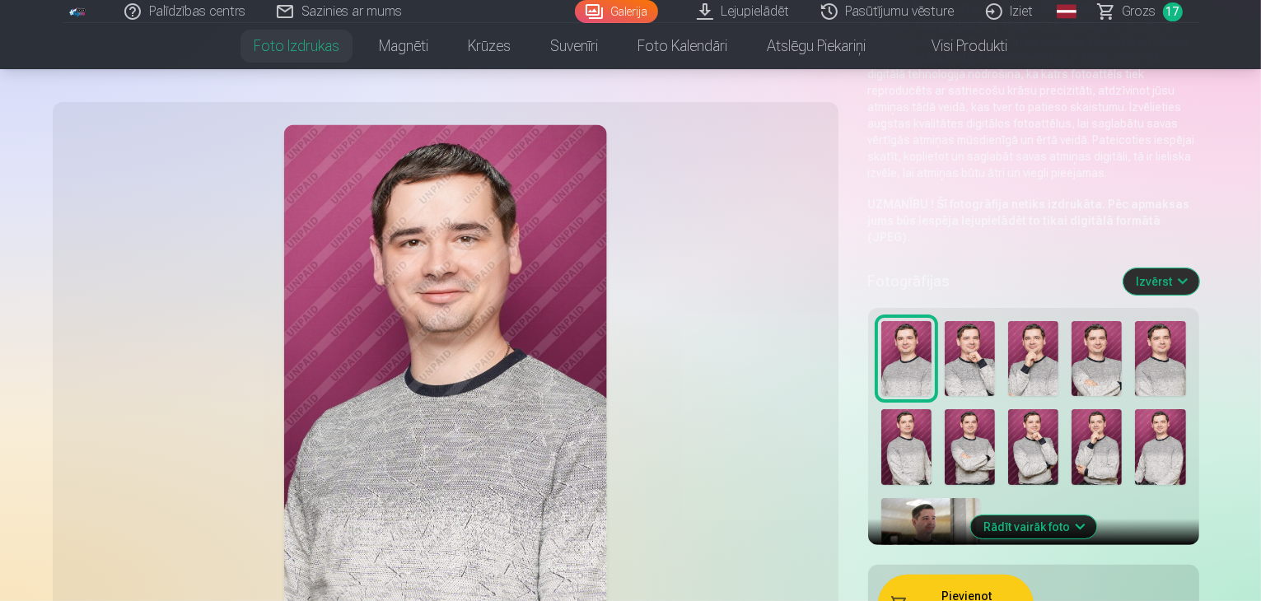
click at [1199, 269] on button "Izvērst" at bounding box center [1162, 282] width 76 height 26
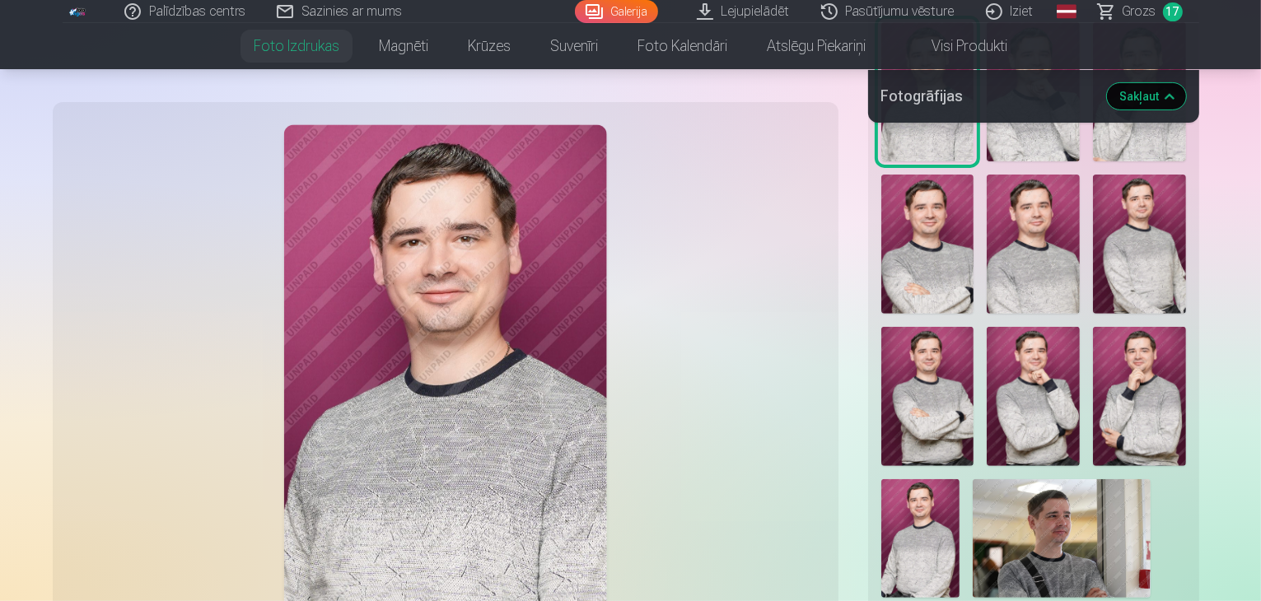
scroll to position [494, 0]
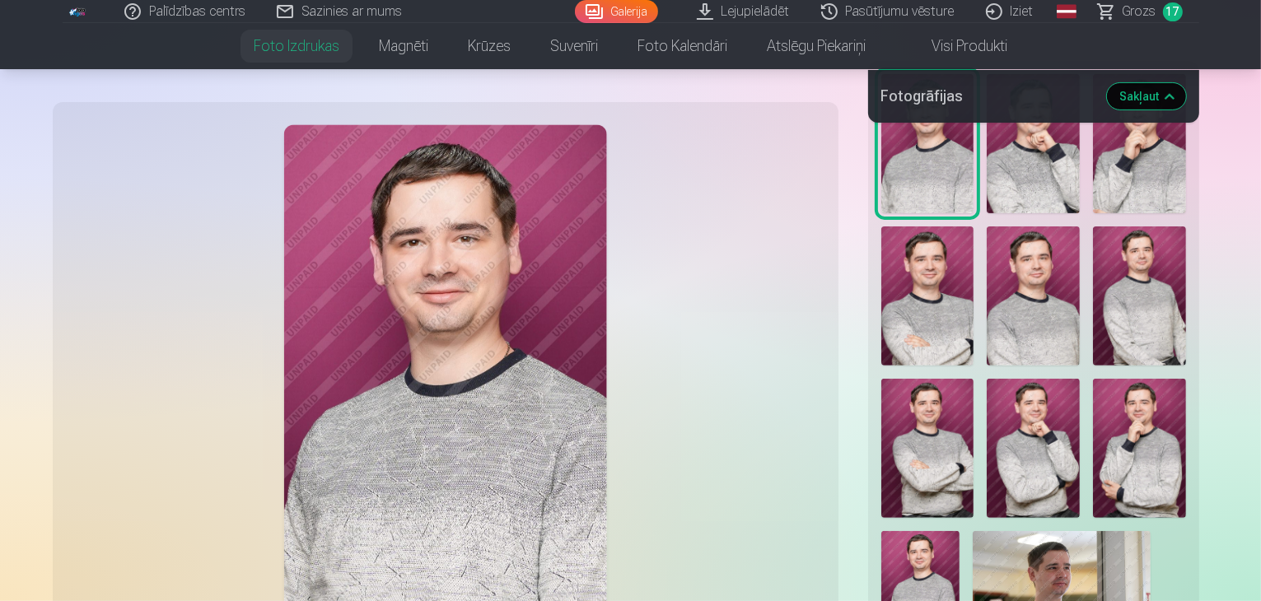
click at [1161, 14] on link "Grozs 17" at bounding box center [1141, 11] width 116 height 23
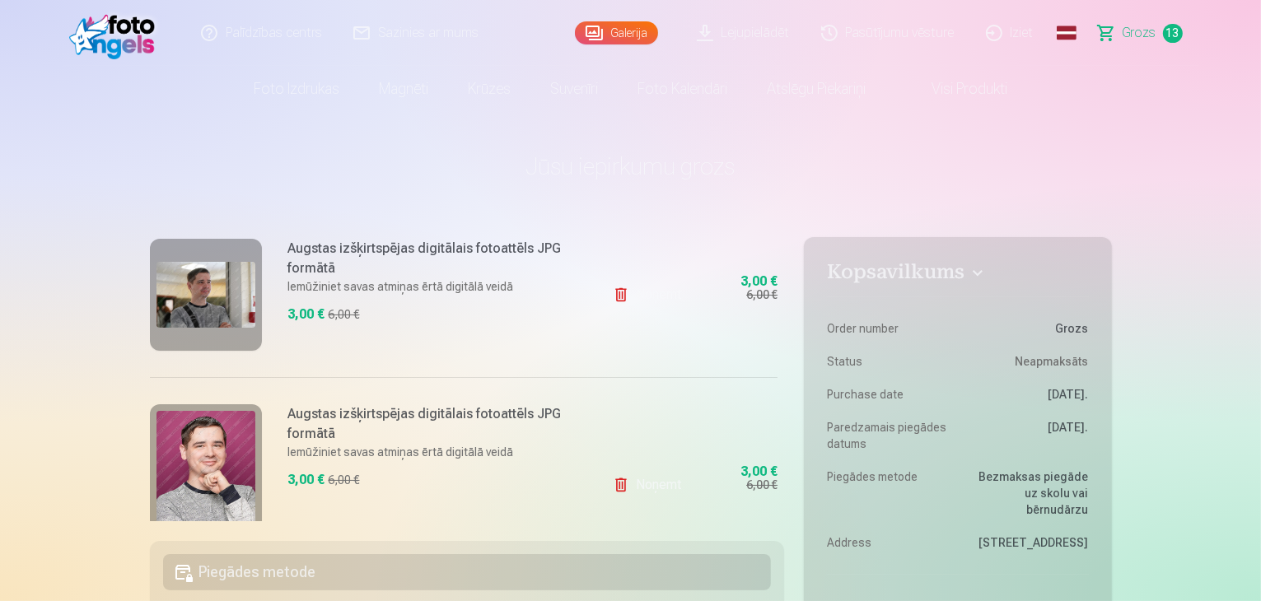
scroll to position [165, 0]
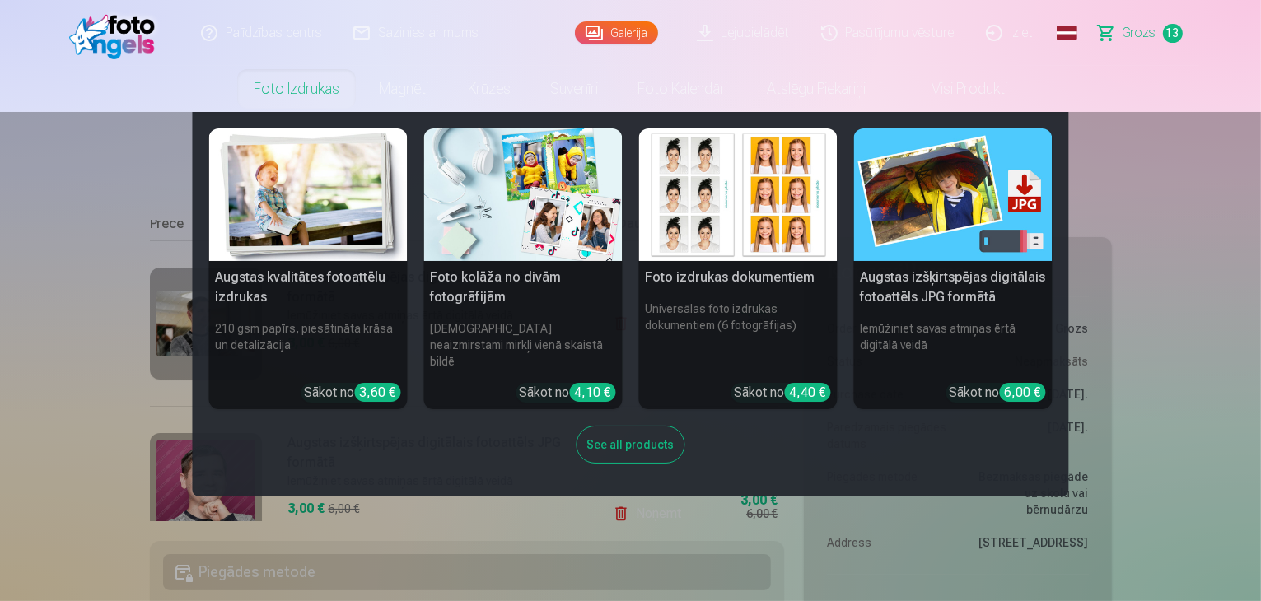
click at [944, 286] on h5 "Augstas izšķirtspējas digitālais fotoattēls JPG formātā" at bounding box center [953, 287] width 199 height 53
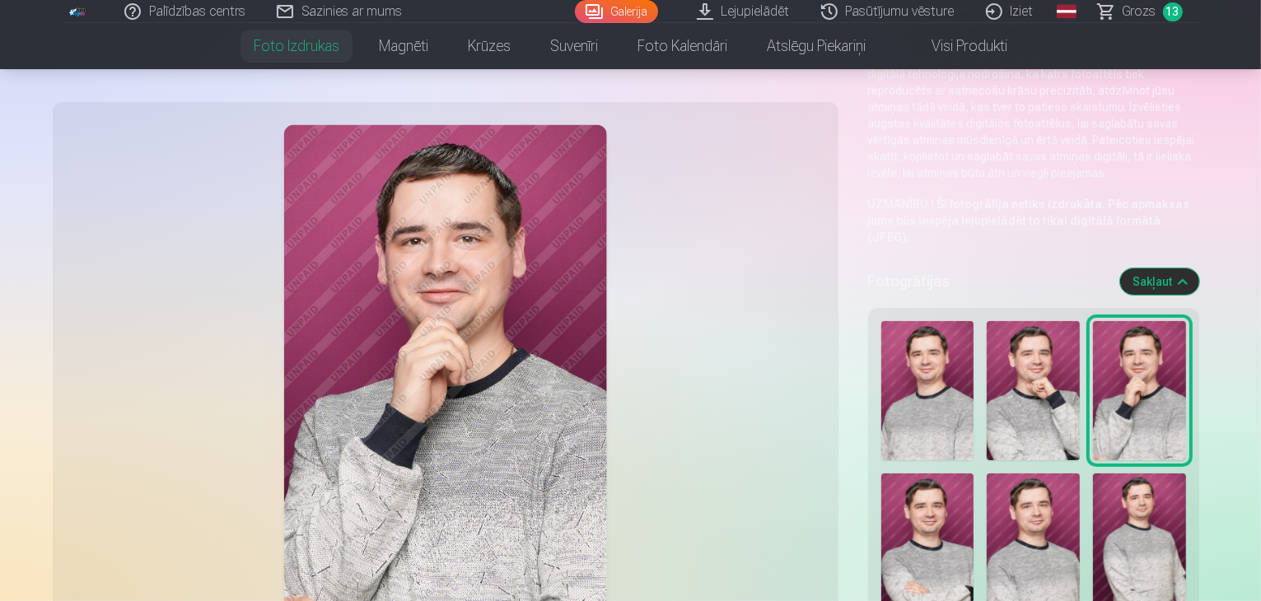
scroll to position [330, 0]
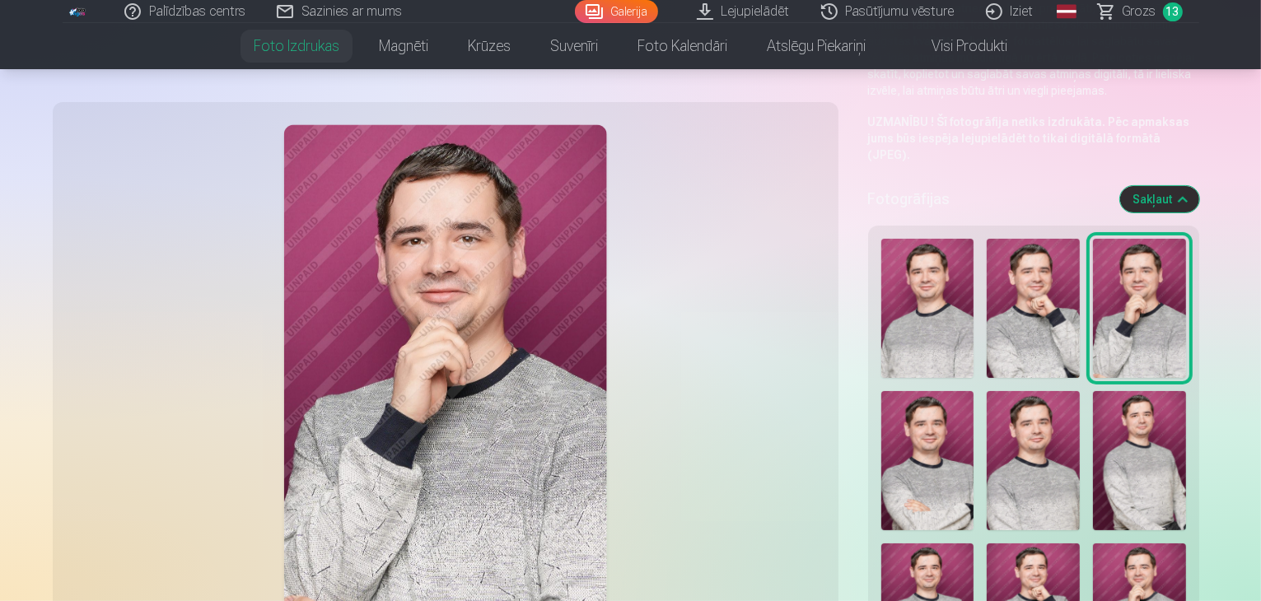
click at [889, 274] on img at bounding box center [927, 308] width 93 height 139
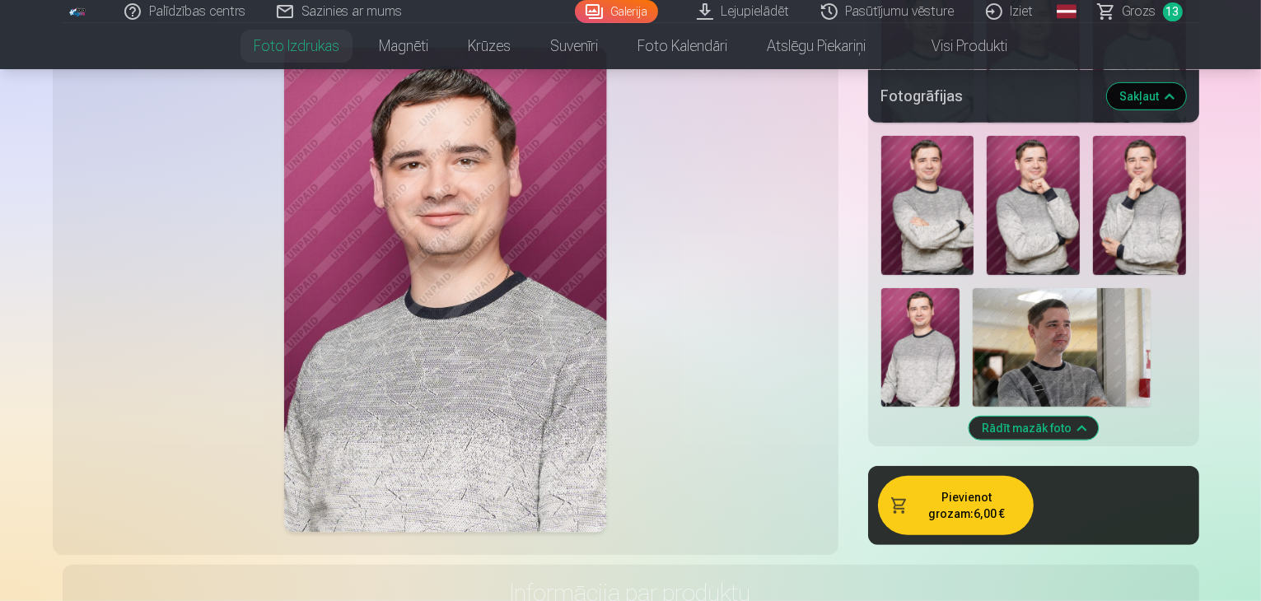
scroll to position [741, 0]
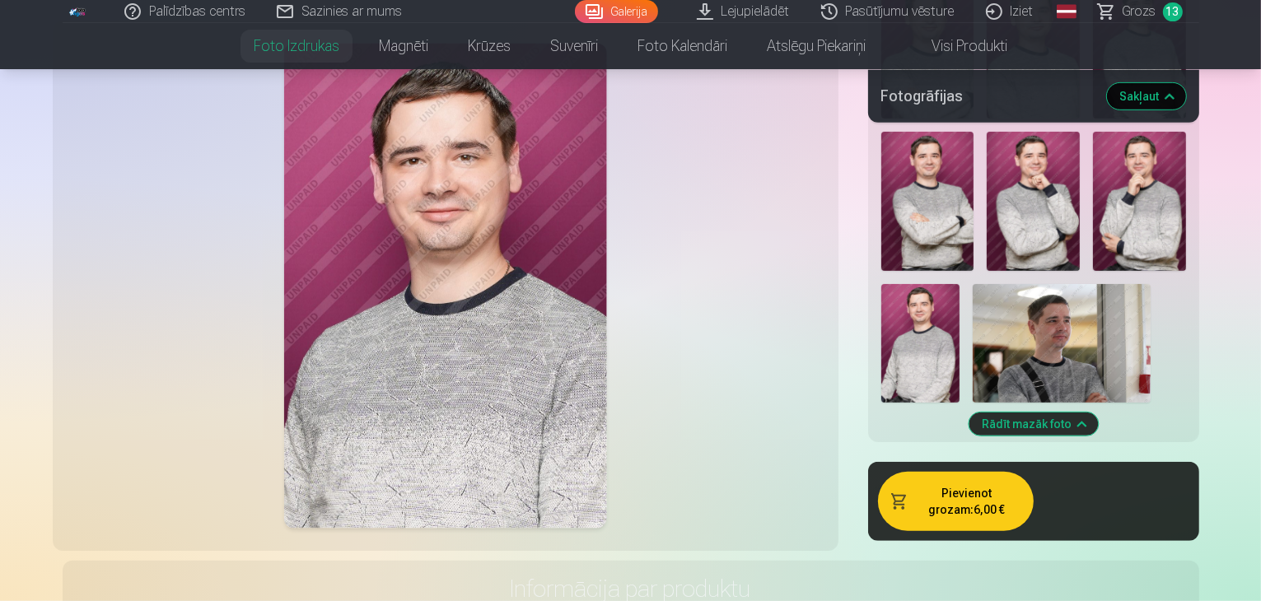
click at [937, 472] on button "Pievienot grozam : 6,00 €" at bounding box center [956, 501] width 156 height 59
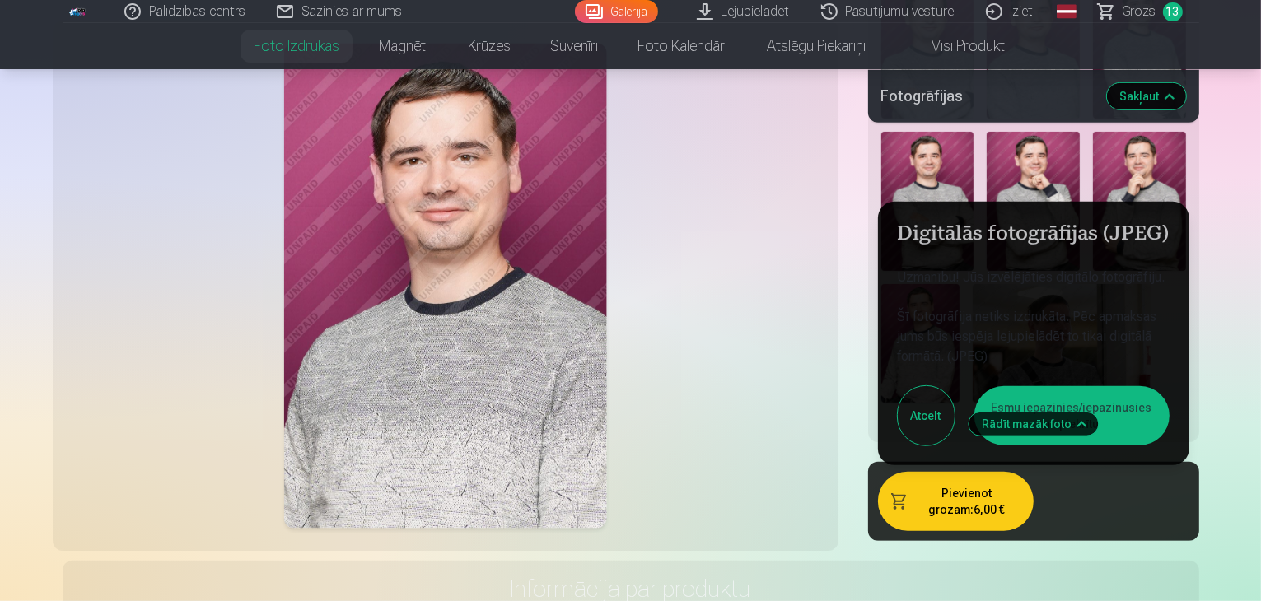
click at [1004, 386] on button "Esmu iepazinies/iepazinusies un piekrītu" at bounding box center [1071, 415] width 195 height 59
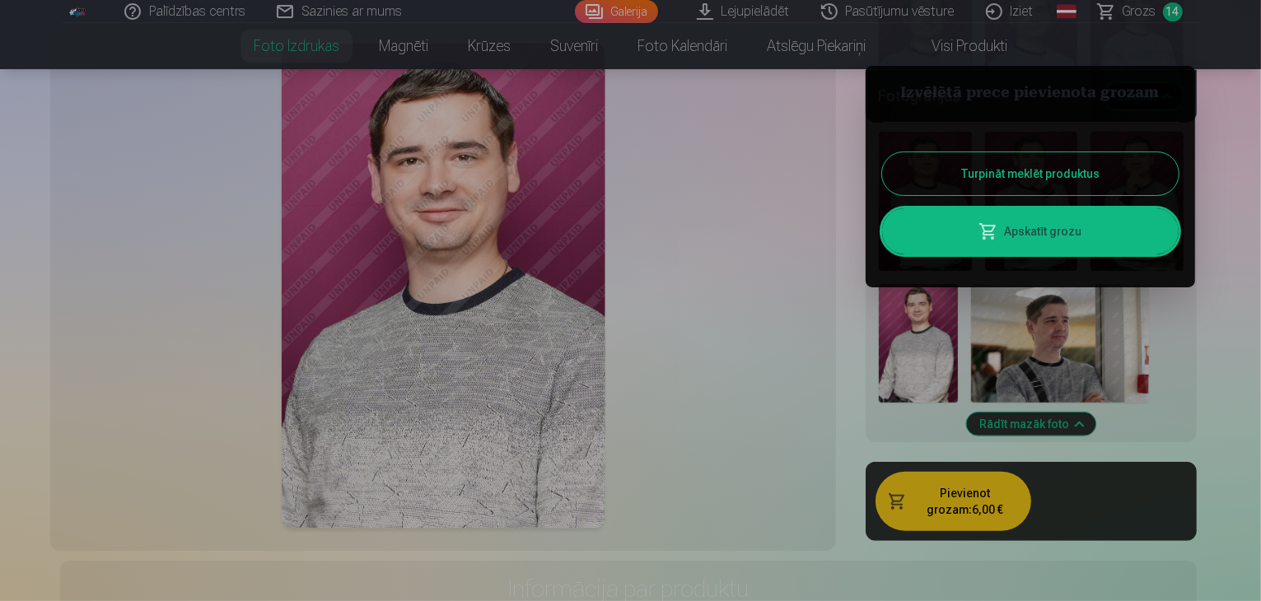
scroll to position [742, 0]
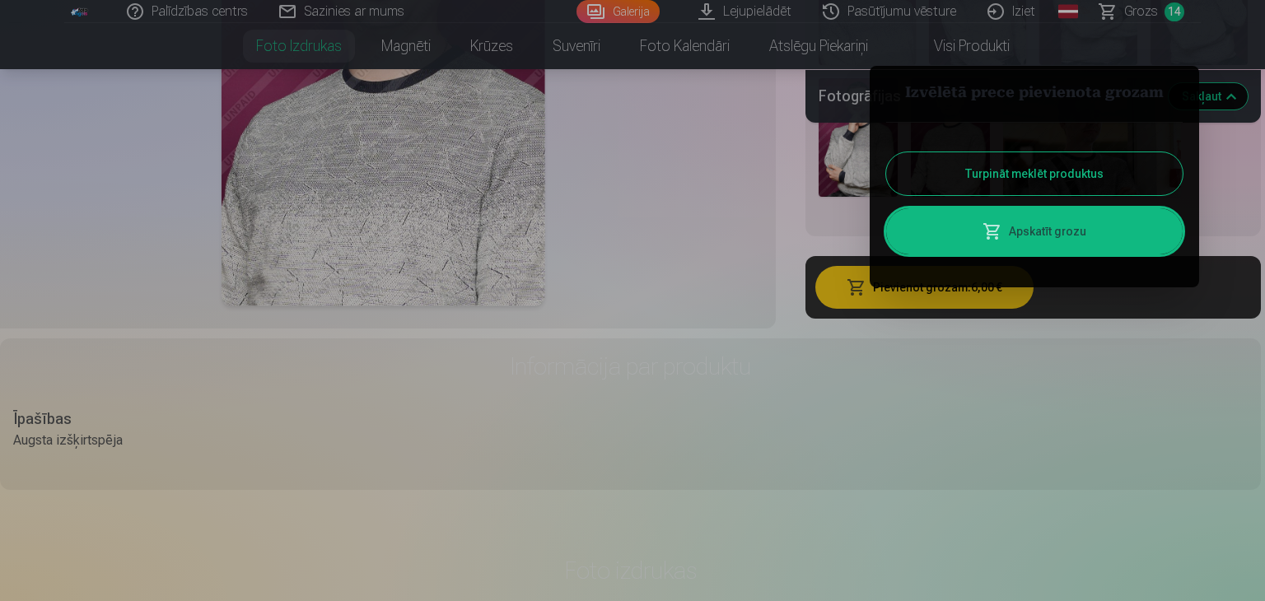
click at [1003, 184] on button "Turpināt meklēt produktus" at bounding box center [1034, 173] width 297 height 43
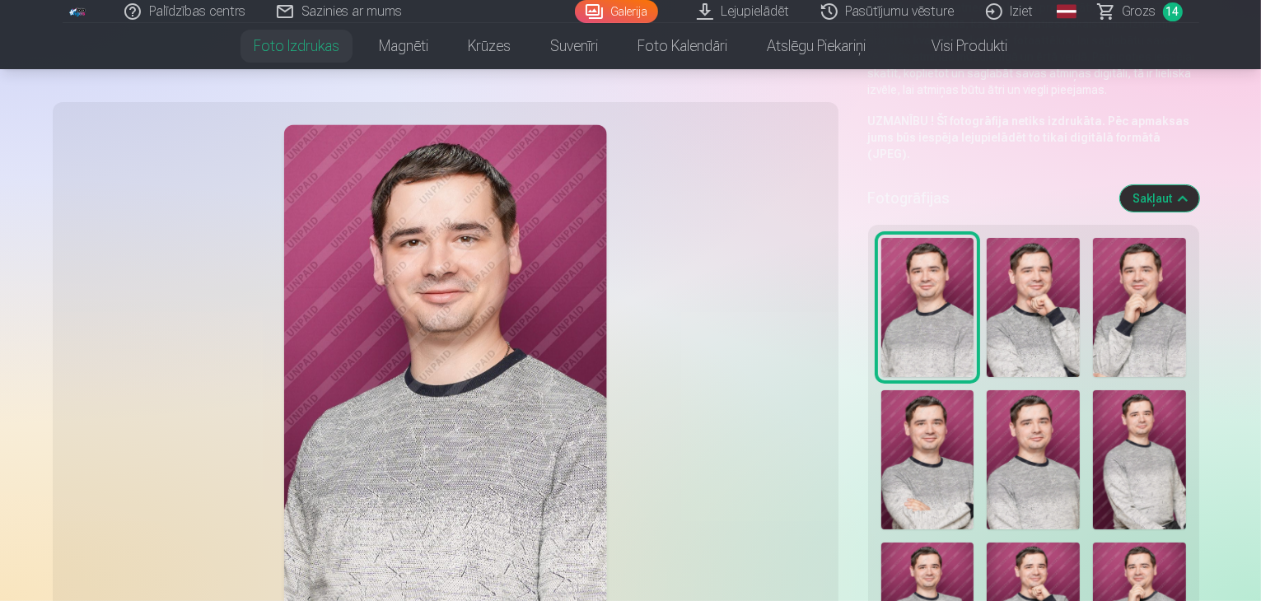
click at [988, 238] on img at bounding box center [1033, 307] width 93 height 139
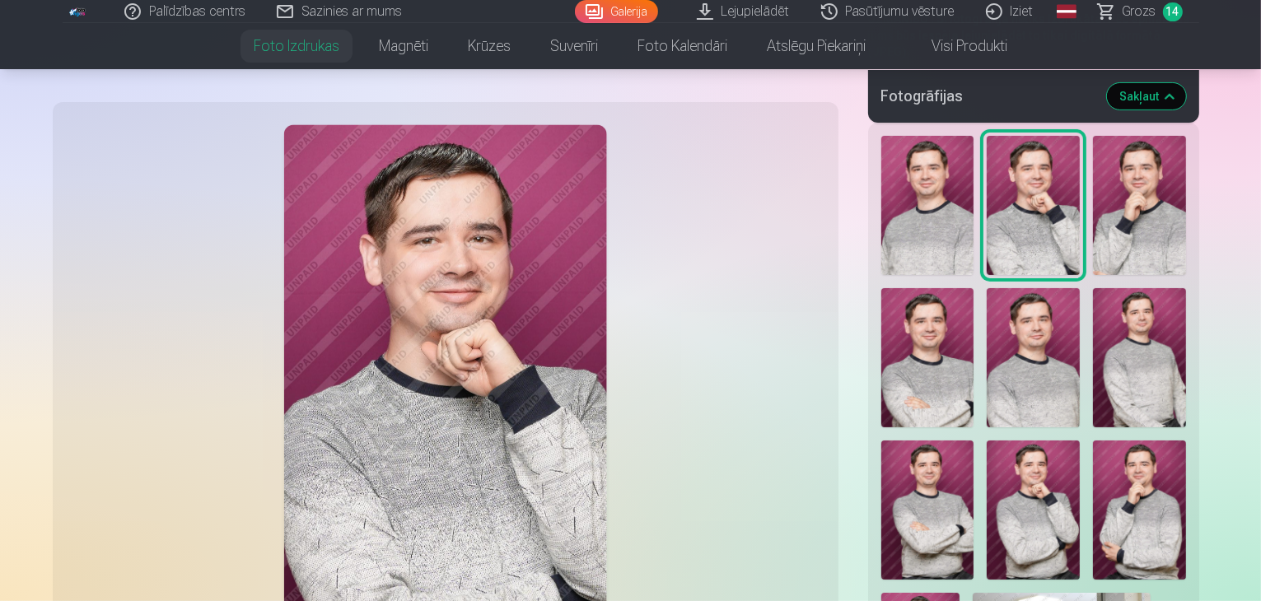
scroll to position [577, 0]
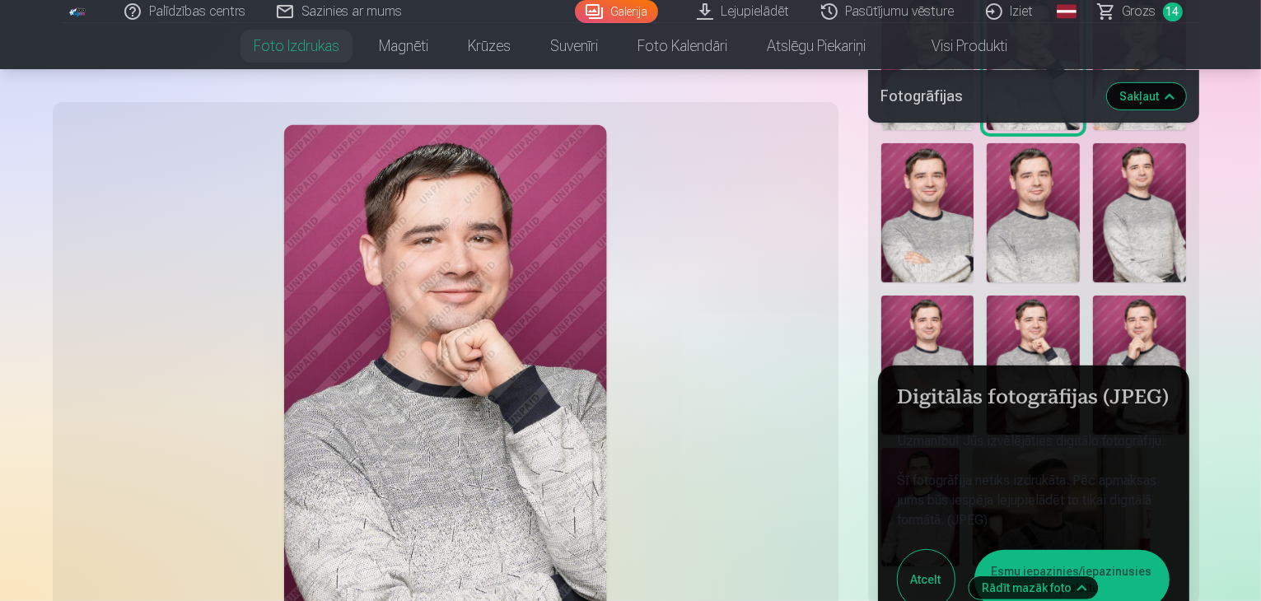
click at [1061, 550] on button "Esmu iepazinies/iepazinusies un piekrītu" at bounding box center [1071, 579] width 195 height 59
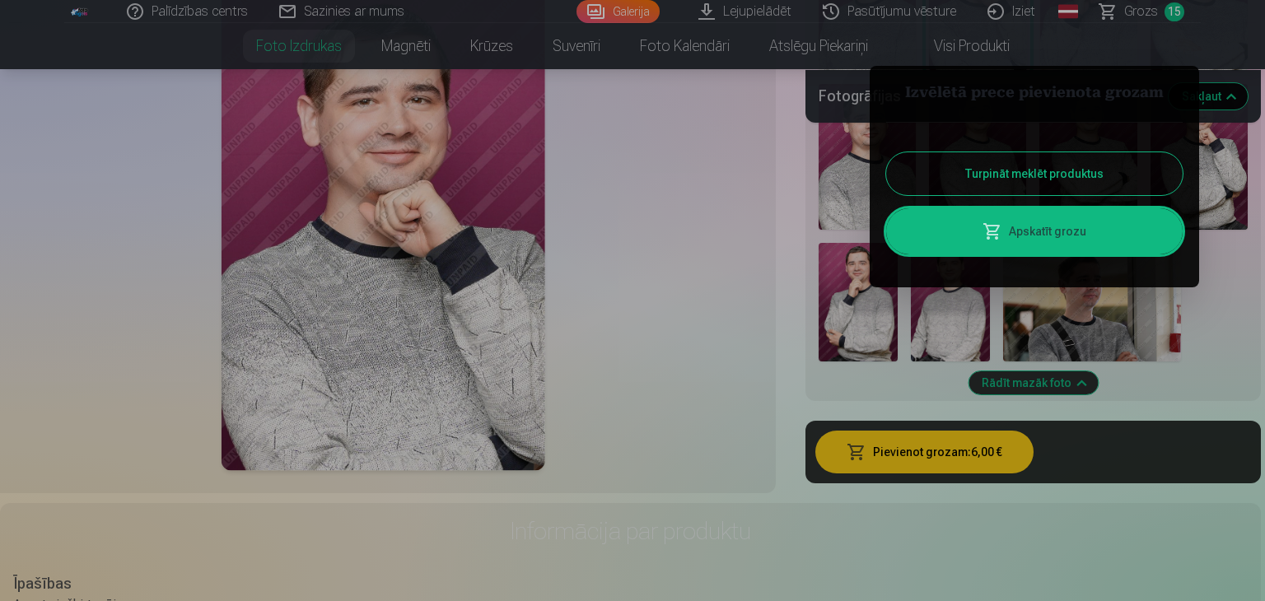
click at [1018, 168] on button "Turpināt meklēt produktus" at bounding box center [1034, 173] width 297 height 43
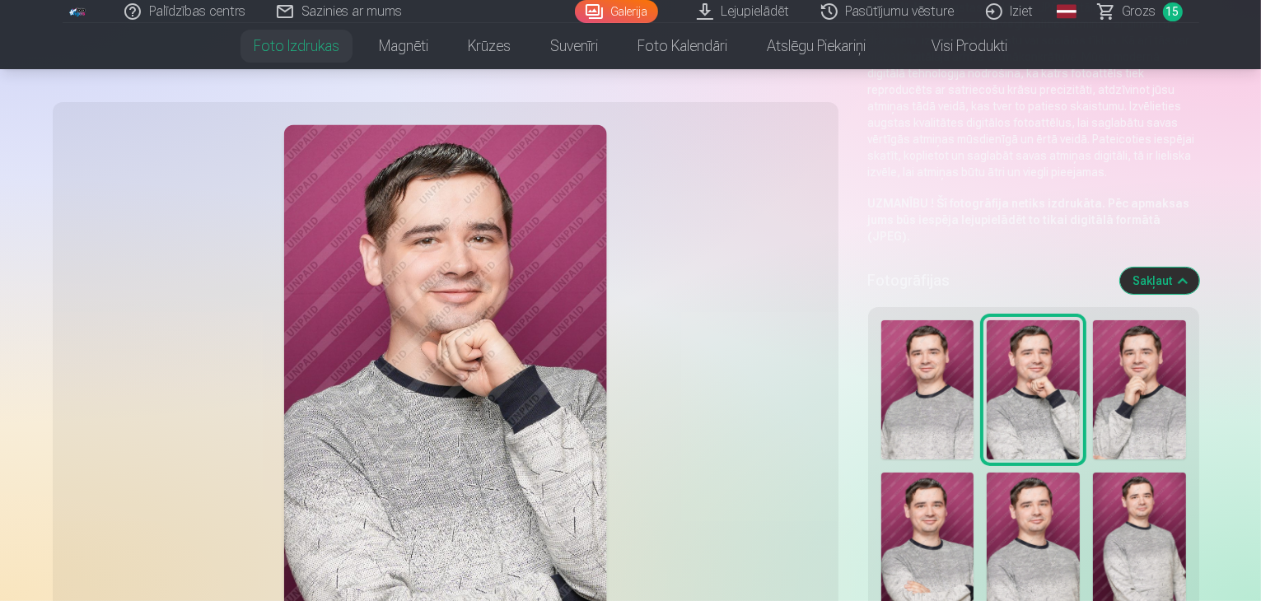
click at [1093, 320] on img at bounding box center [1139, 389] width 93 height 139
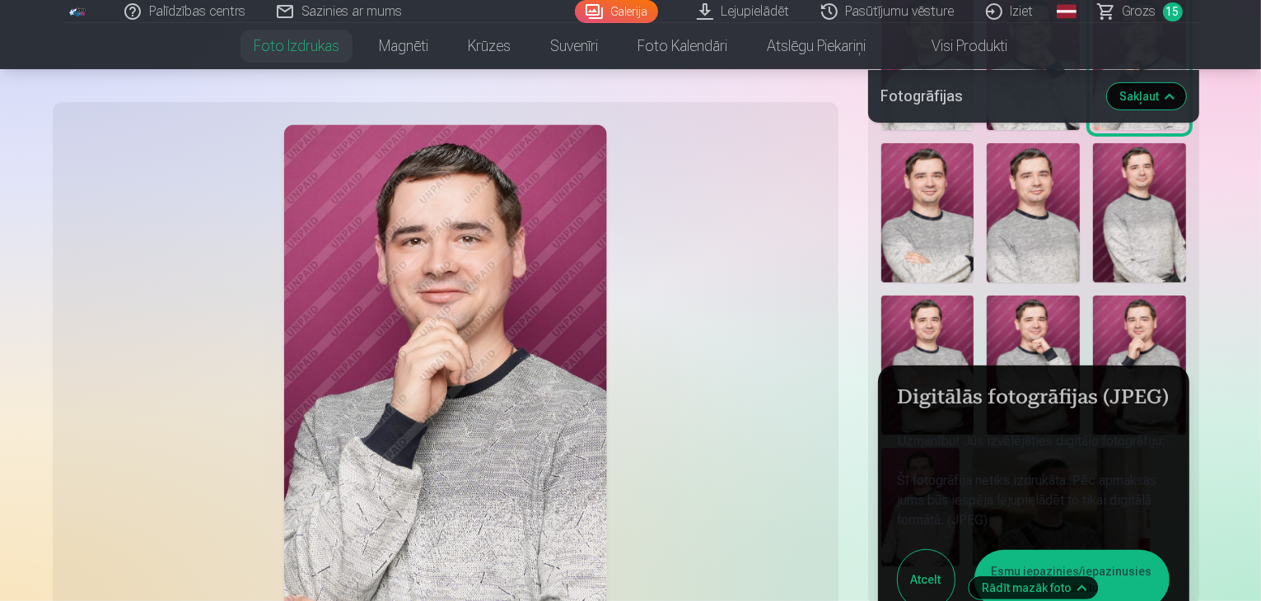
click at [1056, 550] on button "Esmu iepazinies/iepazinusies un piekrītu" at bounding box center [1071, 579] width 195 height 59
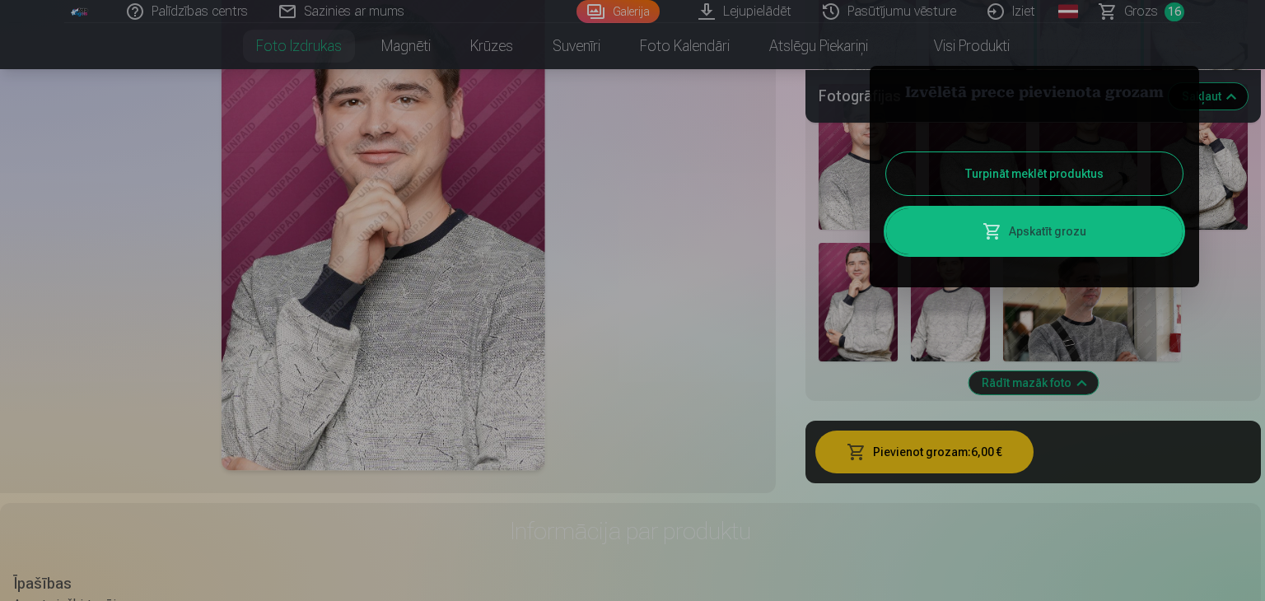
click at [1026, 172] on button "Turpināt meklēt produktus" at bounding box center [1034, 173] width 297 height 43
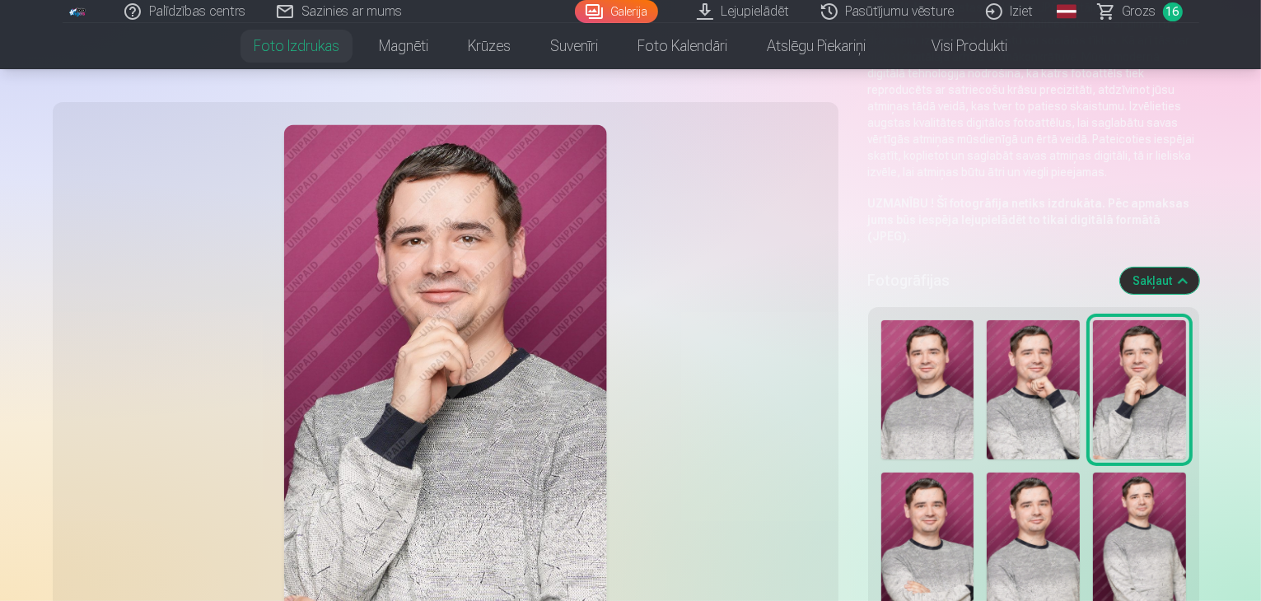
click at [974, 473] on img at bounding box center [927, 542] width 93 height 139
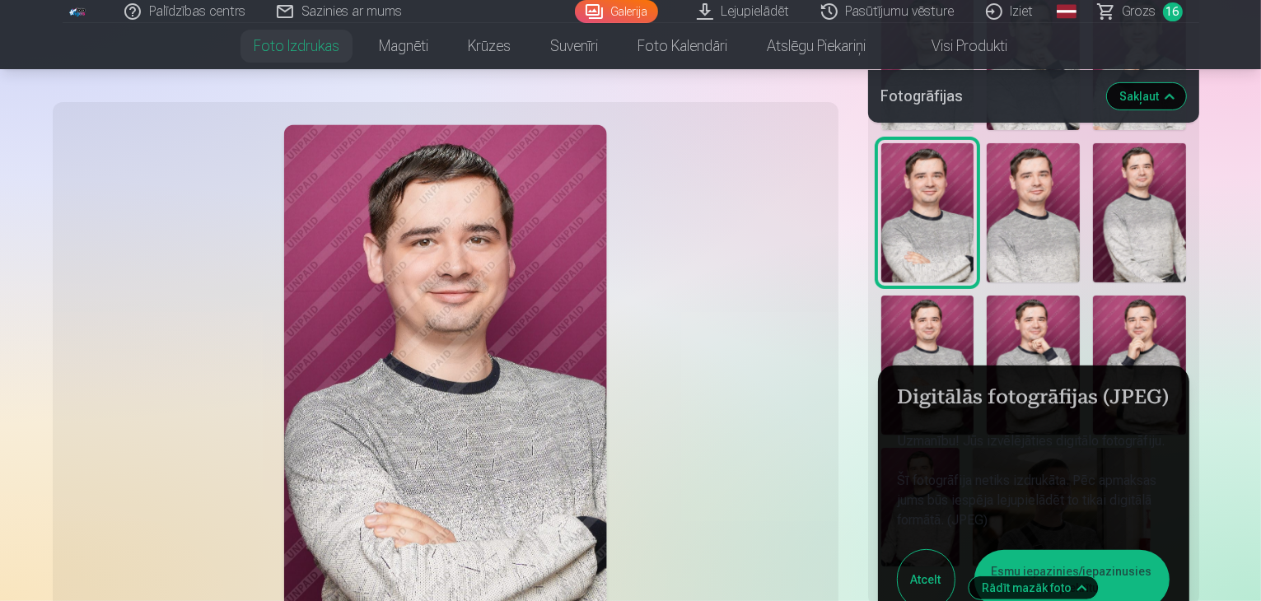
click at [1019, 550] on button "Esmu iepazinies/iepazinusies un piekrītu" at bounding box center [1071, 579] width 195 height 59
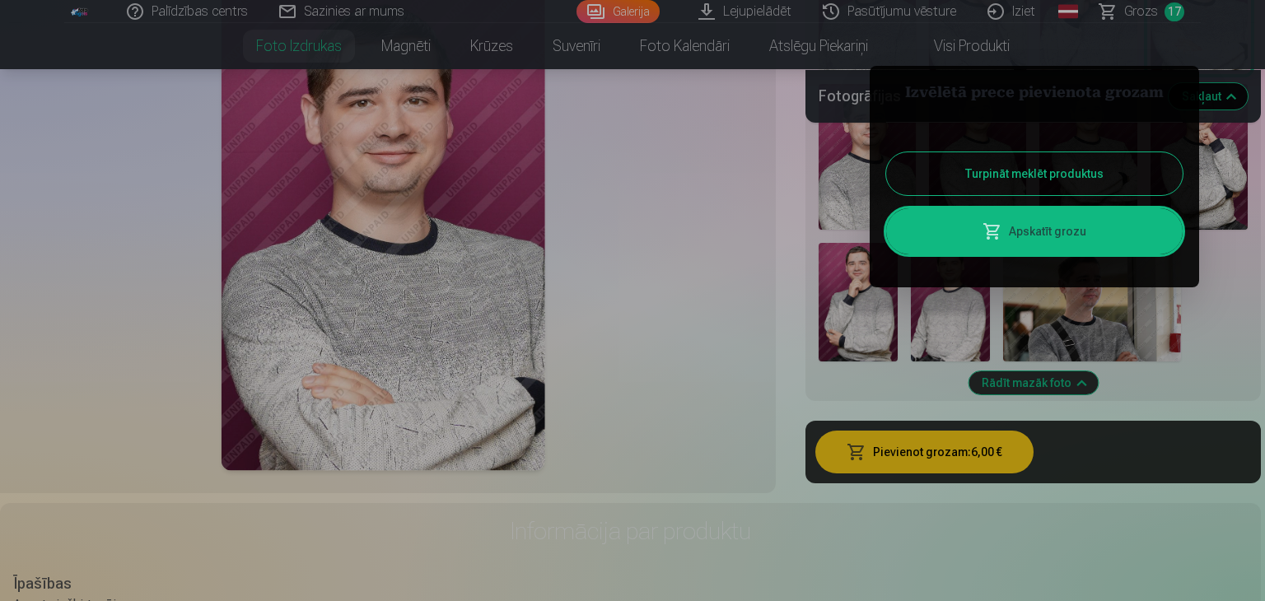
click at [1008, 168] on button "Turpināt meklēt produktus" at bounding box center [1034, 173] width 297 height 43
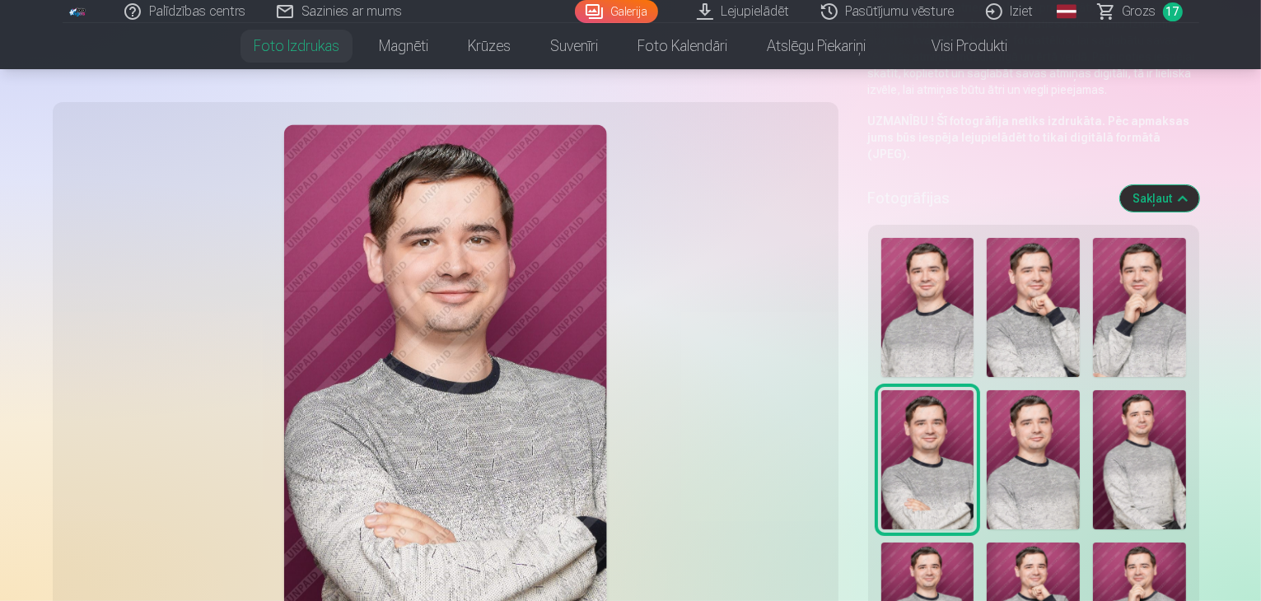
click at [987, 390] on img at bounding box center [1033, 459] width 93 height 139
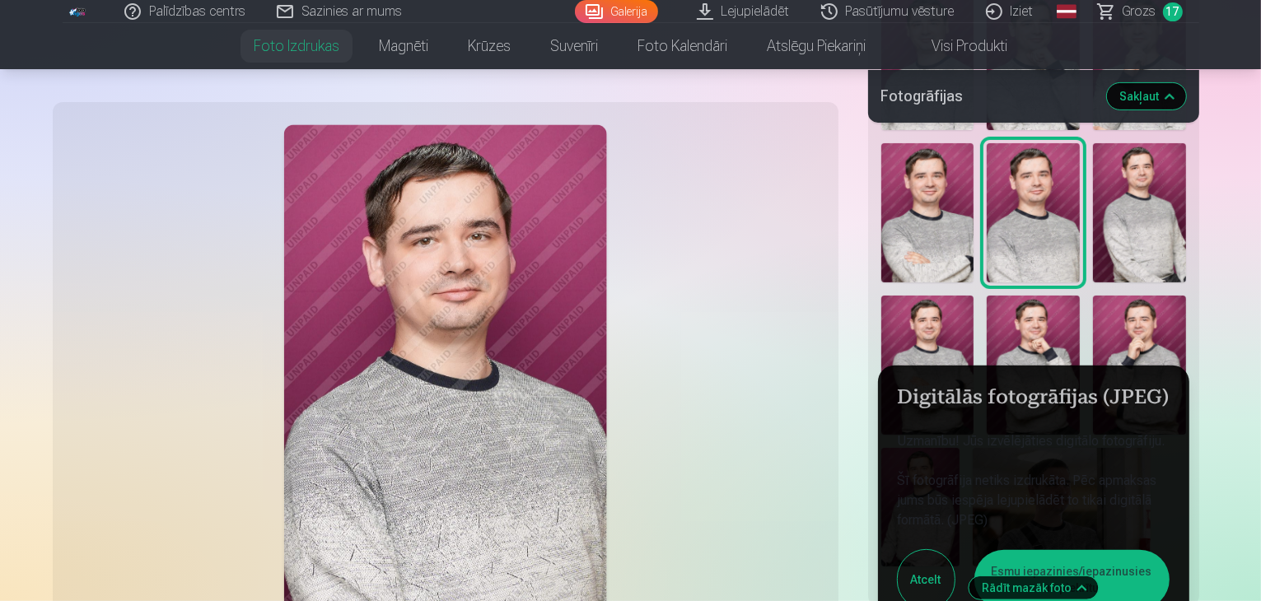
click at [998, 550] on button "Esmu iepazinies/iepazinusies un piekrītu" at bounding box center [1071, 579] width 195 height 59
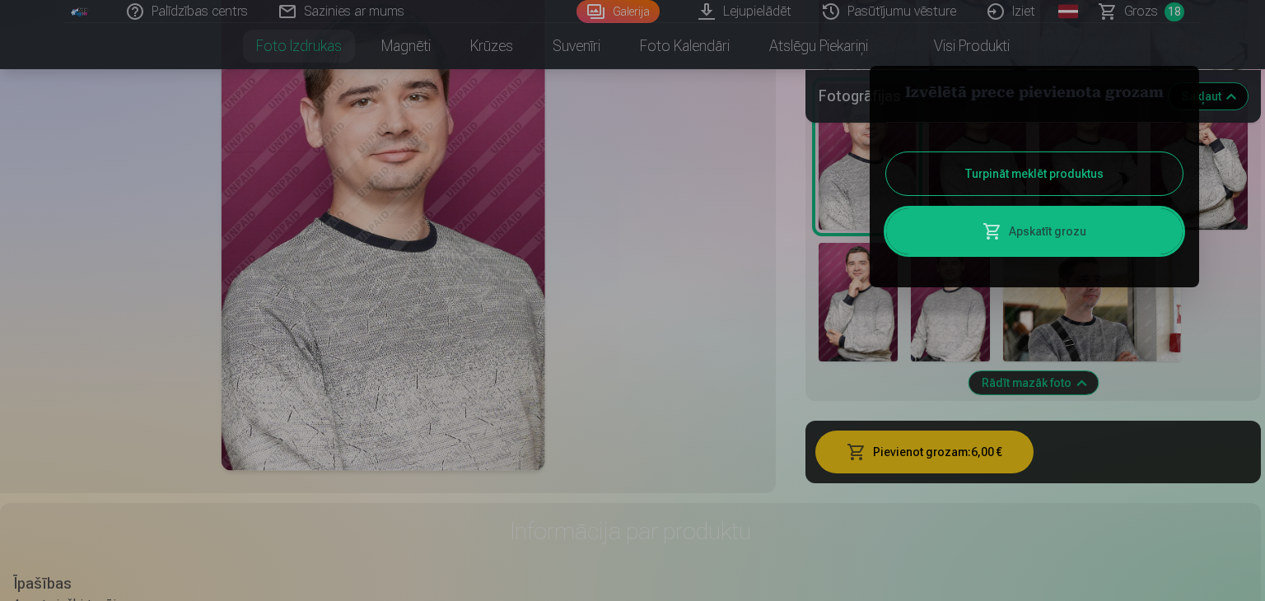
click at [1003, 178] on button "Turpināt meklēt produktus" at bounding box center [1034, 173] width 297 height 43
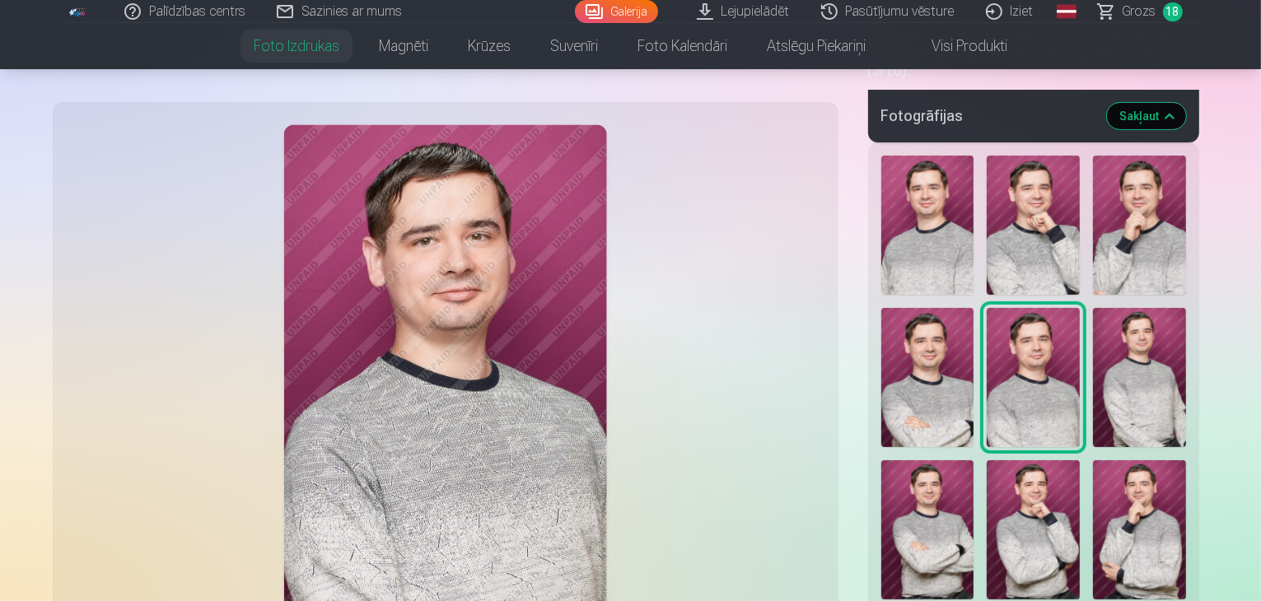
click at [1093, 309] on img at bounding box center [1139, 377] width 93 height 139
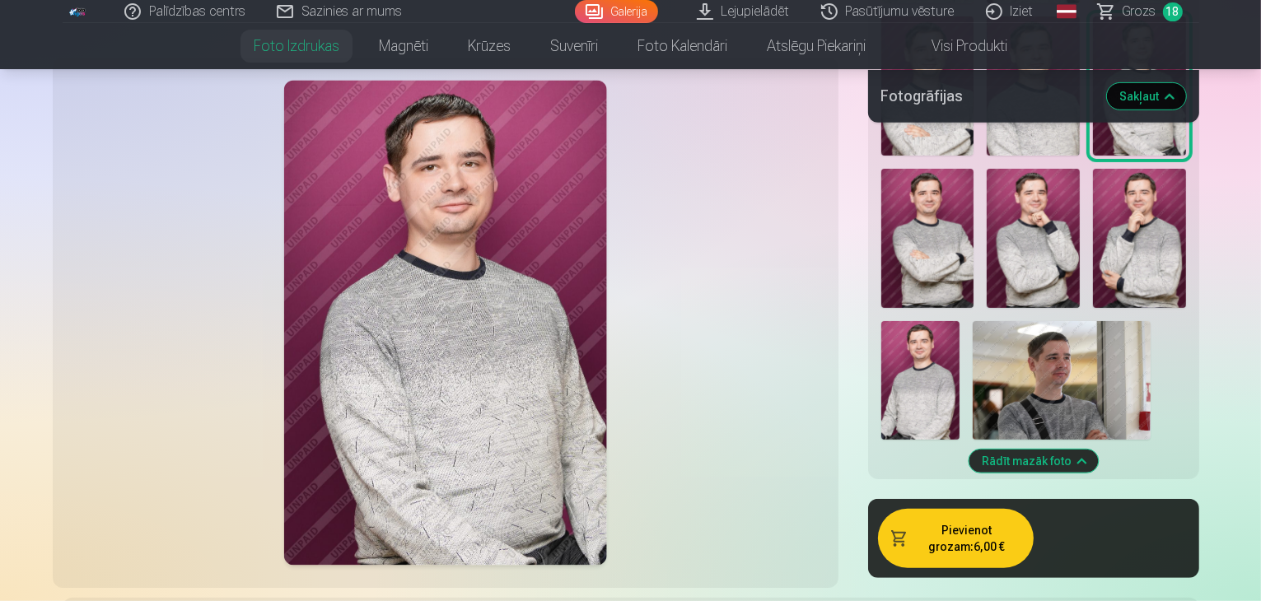
scroll to position [742, 0]
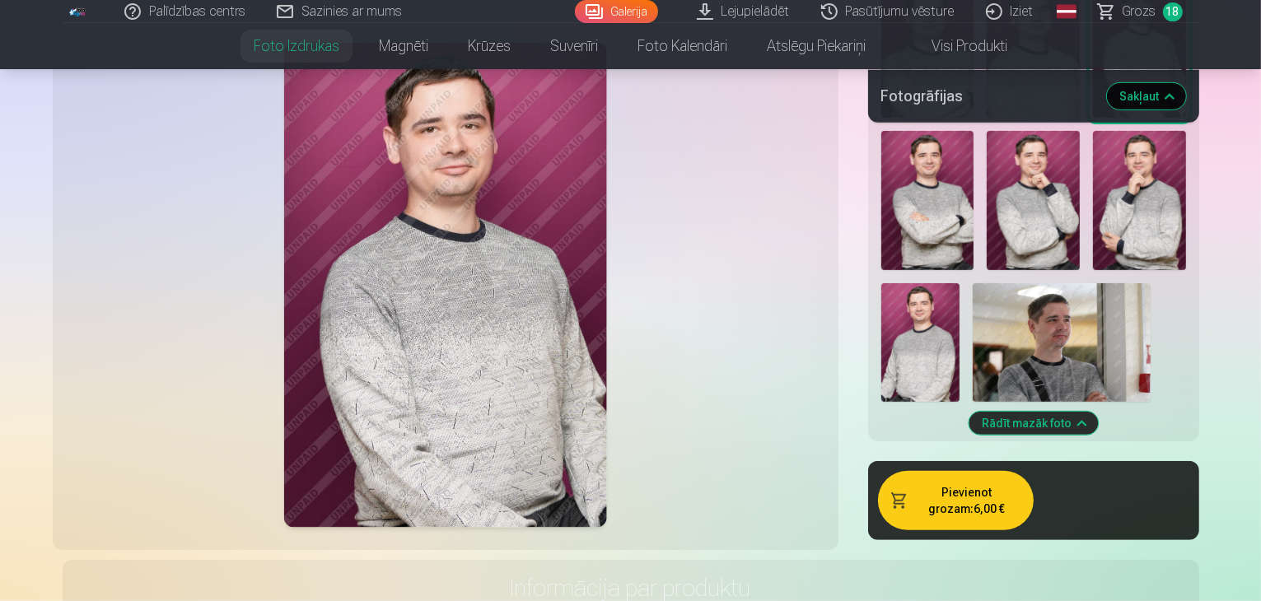
click at [959, 471] on button "Pievienot grozam : 6,00 €" at bounding box center [956, 500] width 156 height 59
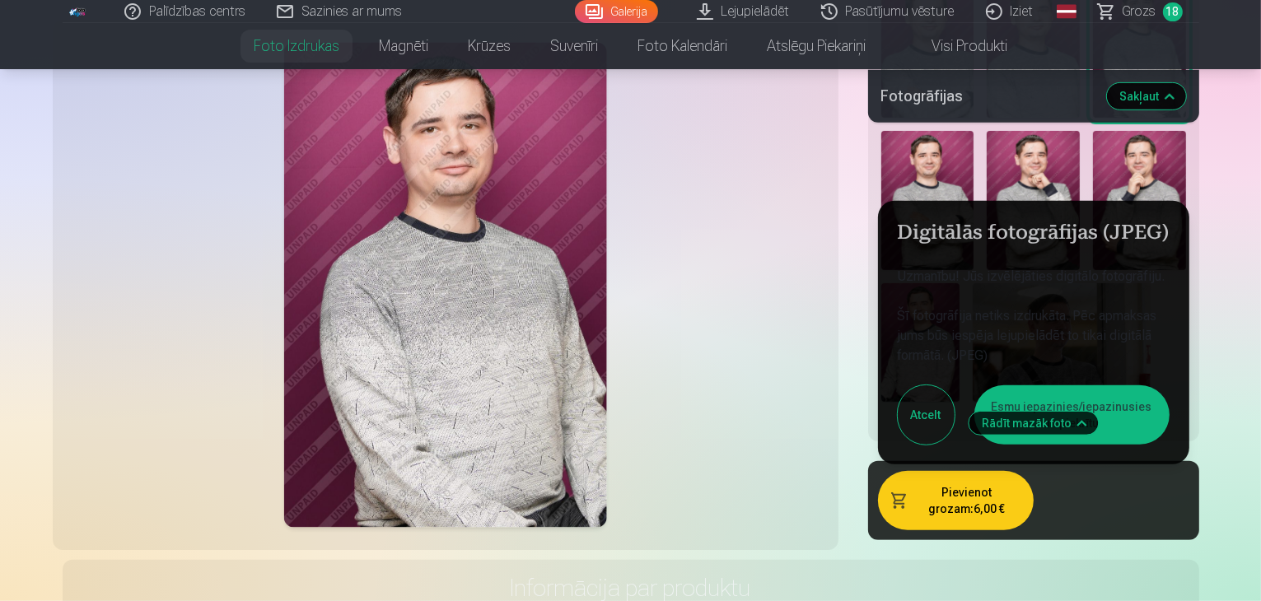
click at [1045, 386] on button "Esmu iepazinies/iepazinusies un piekrītu" at bounding box center [1071, 415] width 195 height 59
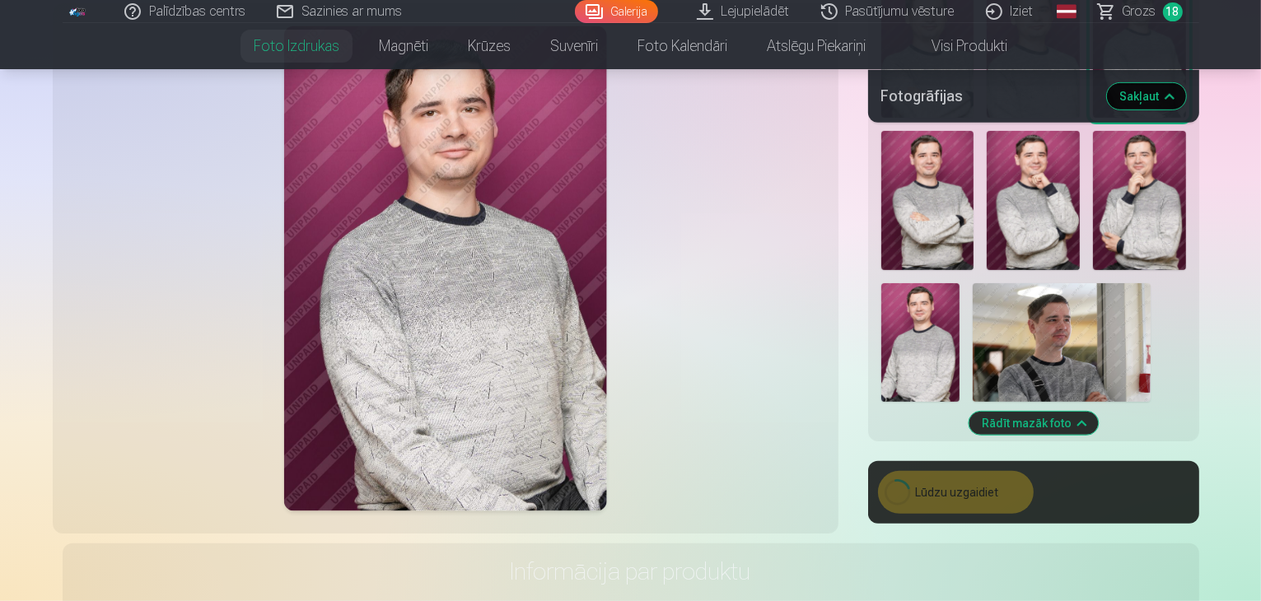
scroll to position [744, 0]
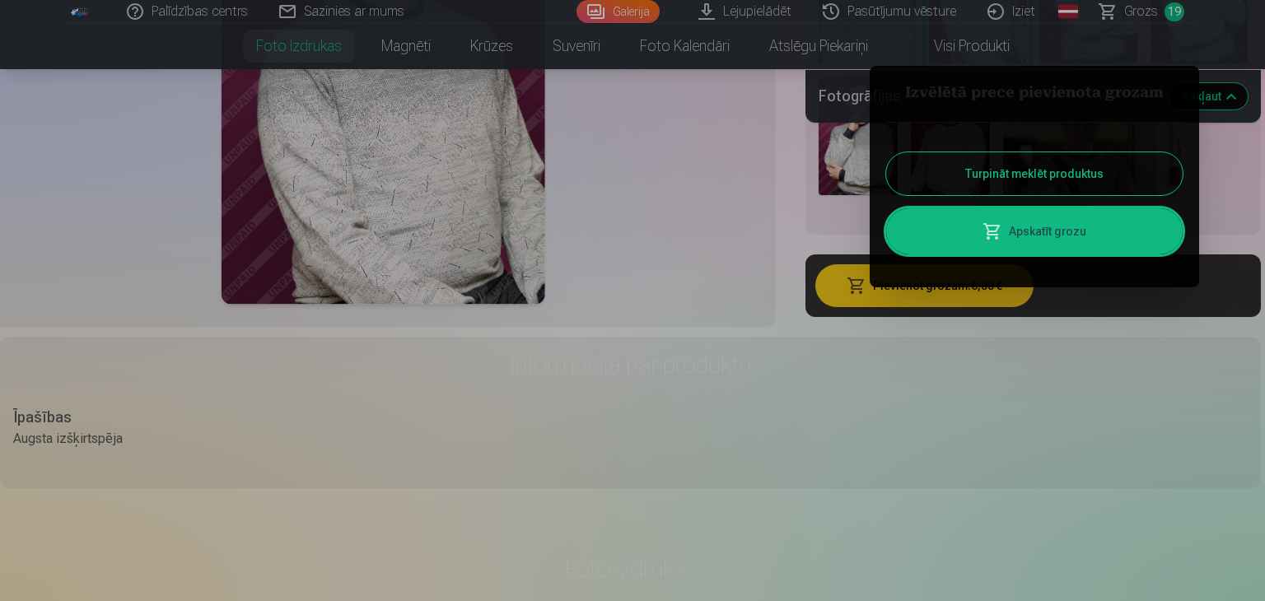
click at [1038, 189] on button "Turpināt meklēt produktus" at bounding box center [1034, 173] width 297 height 43
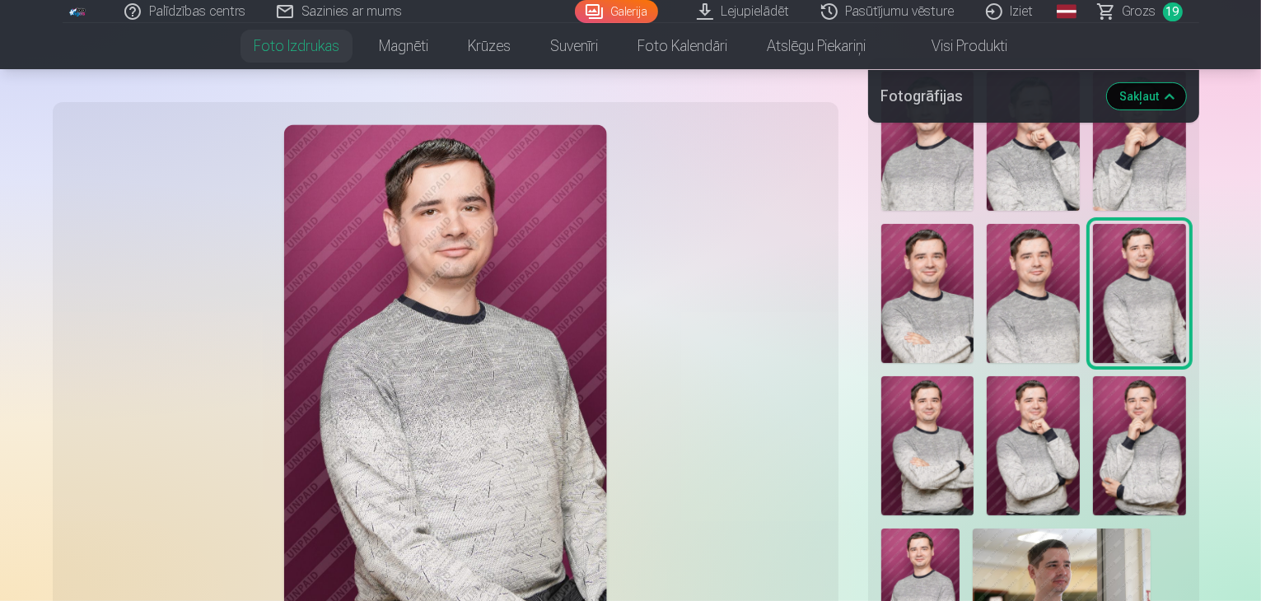
click at [974, 376] on img at bounding box center [927, 445] width 93 height 139
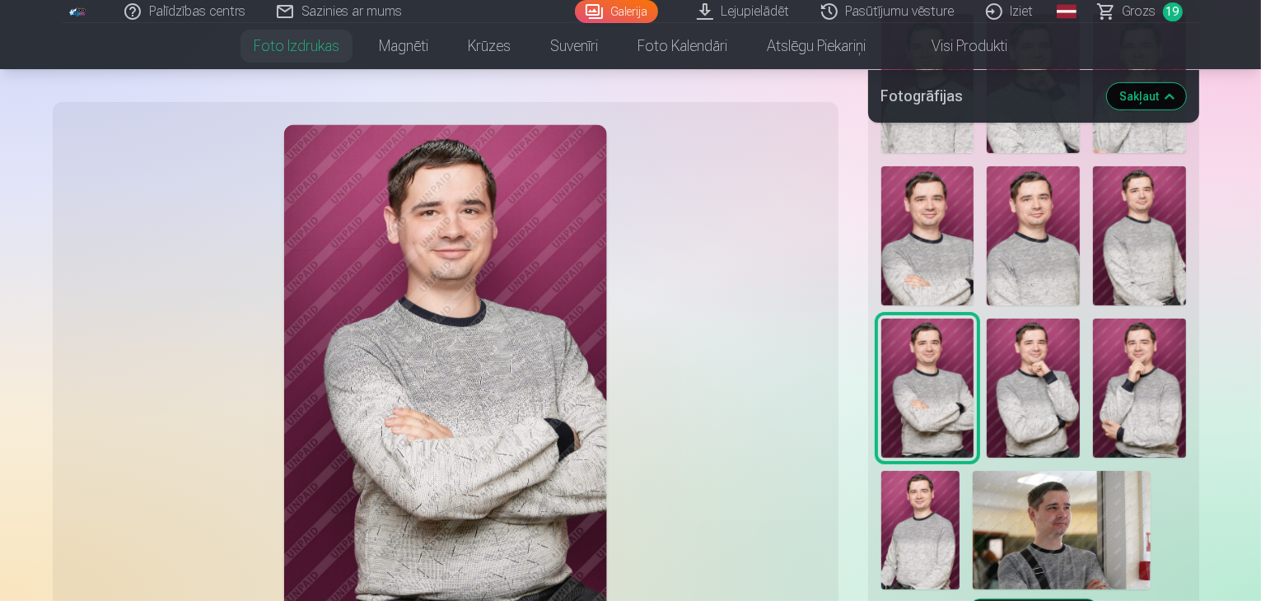
scroll to position [579, 0]
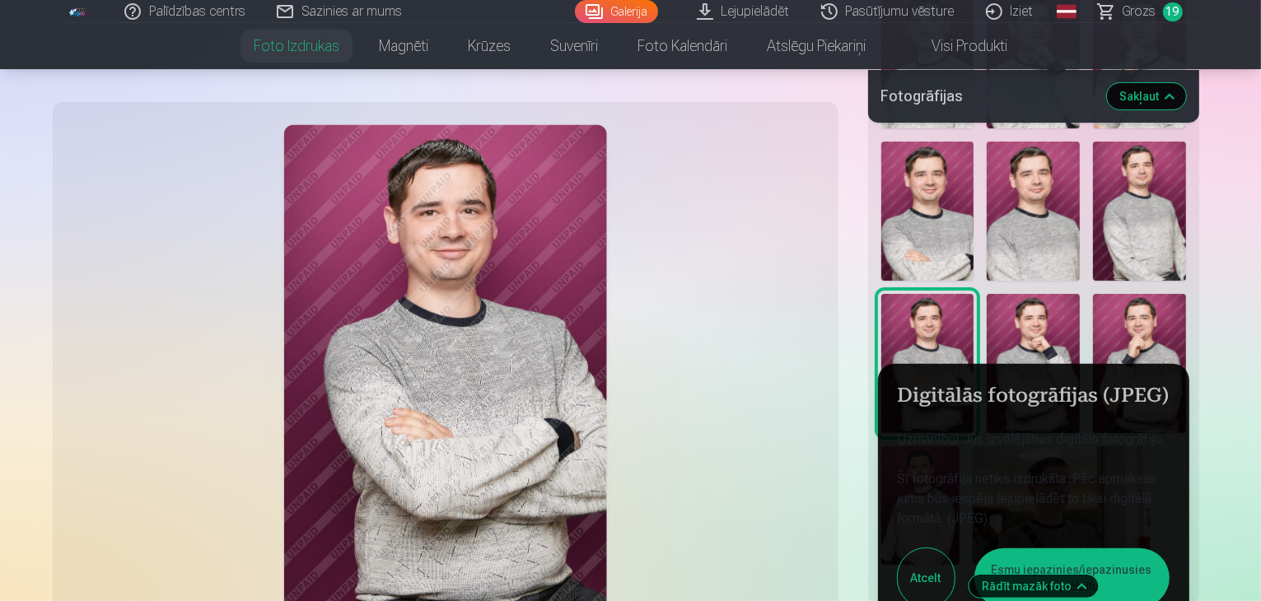
click at [1021, 549] on button "Esmu iepazinies/iepazinusies un piekrītu" at bounding box center [1071, 578] width 195 height 59
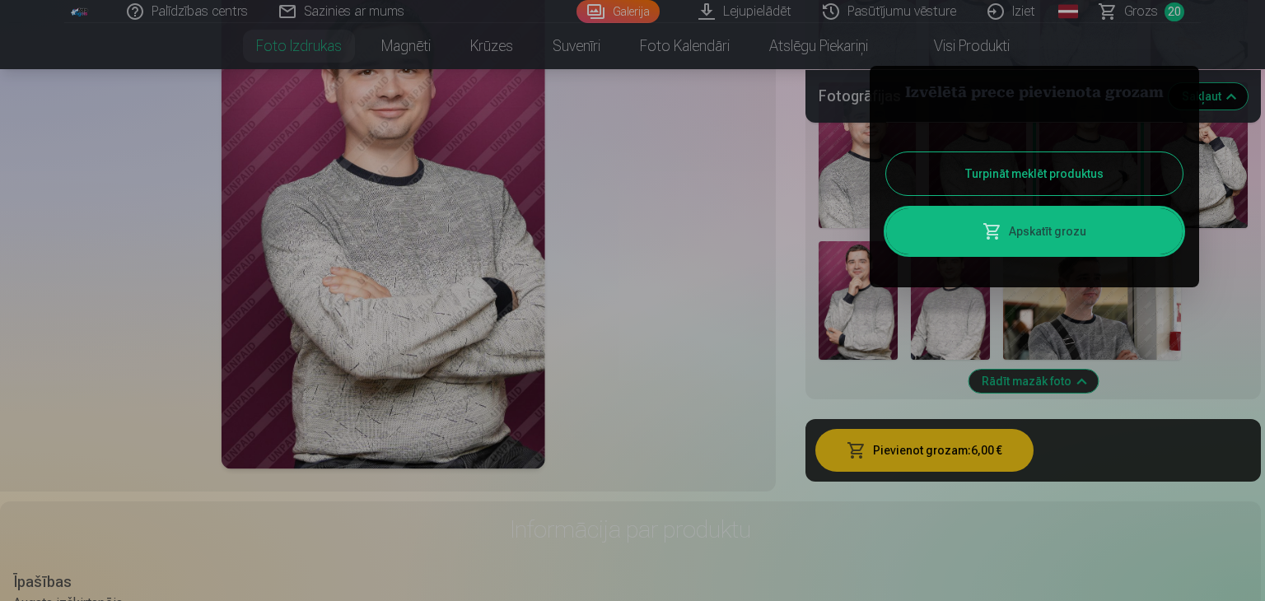
click at [1003, 178] on button "Turpināt meklēt produktus" at bounding box center [1034, 173] width 297 height 43
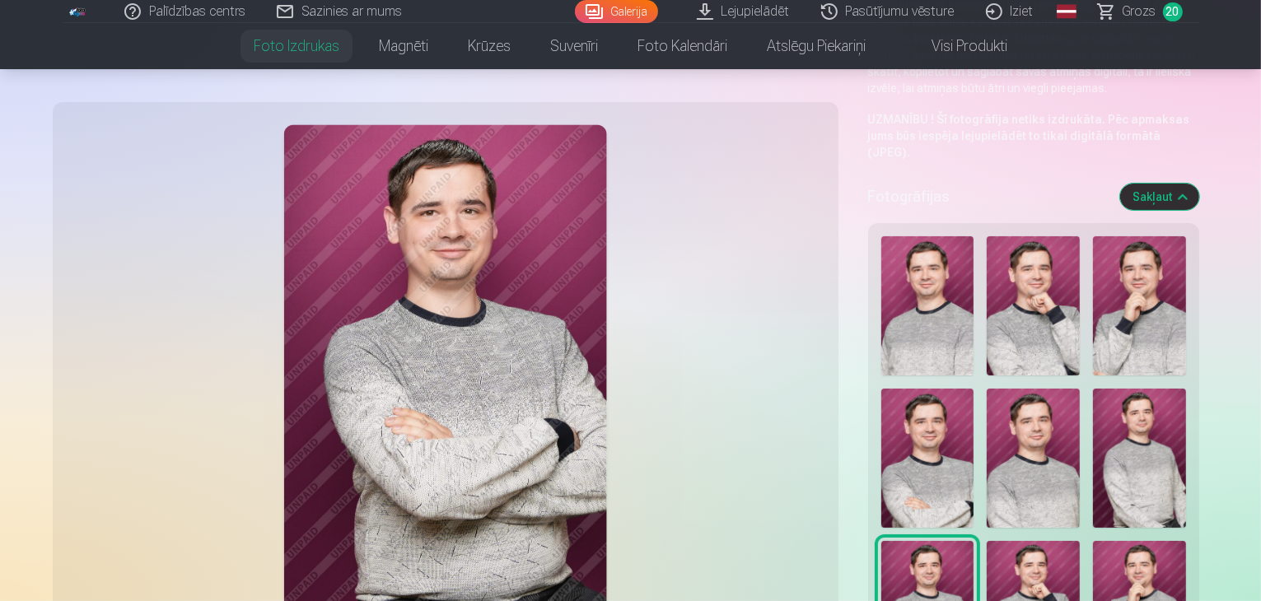
click at [1080, 541] on img at bounding box center [1033, 610] width 93 height 139
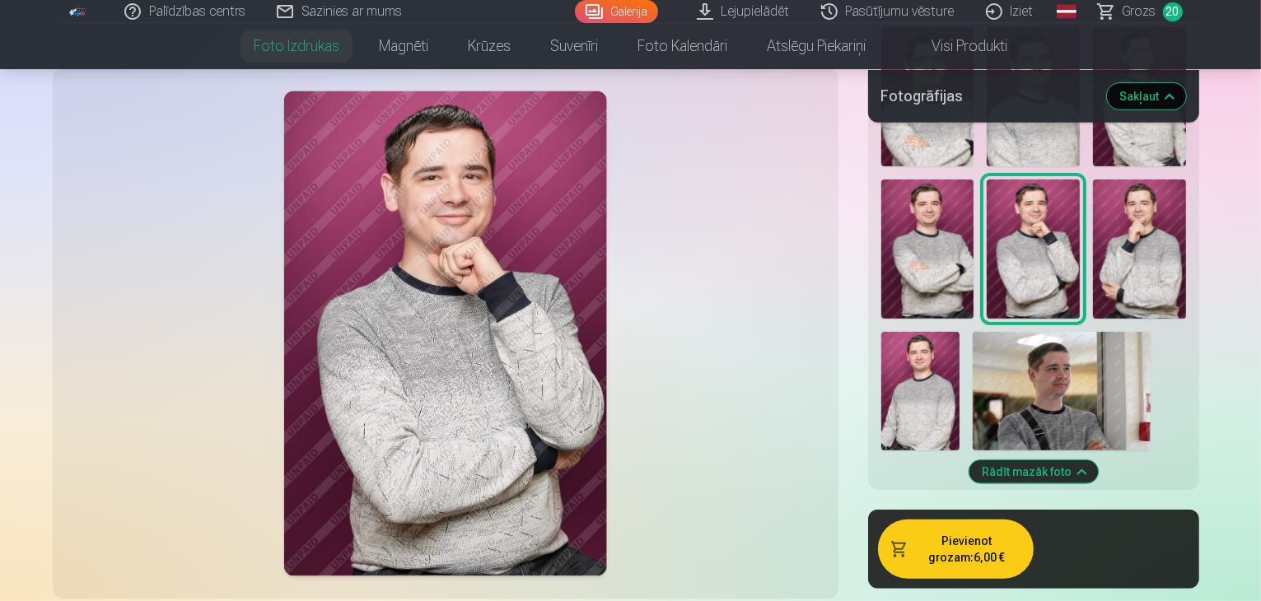
scroll to position [744, 0]
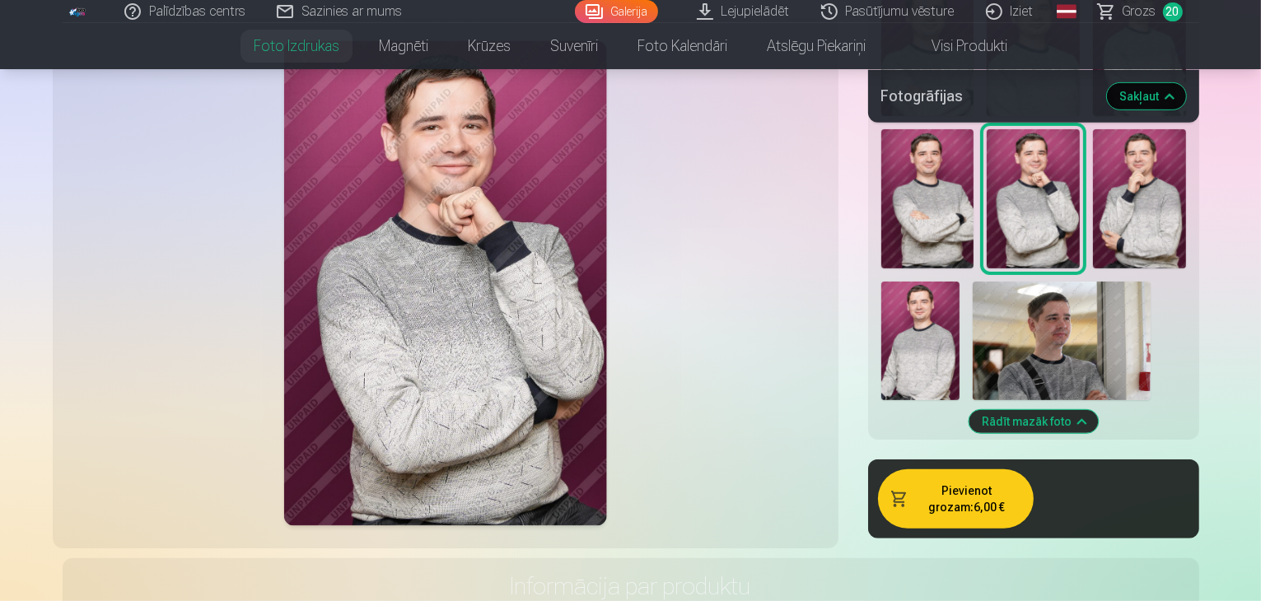
click at [965, 470] on button "Pievienot grozam : 6,00 €" at bounding box center [956, 499] width 156 height 59
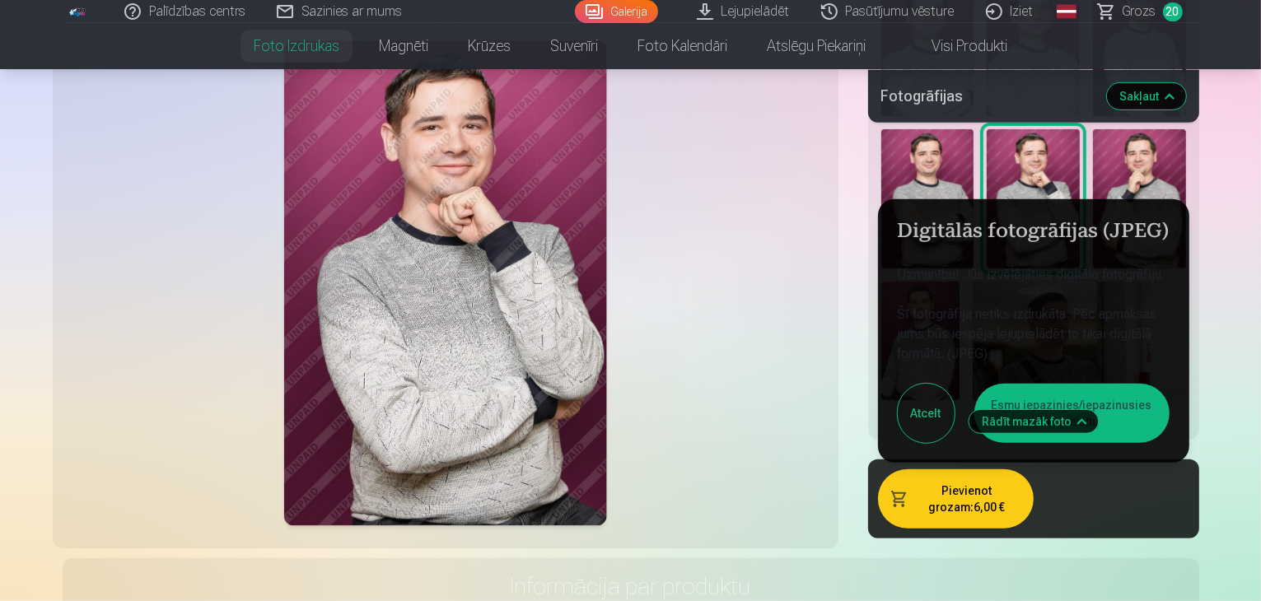
click at [1019, 384] on button "Esmu iepazinies/iepazinusies un piekrītu" at bounding box center [1071, 413] width 195 height 59
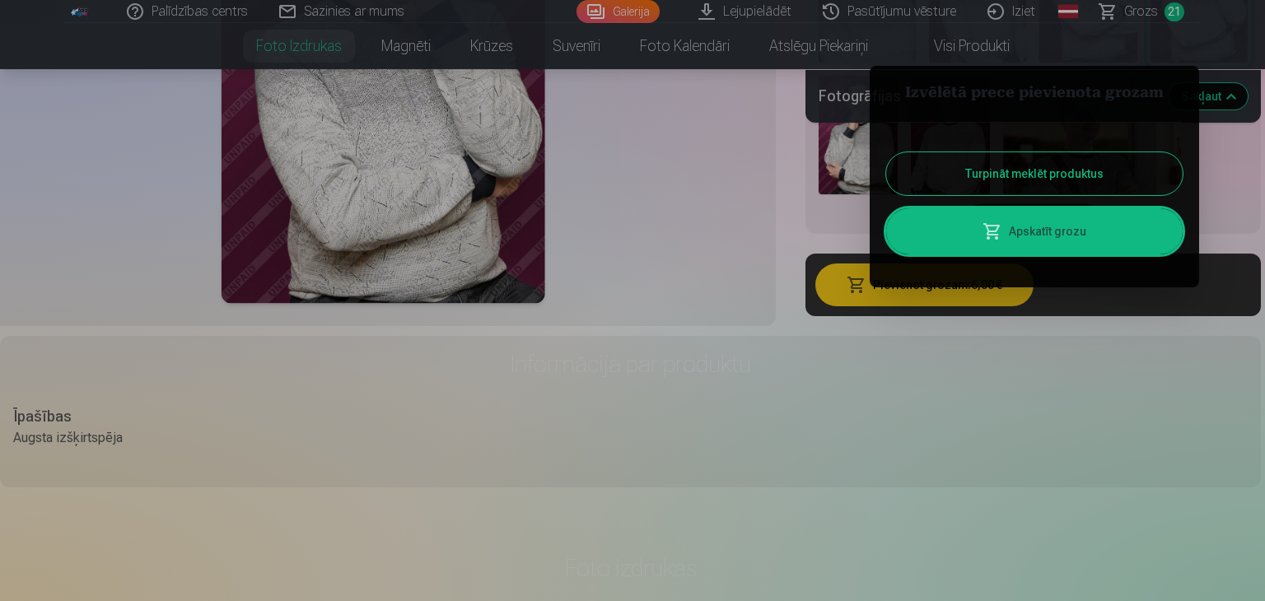
click at [1006, 177] on button "Turpināt meklēt produktus" at bounding box center [1034, 173] width 297 height 43
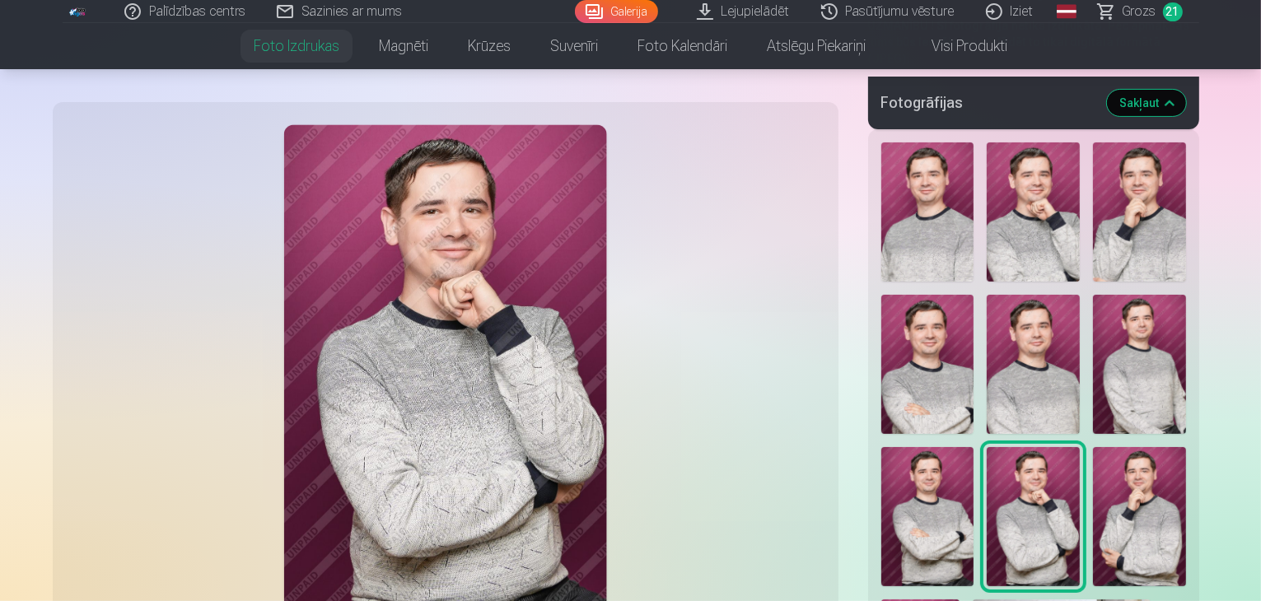
scroll to position [415, 0]
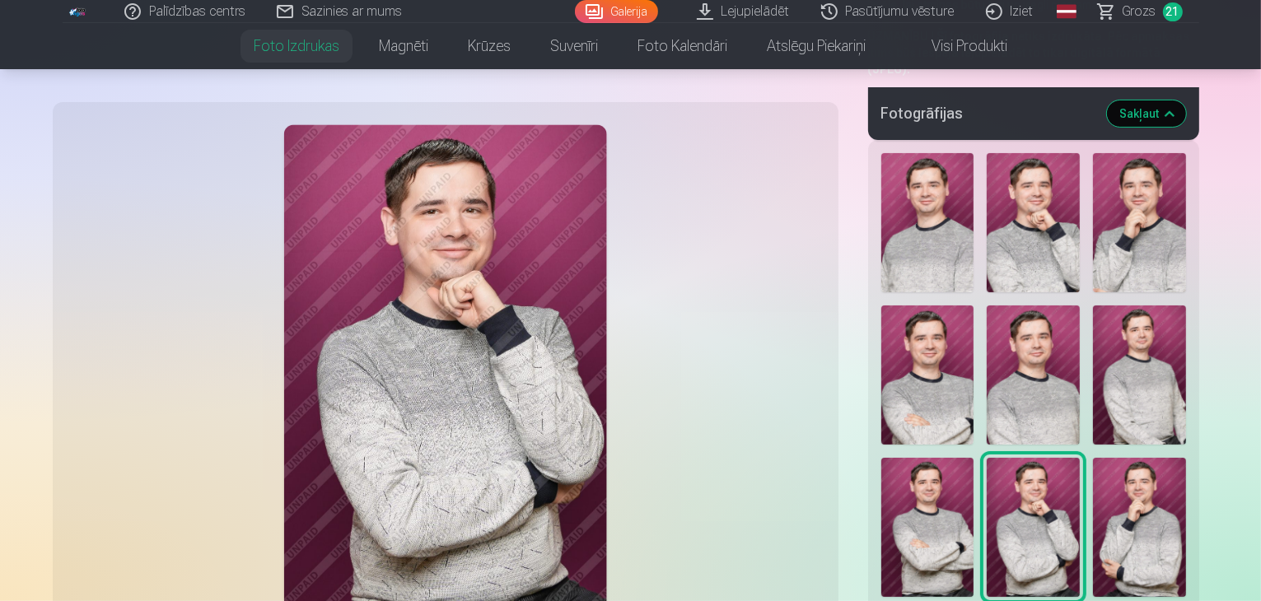
click at [1093, 477] on img at bounding box center [1139, 527] width 93 height 139
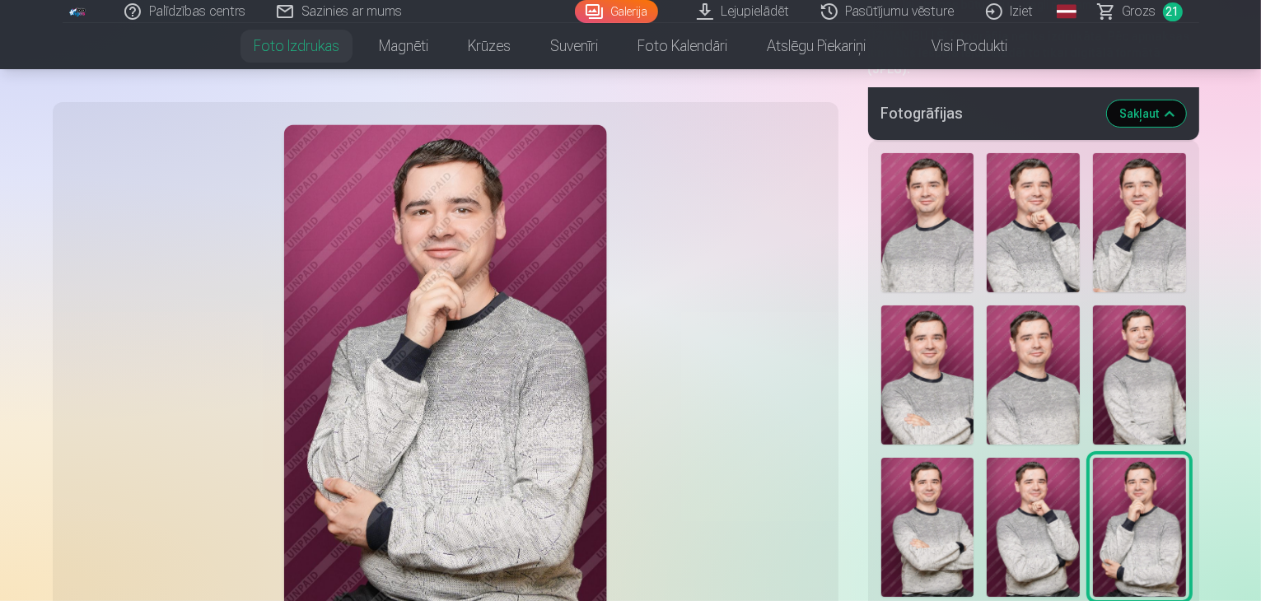
scroll to position [580, 0]
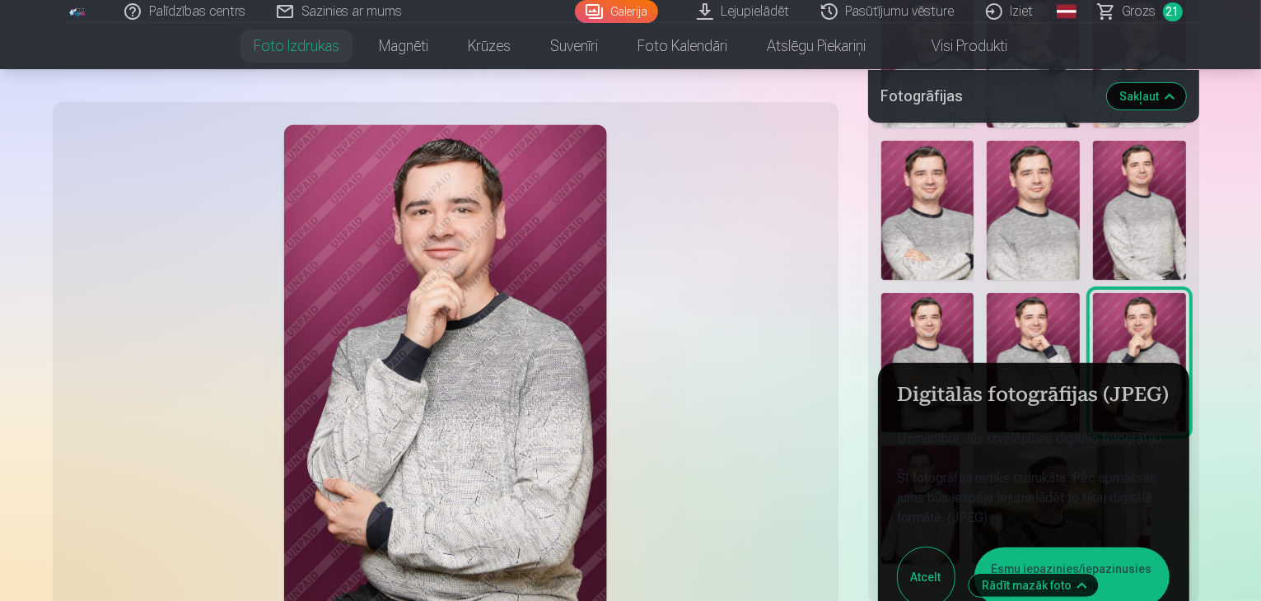
click at [1012, 548] on button "Esmu iepazinies/iepazinusies un piekrītu" at bounding box center [1071, 577] width 195 height 59
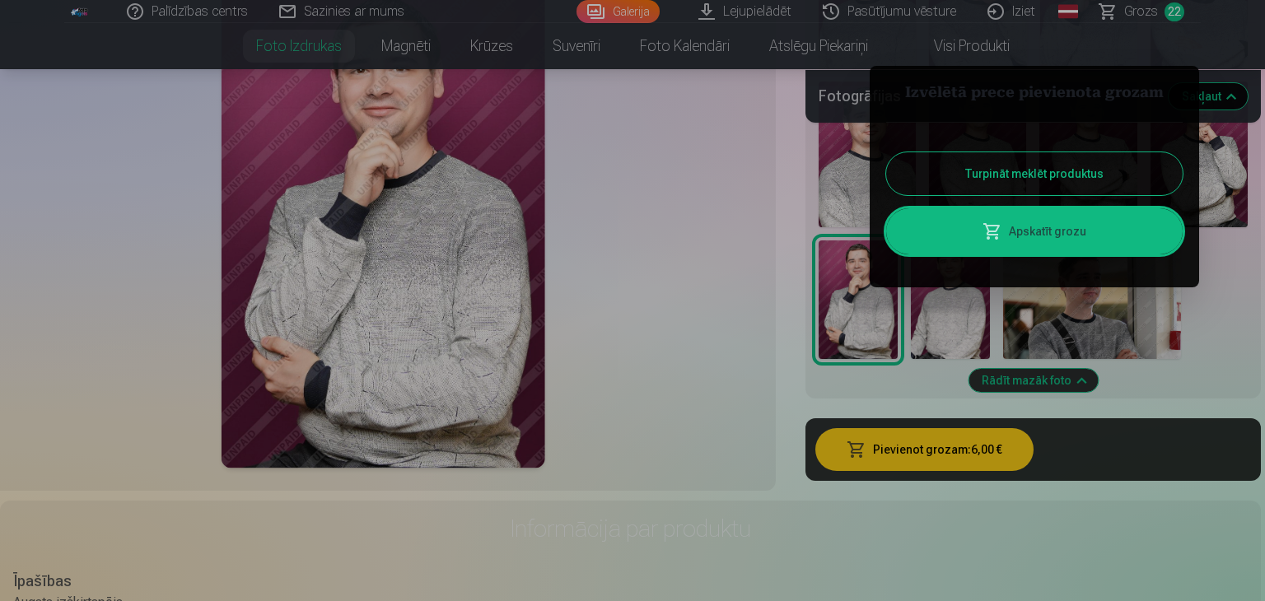
click at [1016, 175] on button "Turpināt meklēt produktus" at bounding box center [1034, 173] width 297 height 43
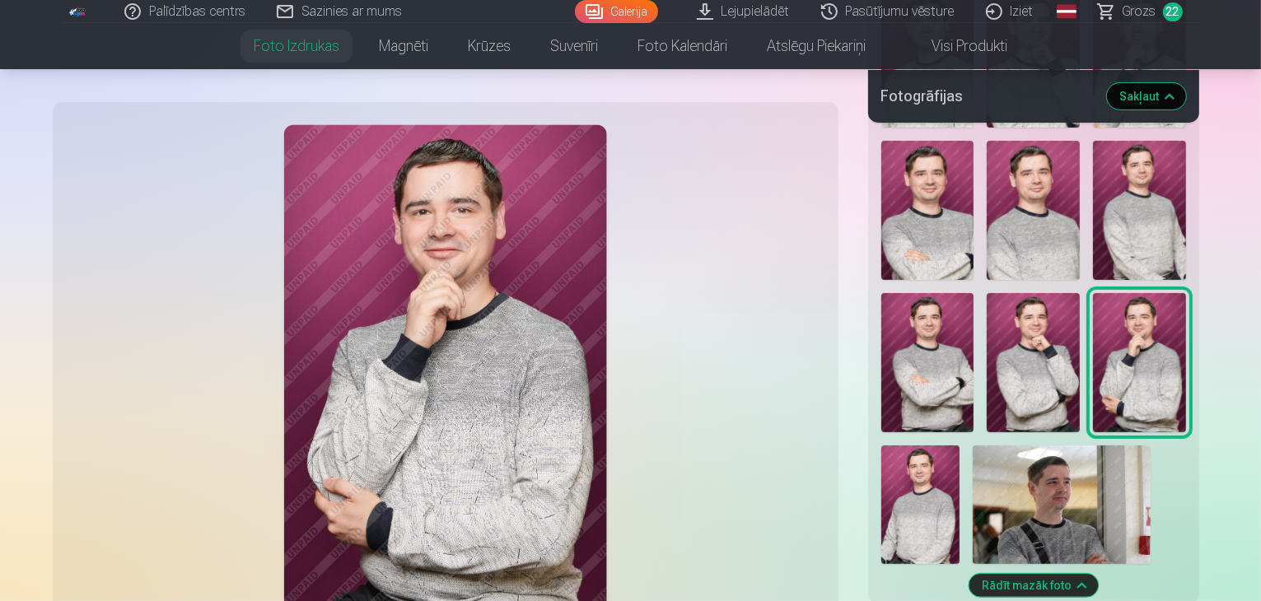
click at [960, 446] on img at bounding box center [920, 505] width 79 height 119
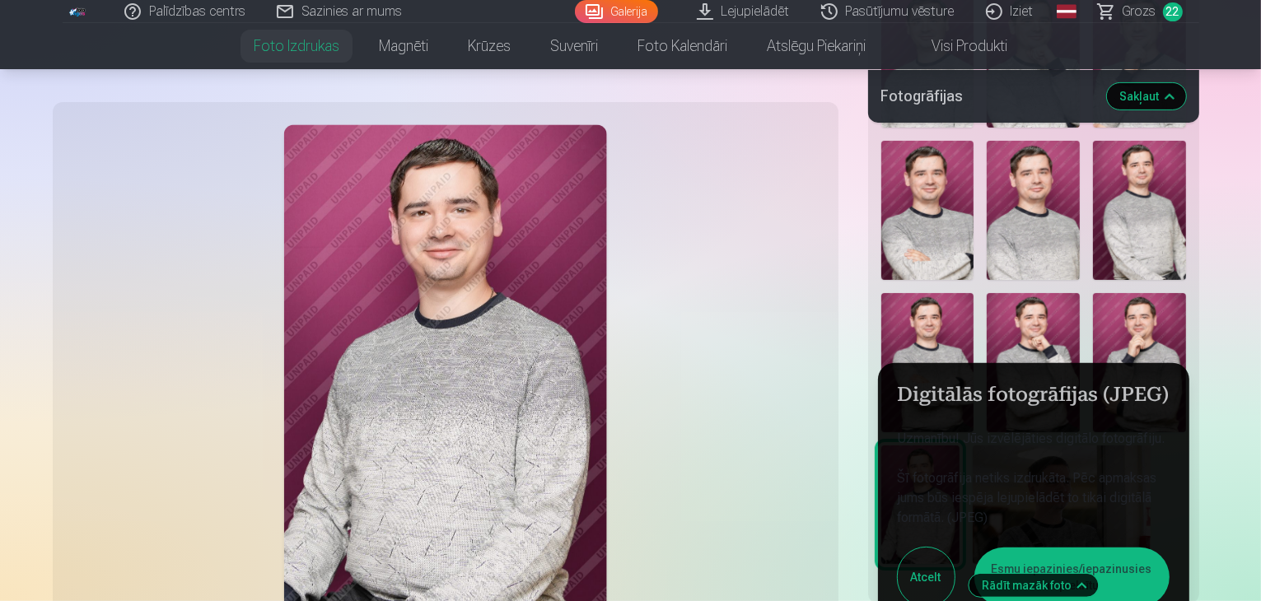
click at [1007, 548] on button "Esmu iepazinies/iepazinusies un piekrītu" at bounding box center [1071, 577] width 195 height 59
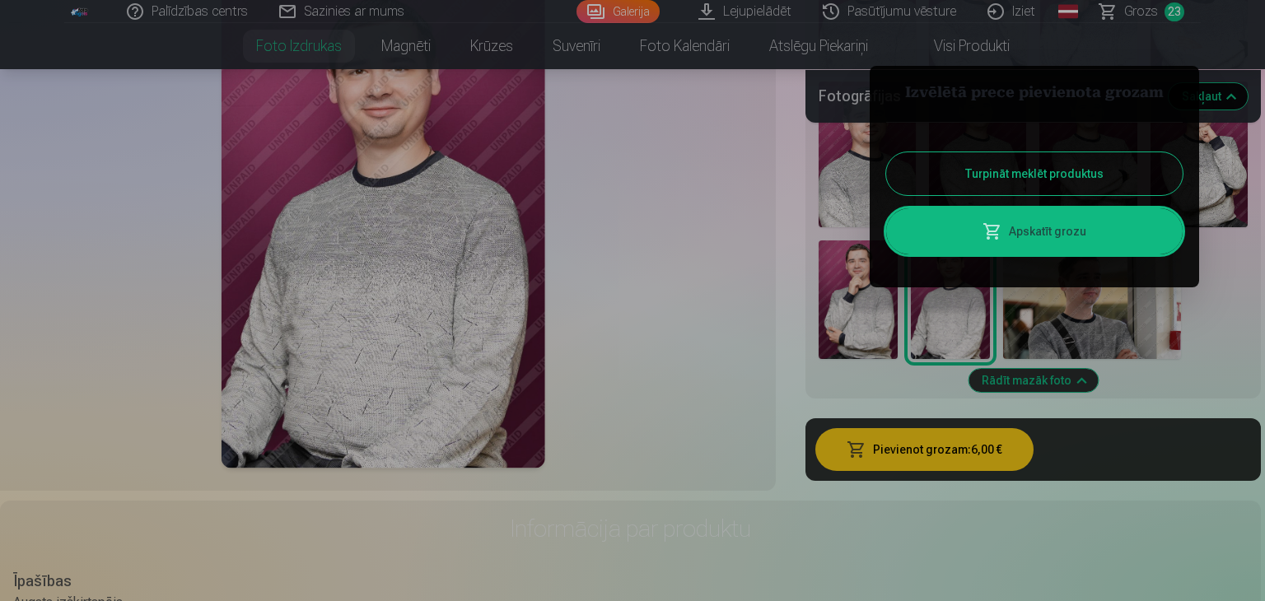
click at [979, 163] on button "Turpināt meklēt produktus" at bounding box center [1034, 173] width 297 height 43
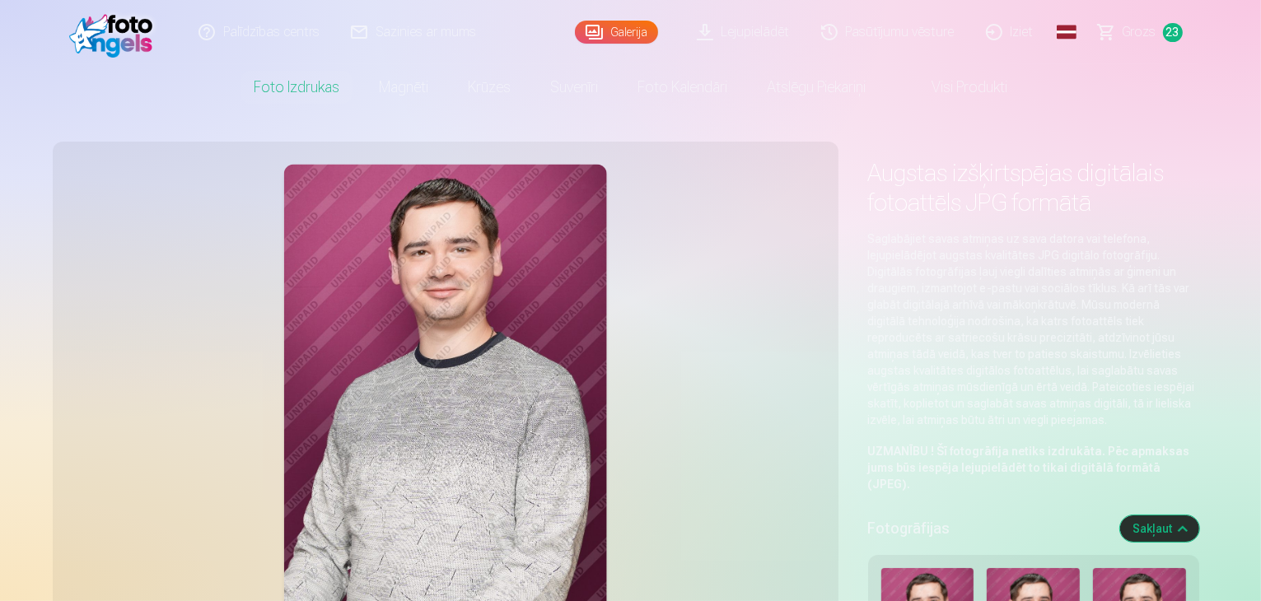
scroll to position [0, 0]
click at [1159, 40] on link "Grozs 23" at bounding box center [1141, 33] width 116 height 66
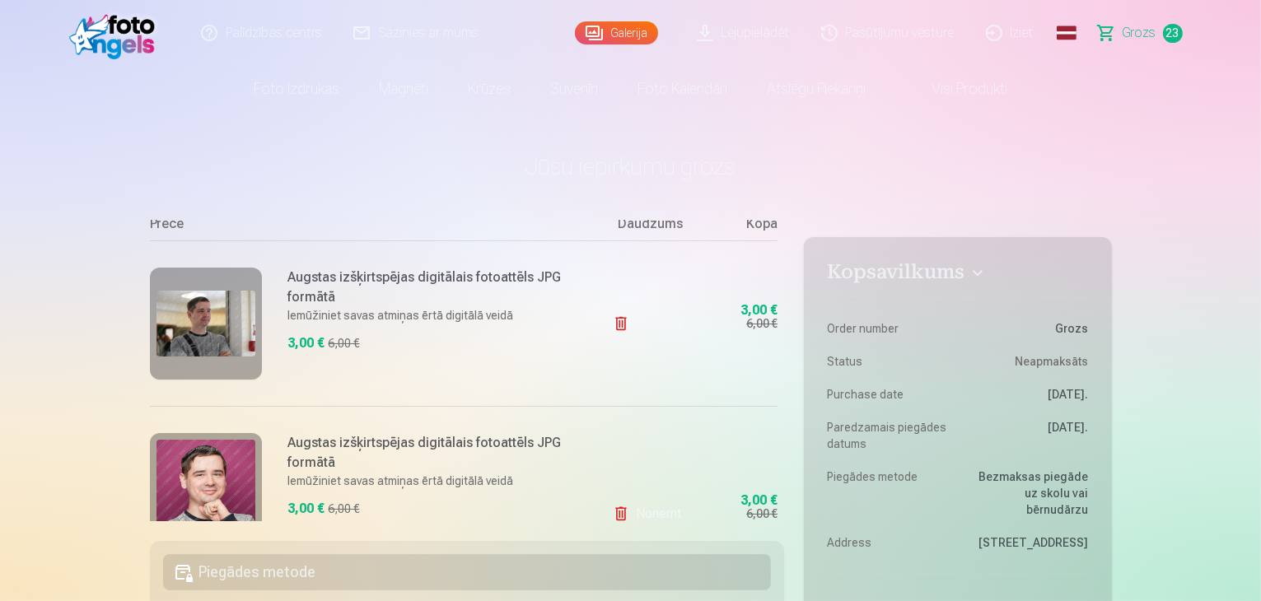
scroll to position [247, 0]
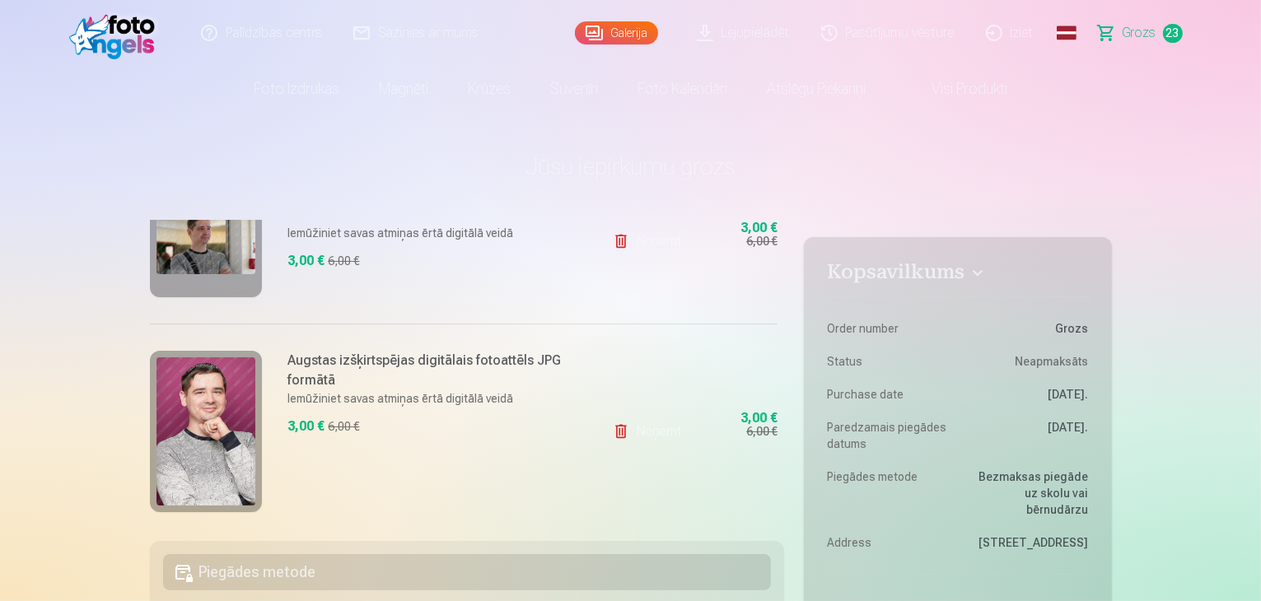
click at [640, 432] on link "Noņemt" at bounding box center [650, 431] width 75 height 33
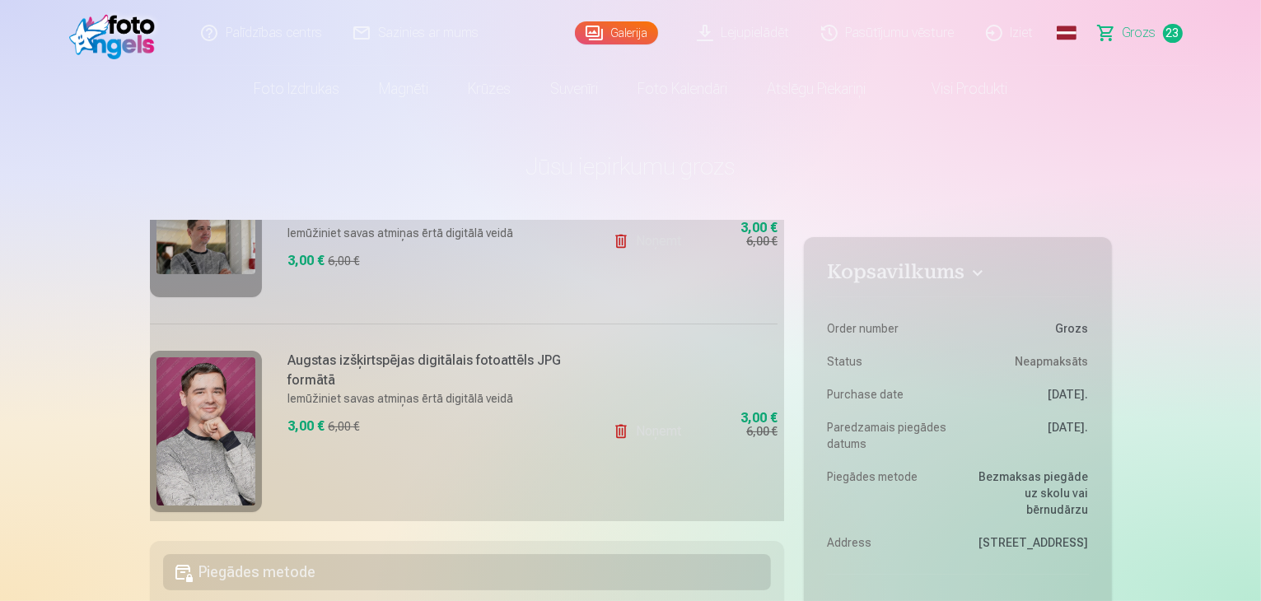
type input "*"
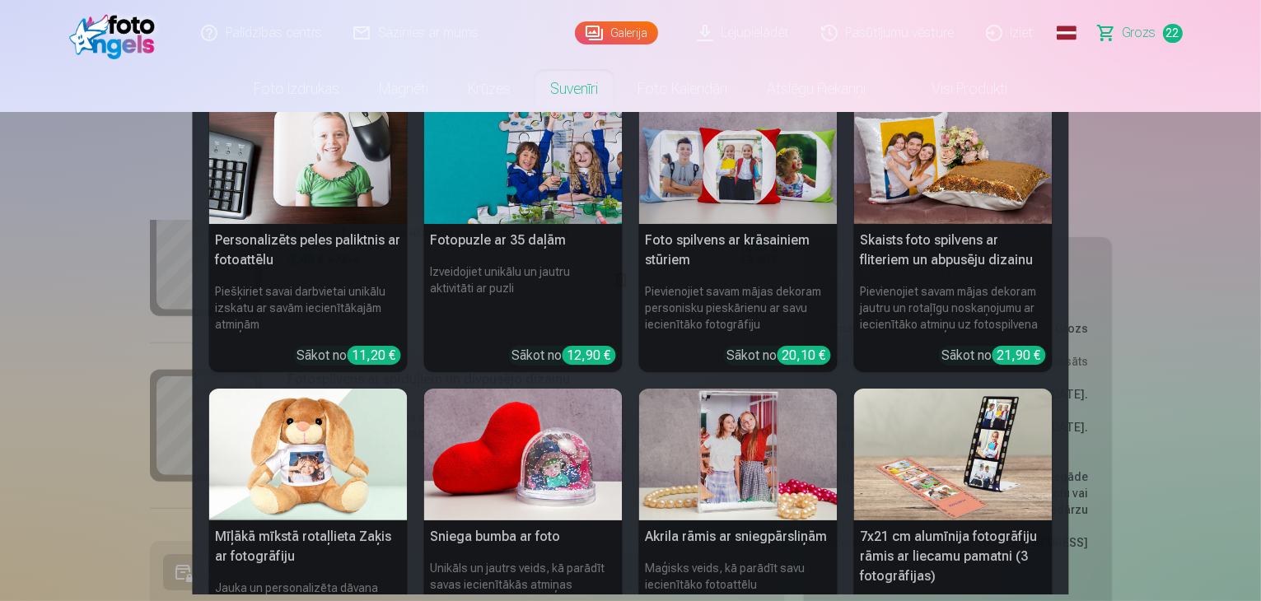
scroll to position [0, 0]
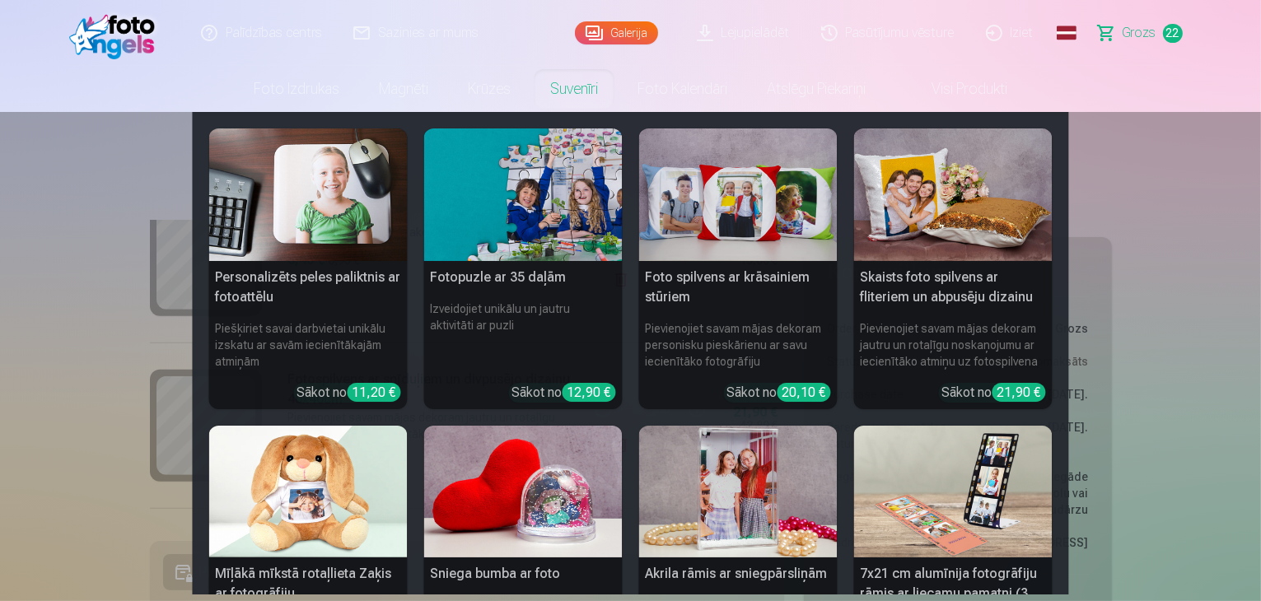
click at [768, 311] on h5 "Foto spilvens ar krāsainiem stūriem" at bounding box center [738, 287] width 199 height 53
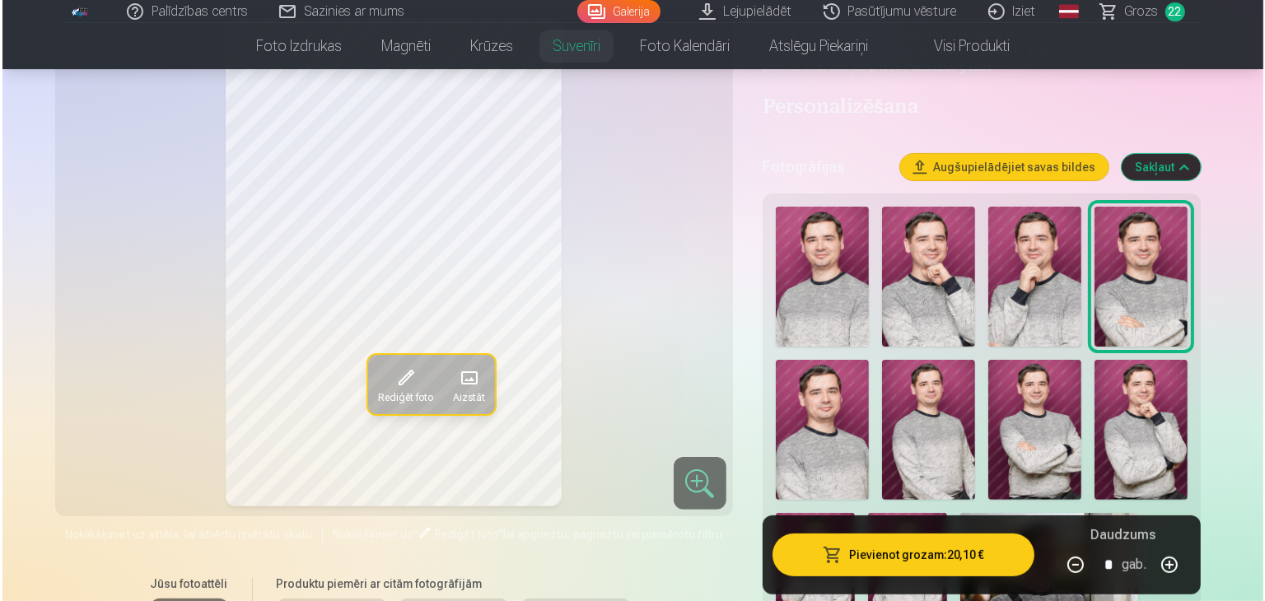
scroll to position [330, 0]
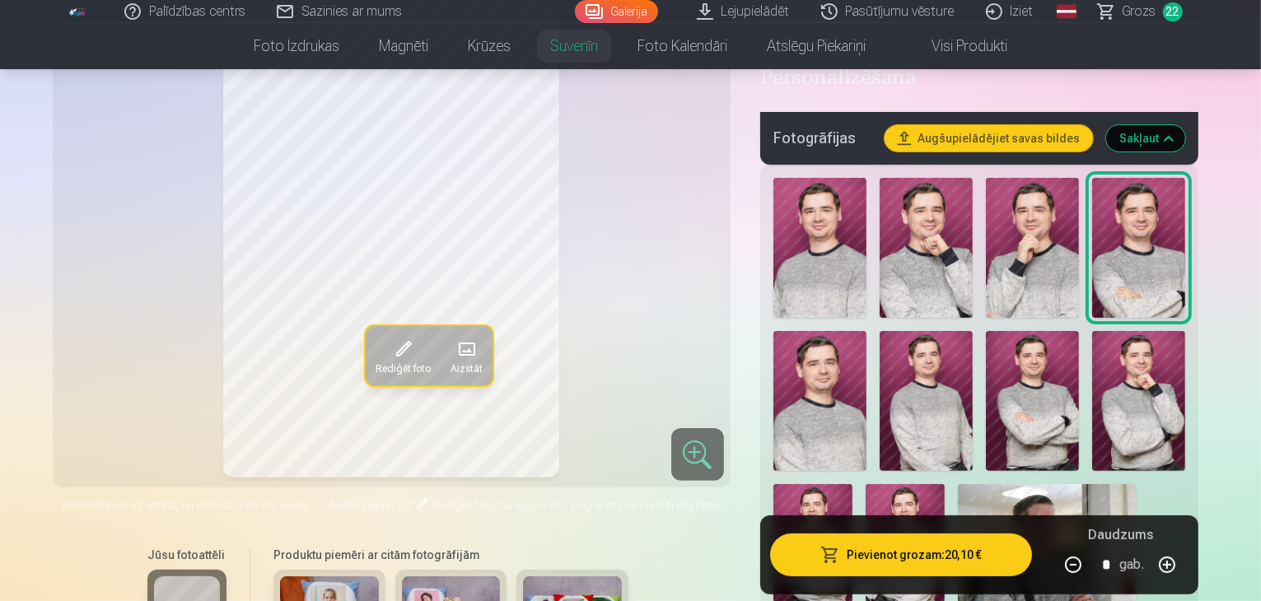
click at [847, 218] on img at bounding box center [820, 248] width 93 height 140
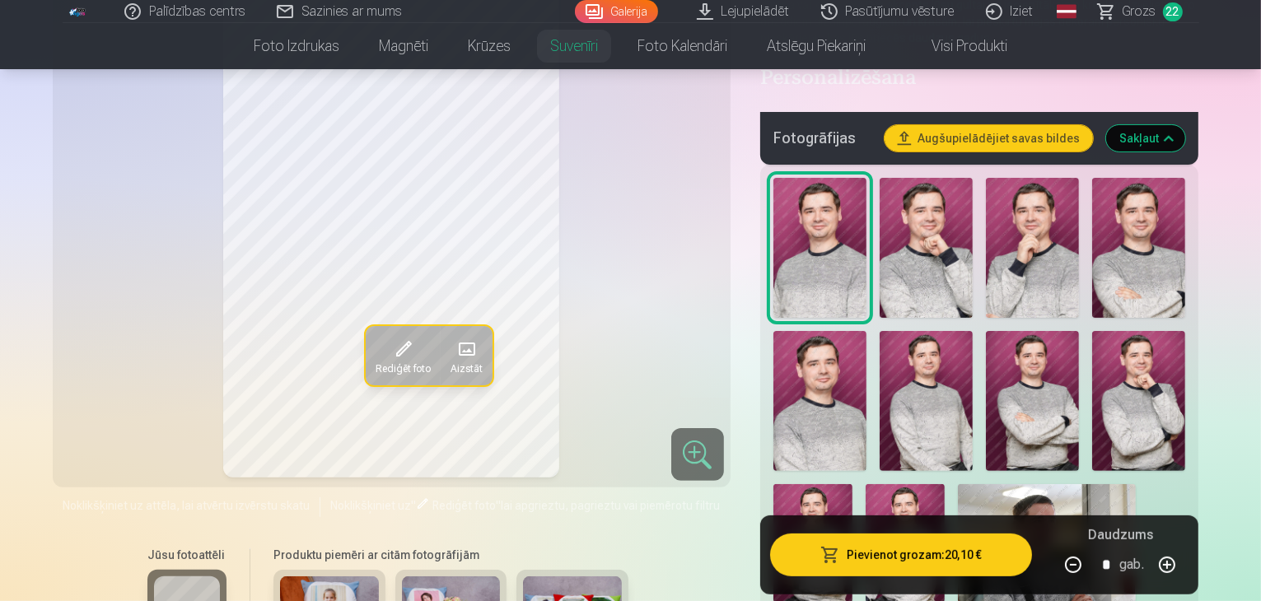
click at [923, 559] on button "Pievienot grozam : 20,10 €" at bounding box center [901, 555] width 263 height 43
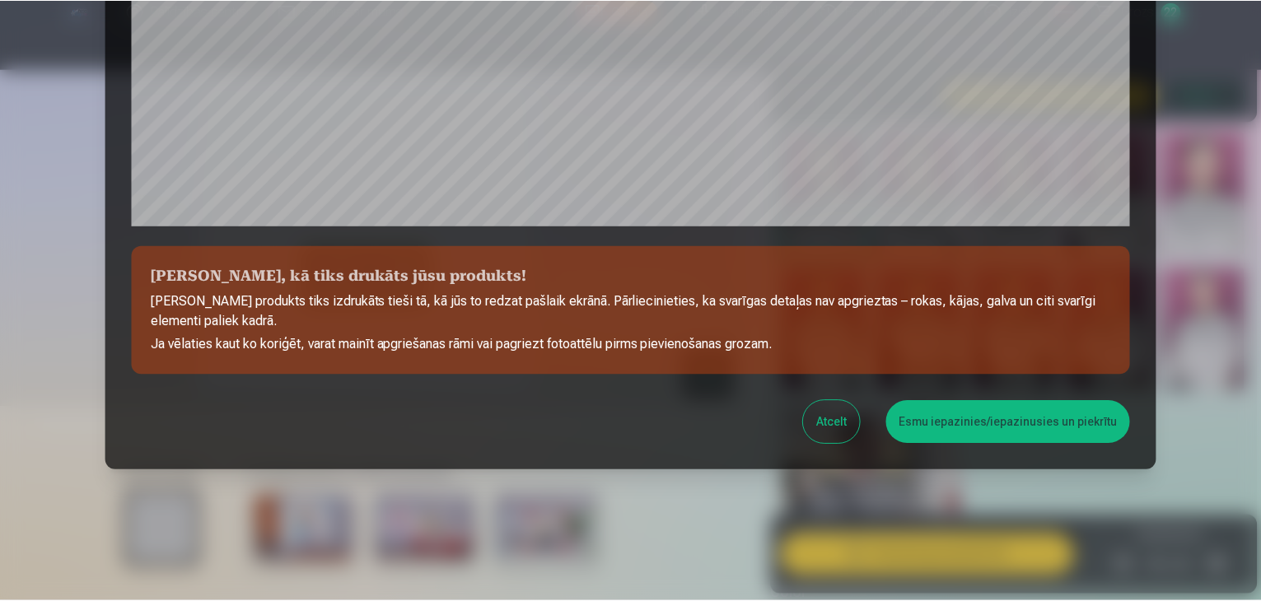
scroll to position [585, 0]
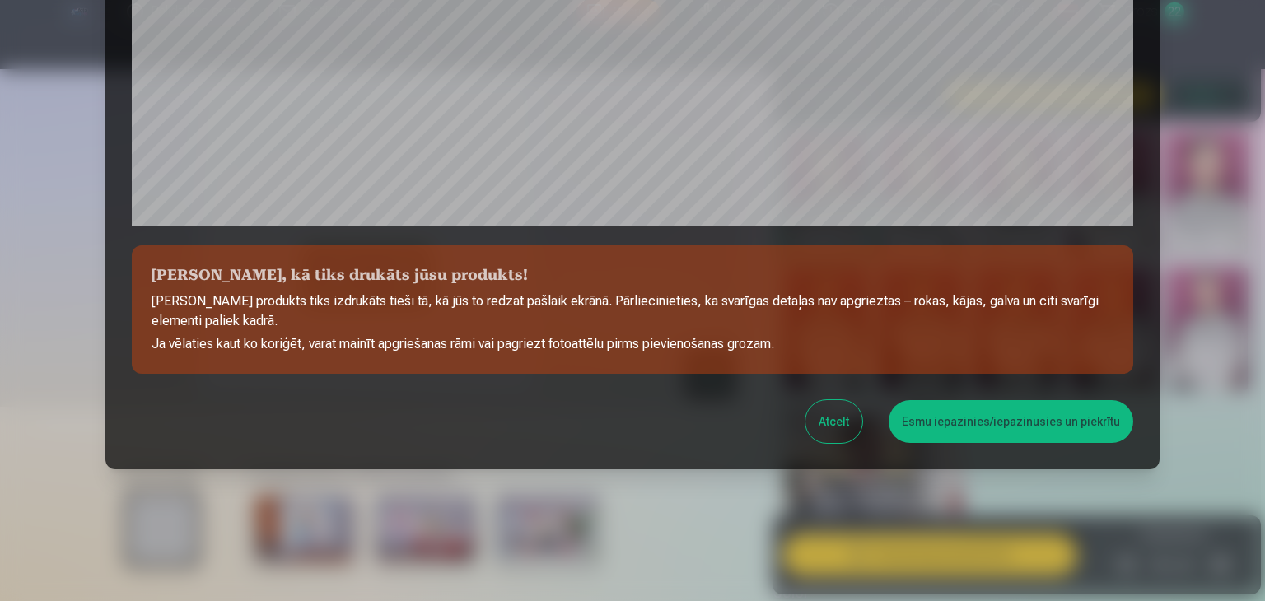
click at [995, 415] on button "Esmu iepazinies/iepazinusies un piekrītu" at bounding box center [1011, 421] width 245 height 43
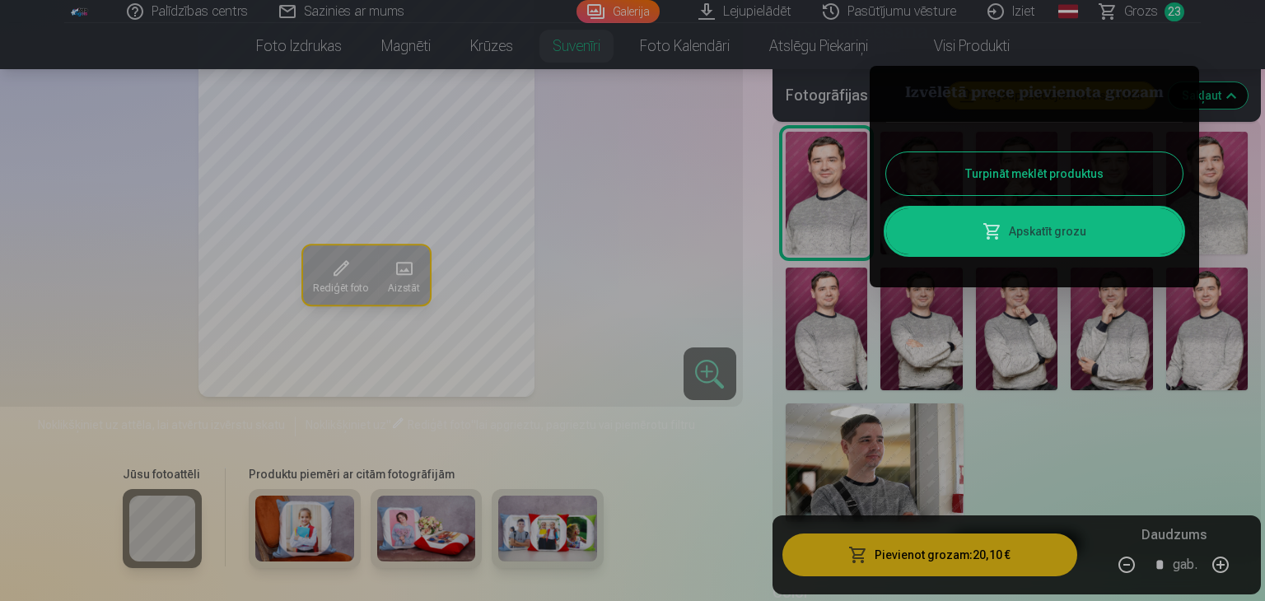
click at [1035, 228] on link "Apskatīt grozu" at bounding box center [1034, 231] width 297 height 46
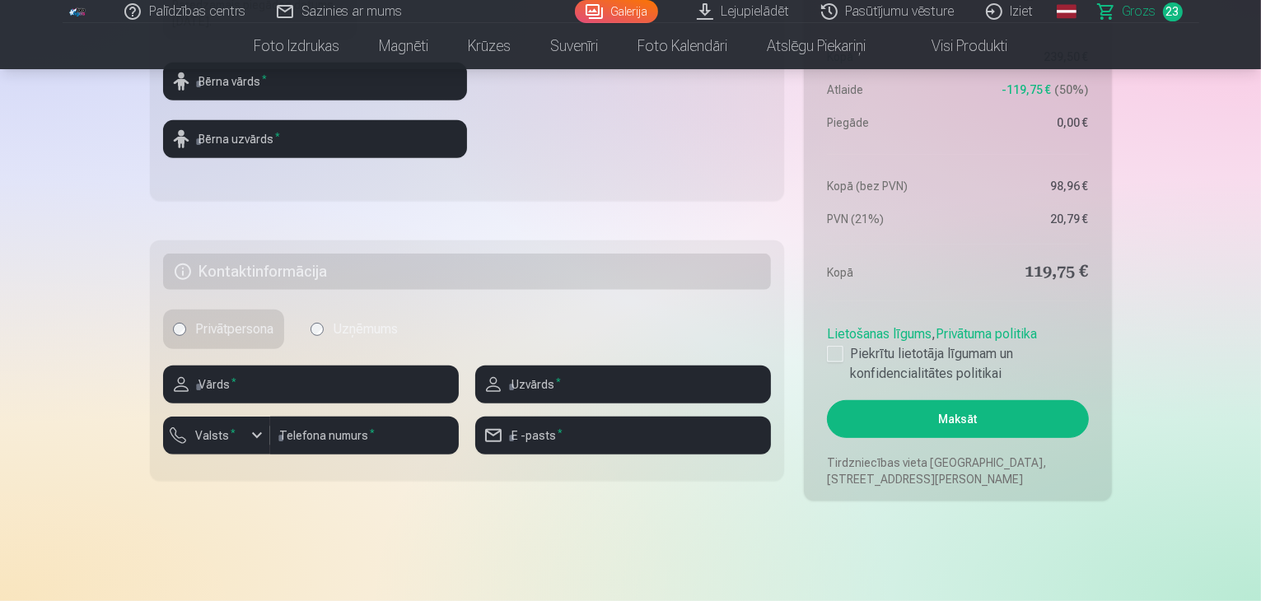
scroll to position [741, 0]
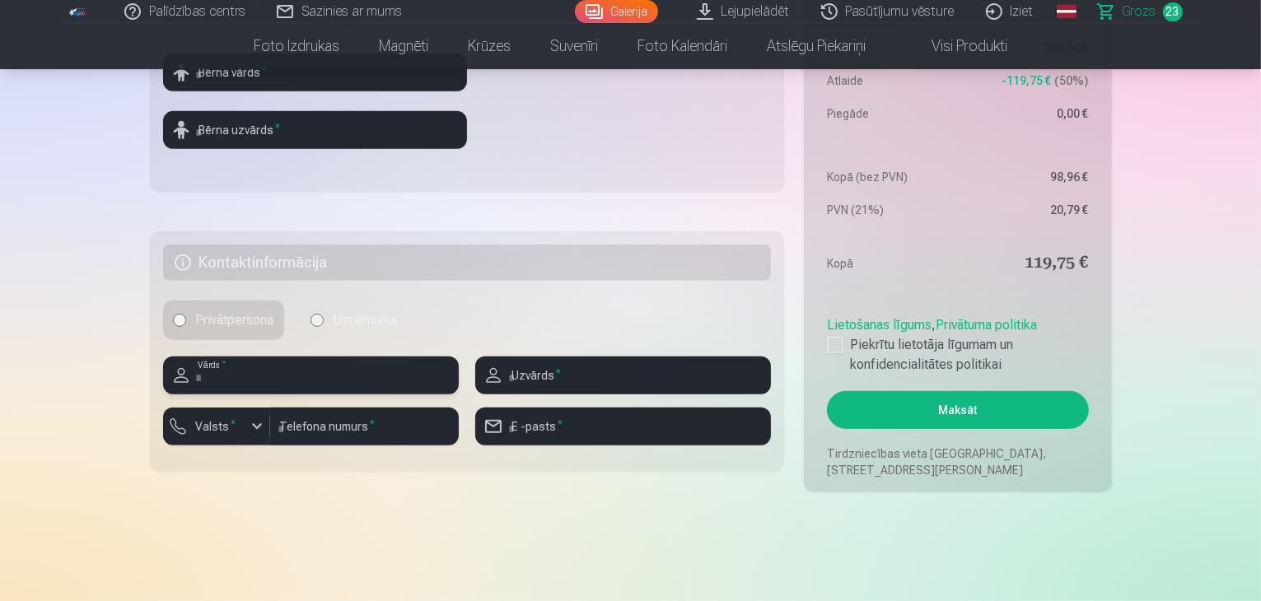
click at [314, 387] on input "text" at bounding box center [311, 376] width 296 height 38
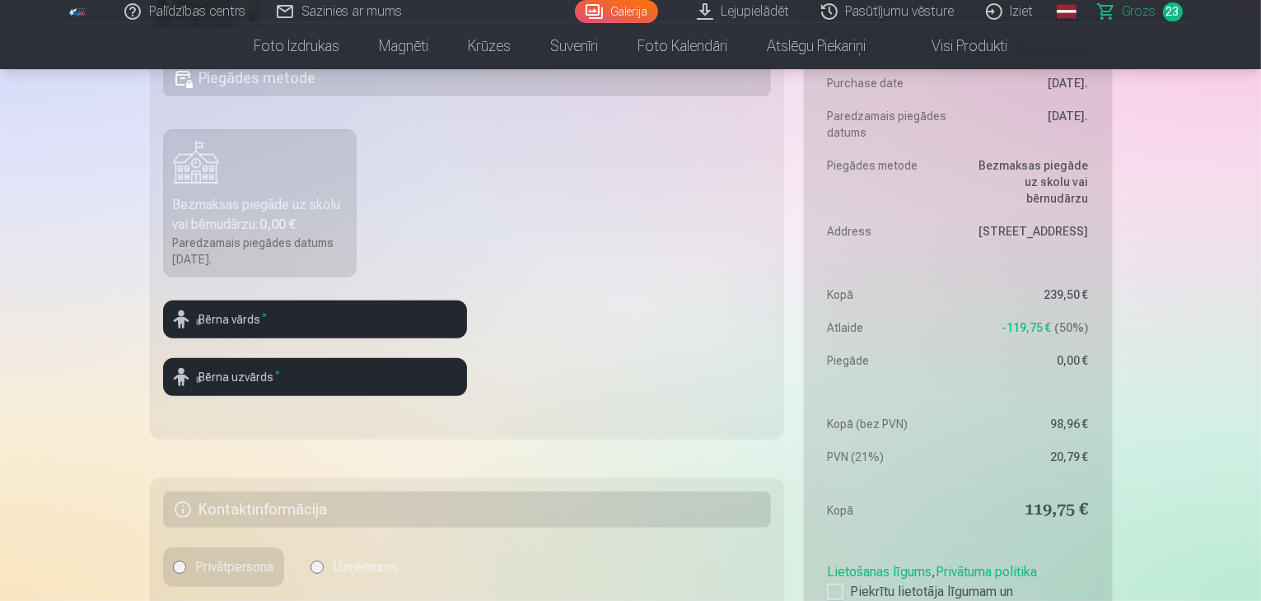
scroll to position [412, 0]
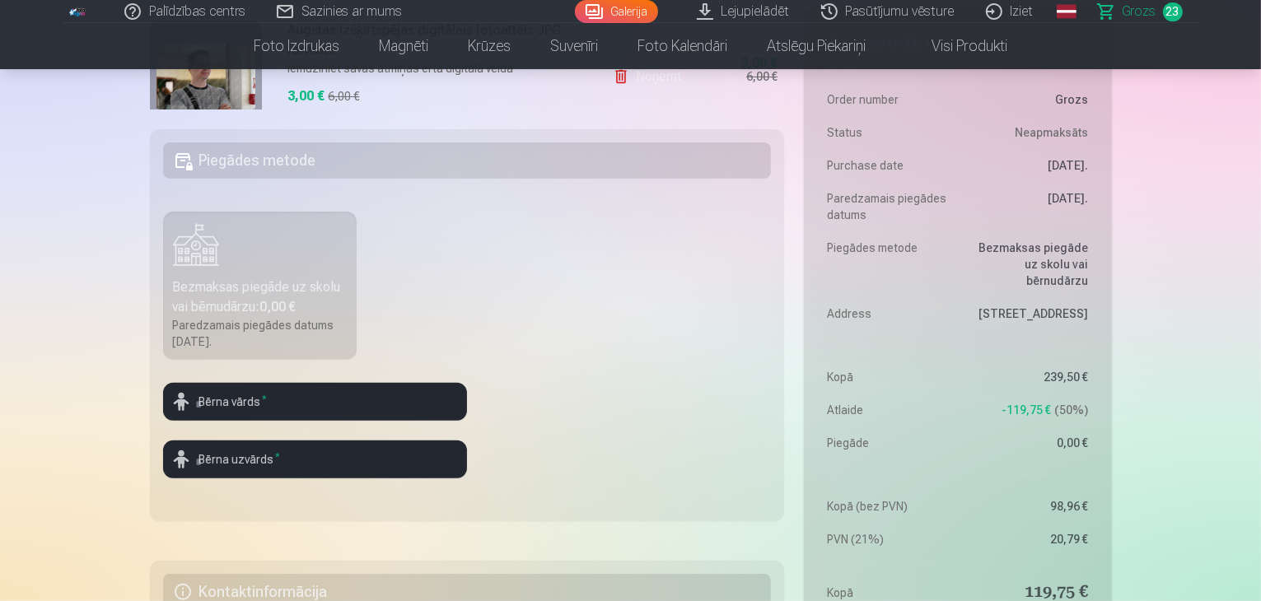
click at [294, 271] on label "Bezmaksas piegāde uz skolu vai bērnudārzu : 0,00 € Paredzamais piegādes datums …" at bounding box center [260, 286] width 194 height 148
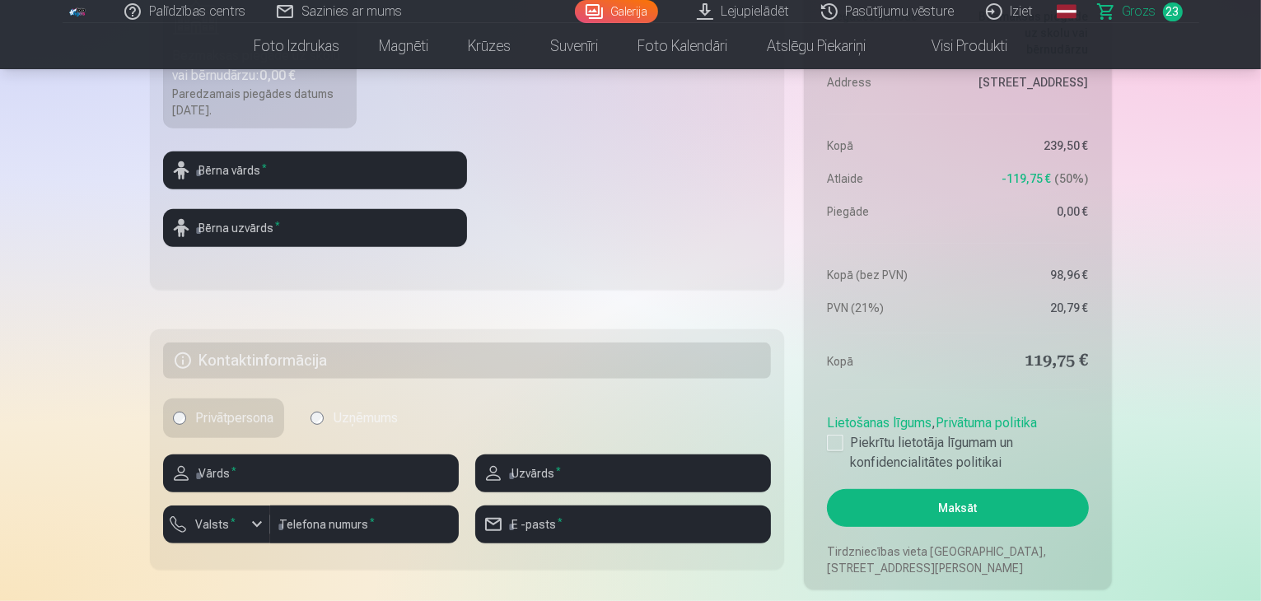
scroll to position [741, 0]
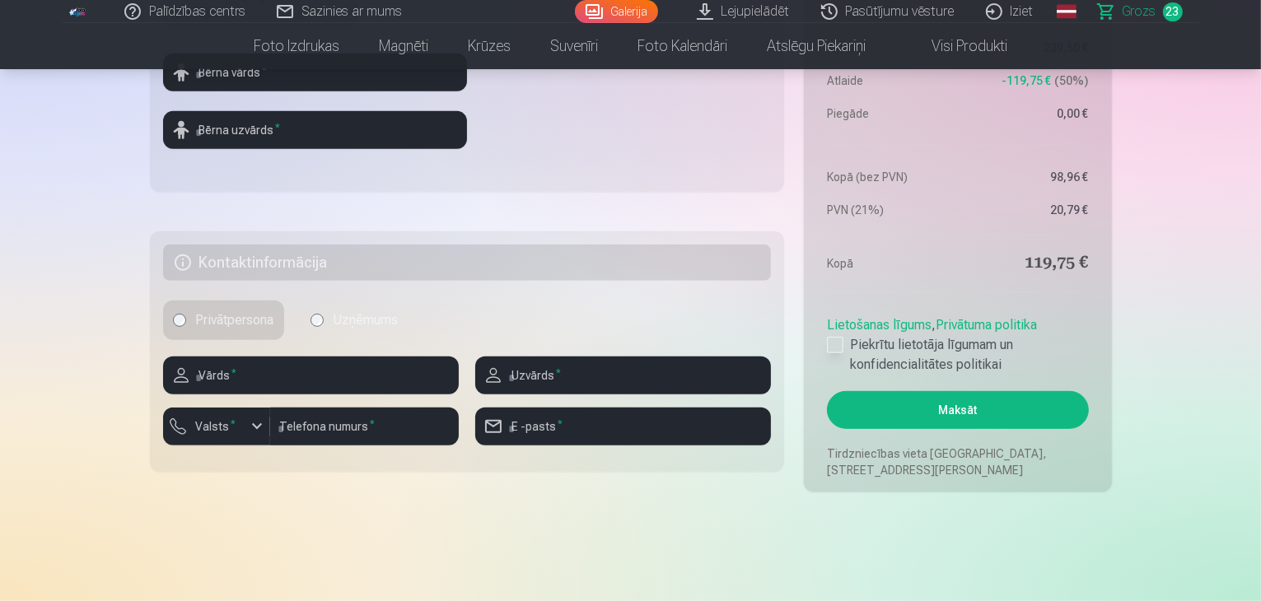
click at [830, 347] on div at bounding box center [835, 345] width 16 height 16
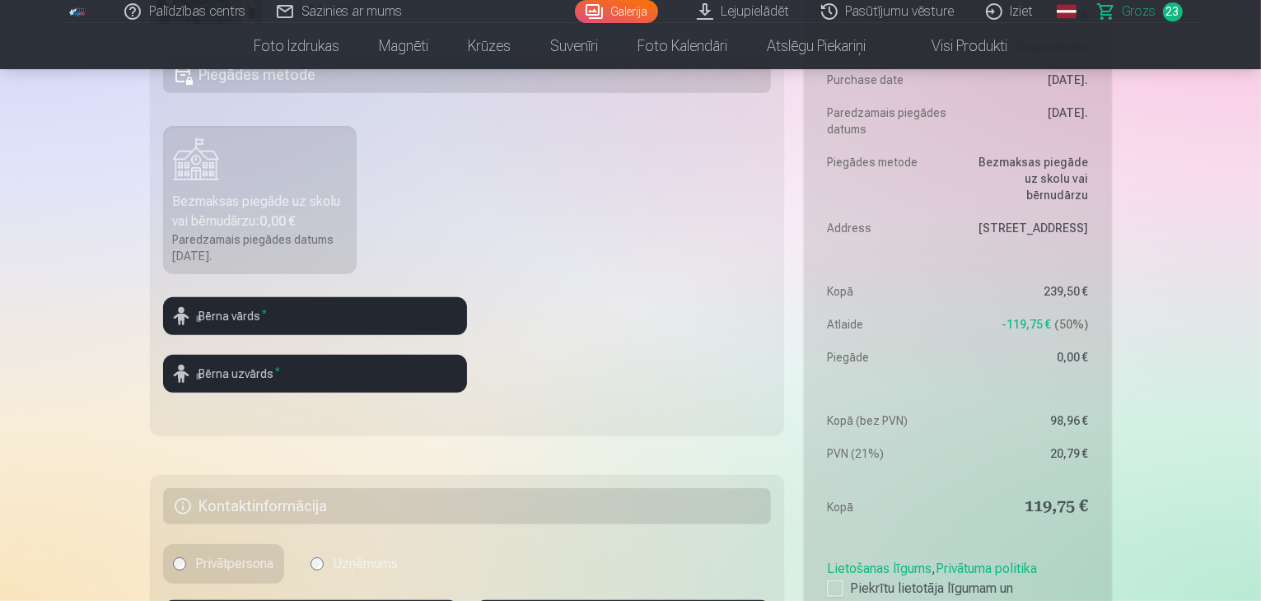
scroll to position [412, 0]
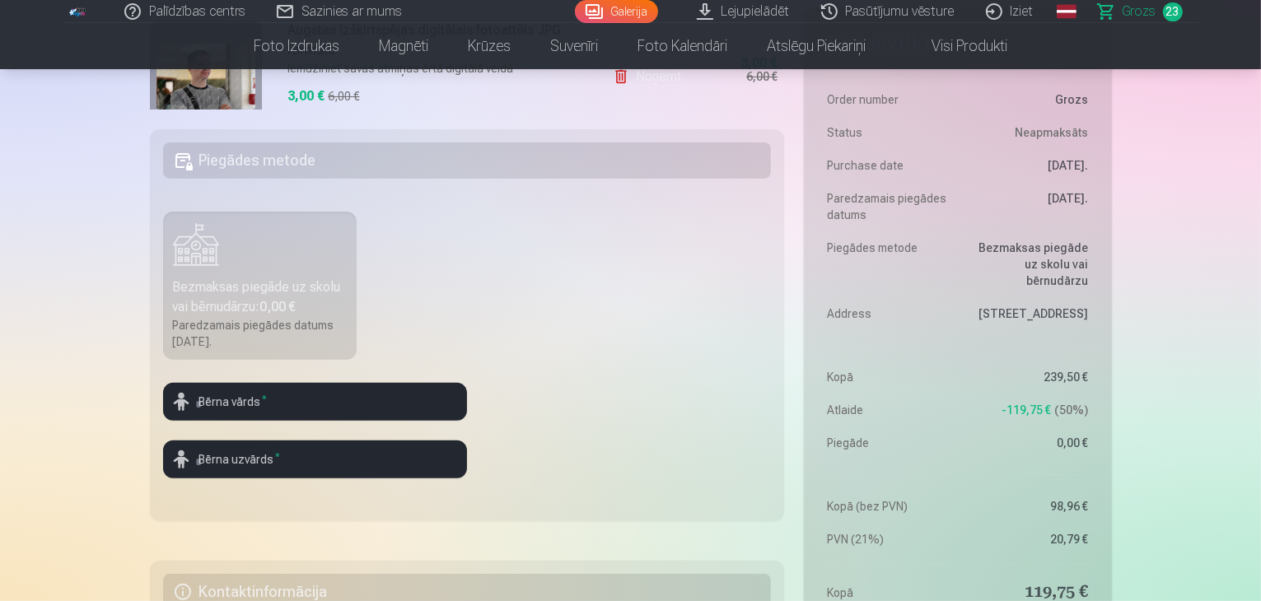
click at [288, 264] on label "Bezmaksas piegāde uz skolu vai bērnudārzu : 0,00 € Paredzamais piegādes datums …" at bounding box center [260, 286] width 194 height 148
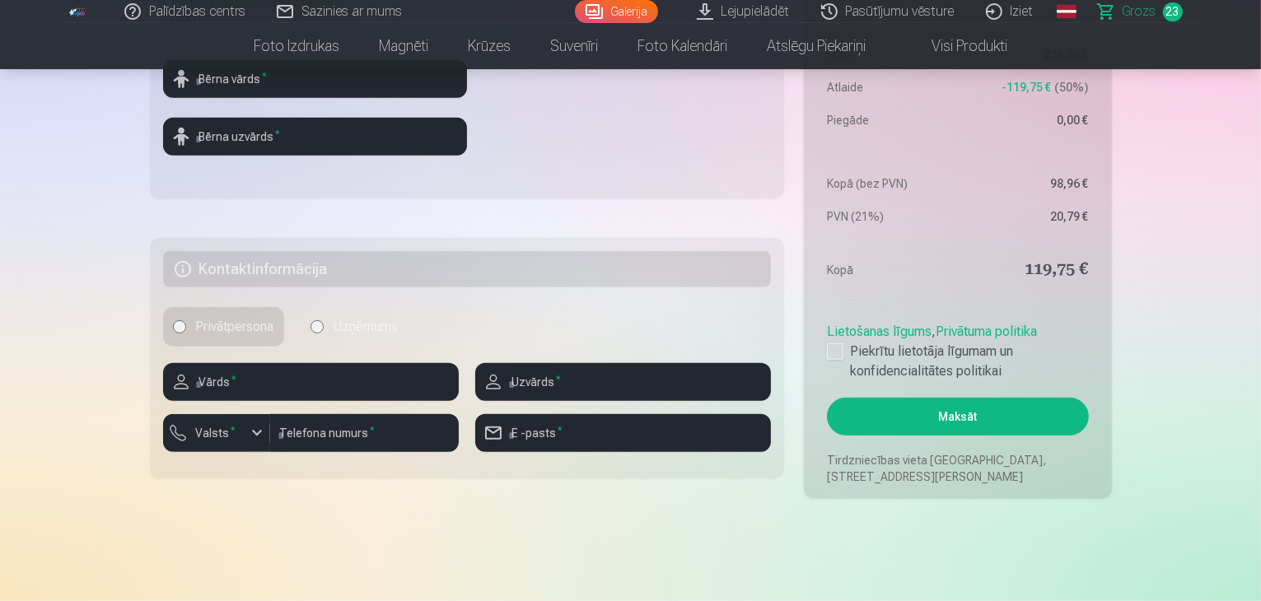
scroll to position [741, 0]
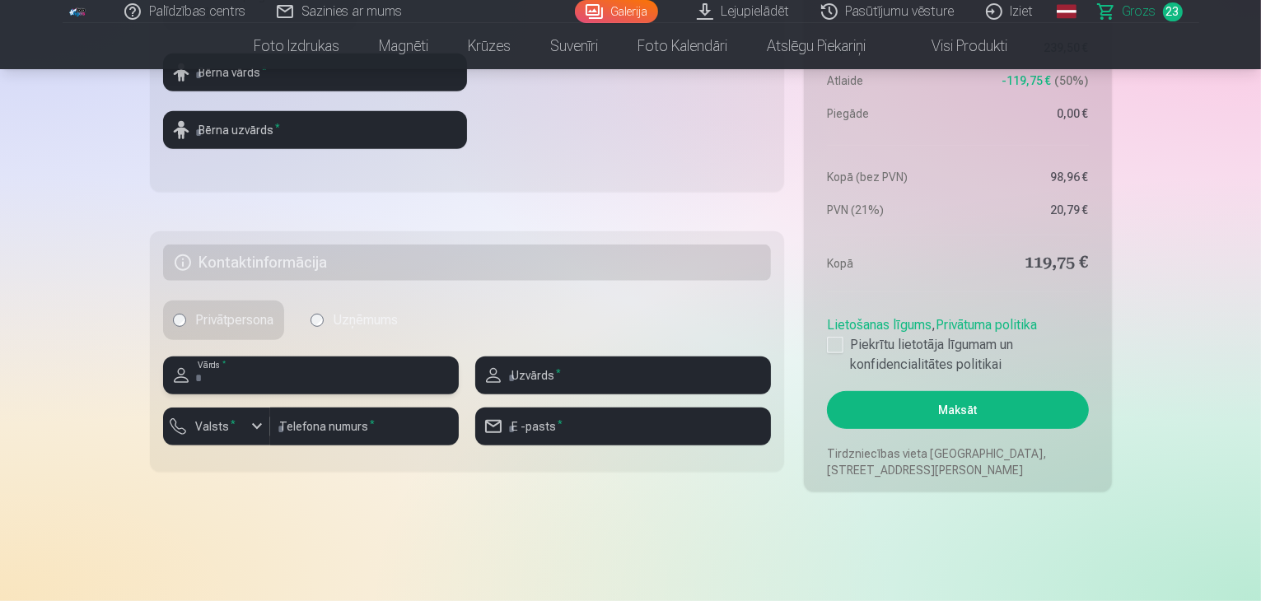
click at [278, 374] on input "text" at bounding box center [311, 376] width 296 height 38
type input "*"
type input "******"
click at [245, 430] on button "Valsts *" at bounding box center [216, 427] width 107 height 38
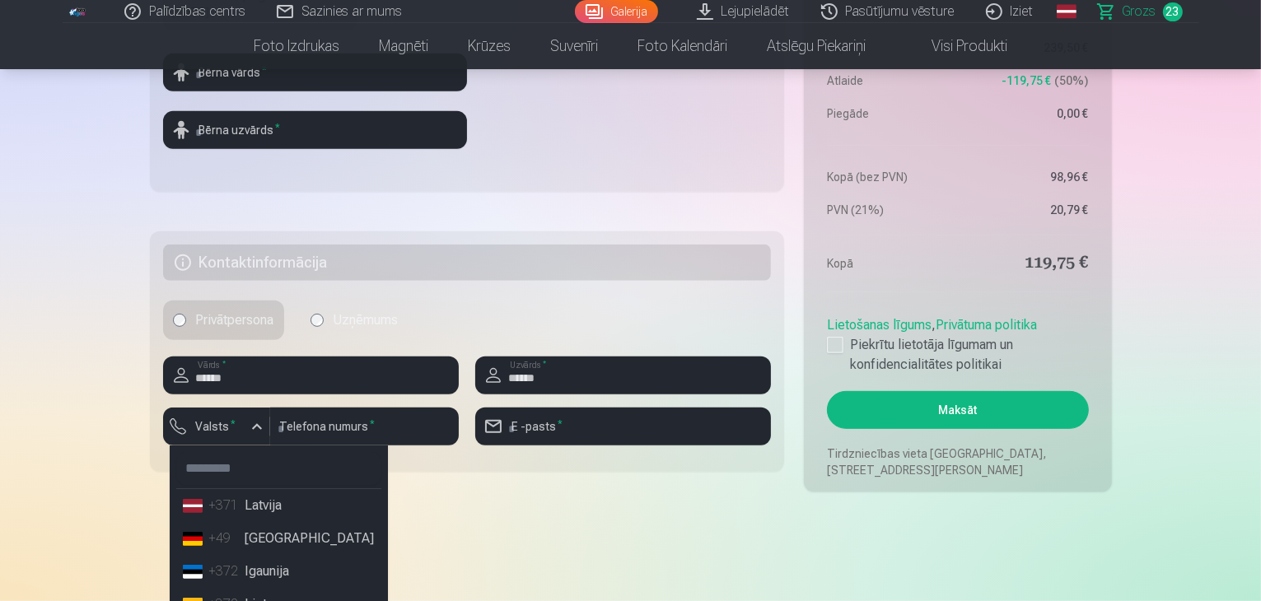
drag, startPoint x: 247, startPoint y: 508, endPoint x: 264, endPoint y: 486, distance: 27.7
click at [247, 508] on li "+371 Latvija" at bounding box center [278, 505] width 205 height 33
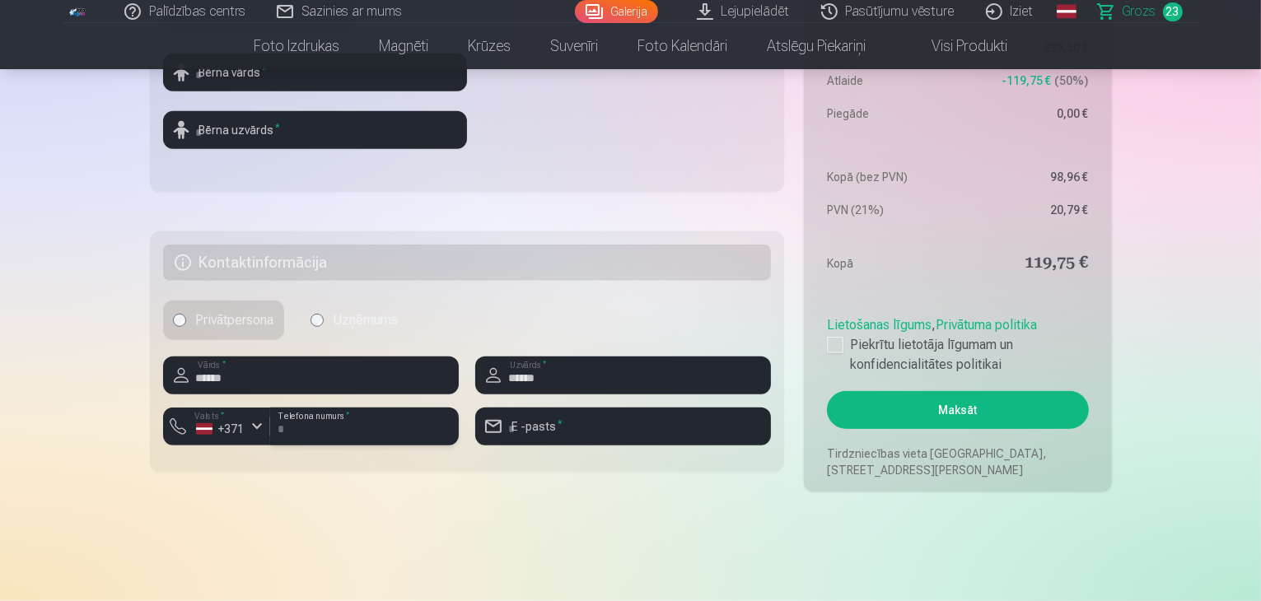
click at [337, 425] on input "number" at bounding box center [364, 427] width 189 height 38
type input "********"
click at [610, 419] on input "email" at bounding box center [623, 427] width 296 height 38
type input "*"
type input "**********"
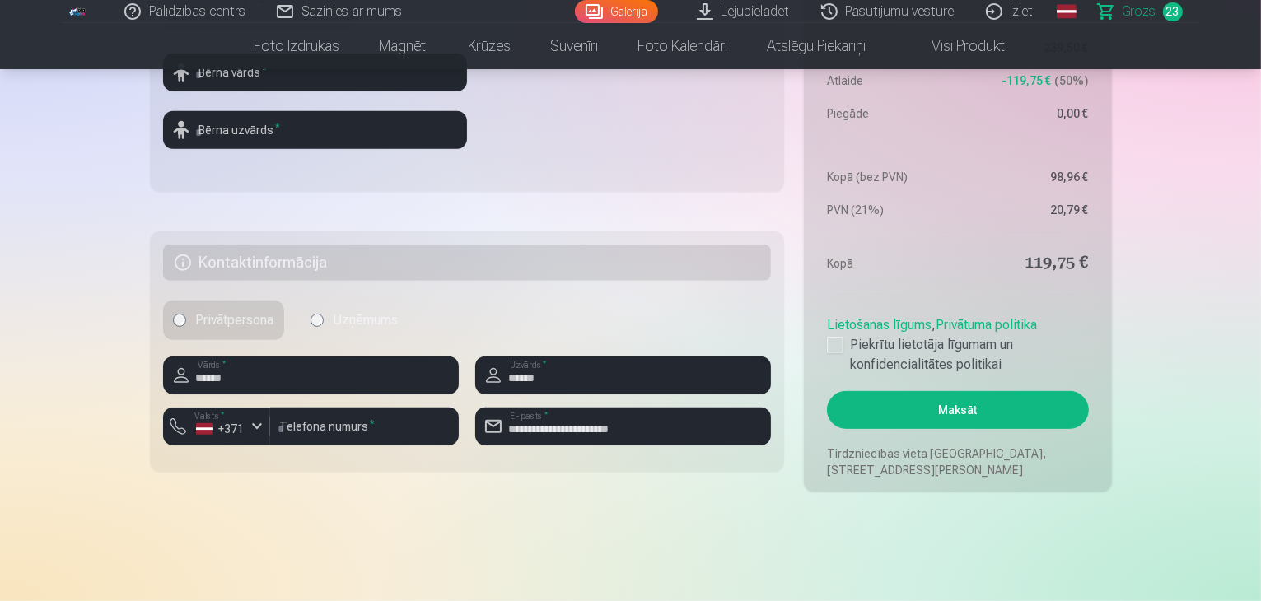
click at [1002, 414] on button "Maksāt" at bounding box center [957, 410] width 261 height 38
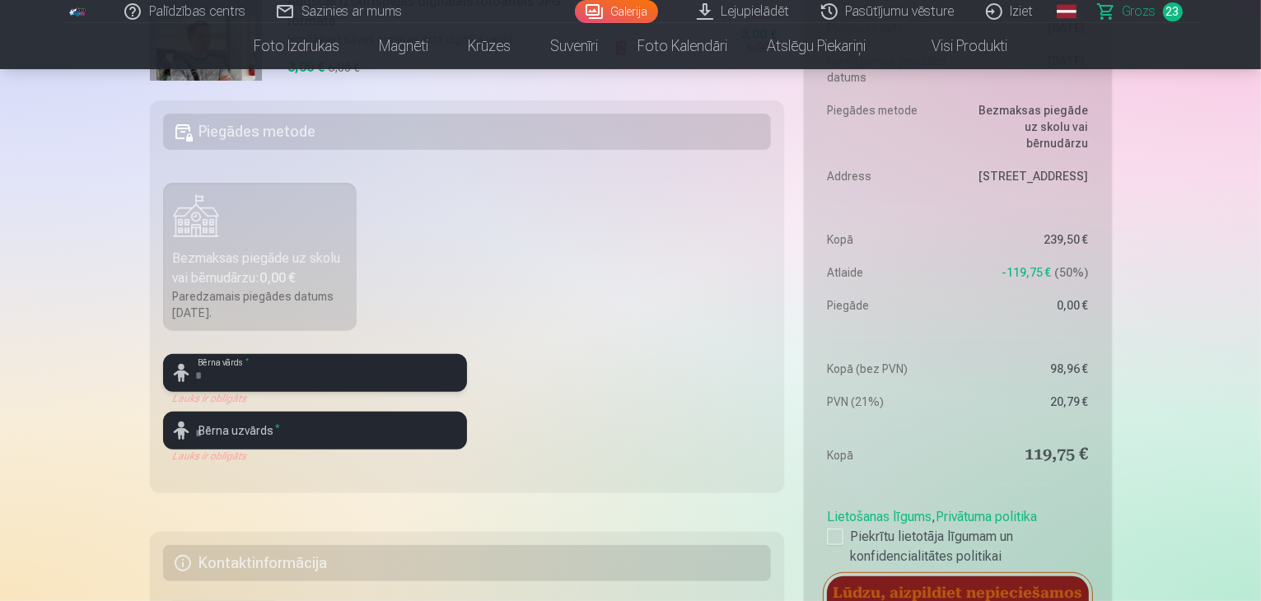
scroll to position [412, 0]
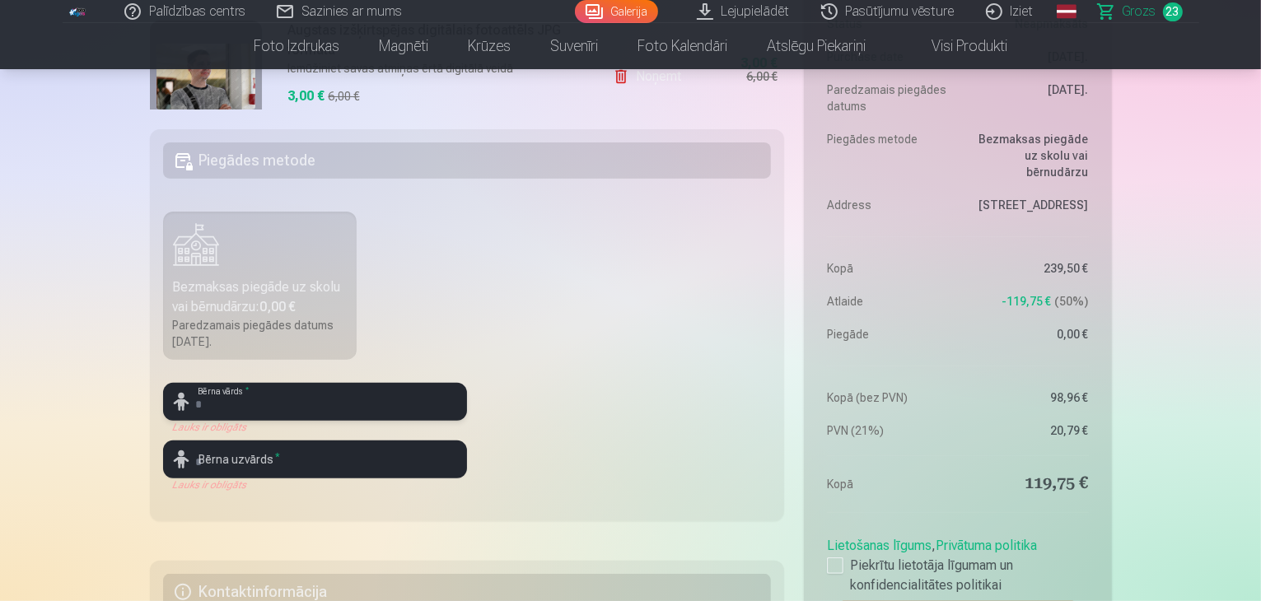
click at [306, 402] on input "text" at bounding box center [315, 402] width 304 height 38
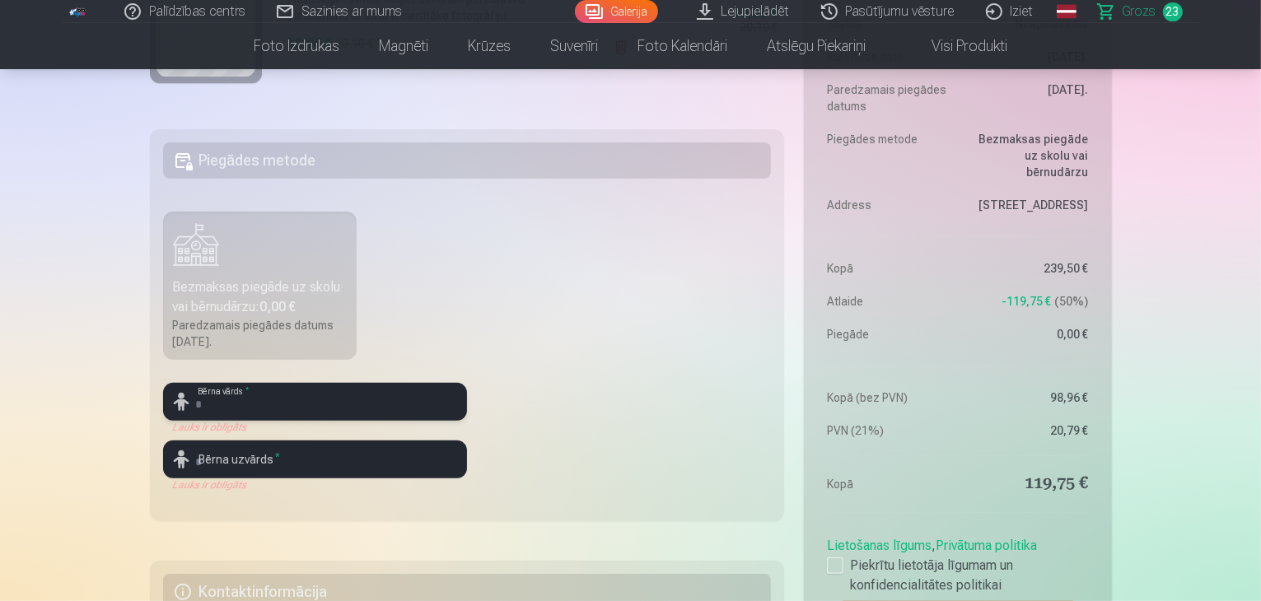
click at [316, 409] on input "text" at bounding box center [315, 402] width 304 height 38
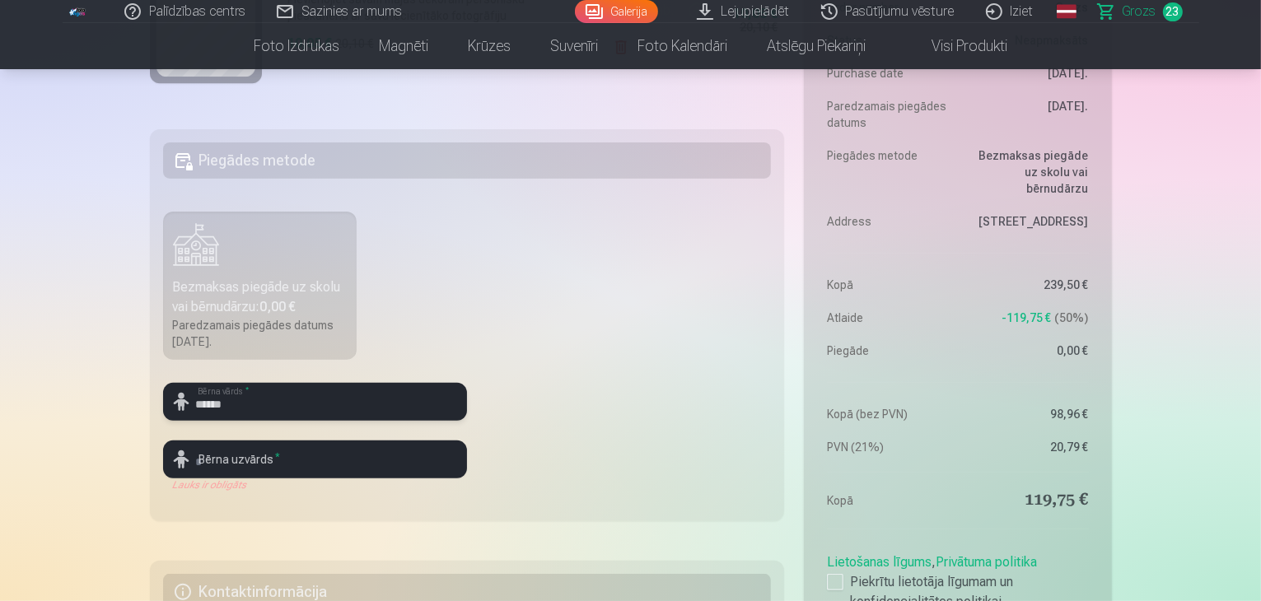
type input "******"
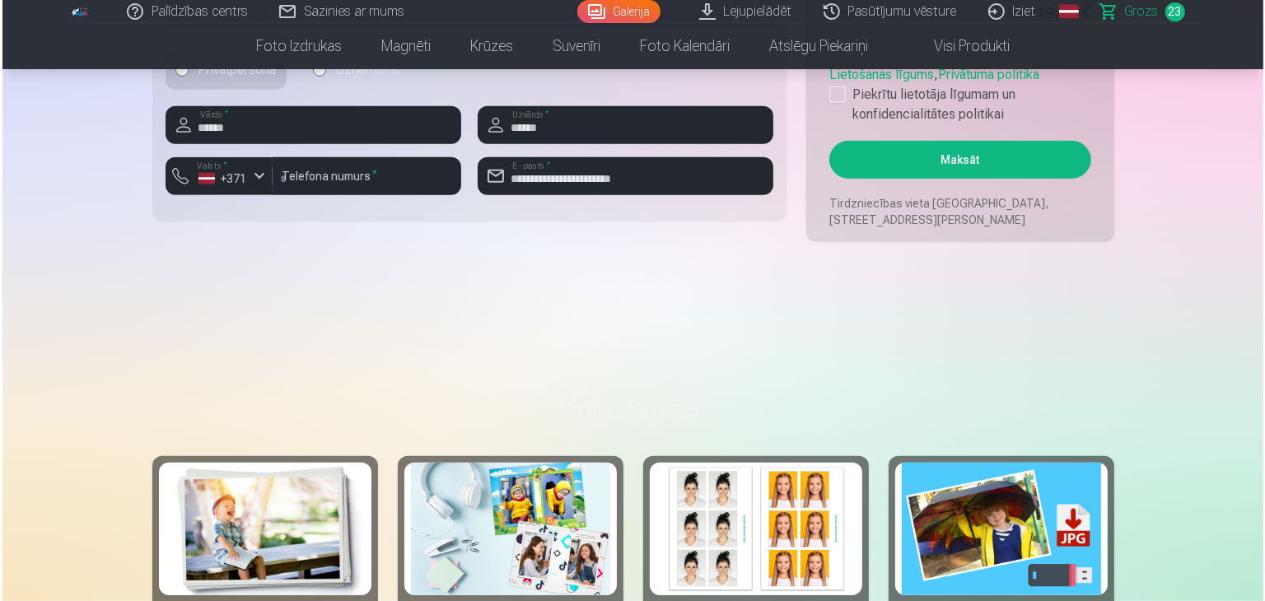
scroll to position [741, 0]
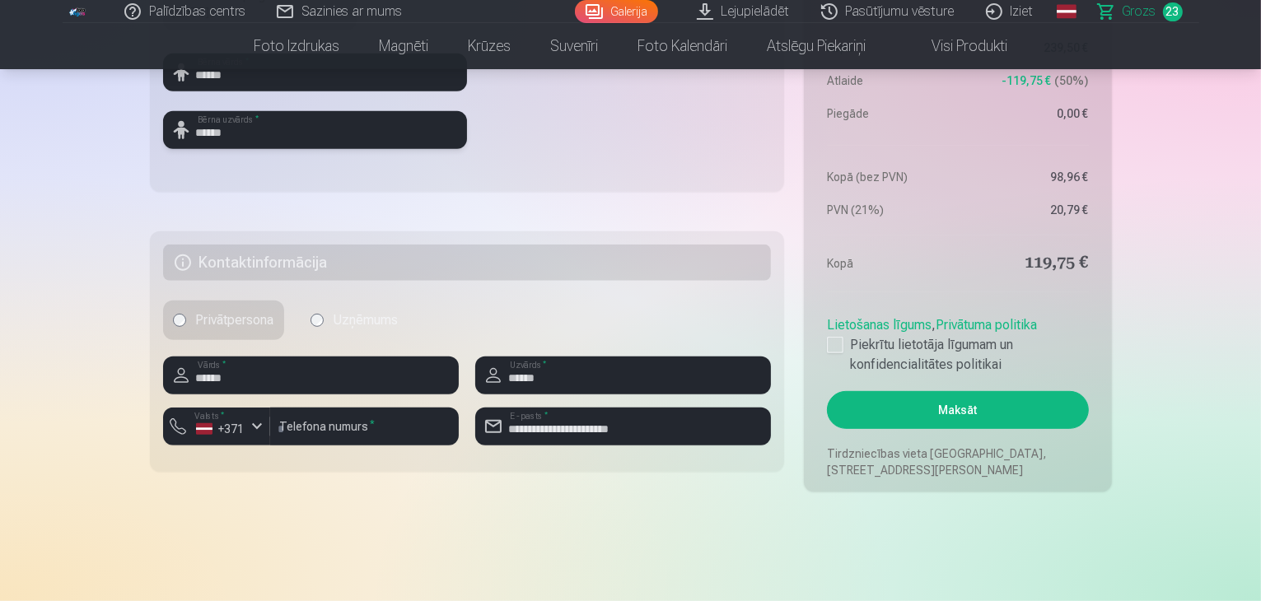
type input "******"
click at [1026, 408] on button "Maksāt" at bounding box center [957, 410] width 261 height 38
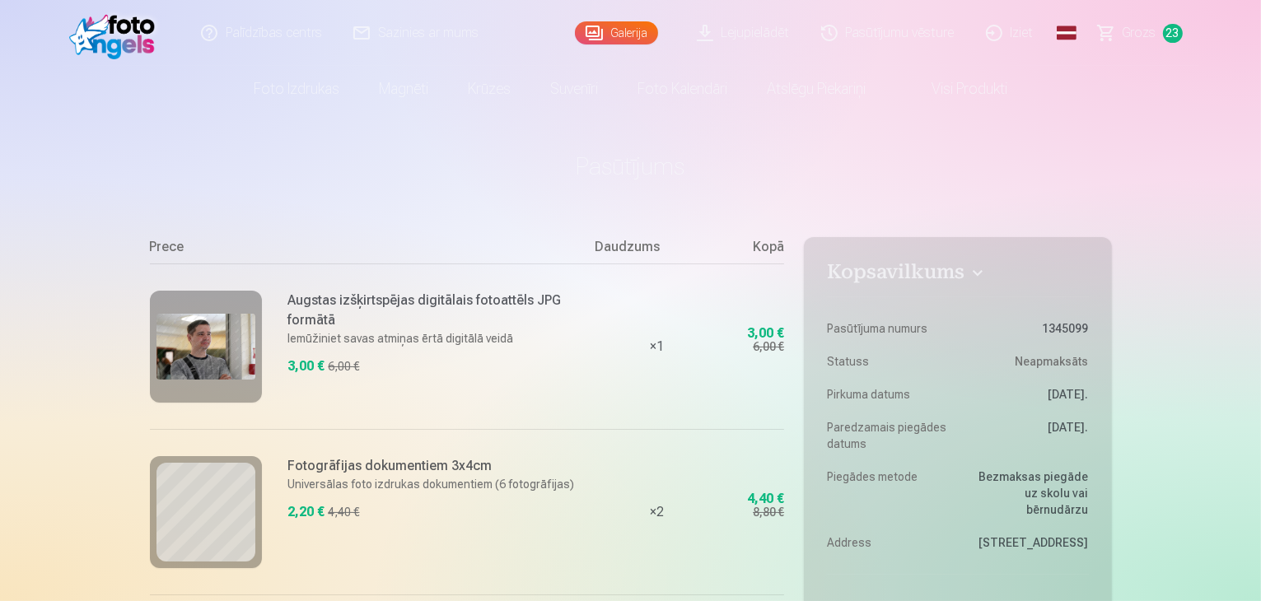
click at [622, 36] on link "Galerija" at bounding box center [616, 32] width 83 height 23
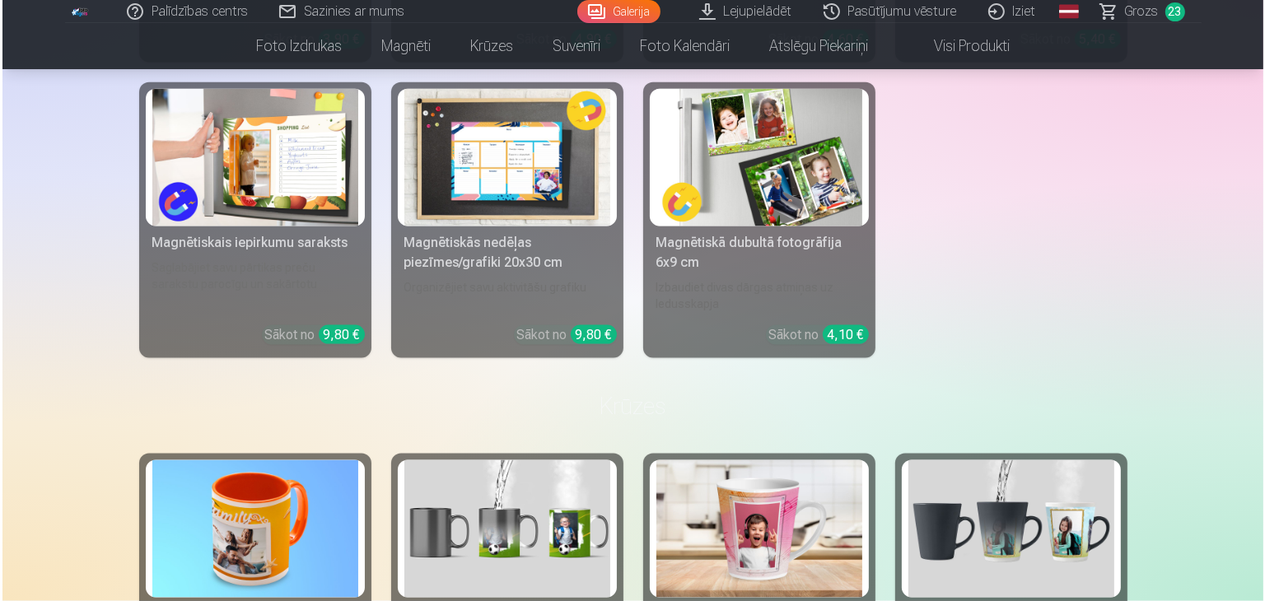
scroll to position [2230, 0]
